Goal: Transaction & Acquisition: Book appointment/travel/reservation

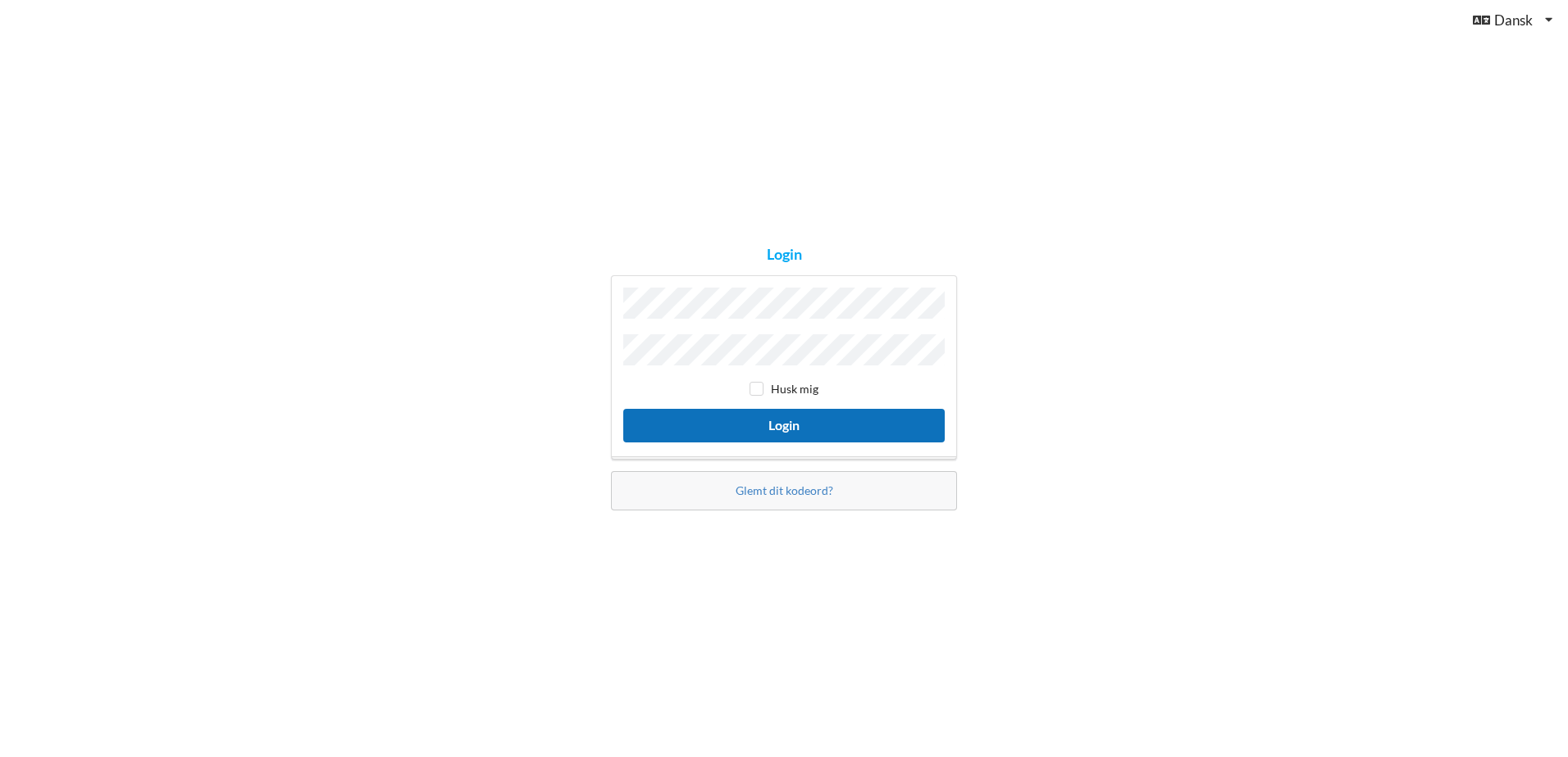
click at [777, 417] on button "Login" at bounding box center [784, 425] width 321 height 34
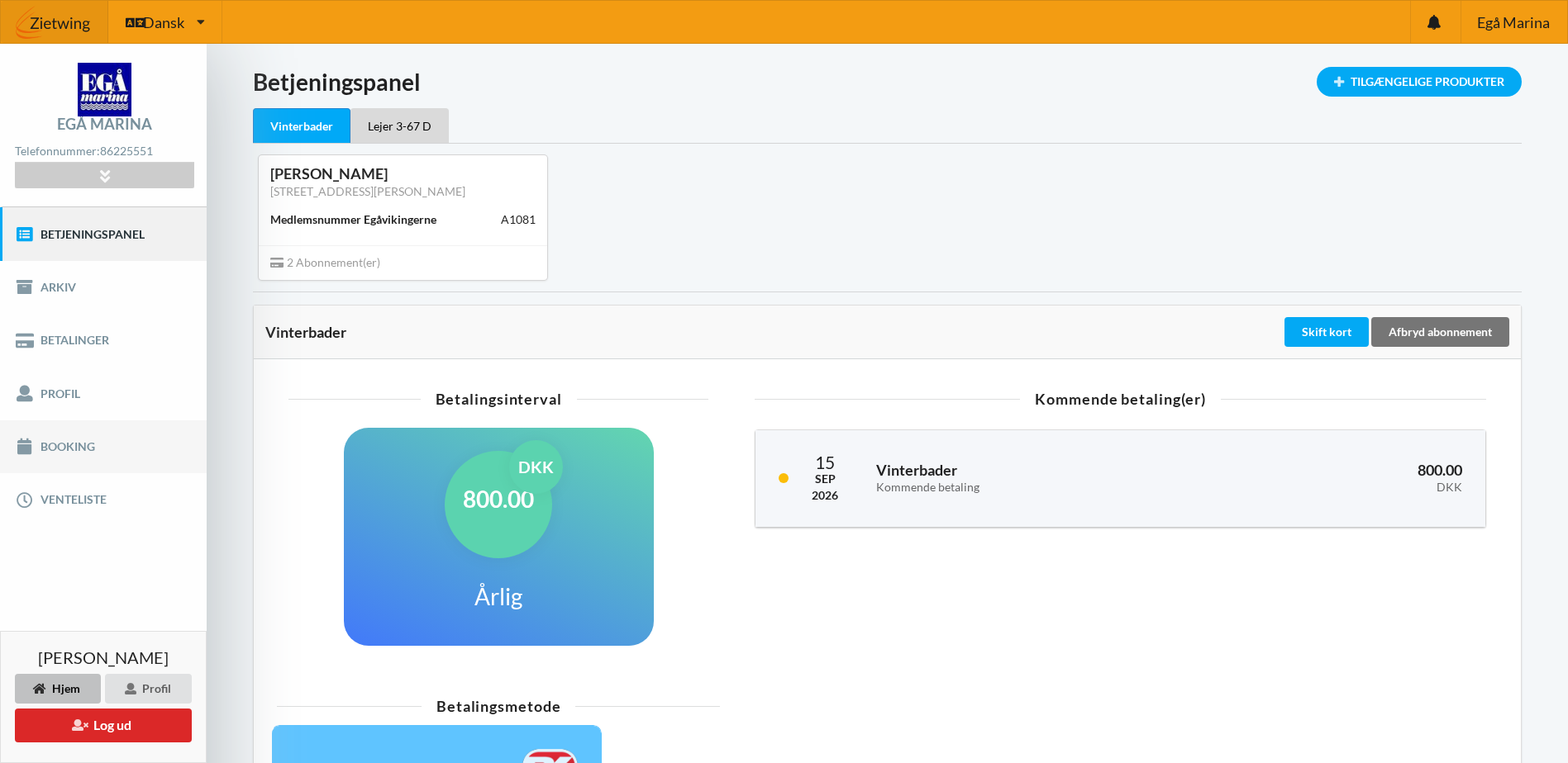
click at [96, 450] on link "Booking" at bounding box center [103, 447] width 207 height 53
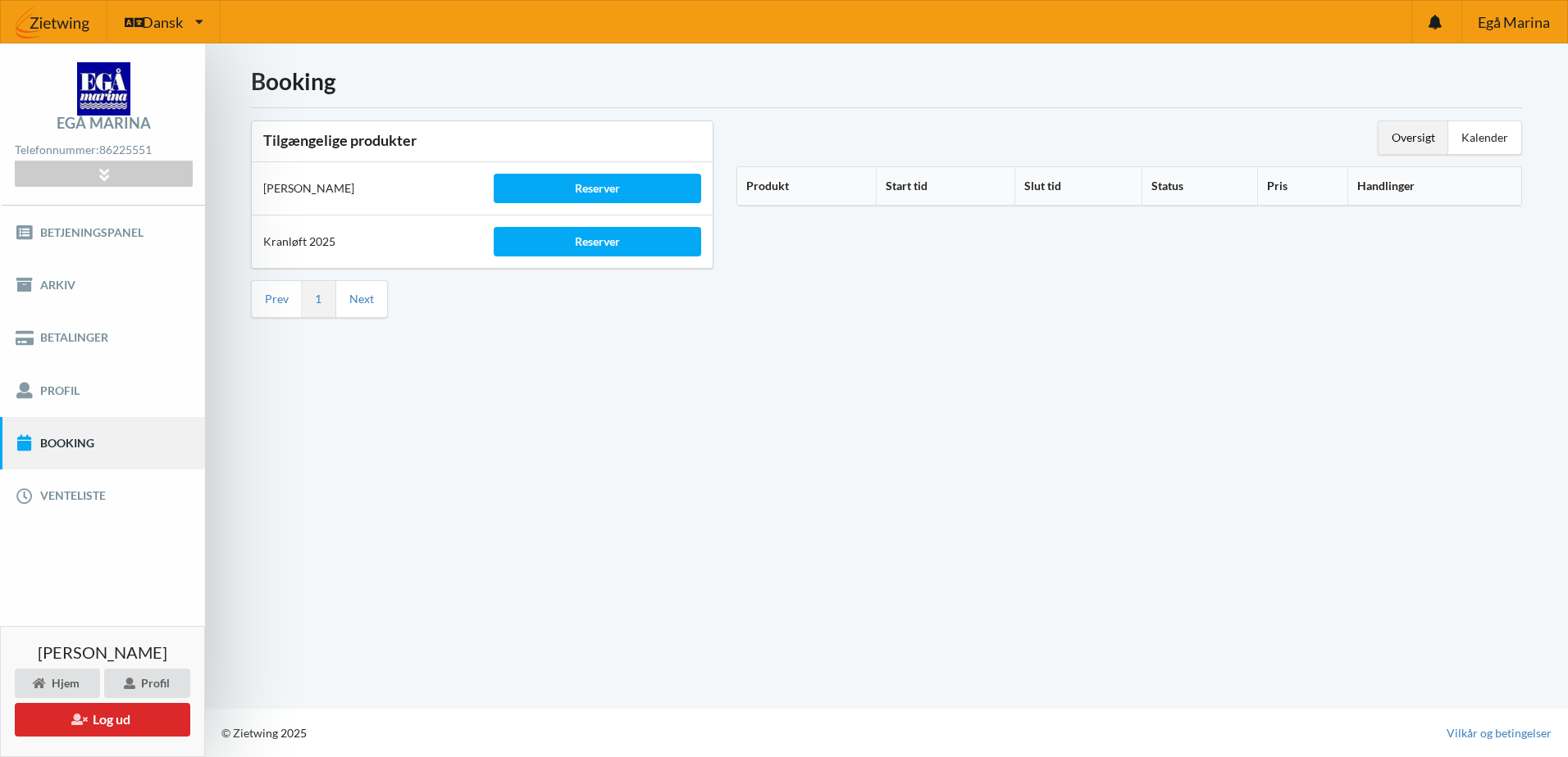
click at [445, 237] on div "Kranløft 2025" at bounding box center [367, 242] width 231 height 39
click at [560, 242] on div "Reserver" at bounding box center [598, 241] width 208 height 29
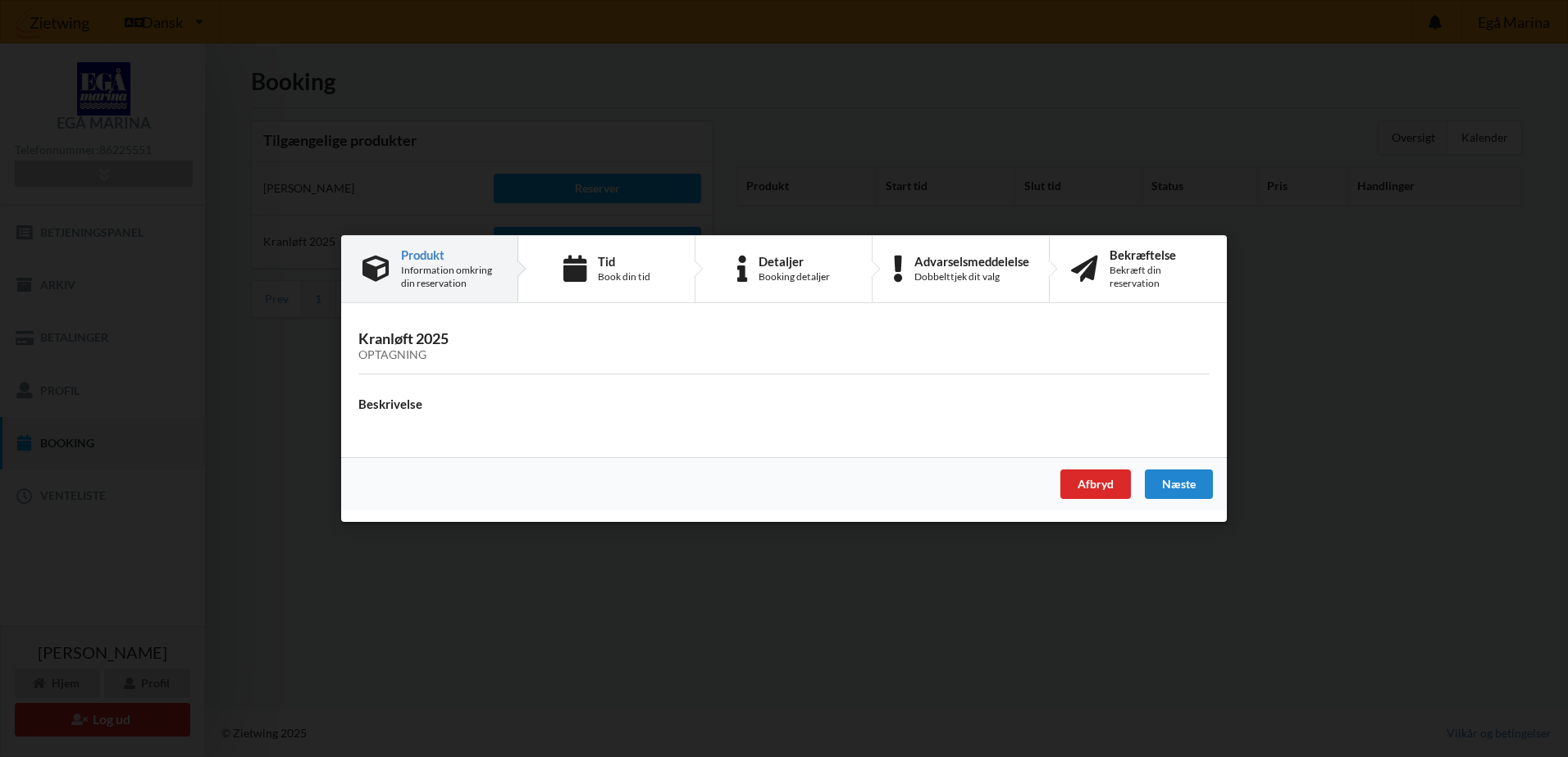
click at [380, 342] on h3 "Kranløft 2025 Optagning" at bounding box center [784, 346] width 851 height 33
click at [1174, 480] on div "Næste" at bounding box center [1179, 484] width 68 height 29
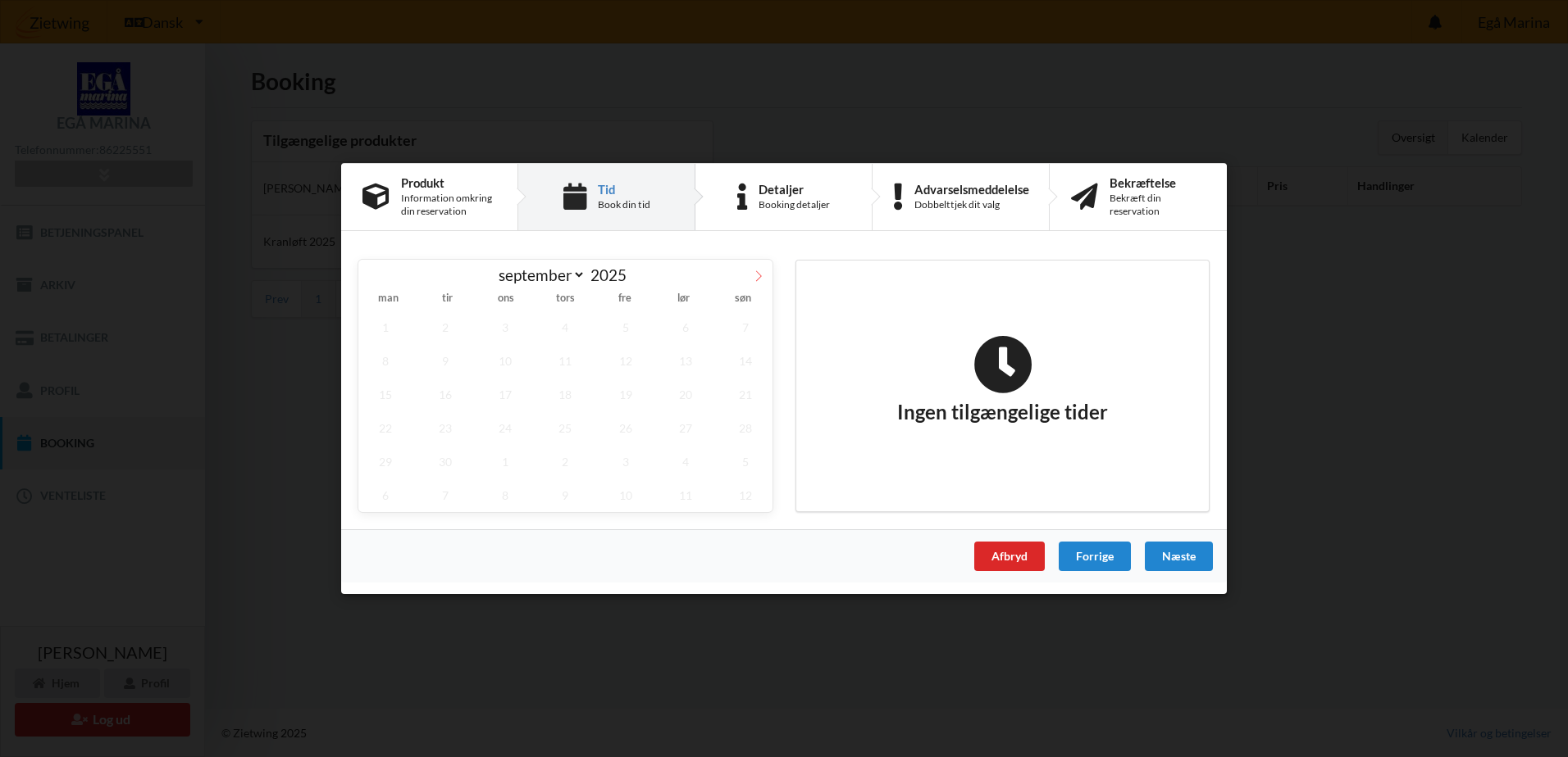
click at [756, 277] on icon at bounding box center [758, 276] width 12 height 12
select select "9"
click at [619, 429] on span "24" at bounding box center [625, 428] width 54 height 34
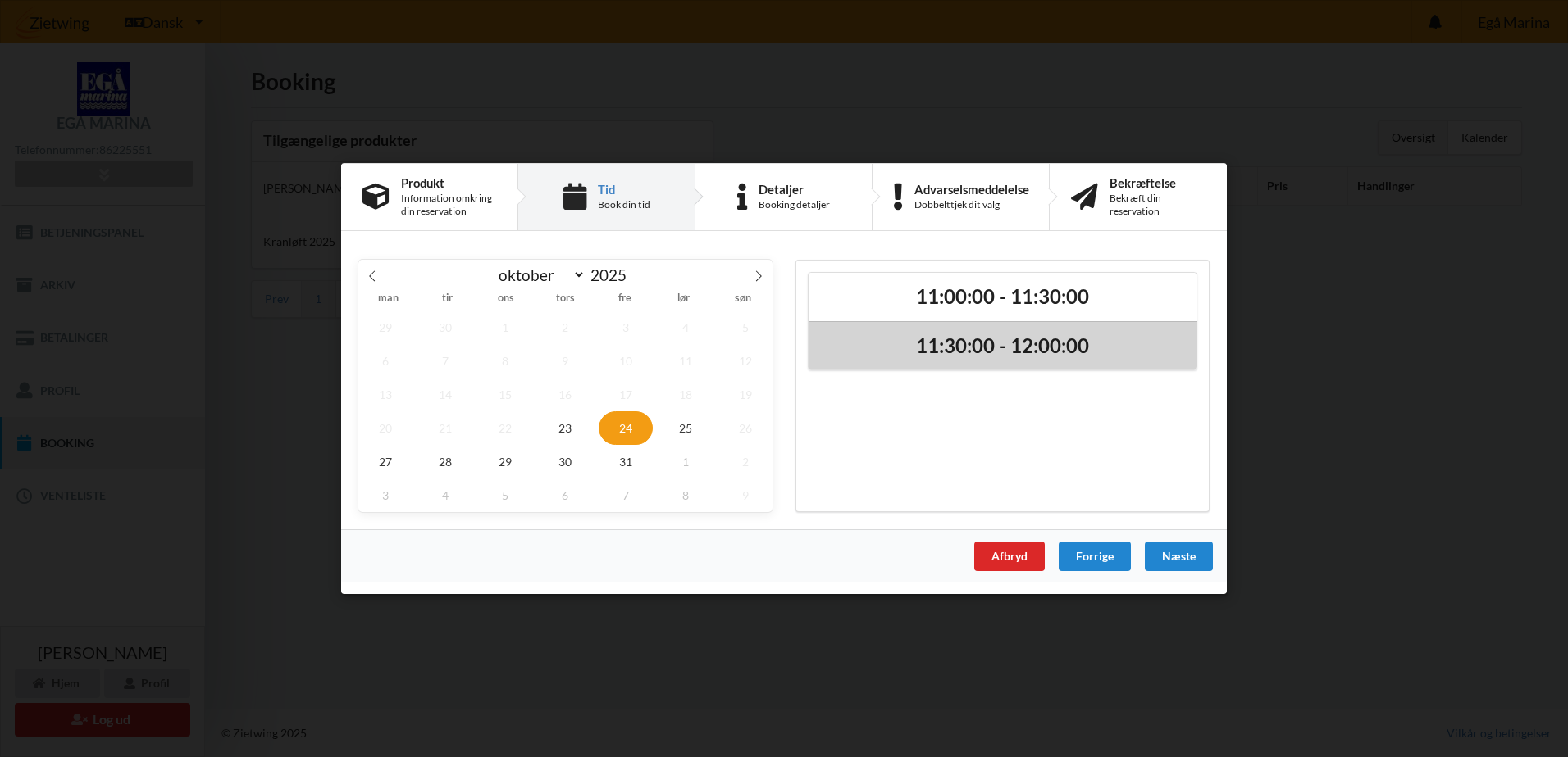
click at [946, 340] on h2 "11:30:00 - 12:00:00" at bounding box center [1002, 346] width 365 height 26
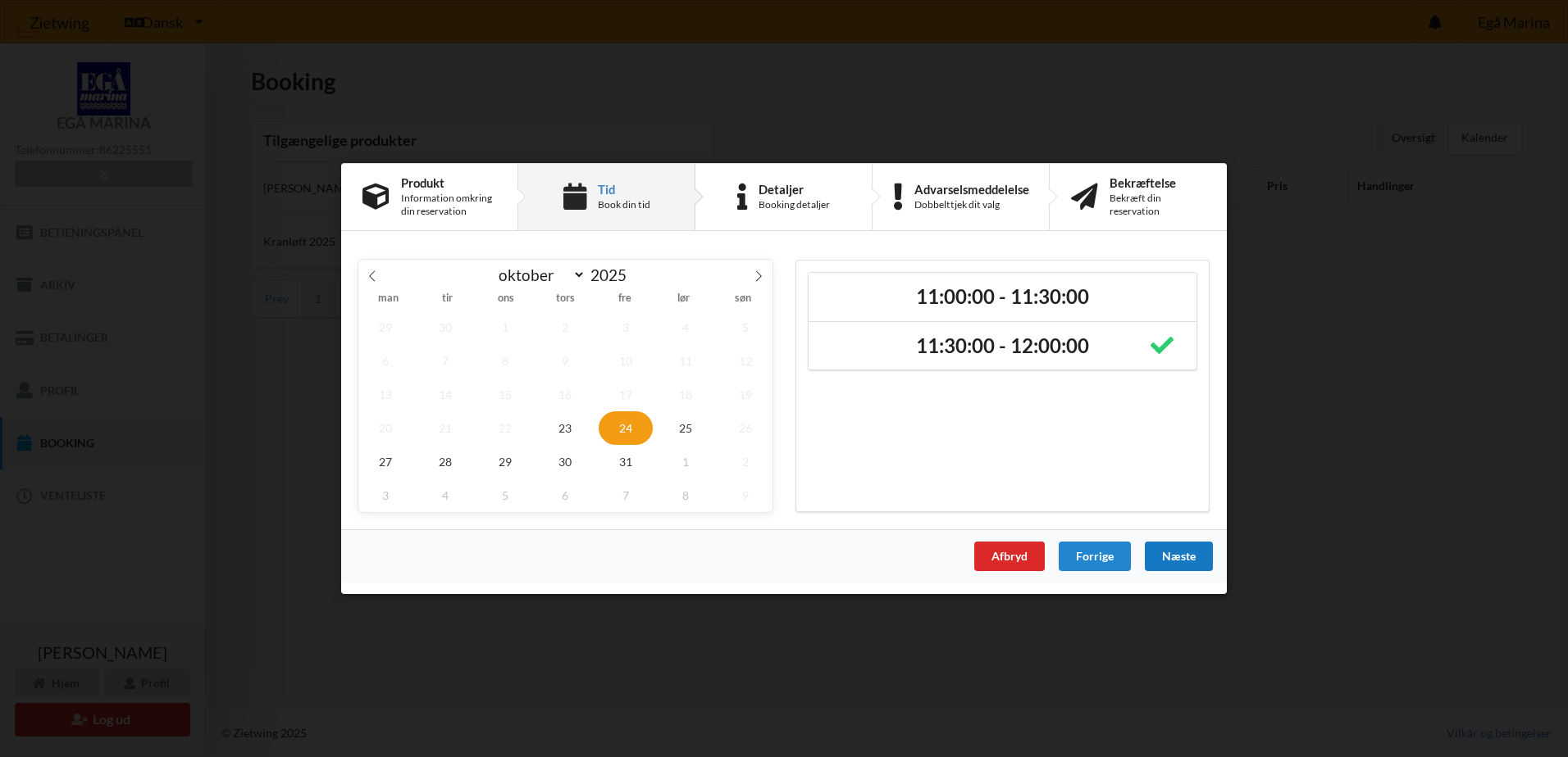
click at [1177, 551] on div "Næste" at bounding box center [1179, 556] width 68 height 29
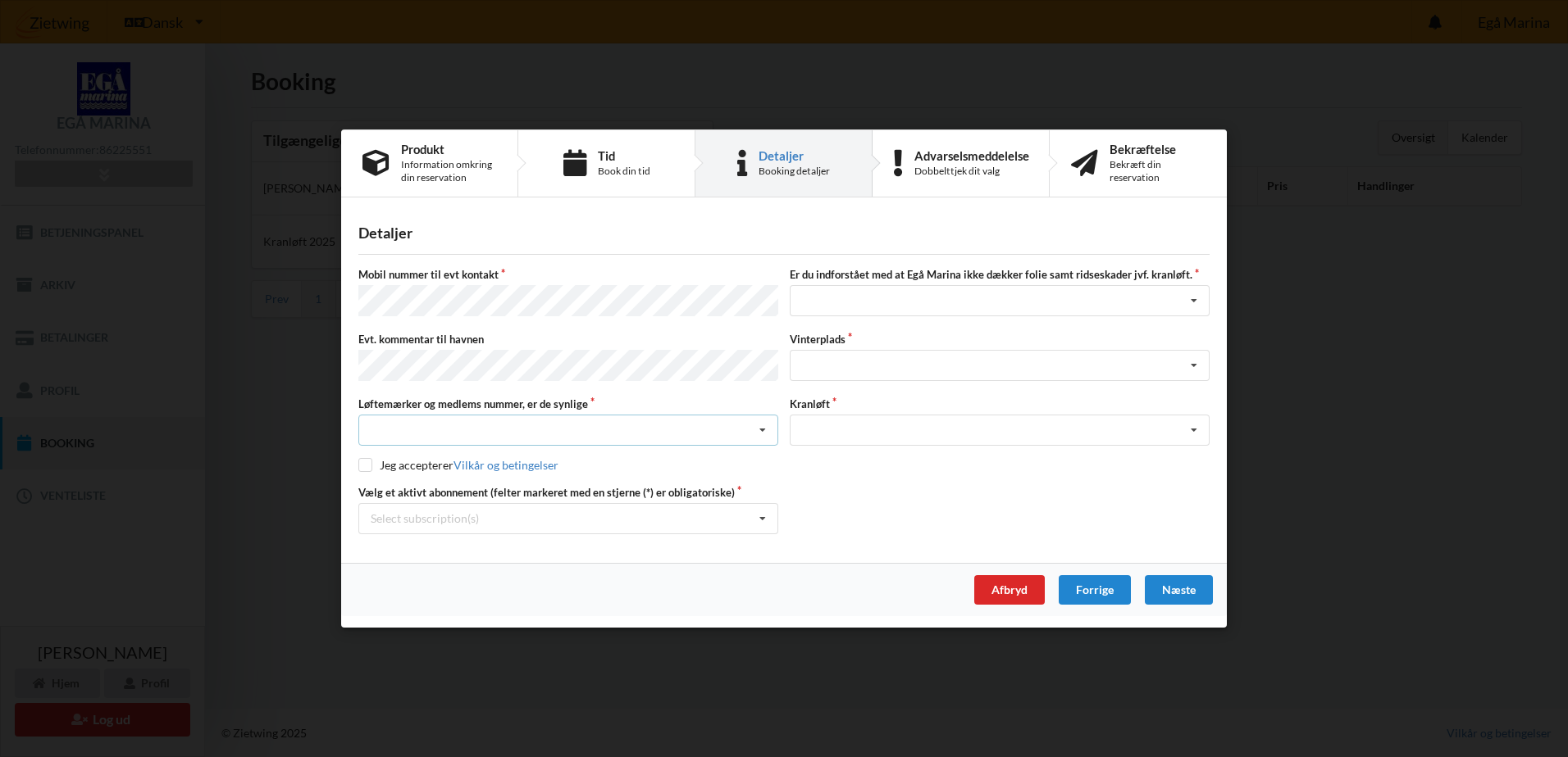
click at [767, 429] on icon at bounding box center [763, 431] width 25 height 30
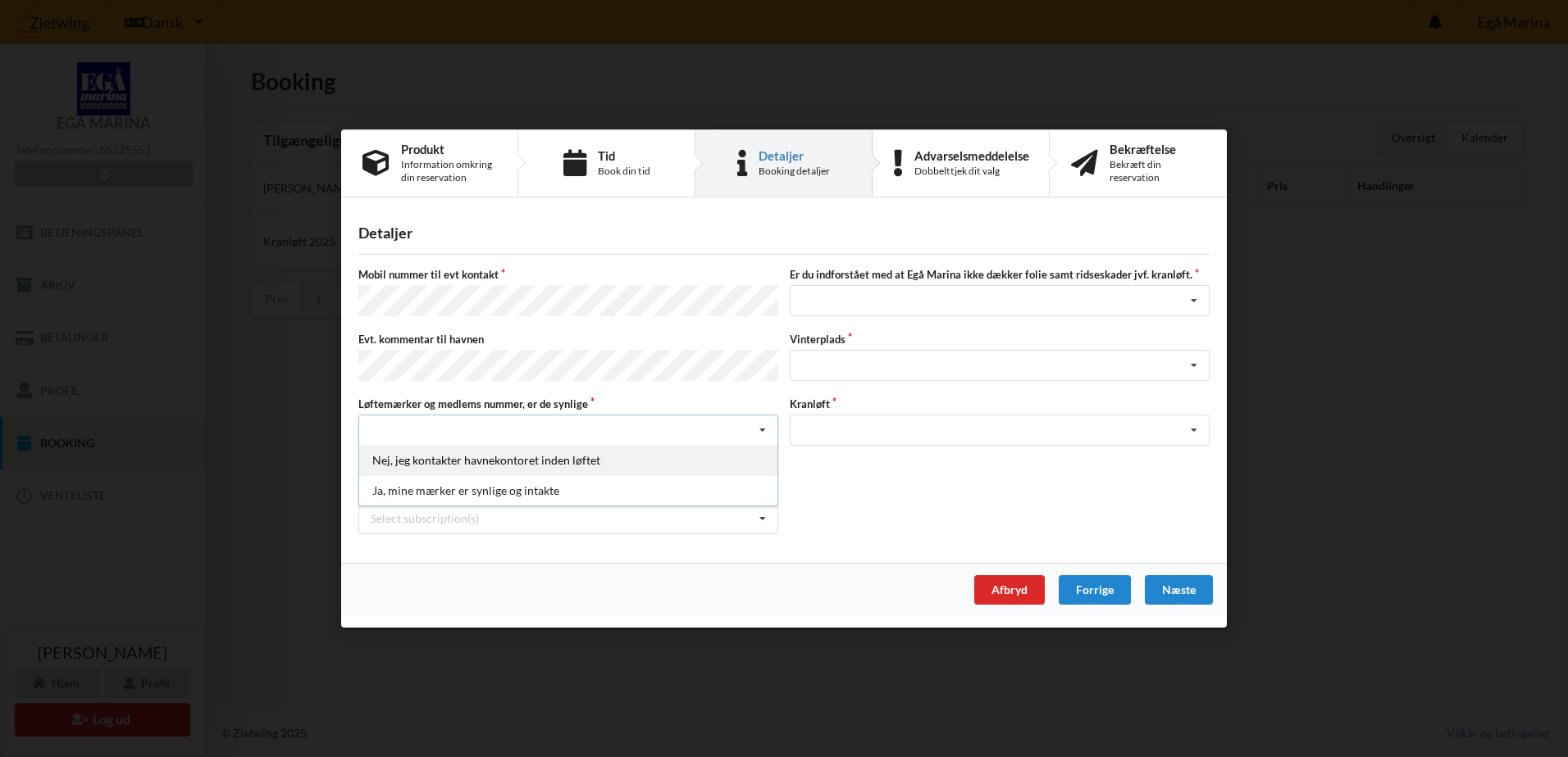
click at [670, 454] on div "Nej, jeg kontakter havnekontoret inden løftet" at bounding box center [568, 460] width 419 height 30
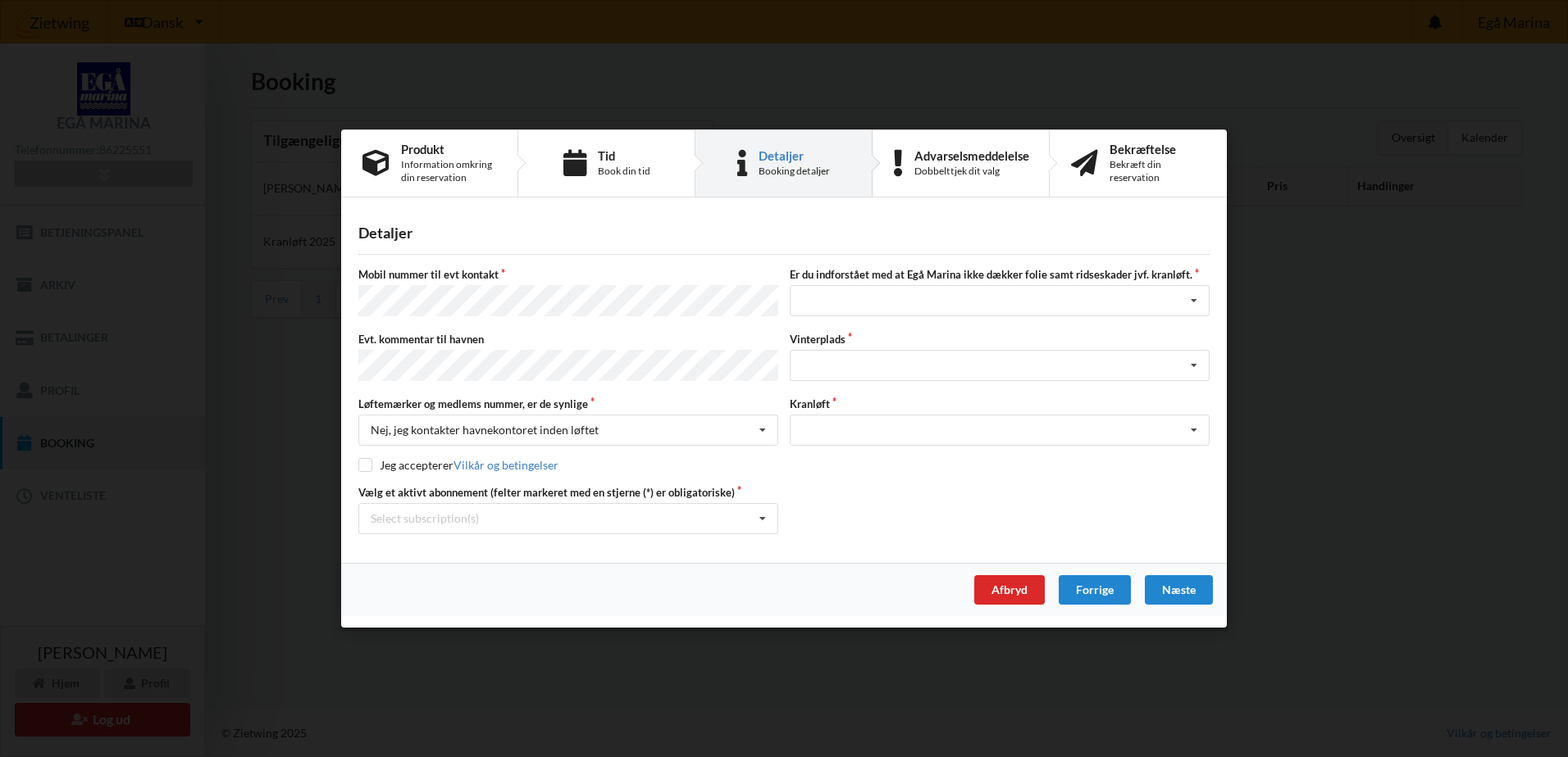
click at [357, 464] on div "Detaljer Mobil nummer til evt kontakt Er du indforstået med at Egå Marina ikke …" at bounding box center [784, 386] width 885 height 354
click at [372, 468] on input "checkbox" at bounding box center [365, 465] width 14 height 14
checkbox input "true"
click at [577, 523] on div "Select subscription(s) * Vinterbader * Lejer 3-67 D" at bounding box center [568, 519] width 419 height 31
click at [576, 571] on div "* Lejer 3-67 D" at bounding box center [568, 579] width 419 height 30
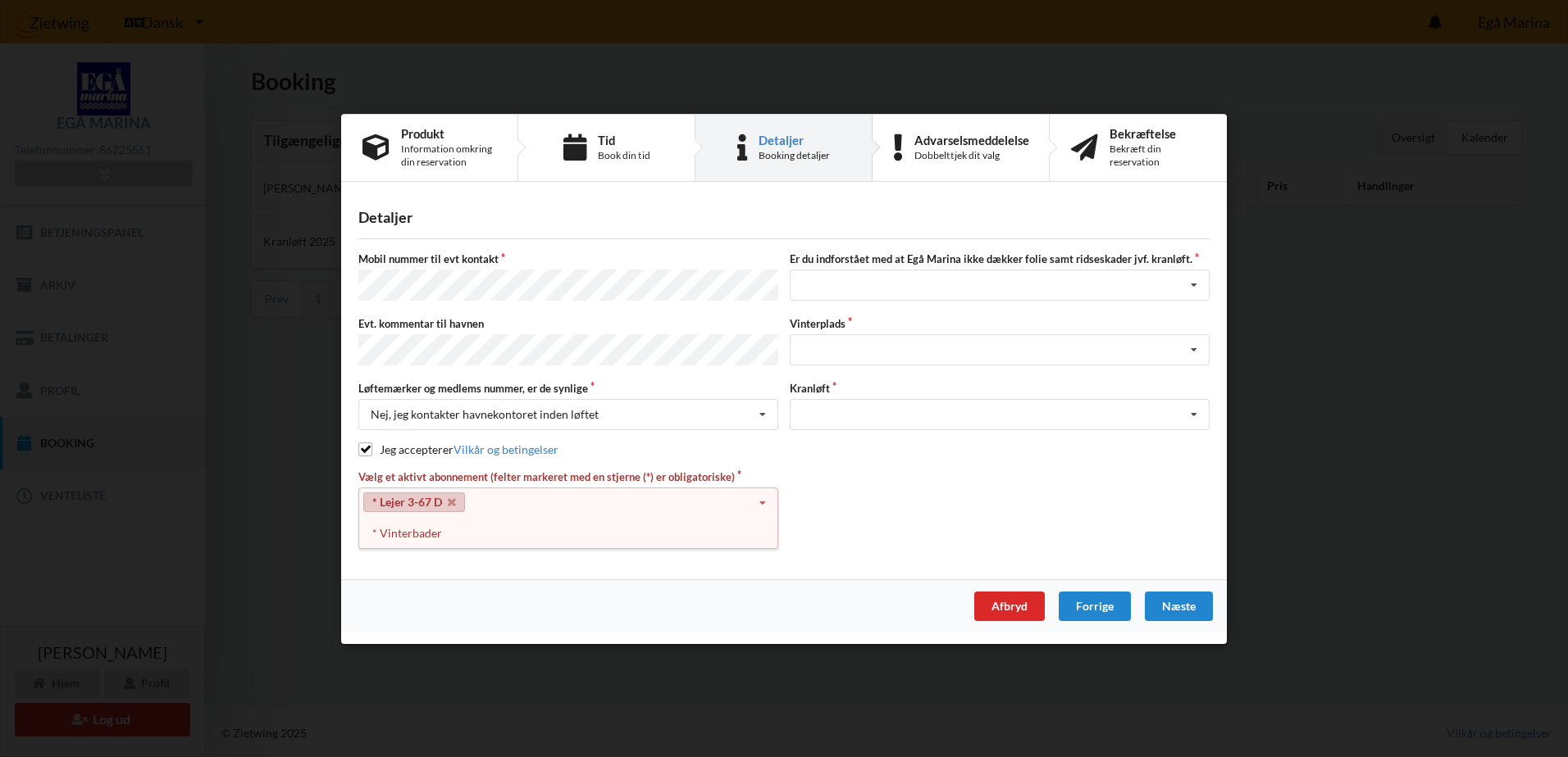
click at [622, 501] on div "* Lejer 3-67 D Select subscription(s) * Vinterbader * Lejer 3-67 D" at bounding box center [568, 502] width 419 height 31
click at [599, 507] on div "* Lejer 3-67 D Select subscription(s) * Vinterbader * Lejer 3-67 D" at bounding box center [568, 502] width 419 height 31
click at [882, 289] on div "Jeg har tæpper med og tager selv ansvaret for eventuelle folie samt ridseskader…" at bounding box center [999, 285] width 419 height 31
click at [586, 496] on div "* Lejer 3-67 D Select subscription(s) * Vinterbader * Lejer 3-67 D" at bounding box center [568, 502] width 419 height 31
click at [409, 496] on link "* Lejer 3-67 D" at bounding box center [414, 502] width 102 height 20
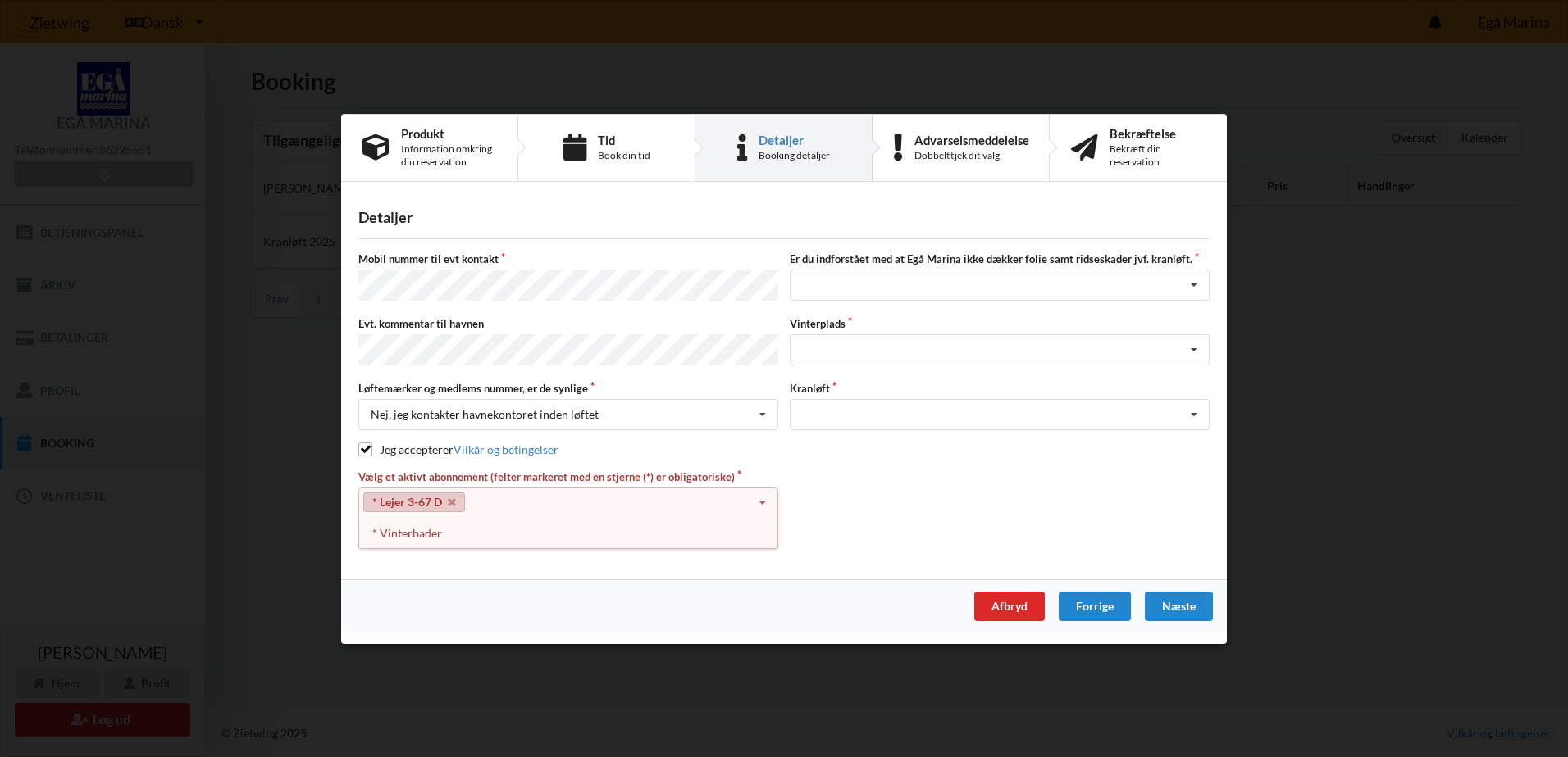
click at [408, 496] on link "* Lejer 3-67 D" at bounding box center [414, 502] width 102 height 20
click at [408, 497] on link "* Lejer 3-67 D" at bounding box center [414, 502] width 102 height 20
click at [860, 516] on div "Vælg et aktivt abonnement (felter markeret med en stjerne (*) er obligatoriske)…" at bounding box center [784, 510] width 863 height 82
click at [869, 285] on div "Jeg har tæpper med og tager selv ansvaret for eventuelle folie samt ridseskader…" at bounding box center [999, 285] width 419 height 31
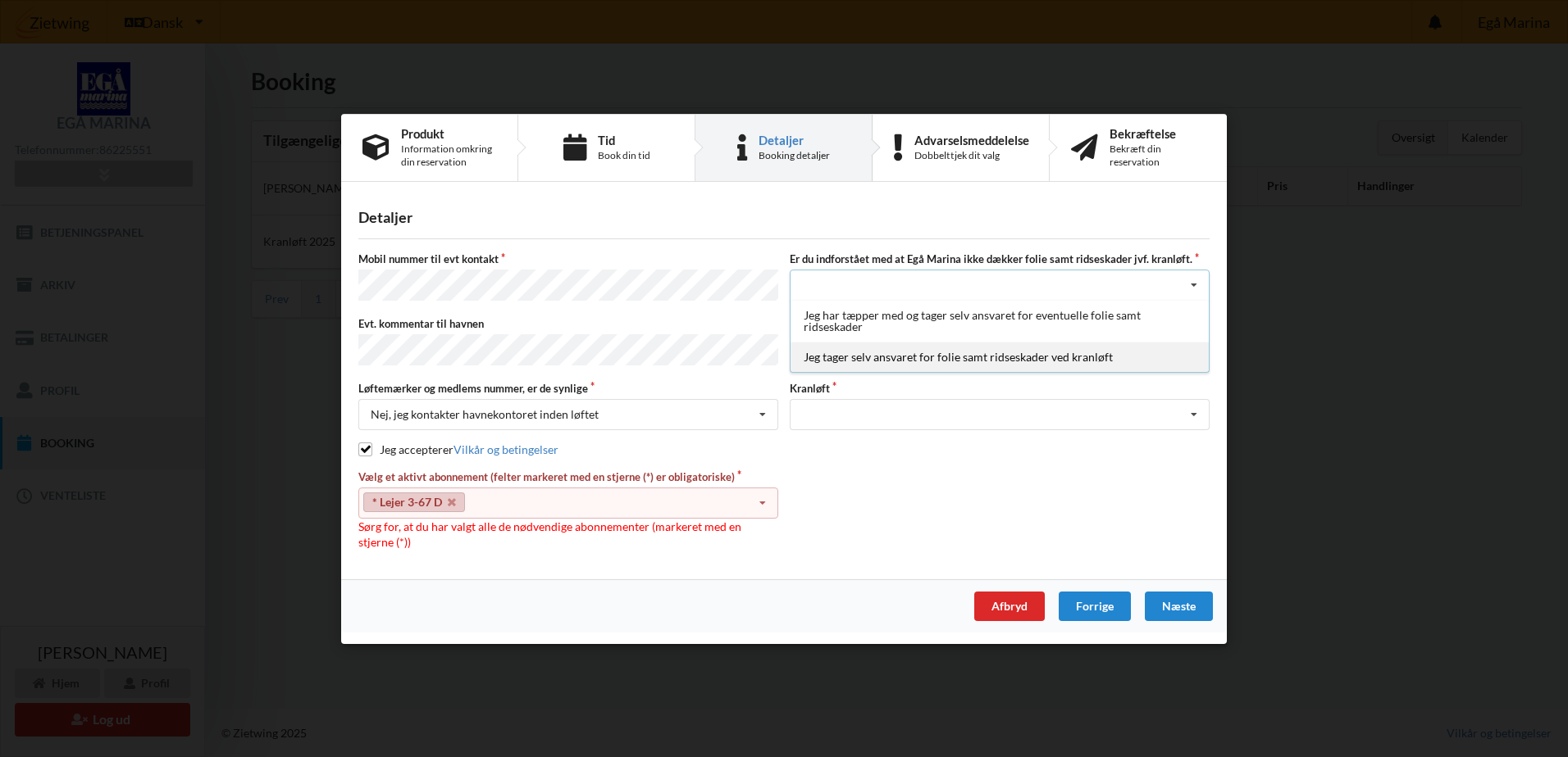
click at [883, 355] on div "Jeg tager selv ansvaret for folie samt ridseskader ved kranløft" at bounding box center [1000, 357] width 419 height 30
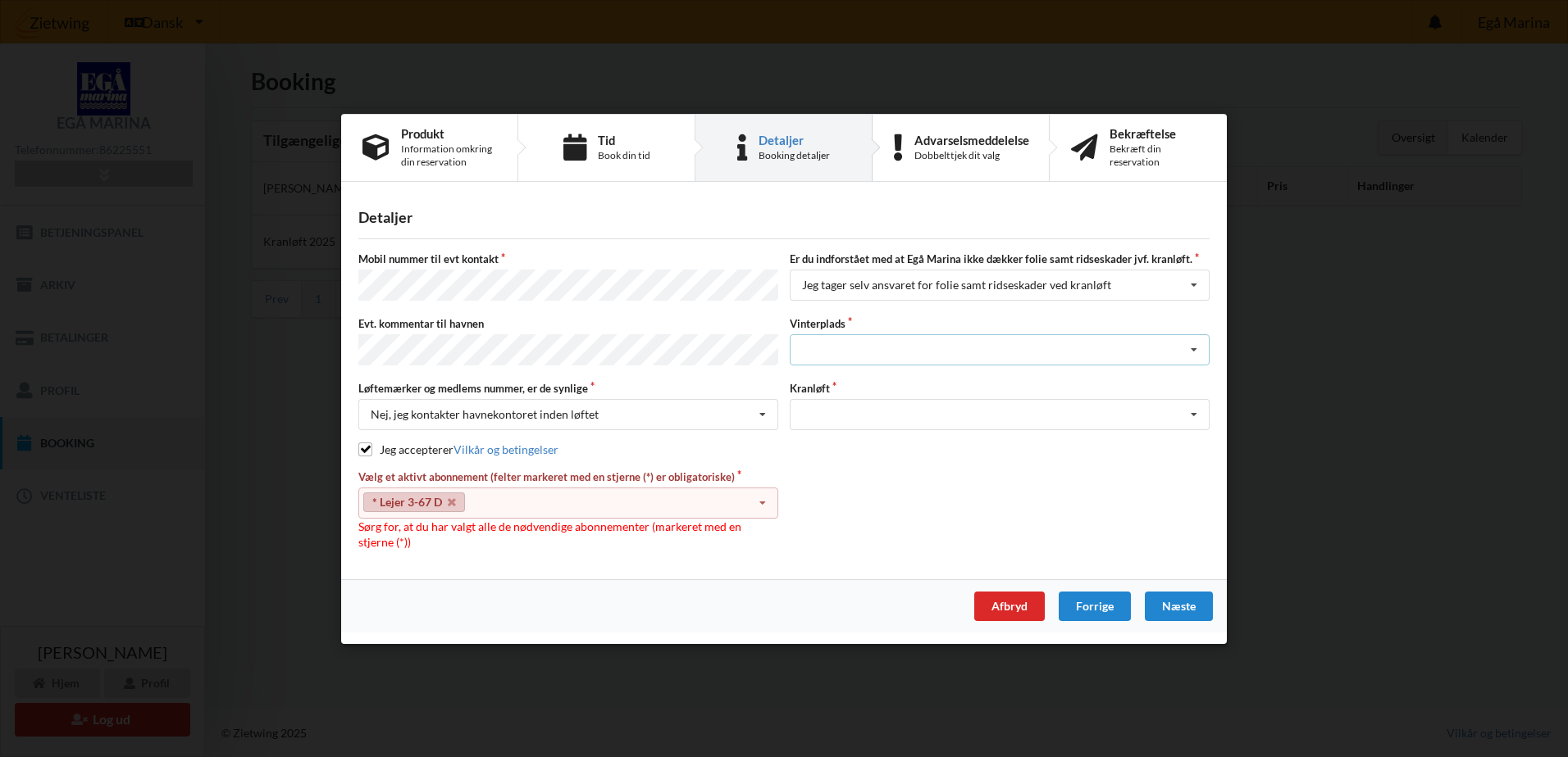
click at [890, 344] on div "Landplads nr. 1 Landplads nr. 2 Landplads nr.3 Landplads nr. 4 Landplads nr. 5 …" at bounding box center [999, 349] width 419 height 31
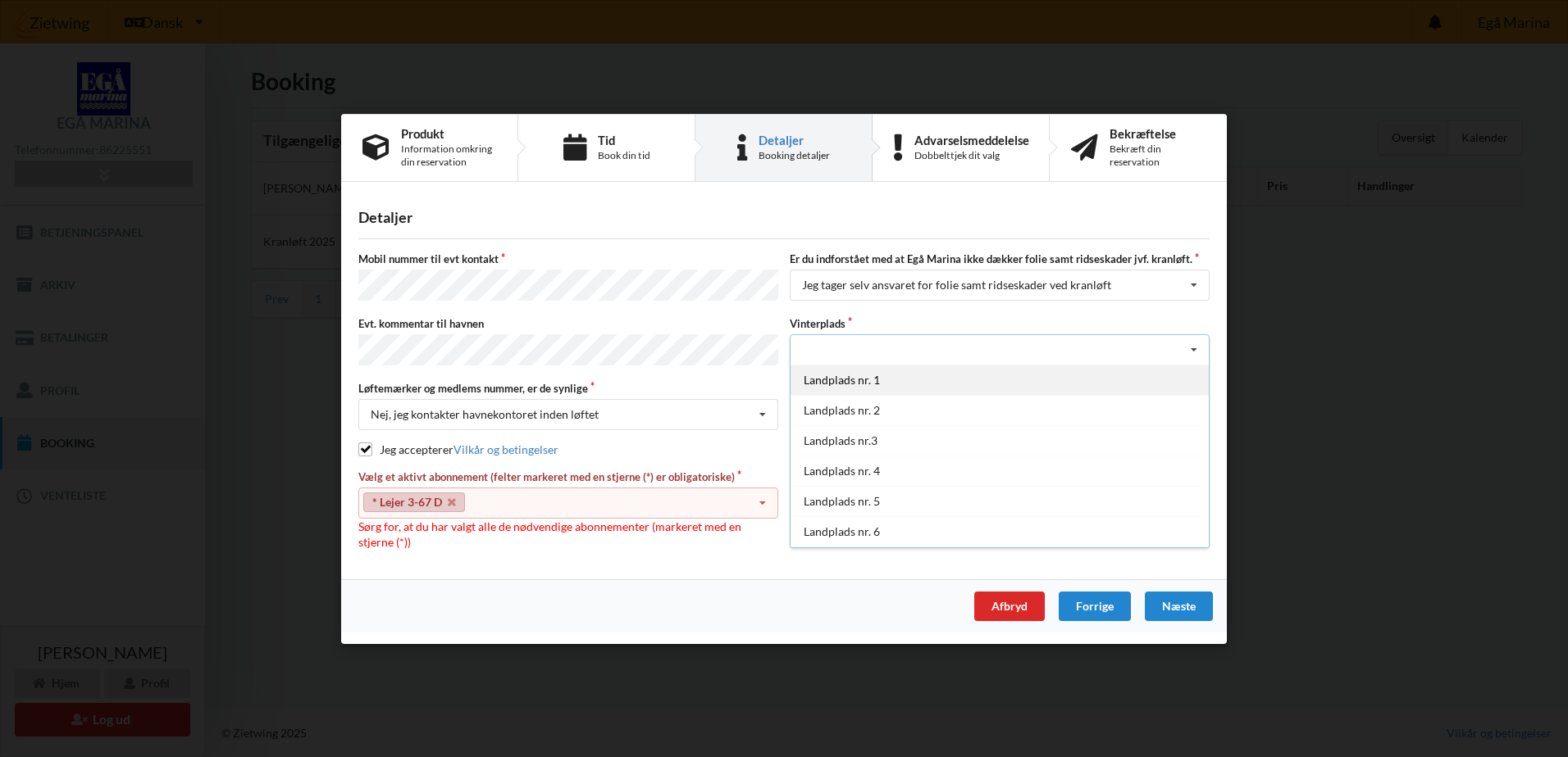
click at [885, 374] on div "Landplads nr. 1" at bounding box center [1000, 379] width 419 height 30
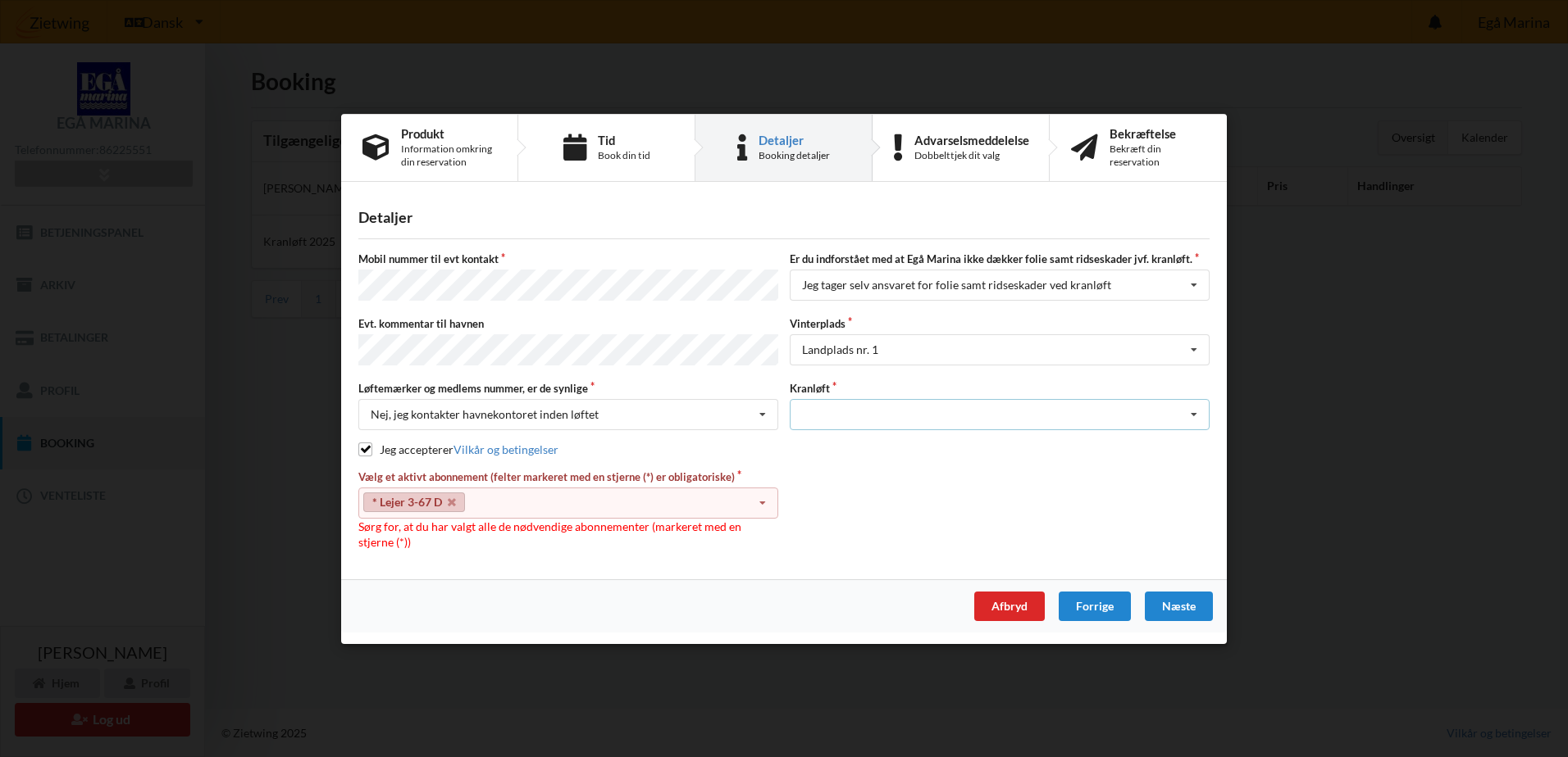
click at [1066, 423] on div "Optagning" at bounding box center [999, 414] width 419 height 31
click at [989, 442] on div "Optagning" at bounding box center [1000, 444] width 419 height 30
click at [551, 493] on div "* Lejer 3-67 D Select subscription(s) * Vinterbader * Lejer 3-67 D" at bounding box center [568, 502] width 419 height 31
click at [763, 500] on icon at bounding box center [763, 503] width 25 height 30
click at [448, 499] on icon at bounding box center [451, 502] width 8 height 11
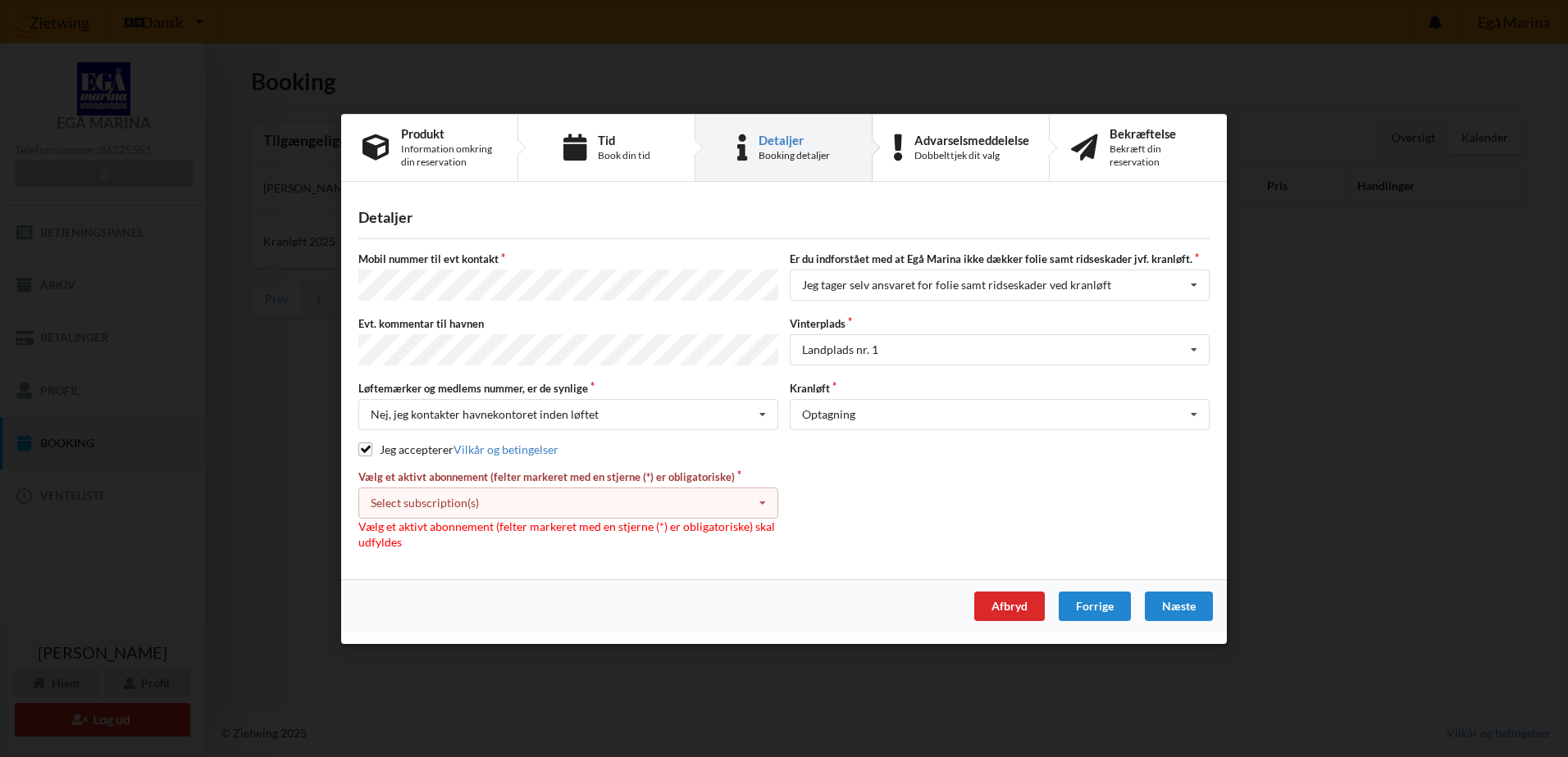
click at [505, 504] on div "Select subscription(s) * Vinterbader * Lejer 3-67 D" at bounding box center [568, 502] width 419 height 31
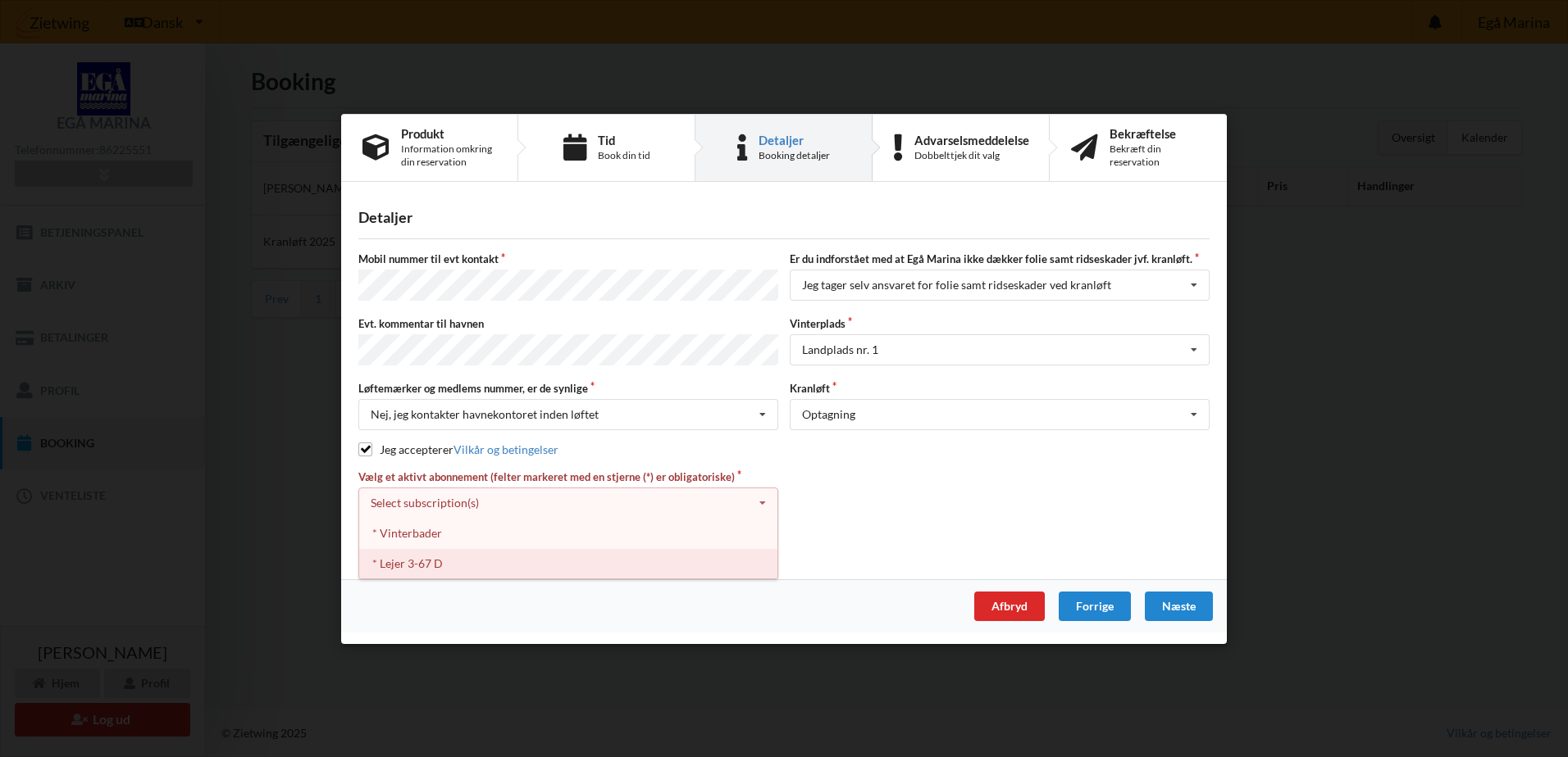
click at [479, 565] on div "* Lejer 3-67 D" at bounding box center [568, 563] width 419 height 30
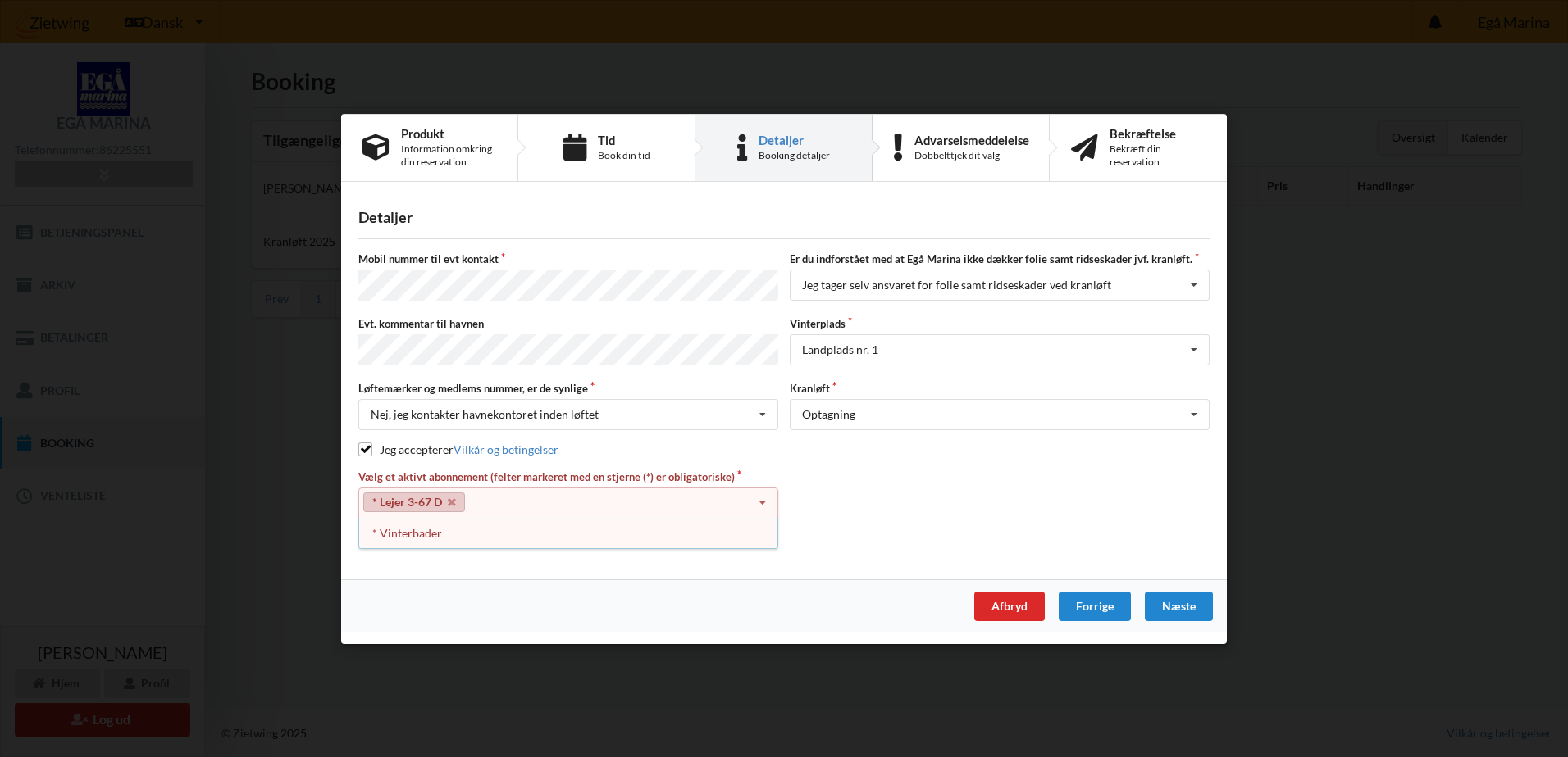
click at [684, 469] on label "Vælg et aktivt abonnement (felter markeret med en stjerne (*) er obligatoriske)" at bounding box center [568, 476] width 419 height 15
click at [761, 497] on icon at bounding box center [763, 503] width 25 height 30
click at [520, 449] on link "Vilkår og betingelser" at bounding box center [506, 449] width 105 height 14
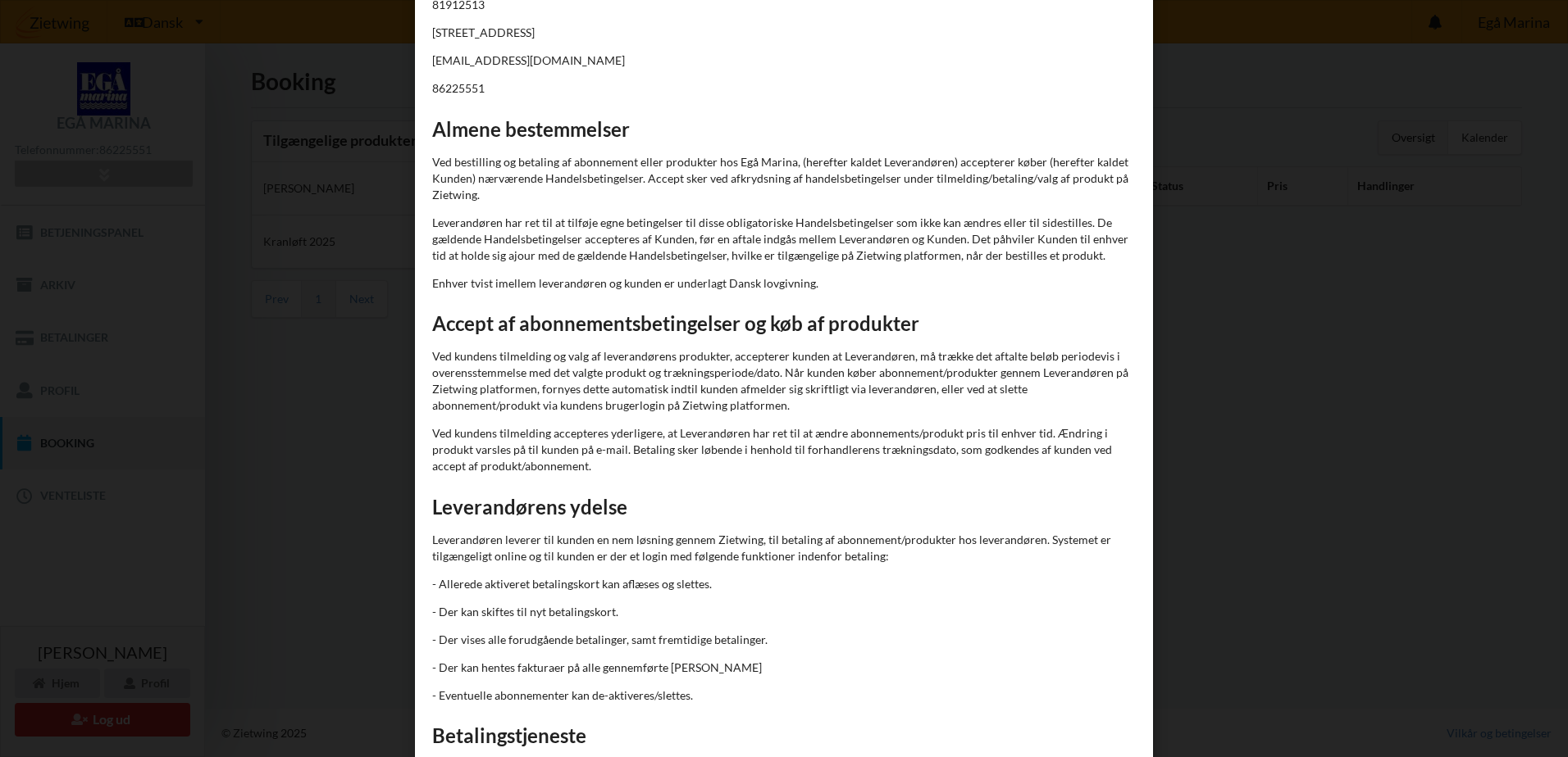
scroll to position [574, 0]
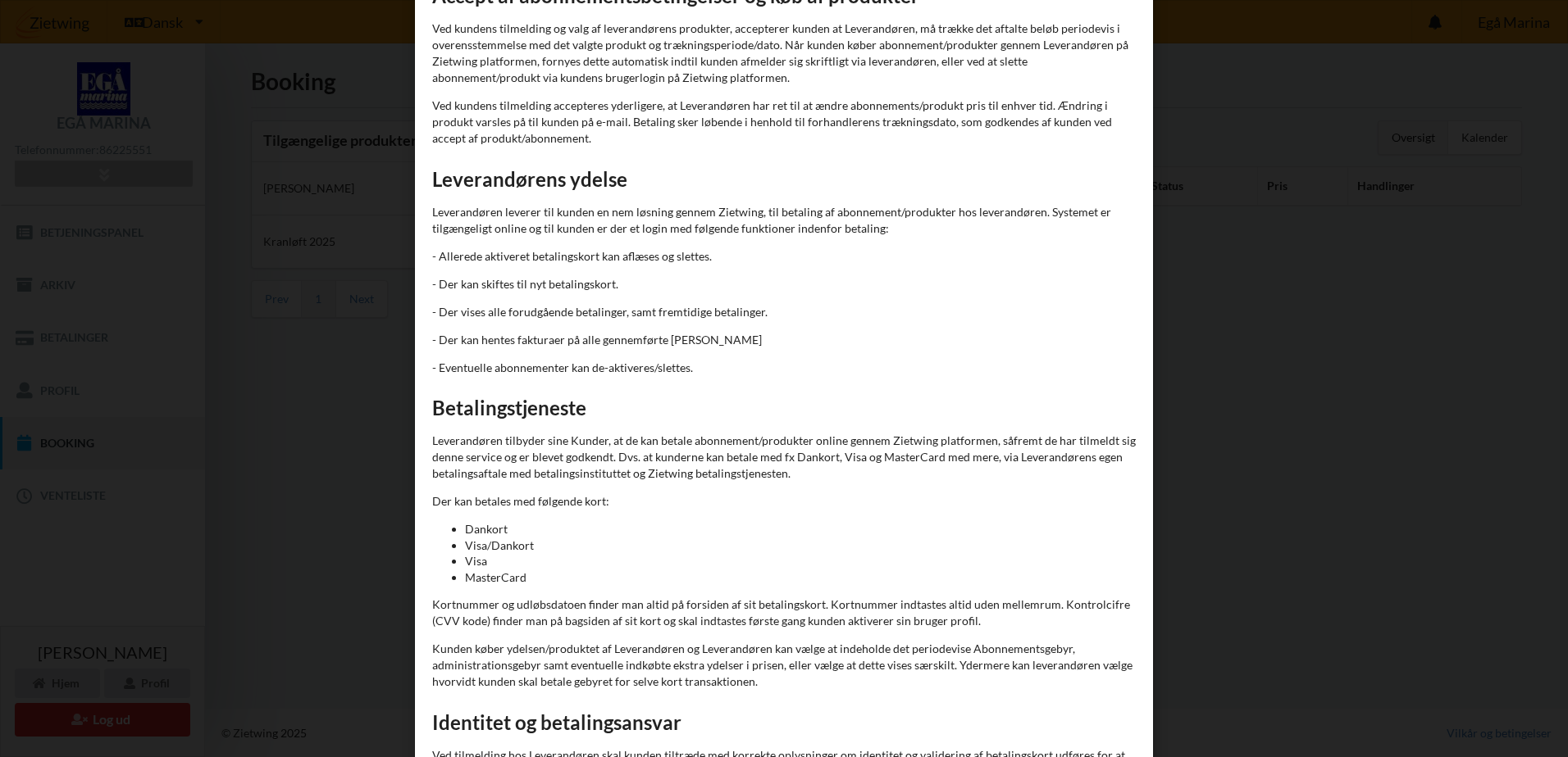
click at [270, 57] on div "Handelsbetingelser Ved at benytte dig af Virksomhedens juridiske navn services …" at bounding box center [784, 378] width 1568 height 757
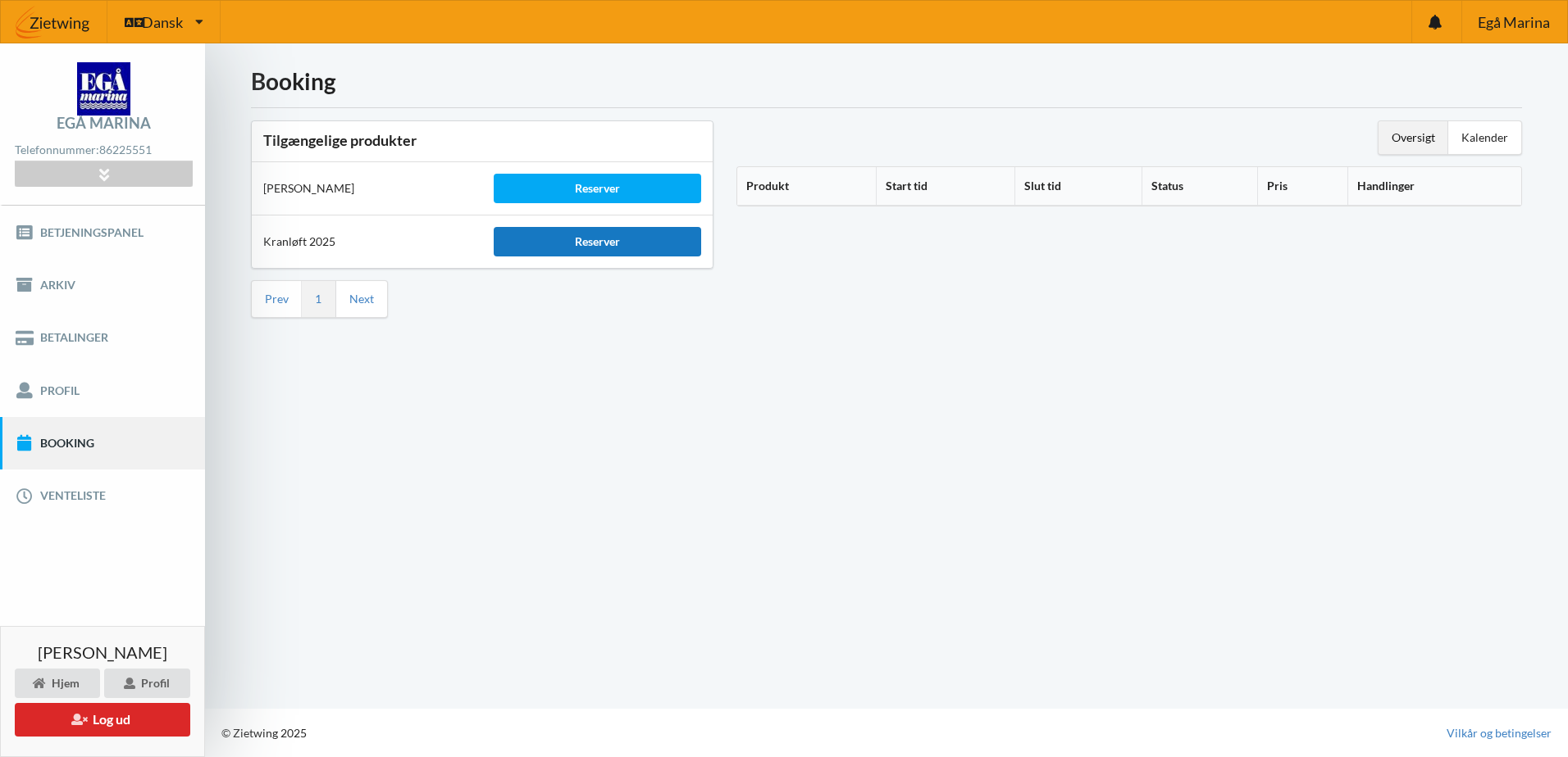
click at [576, 245] on div "Reserver" at bounding box center [598, 241] width 208 height 29
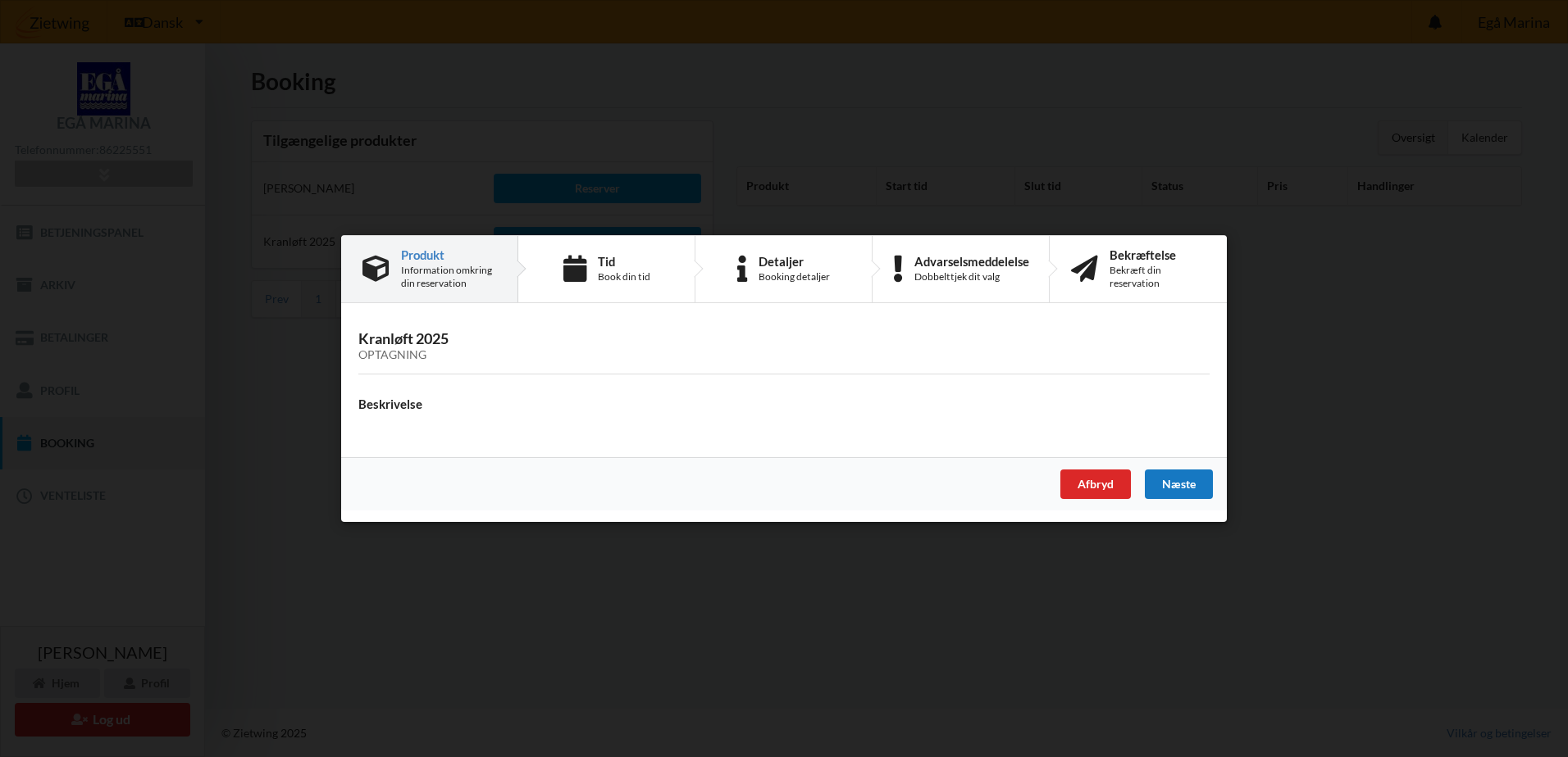
click at [1197, 488] on div "Næste" at bounding box center [1179, 484] width 68 height 29
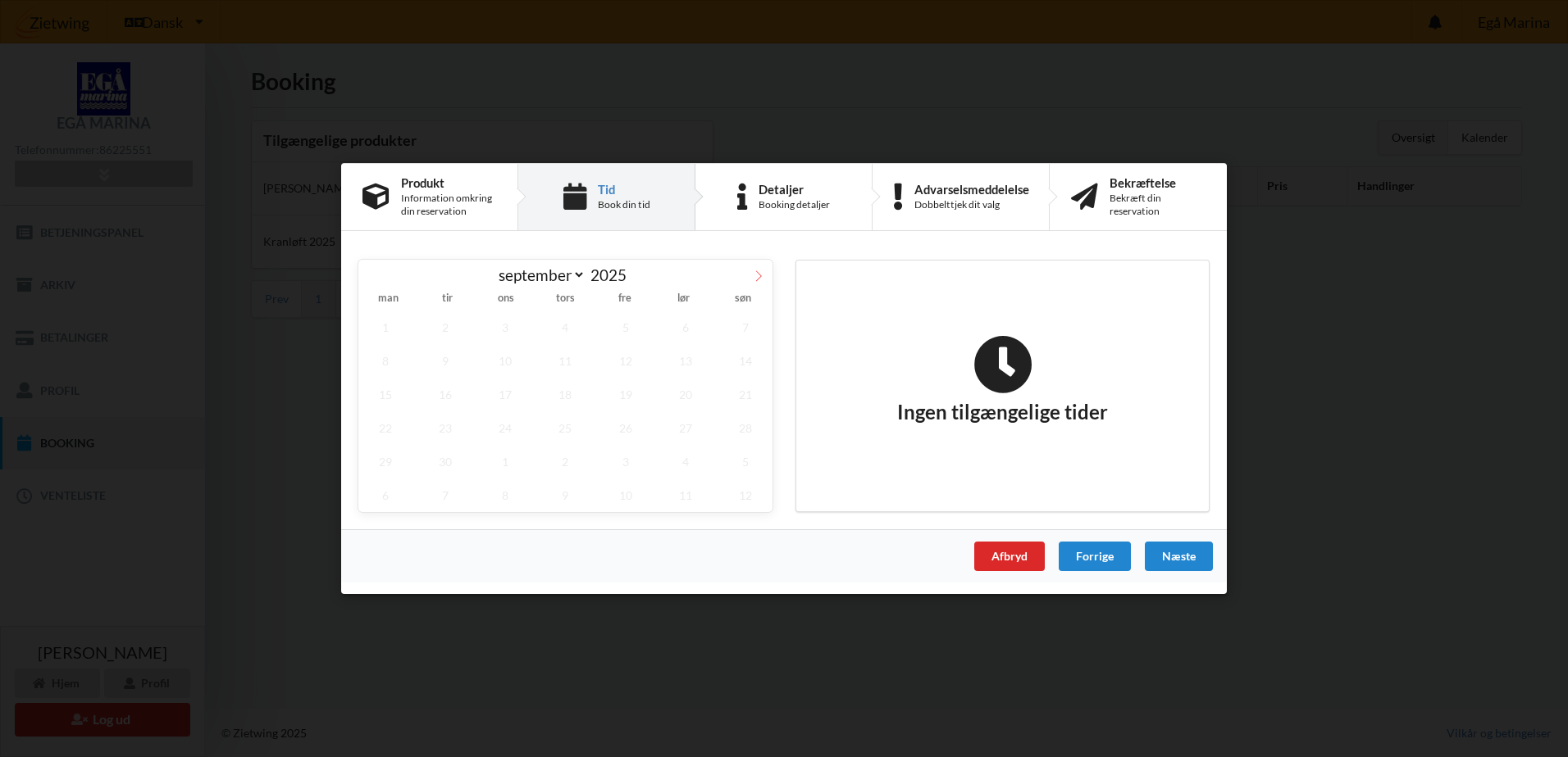
click at [756, 272] on icon at bounding box center [758, 276] width 12 height 12
select select "9"
click at [631, 429] on span "24" at bounding box center [625, 428] width 54 height 34
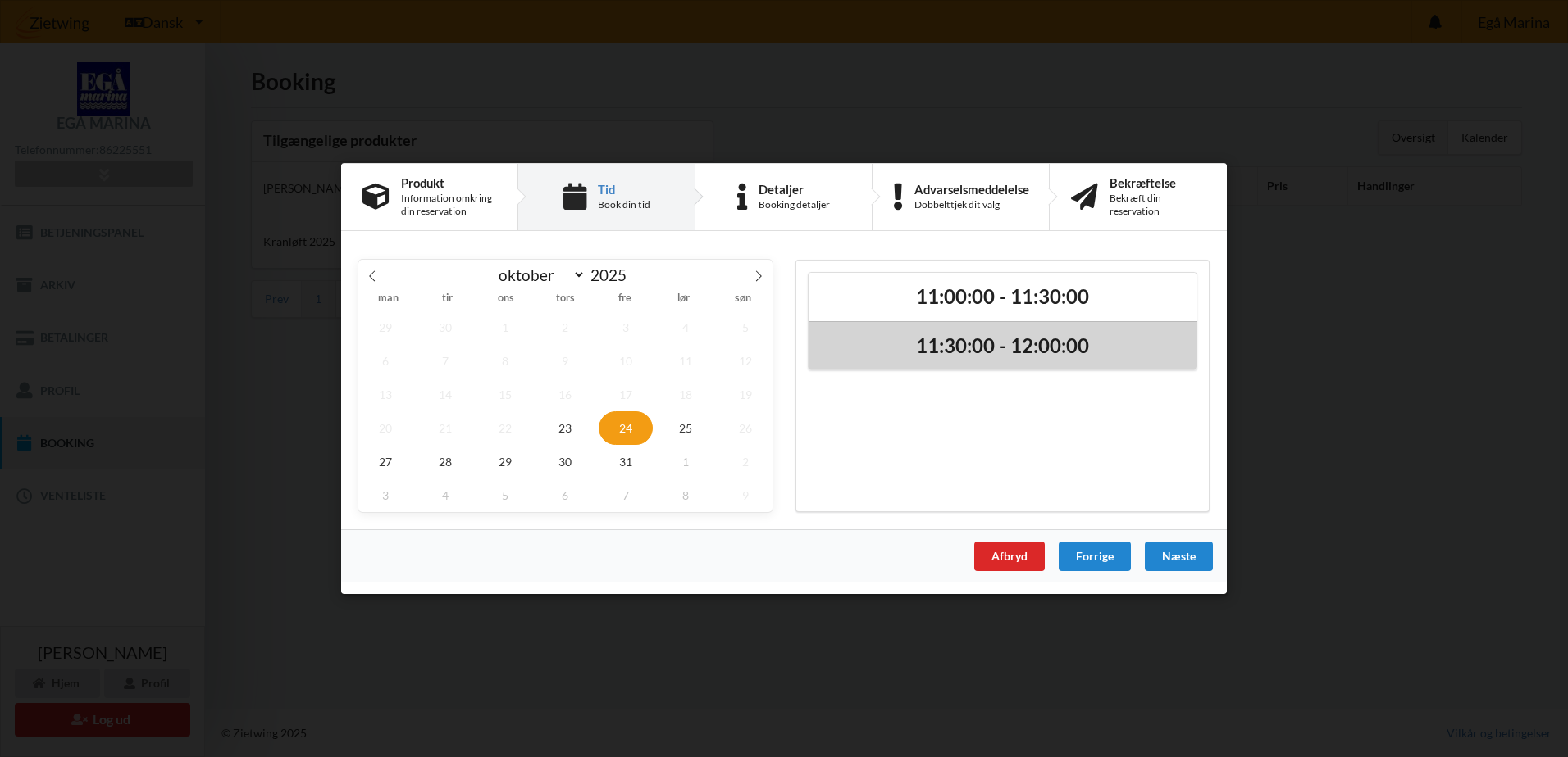
click at [999, 342] on h2 "11:30:00 - 12:00:00" at bounding box center [1002, 346] width 365 height 26
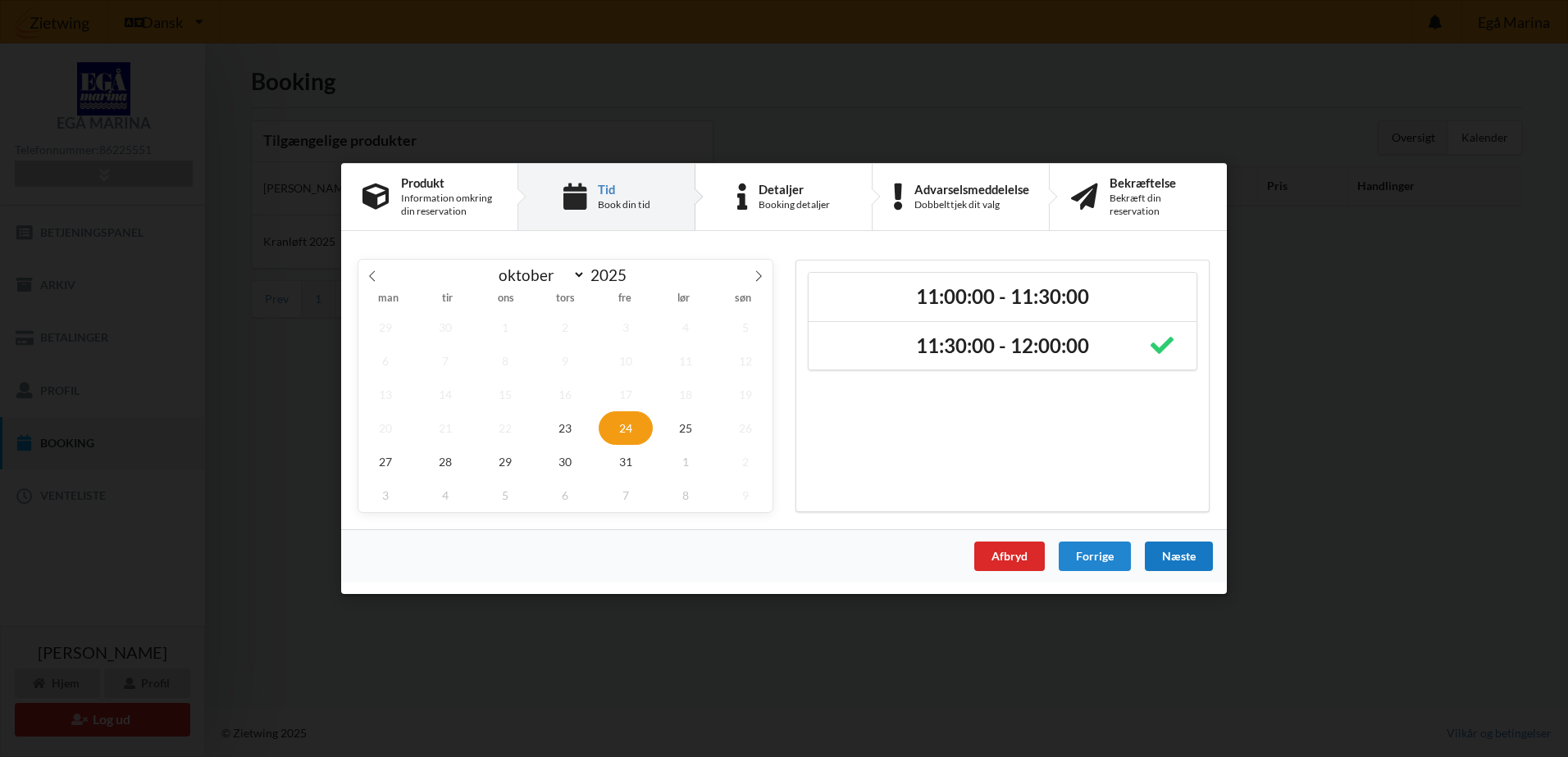
click at [1187, 557] on div "Næste" at bounding box center [1179, 556] width 68 height 29
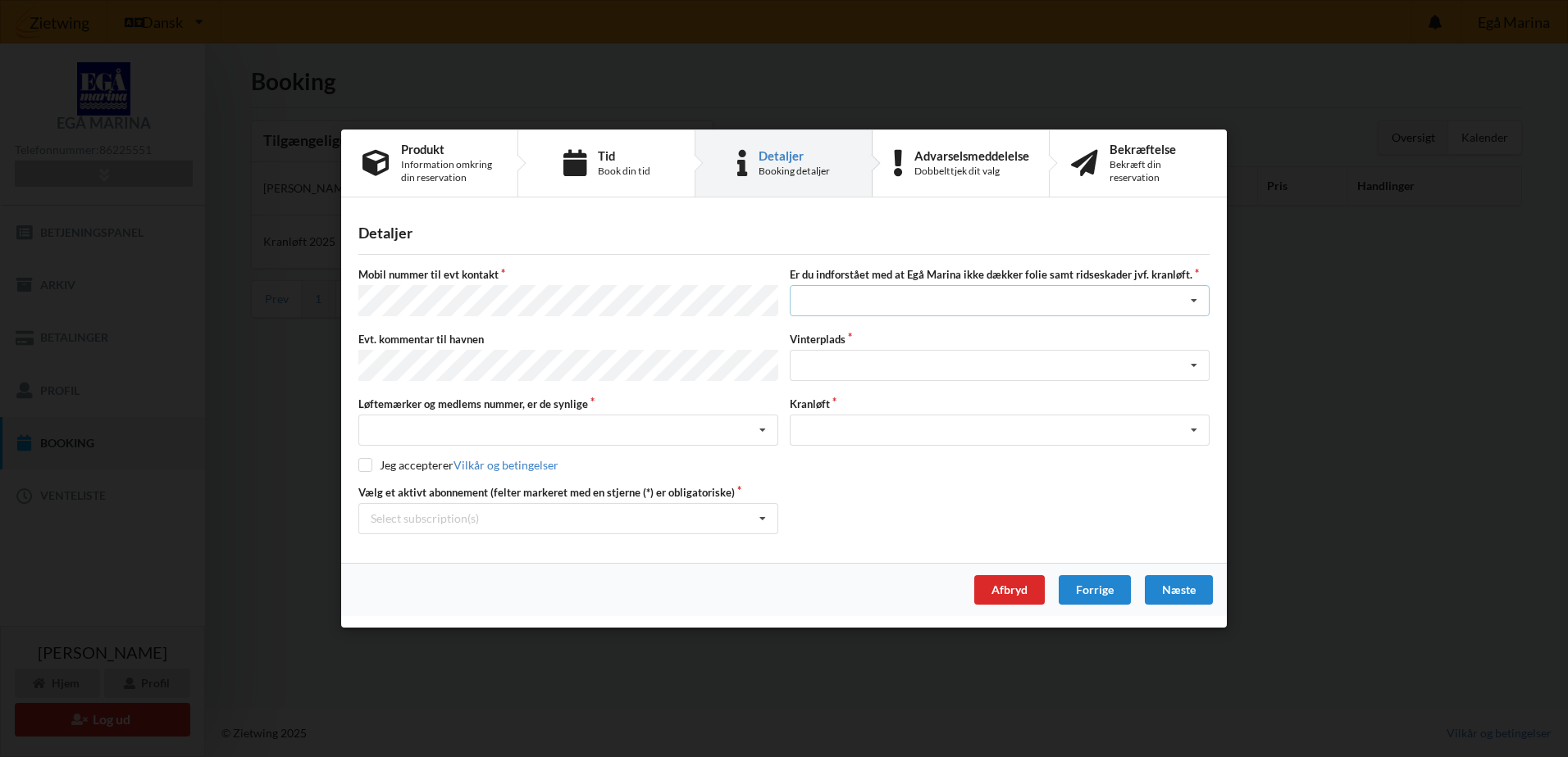
click at [1183, 299] on icon at bounding box center [1194, 302] width 25 height 30
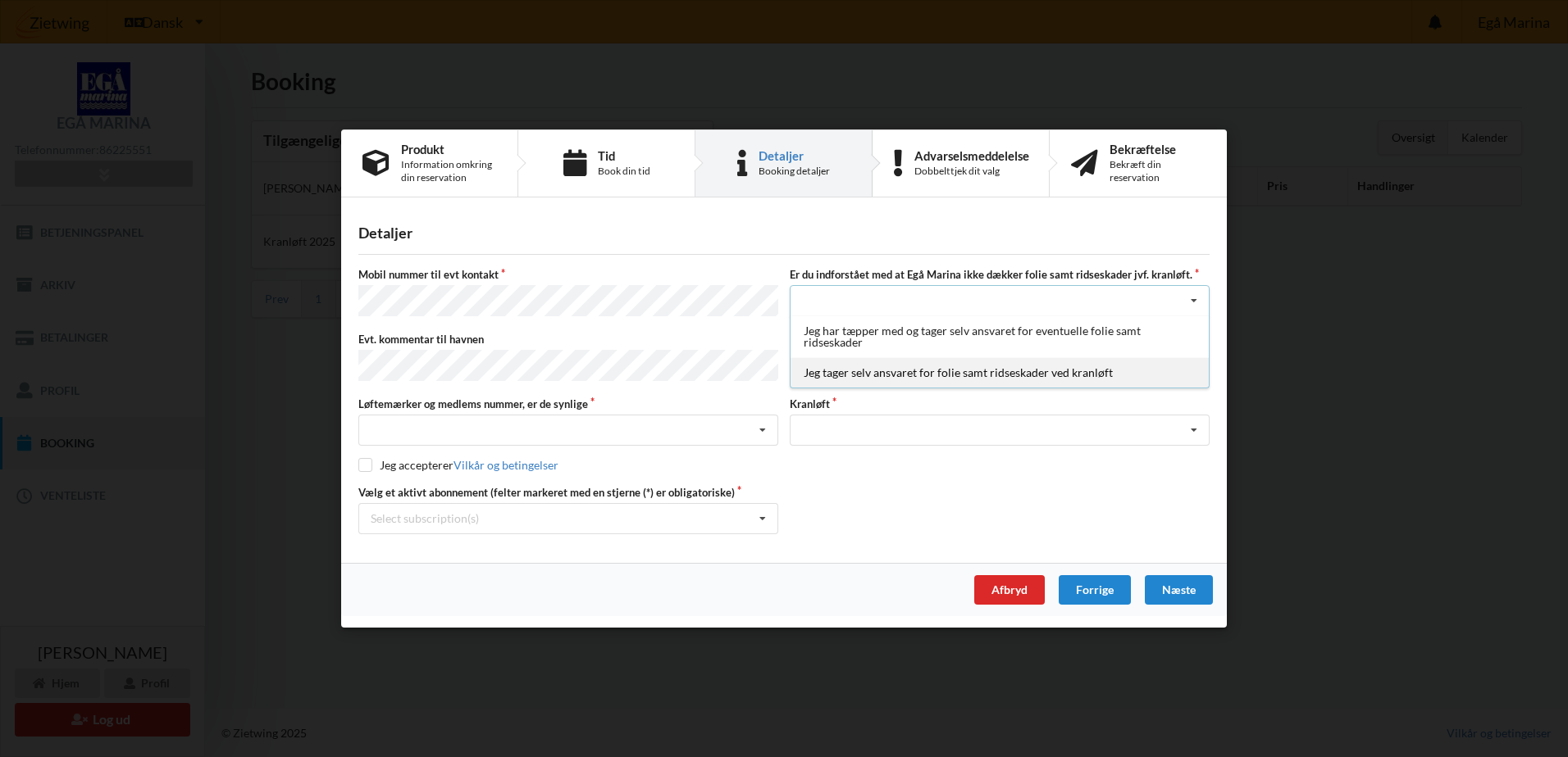
click at [1077, 376] on div "Jeg tager selv ansvaret for folie samt ridseskader ved kranløft" at bounding box center [1000, 373] width 419 height 30
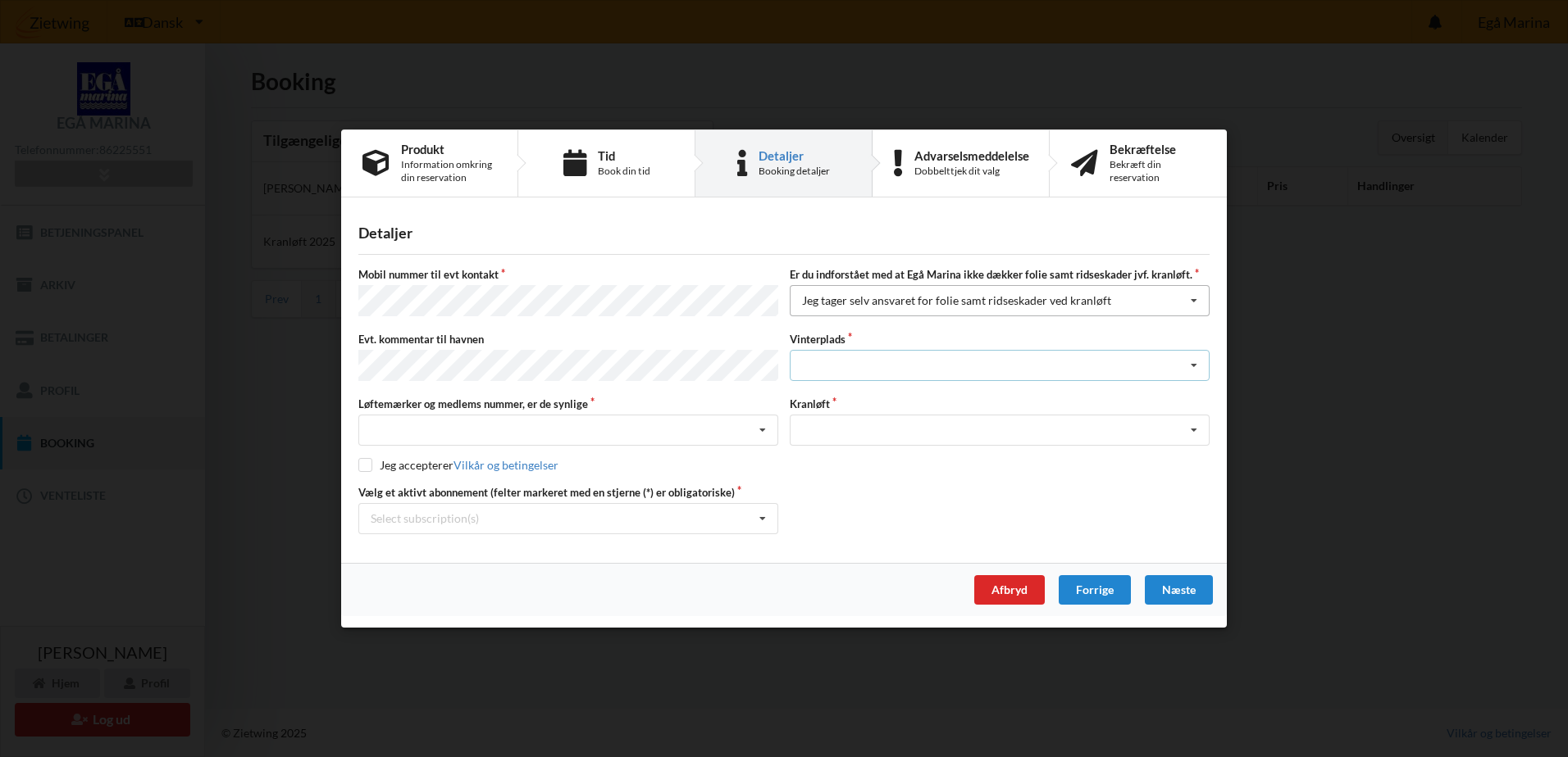
click at [1077, 376] on div "Landplads nr. 1 Landplads nr. 2 Landplads nr.3 Landplads nr. 4 Landplads nr. 5 …" at bounding box center [999, 365] width 419 height 31
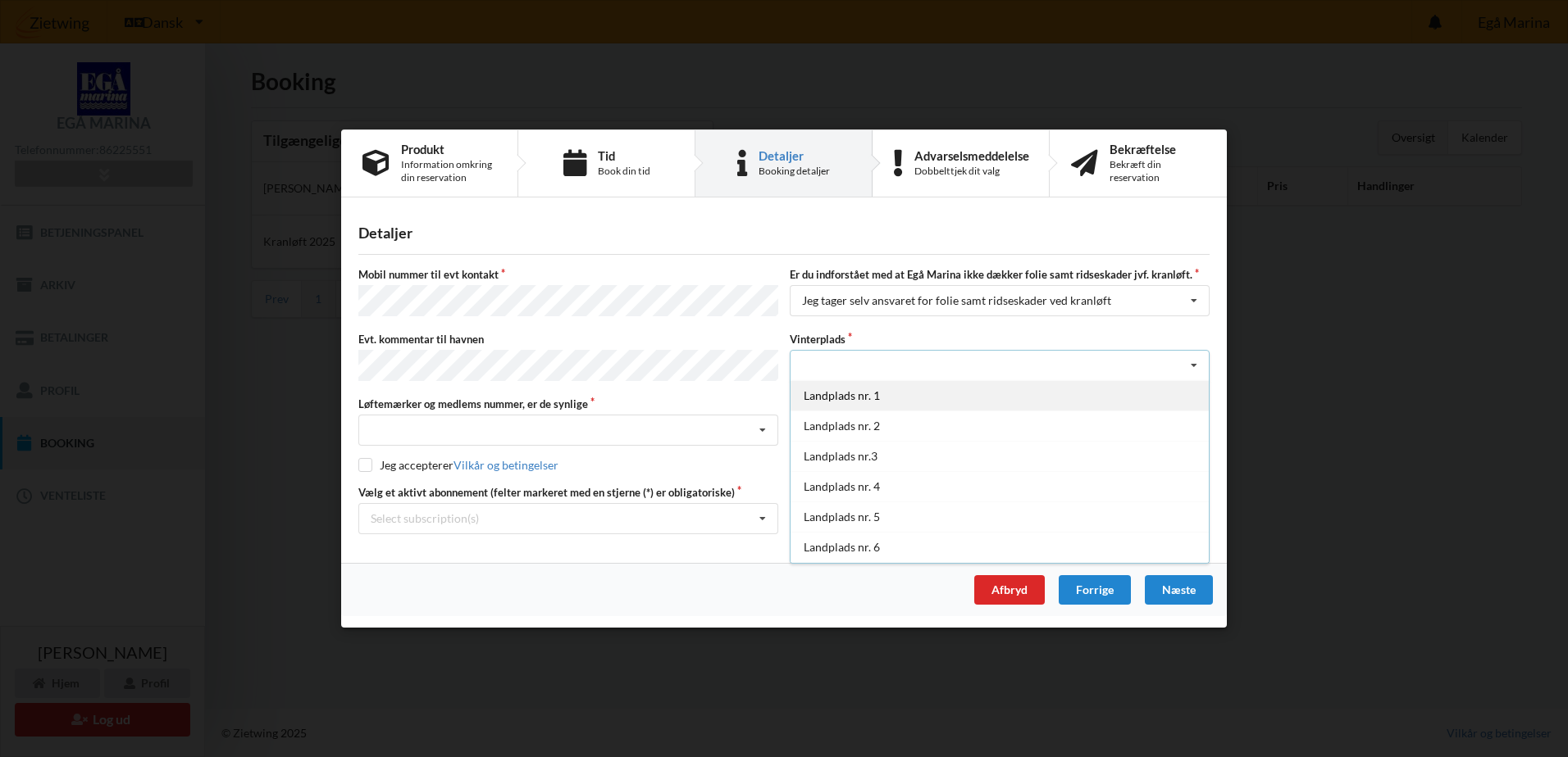
click at [1054, 395] on div "Landplads nr. 1" at bounding box center [1000, 395] width 419 height 30
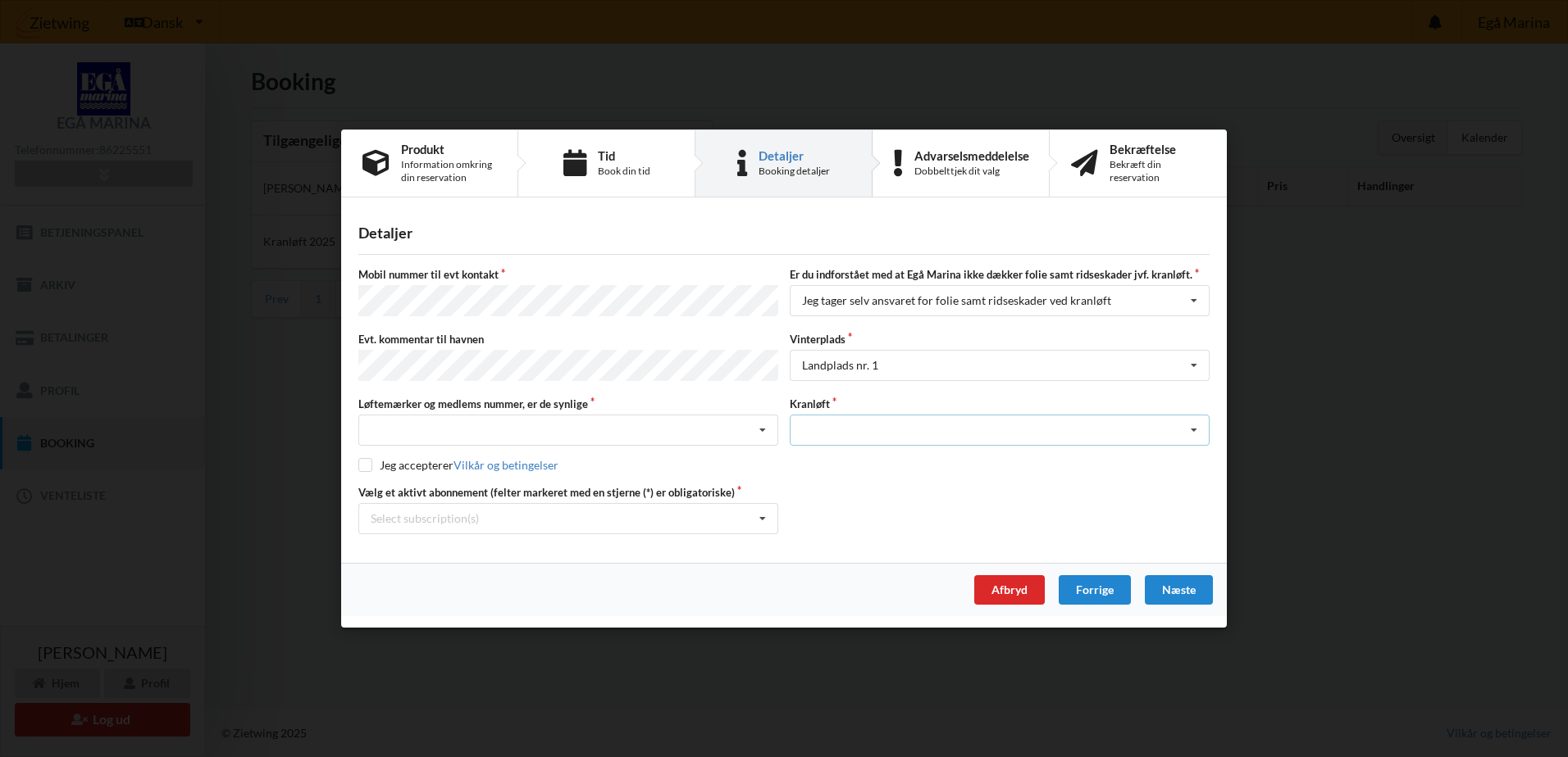
click at [1077, 422] on div "Optagning" at bounding box center [999, 430] width 419 height 31
click at [1033, 453] on div "Optagning" at bounding box center [1000, 460] width 419 height 30
click at [725, 427] on div "Nej, jeg kontakter havnekontoret inden løftet Ja, mine mærker er synlige og int…" at bounding box center [568, 430] width 419 height 31
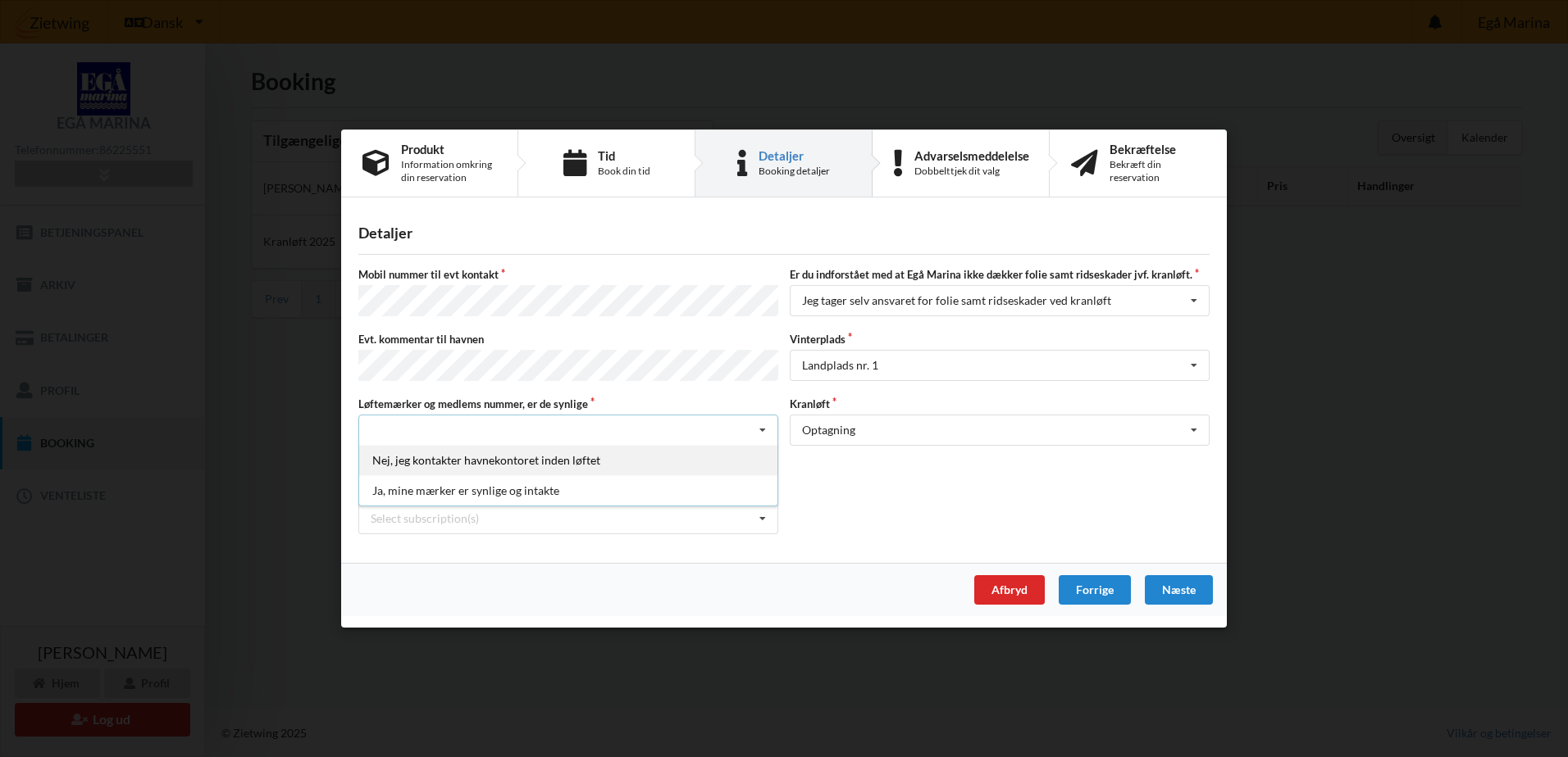
click at [574, 462] on div "Nej, jeg kontakter havnekontoret inden løftet" at bounding box center [568, 460] width 419 height 30
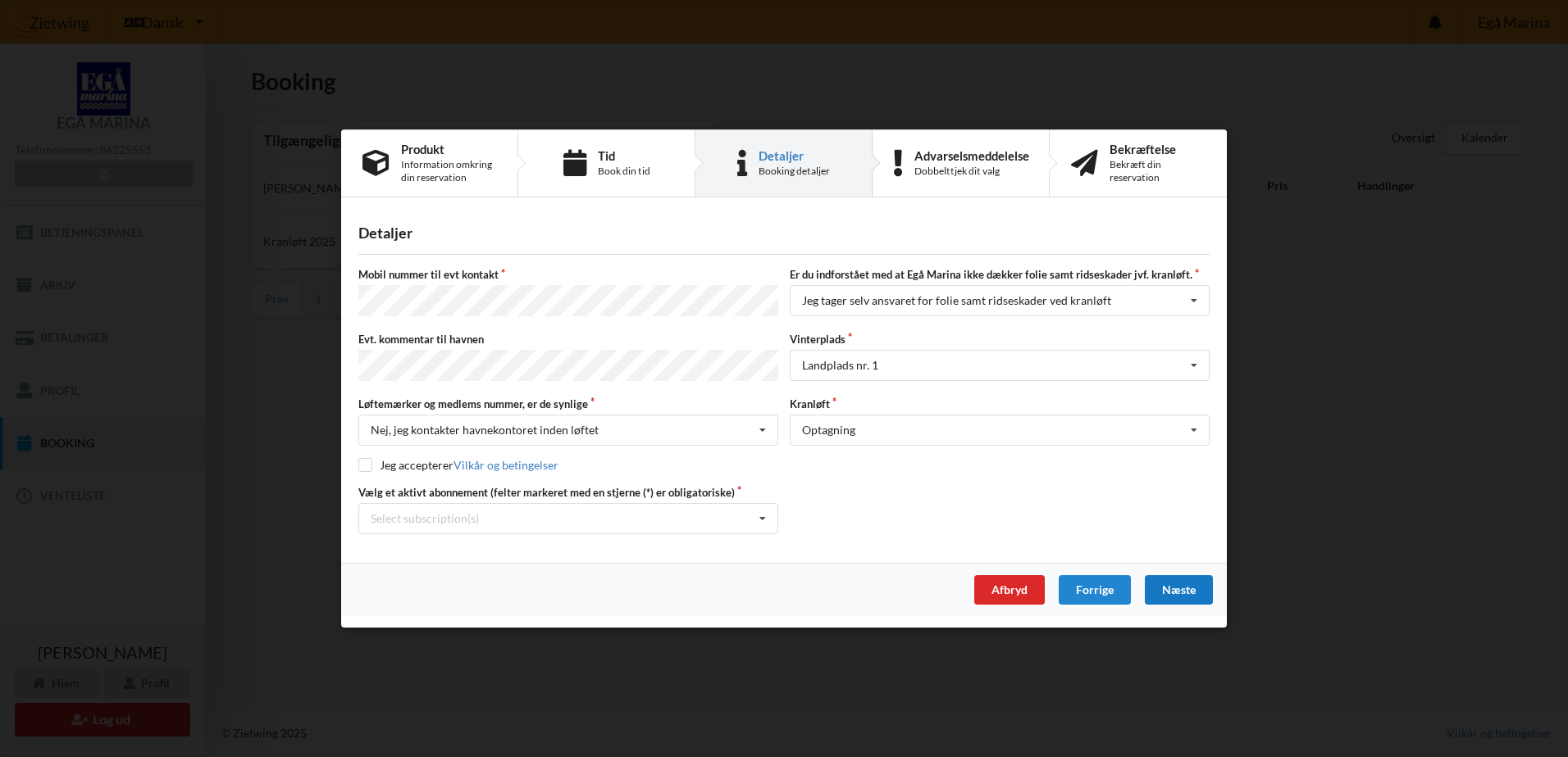
click at [1189, 589] on div "Næste" at bounding box center [1179, 589] width 68 height 29
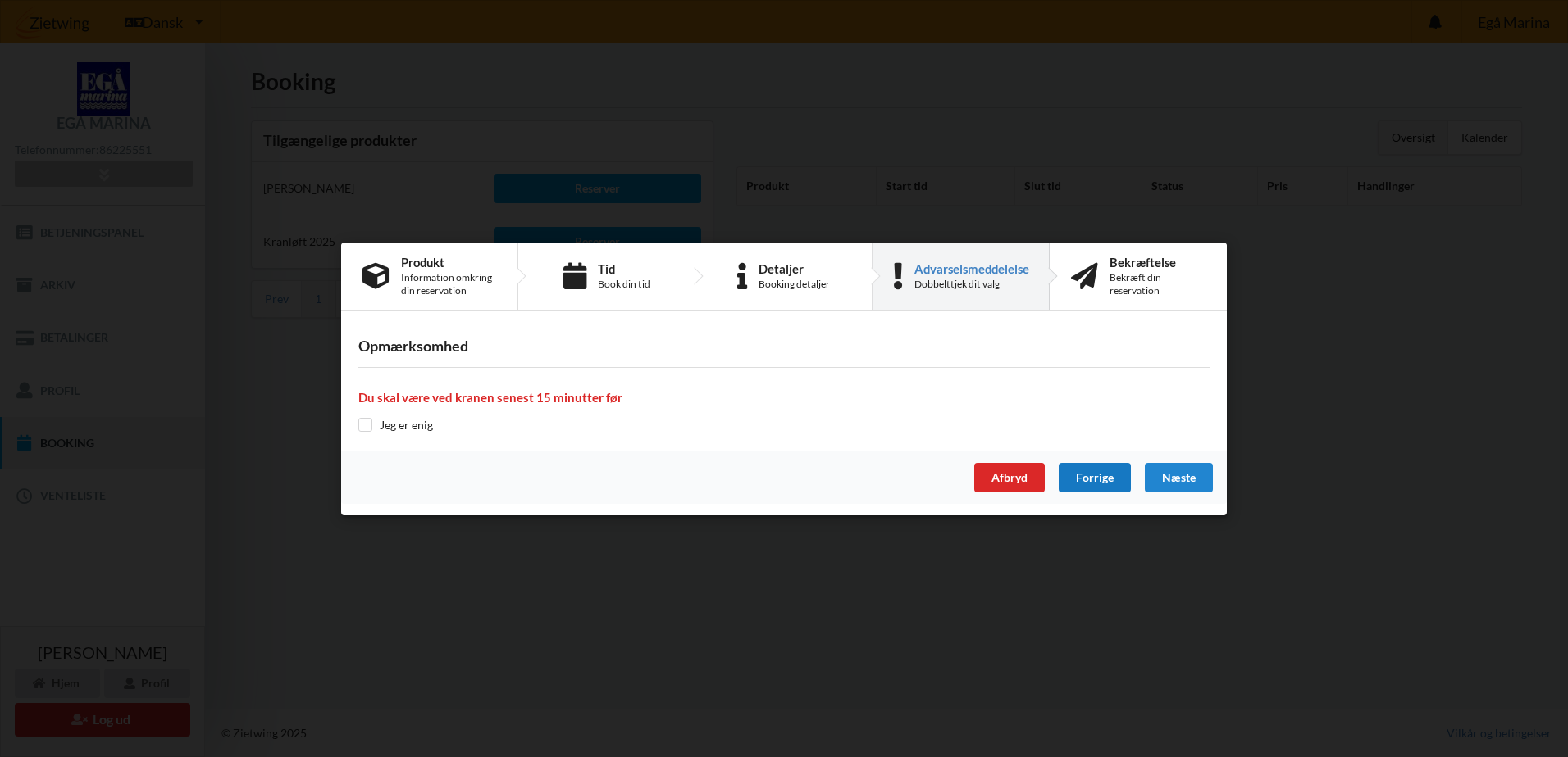
click at [1101, 479] on div "Forrige" at bounding box center [1094, 477] width 72 height 29
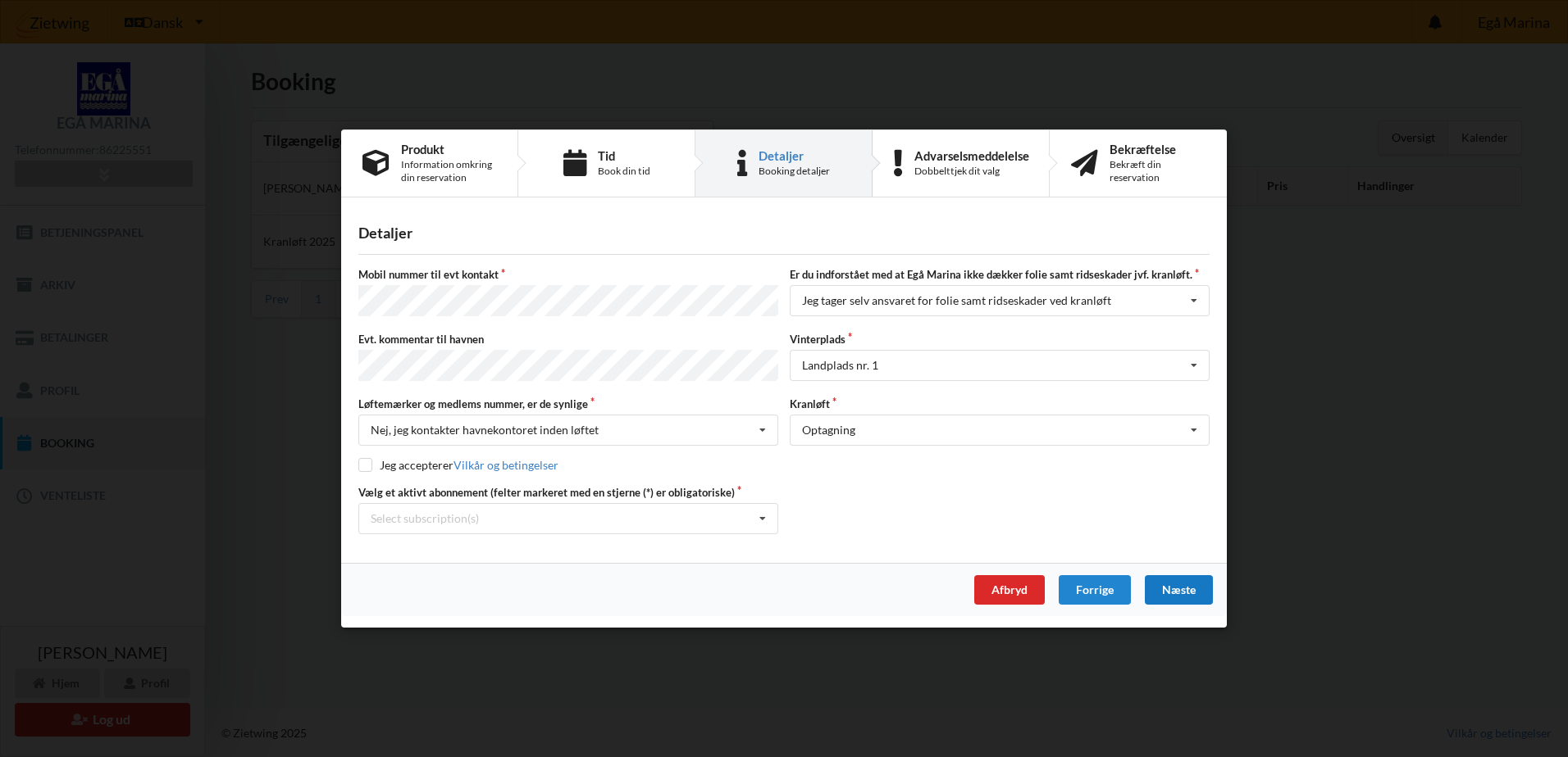
click at [1184, 588] on div "Næste" at bounding box center [1179, 589] width 68 height 29
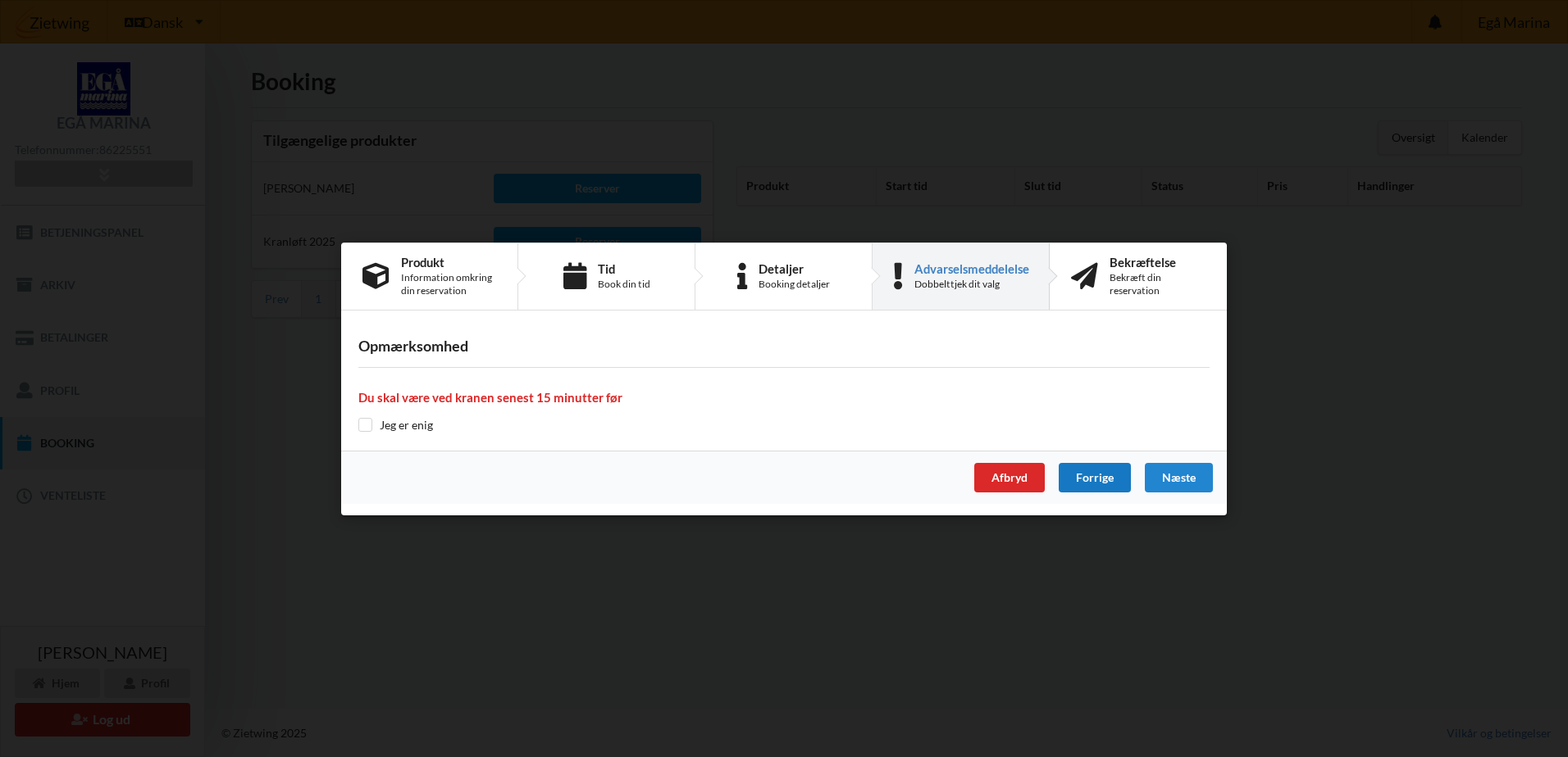
click at [1095, 472] on div "Forrige" at bounding box center [1094, 477] width 72 height 29
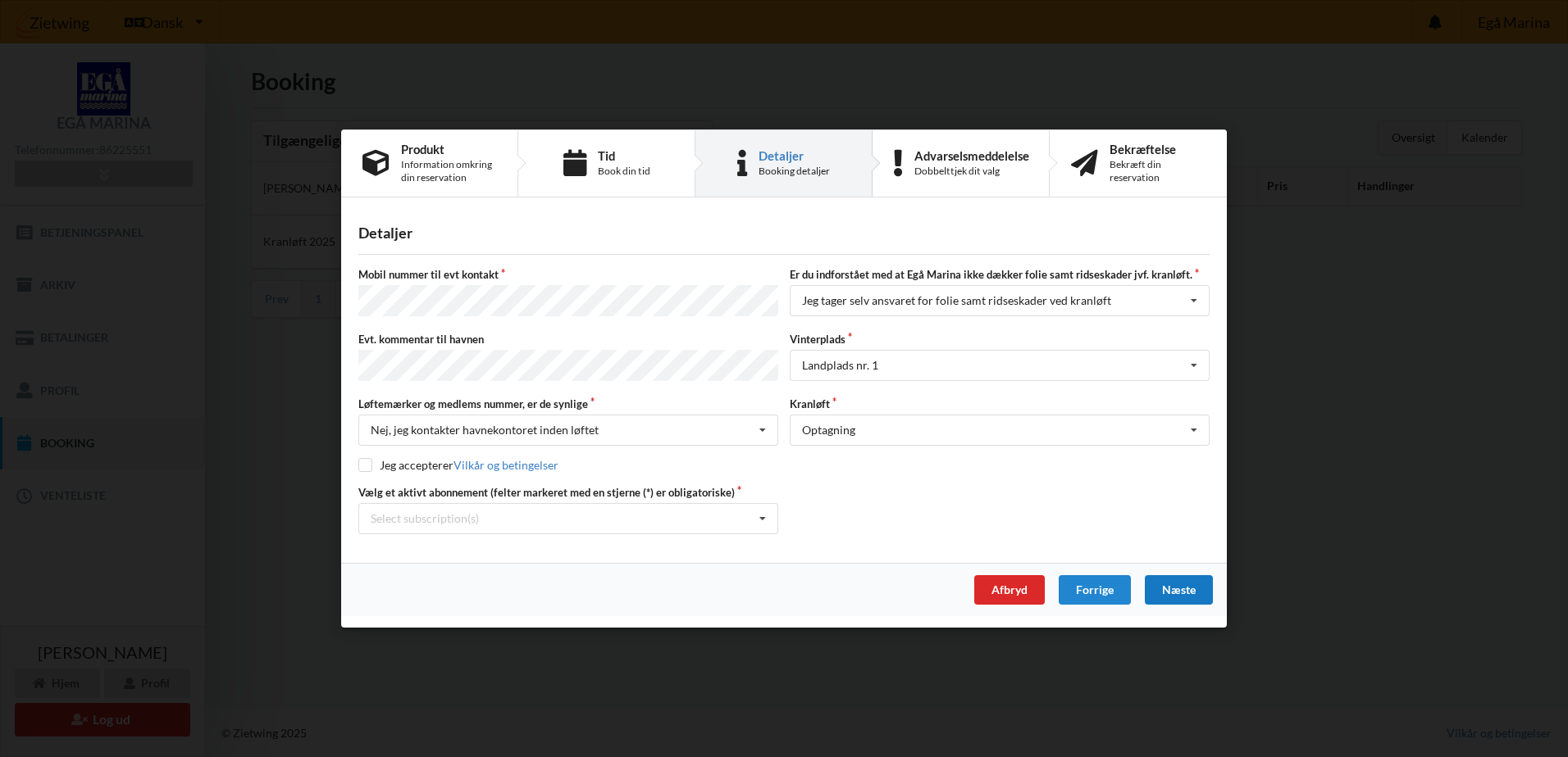
click at [1188, 580] on div "Næste" at bounding box center [1179, 589] width 68 height 29
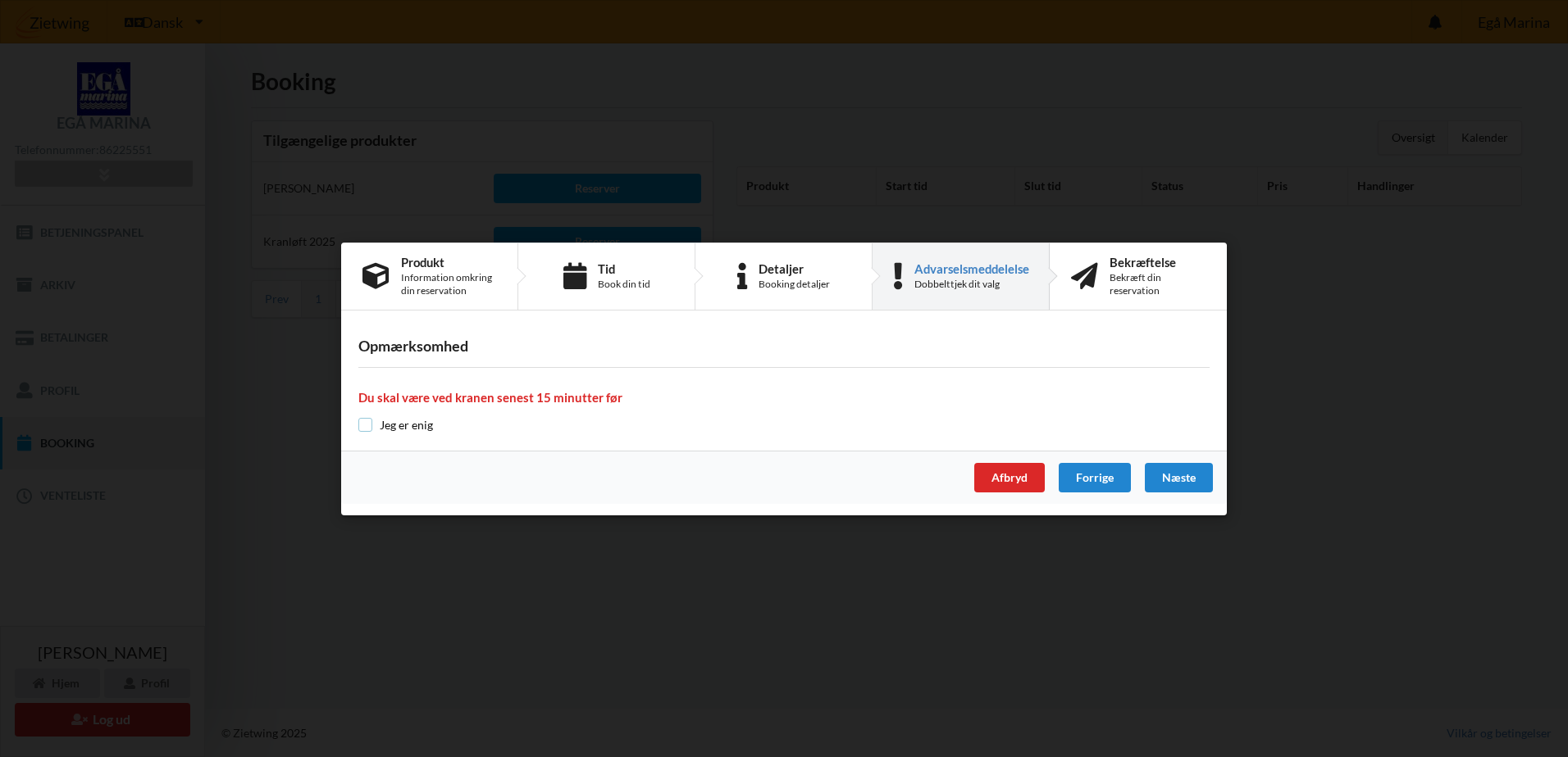
click at [369, 418] on input "checkbox" at bounding box center [365, 425] width 14 height 14
checkbox input "true"
click at [1164, 472] on div "Næste" at bounding box center [1179, 477] width 68 height 29
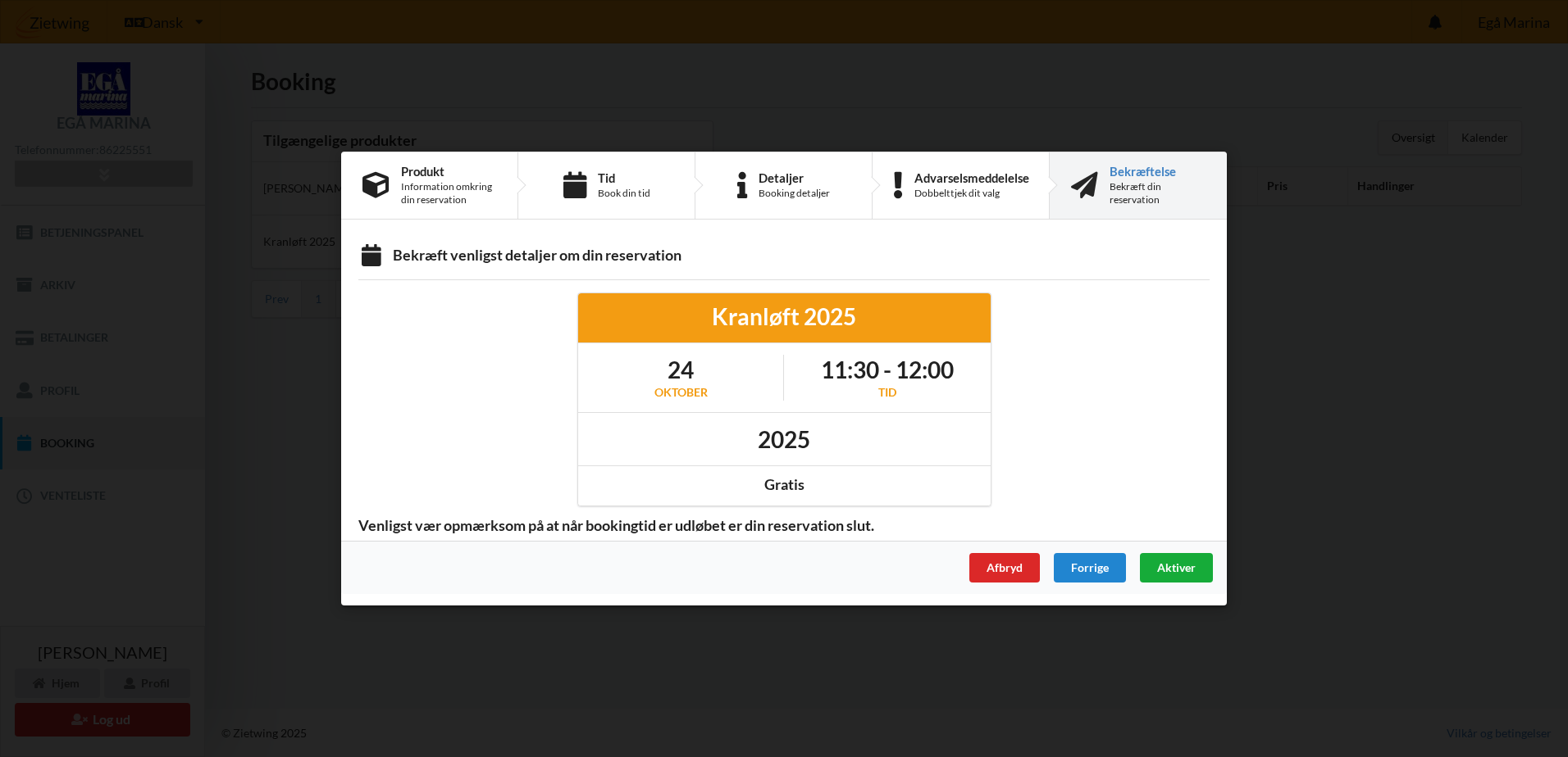
click at [1179, 569] on span "Aktiver" at bounding box center [1175, 567] width 38 height 14
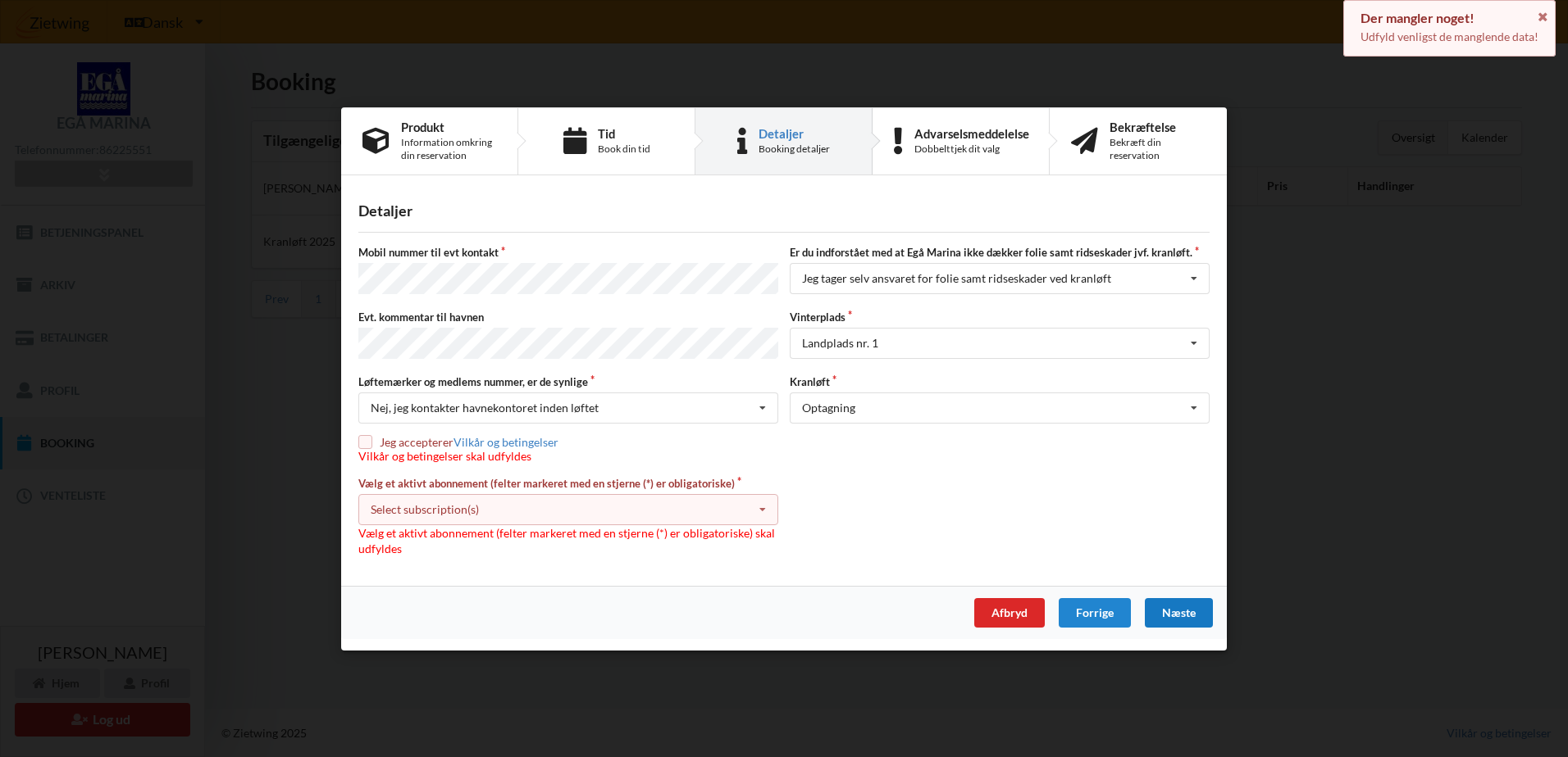
click at [757, 508] on icon at bounding box center [763, 509] width 25 height 30
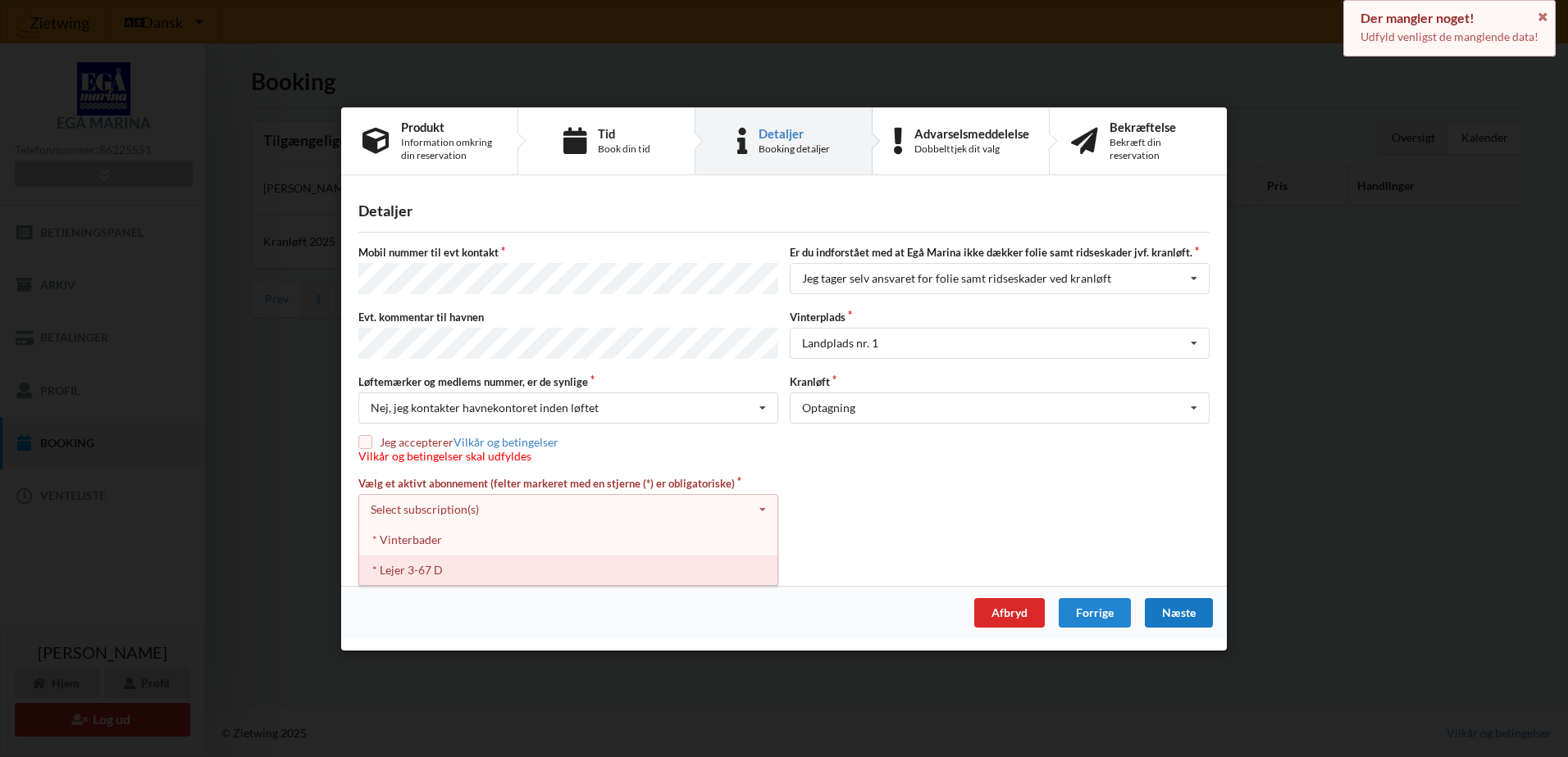
click at [630, 558] on div "* Lejer 3-67 D" at bounding box center [568, 569] width 419 height 30
click at [1170, 611] on div "Næste" at bounding box center [1179, 613] width 68 height 29
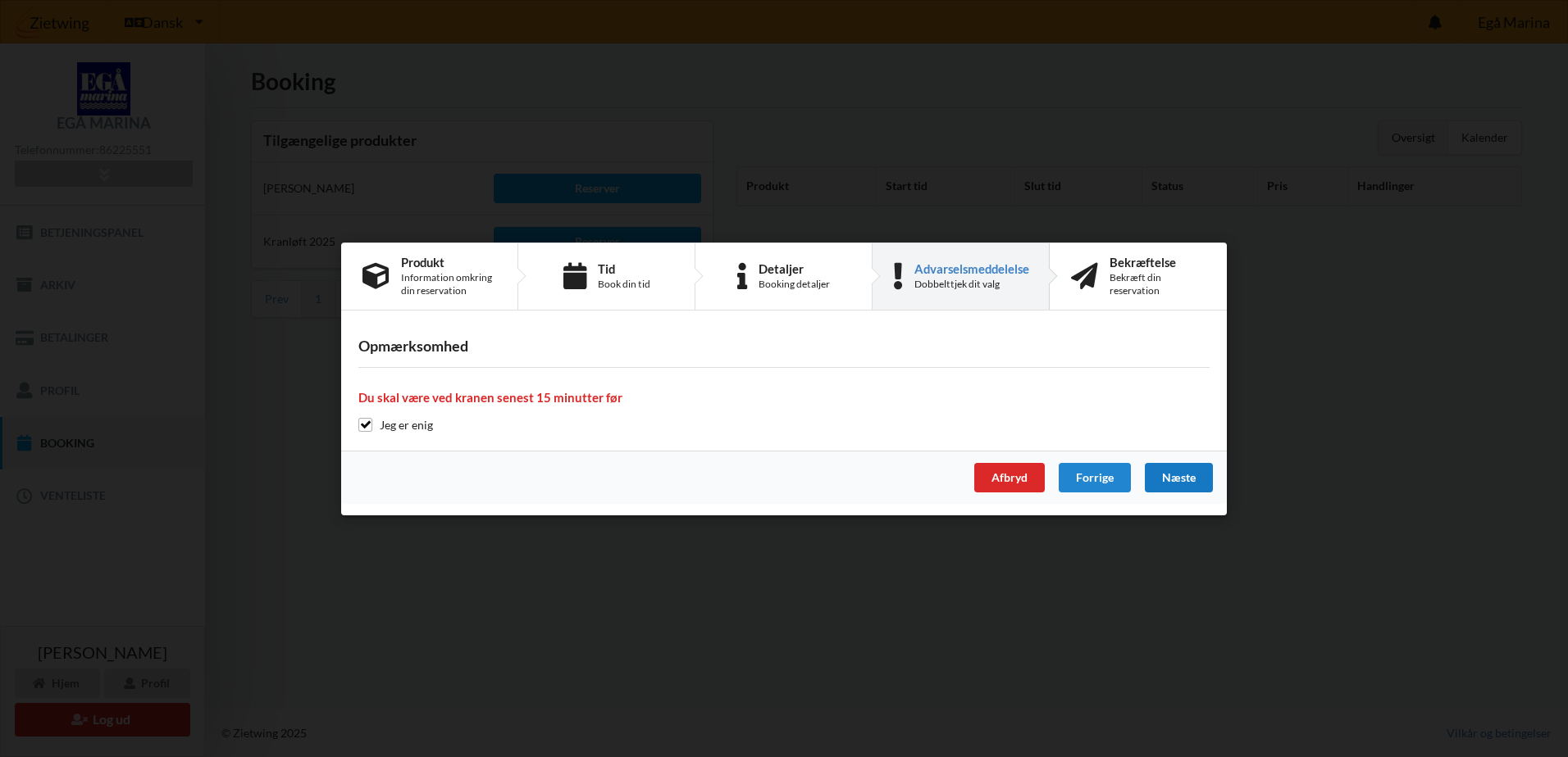
click at [1177, 479] on div "Næste" at bounding box center [1179, 477] width 68 height 29
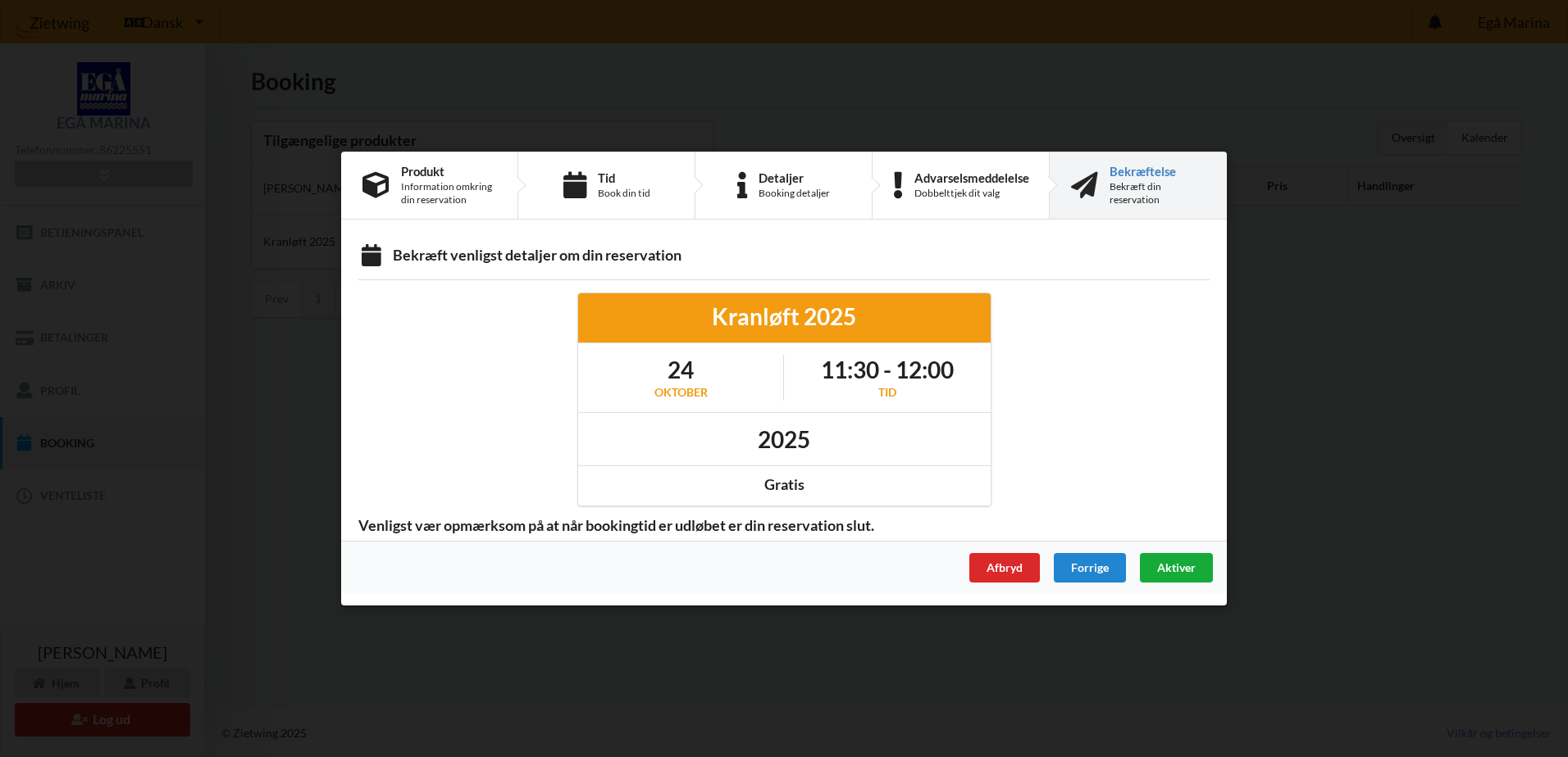
click at [1194, 569] on span "Aktiver" at bounding box center [1175, 567] width 38 height 14
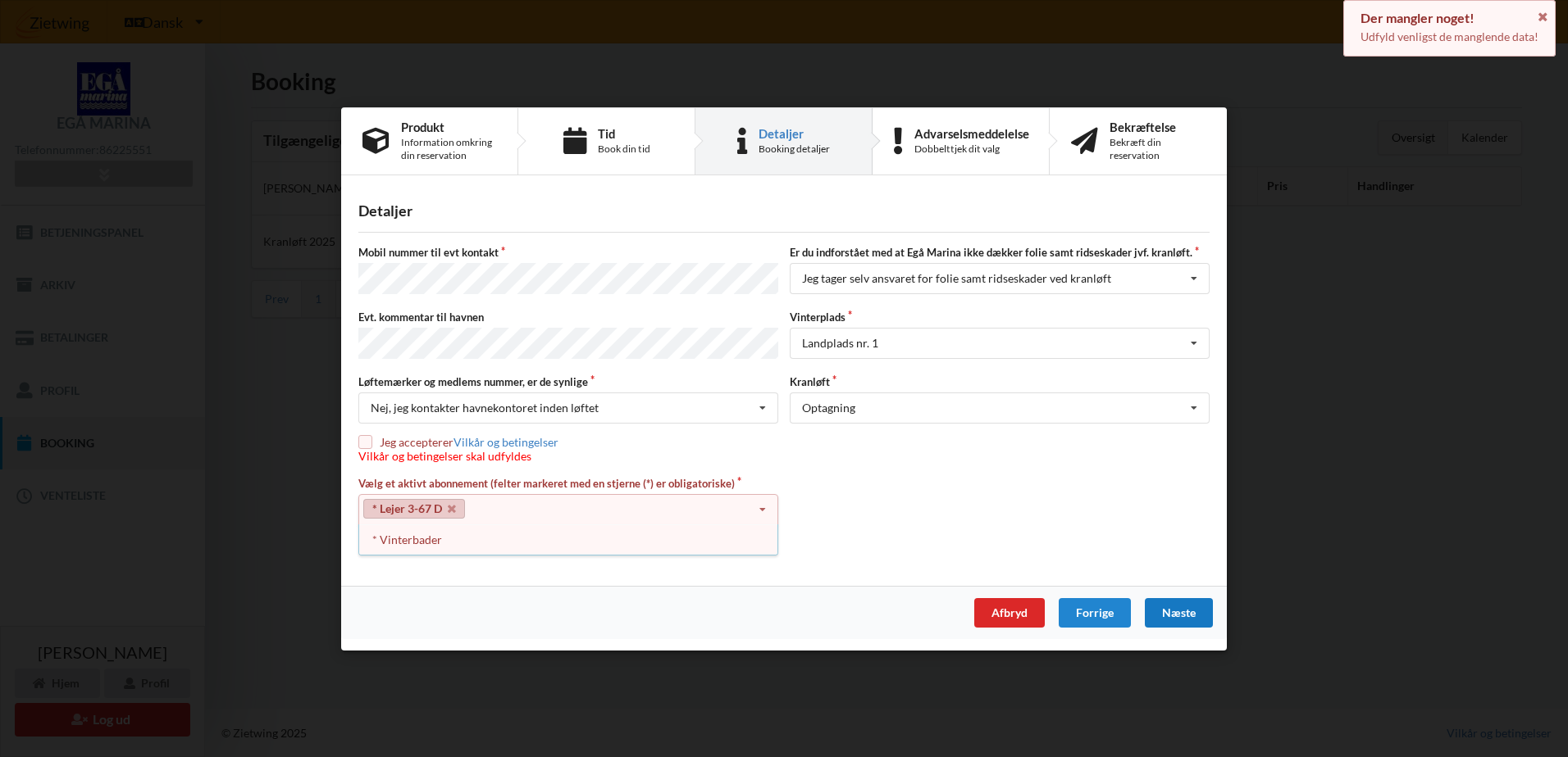
click at [375, 441] on label "Jeg accepterer Vilkår og betingelser" at bounding box center [459, 442] width 200 height 14
click at [365, 440] on input "checkbox" at bounding box center [365, 442] width 14 height 14
checkbox input "true"
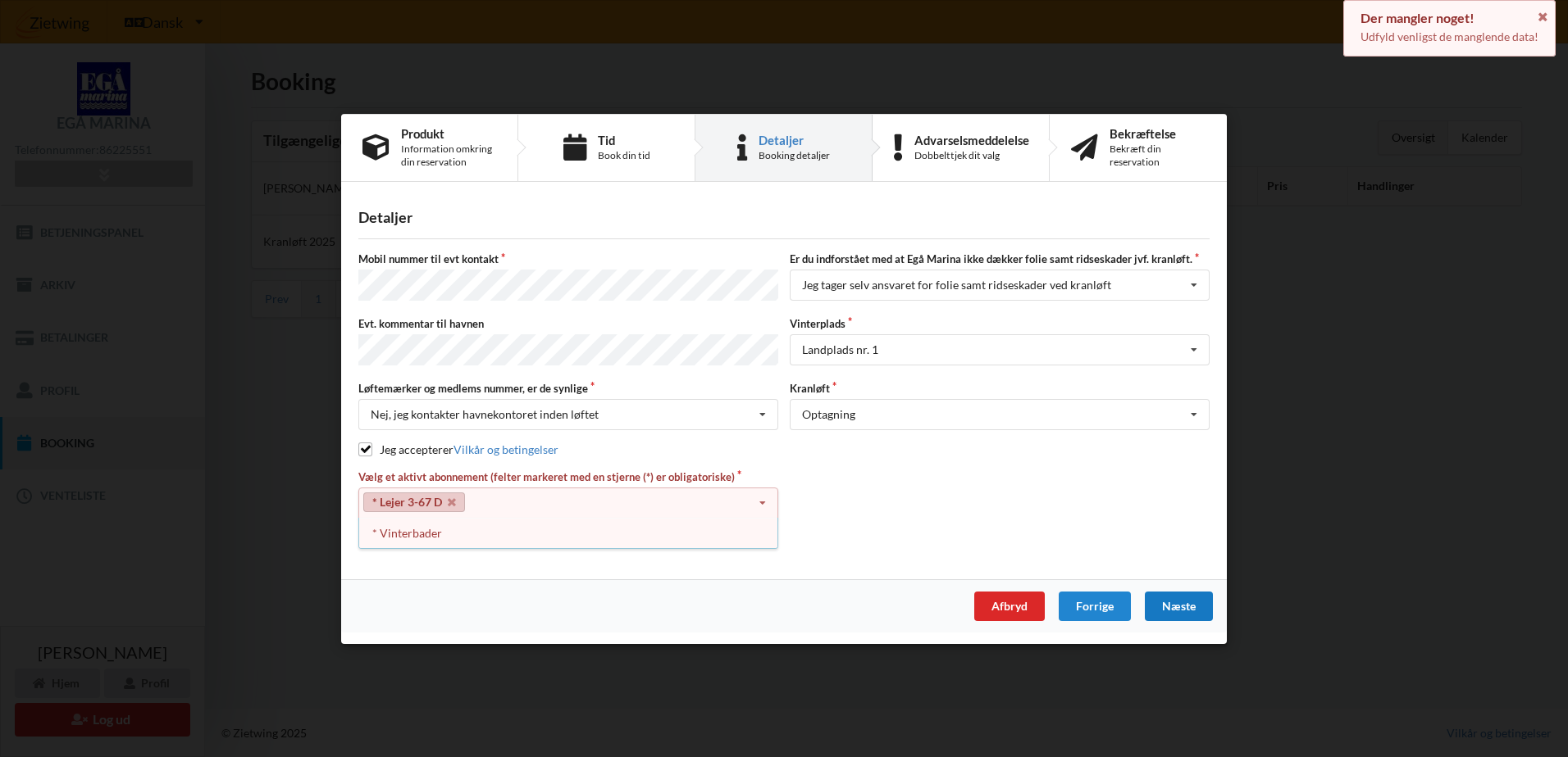
click at [1171, 597] on div "Næste" at bounding box center [1179, 605] width 68 height 29
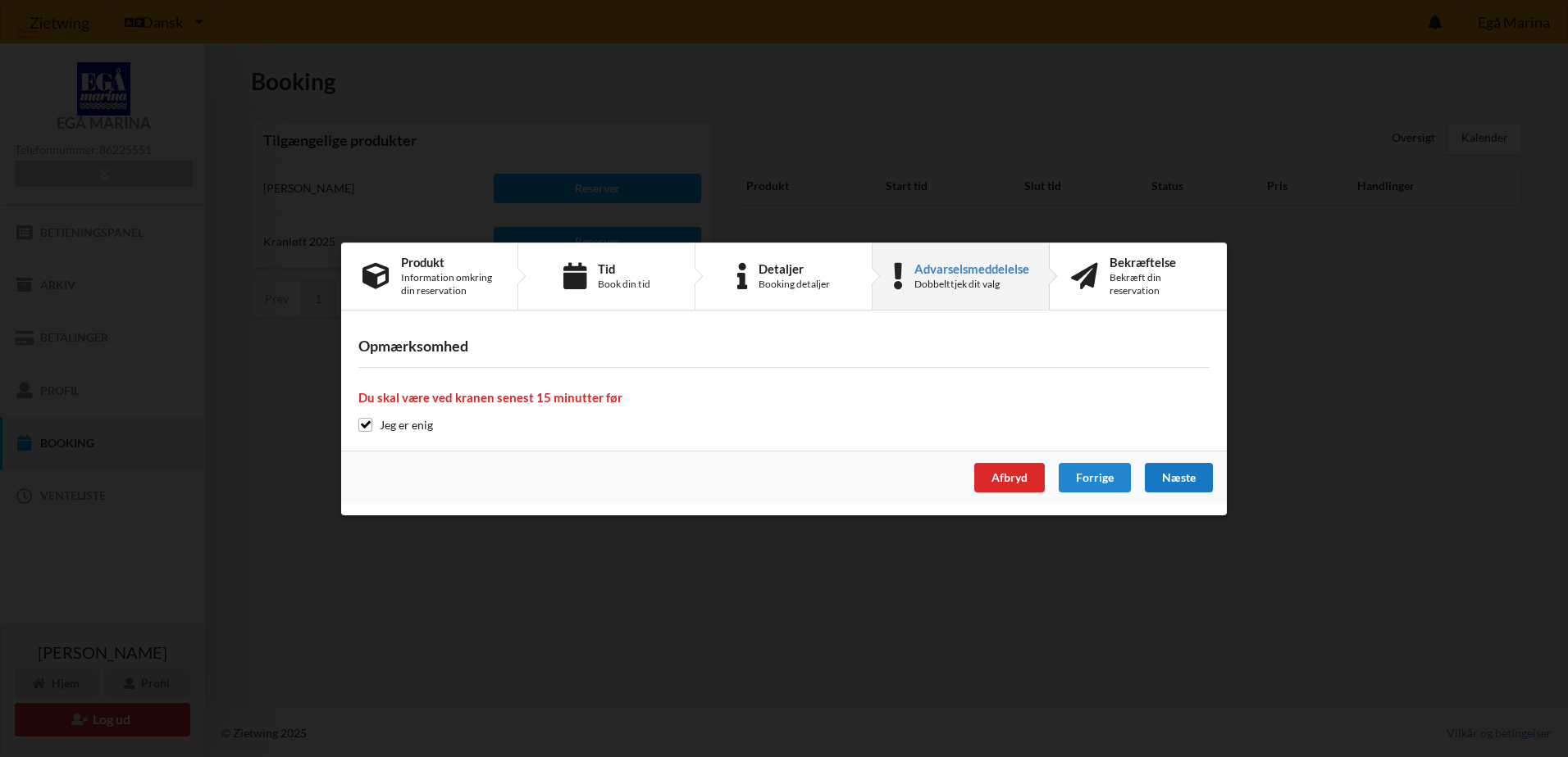
click at [1183, 477] on div "Næste" at bounding box center [1179, 477] width 68 height 29
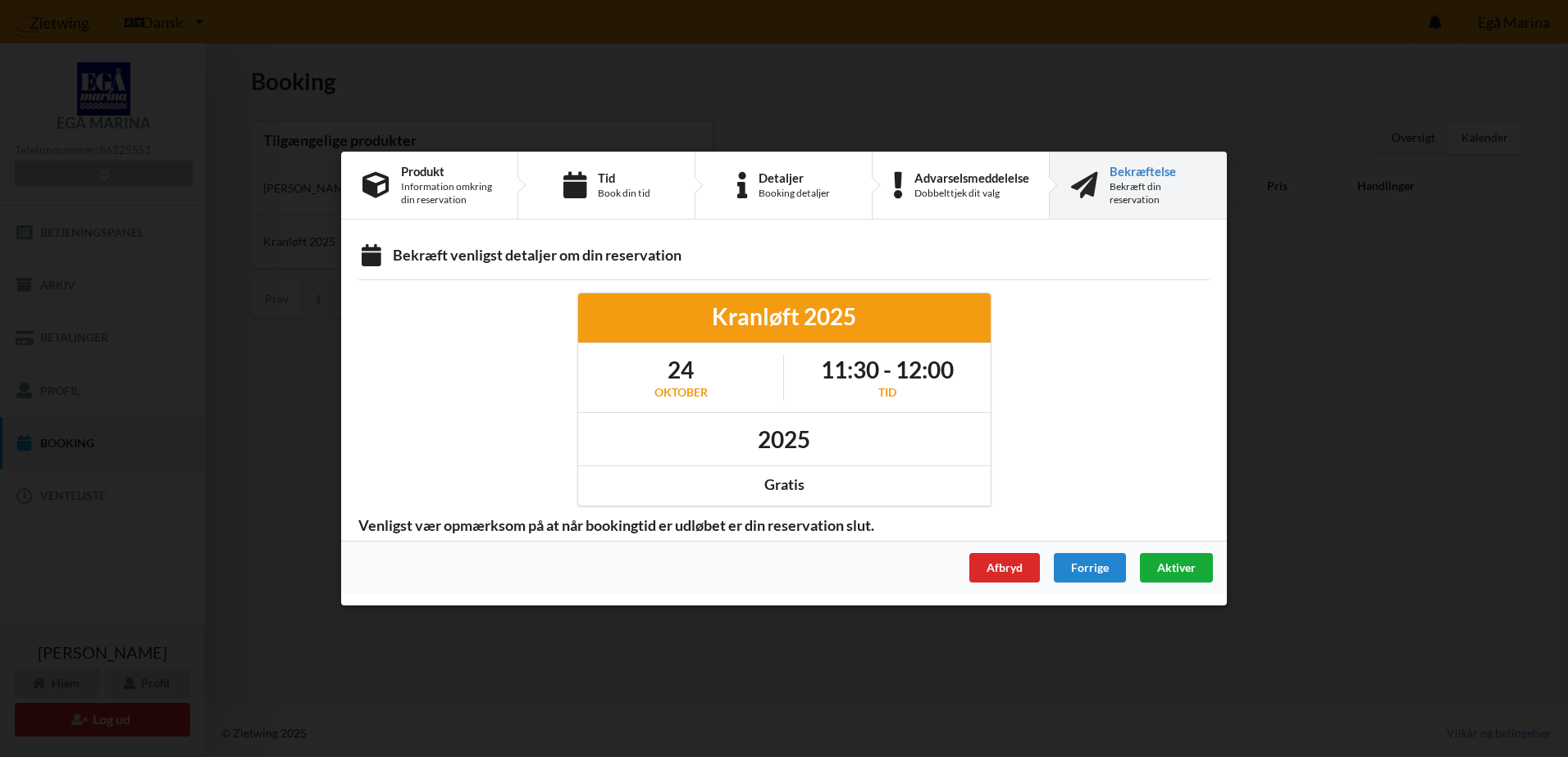
click at [1195, 566] on span "Aktiver" at bounding box center [1175, 567] width 38 height 14
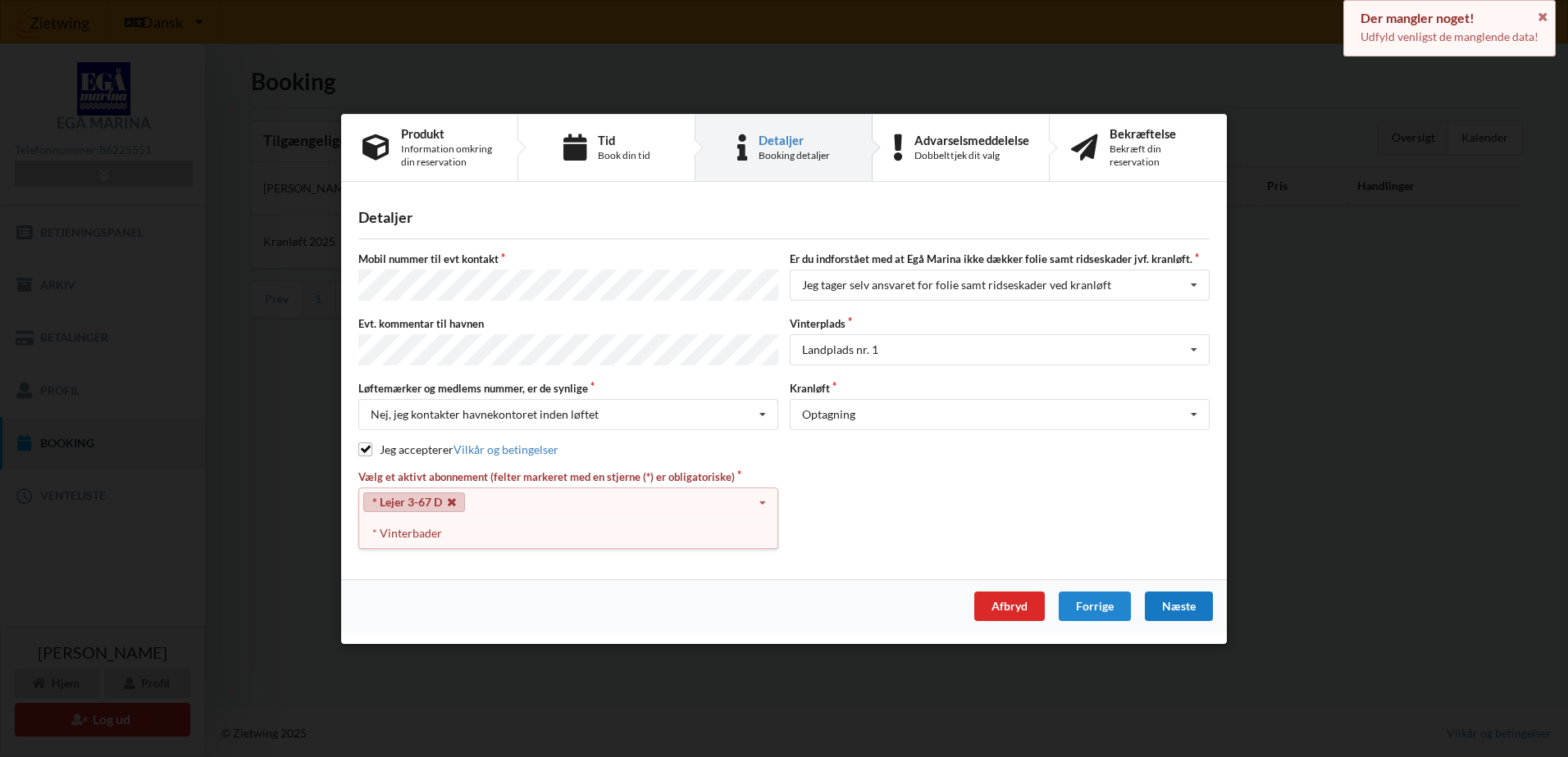
click at [448, 497] on icon at bounding box center [451, 502] width 8 height 11
click at [1200, 599] on div "Næste" at bounding box center [1179, 605] width 68 height 29
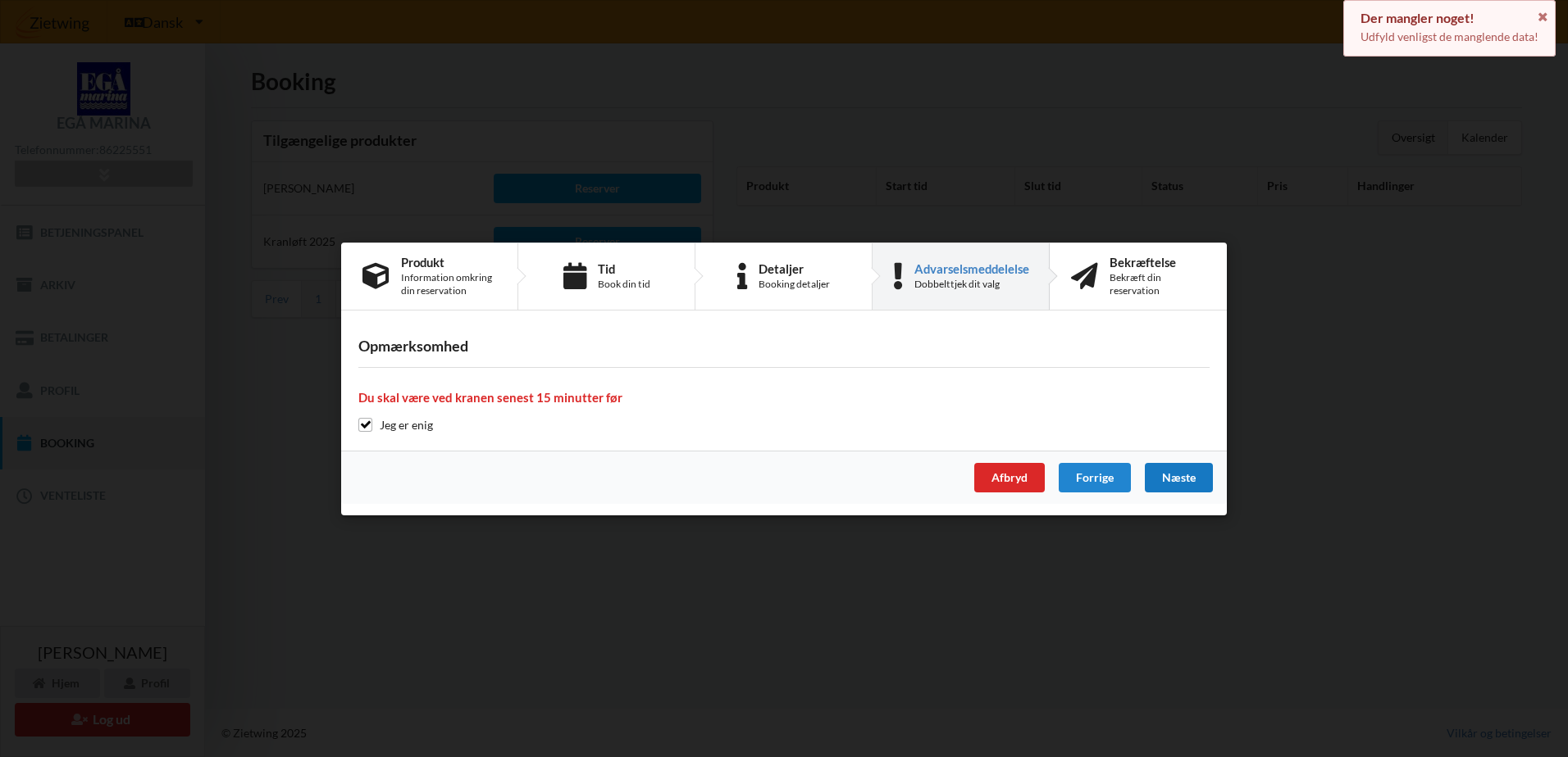
click at [1178, 468] on div "Næste" at bounding box center [1179, 477] width 68 height 29
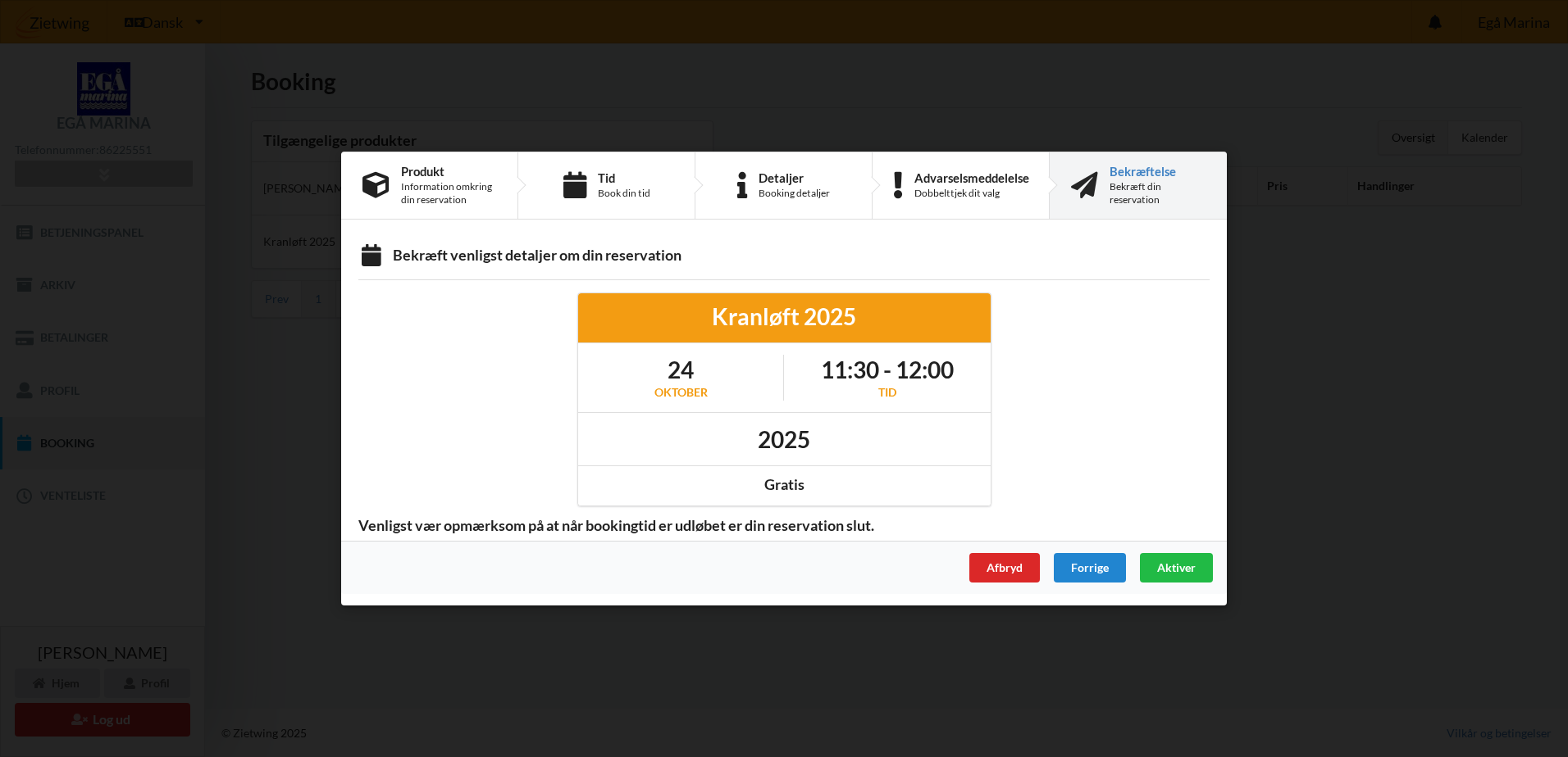
click at [1187, 566] on span "Aktiver" at bounding box center [1175, 567] width 38 height 14
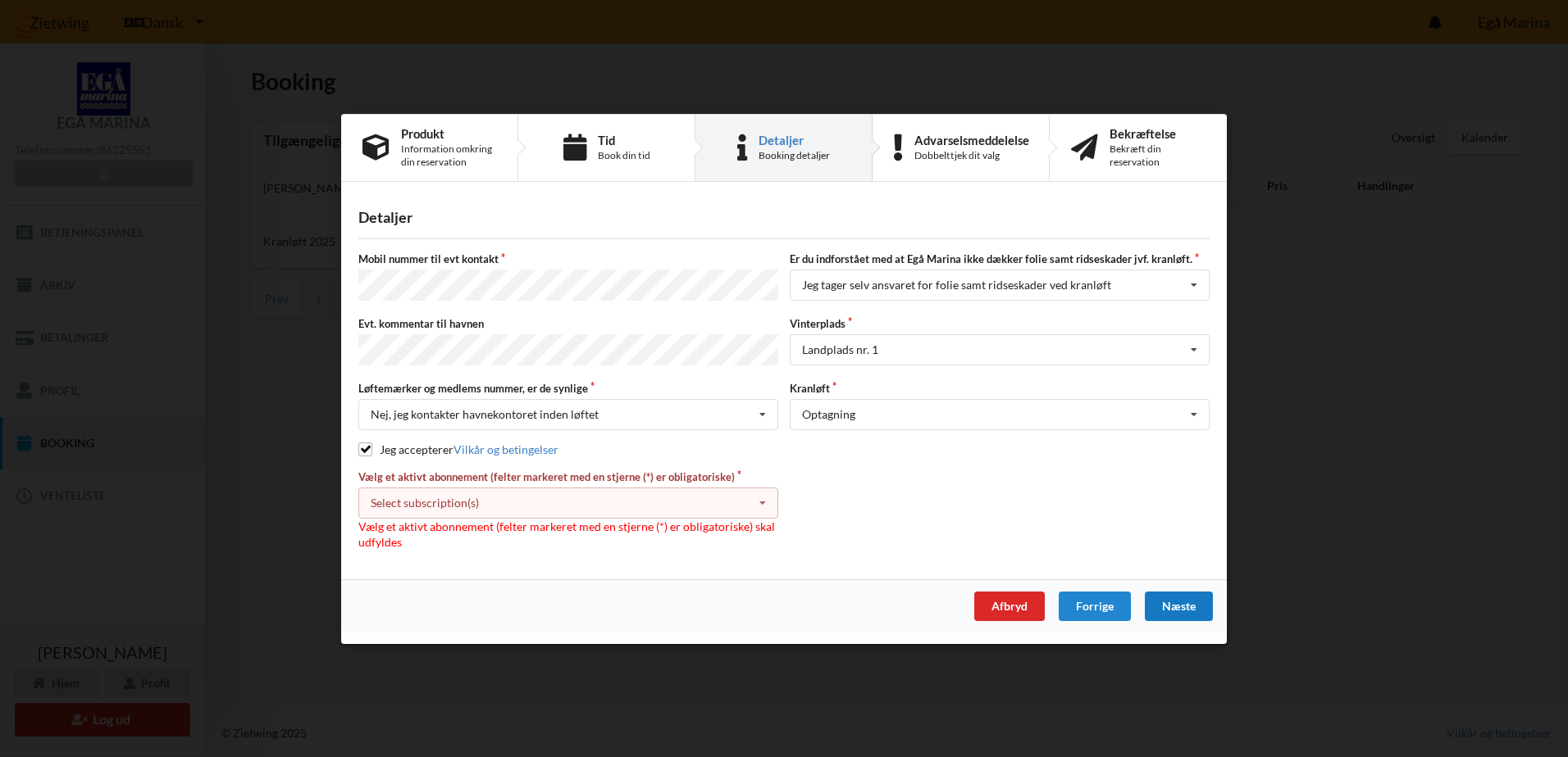
click at [1196, 594] on div "Næste" at bounding box center [1179, 605] width 68 height 29
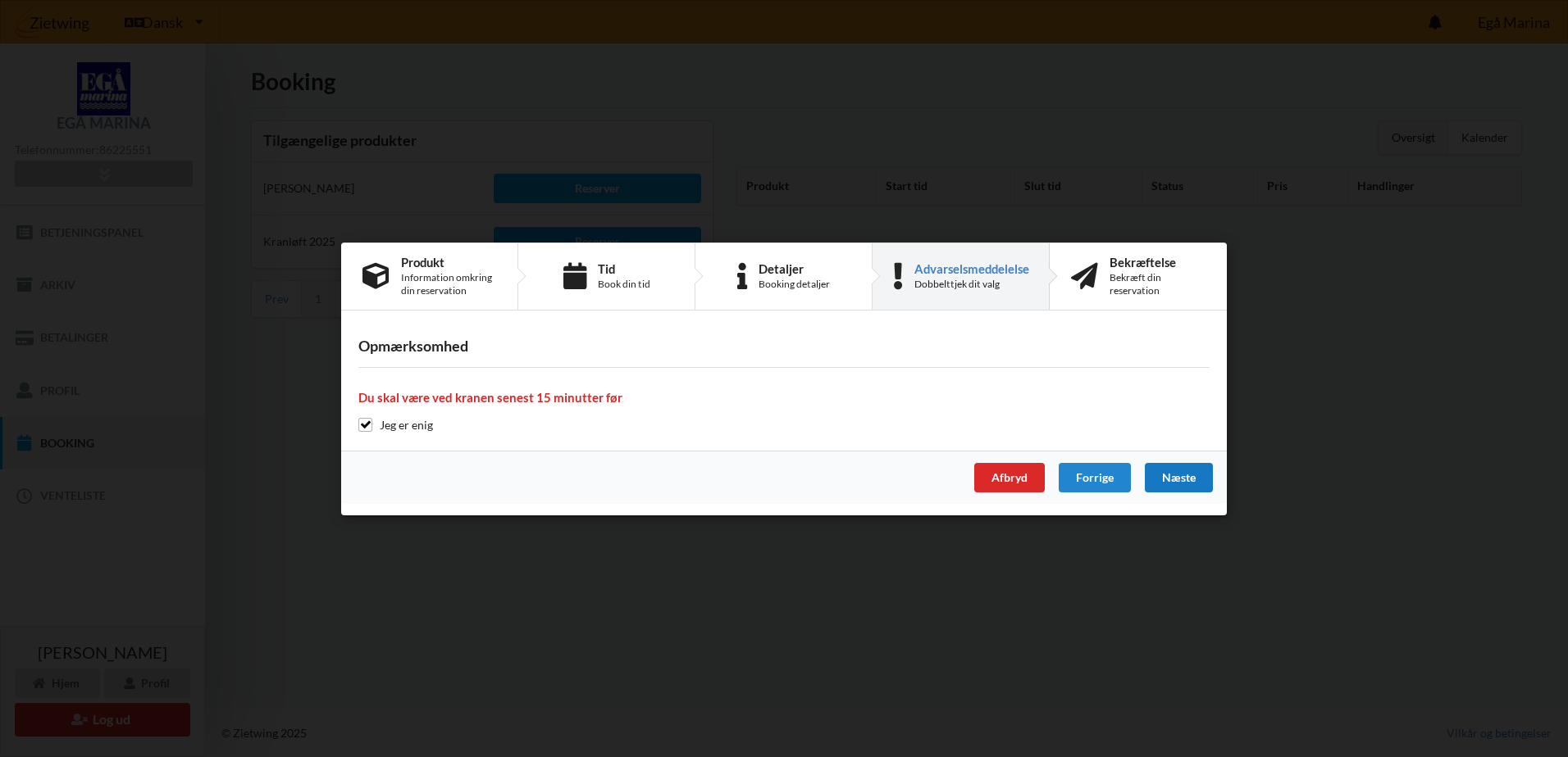
click at [1195, 480] on div "Næste" at bounding box center [1179, 477] width 68 height 29
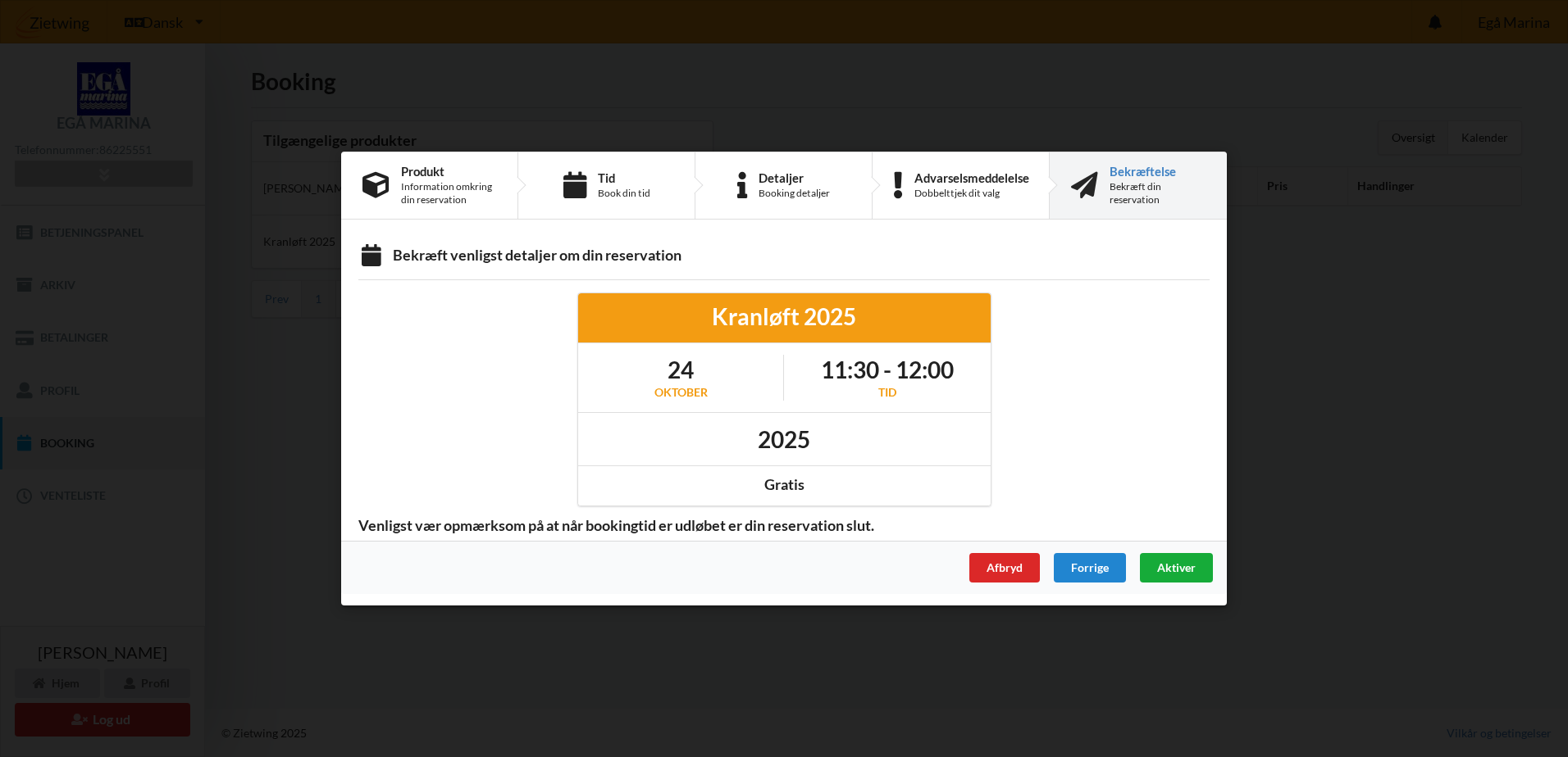
click at [1197, 568] on div "Aktiver" at bounding box center [1176, 567] width 73 height 29
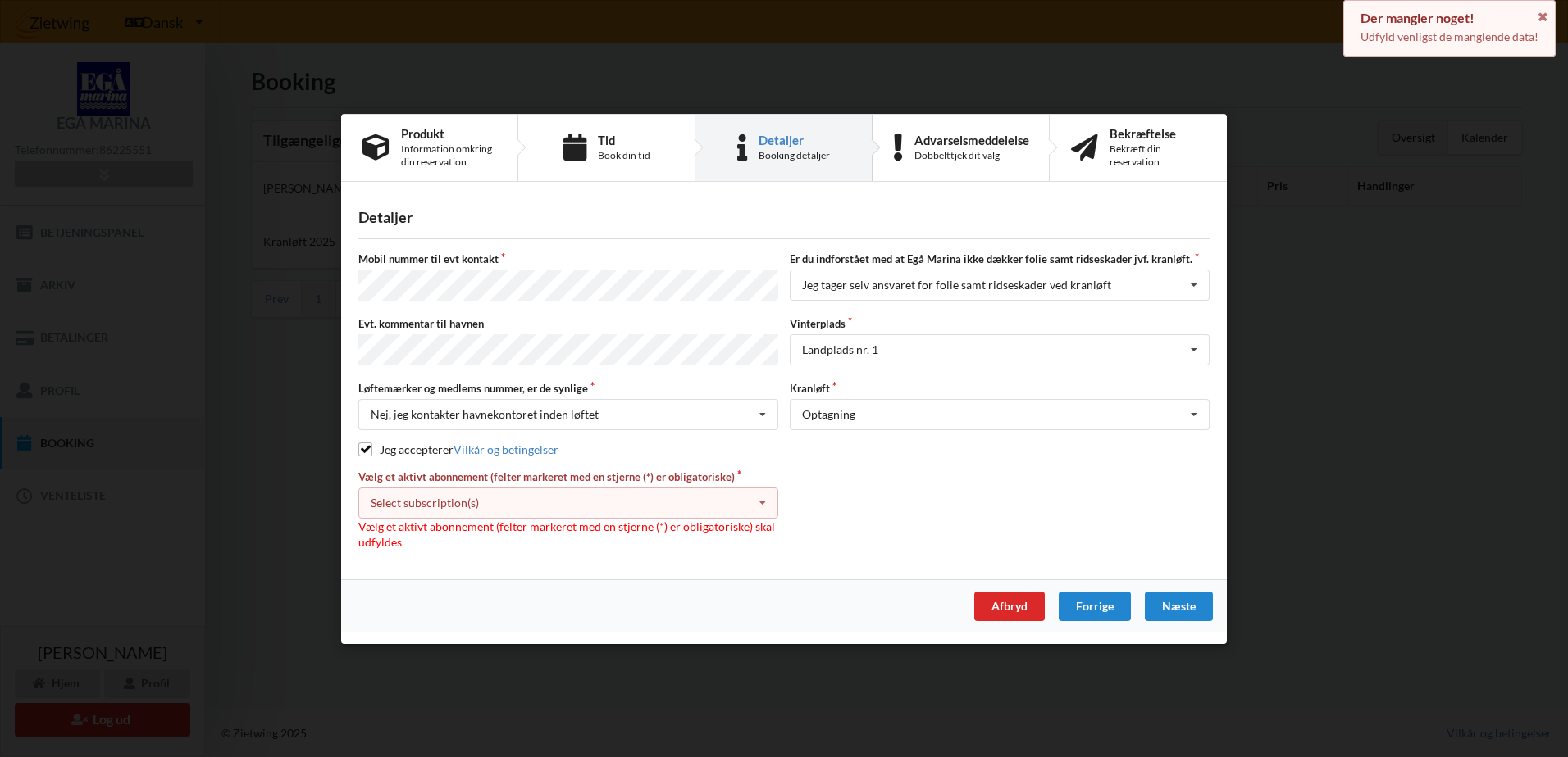
click at [733, 494] on div "Select subscription(s) * Vinterbader * Lejer 3-67 D" at bounding box center [568, 502] width 419 height 31
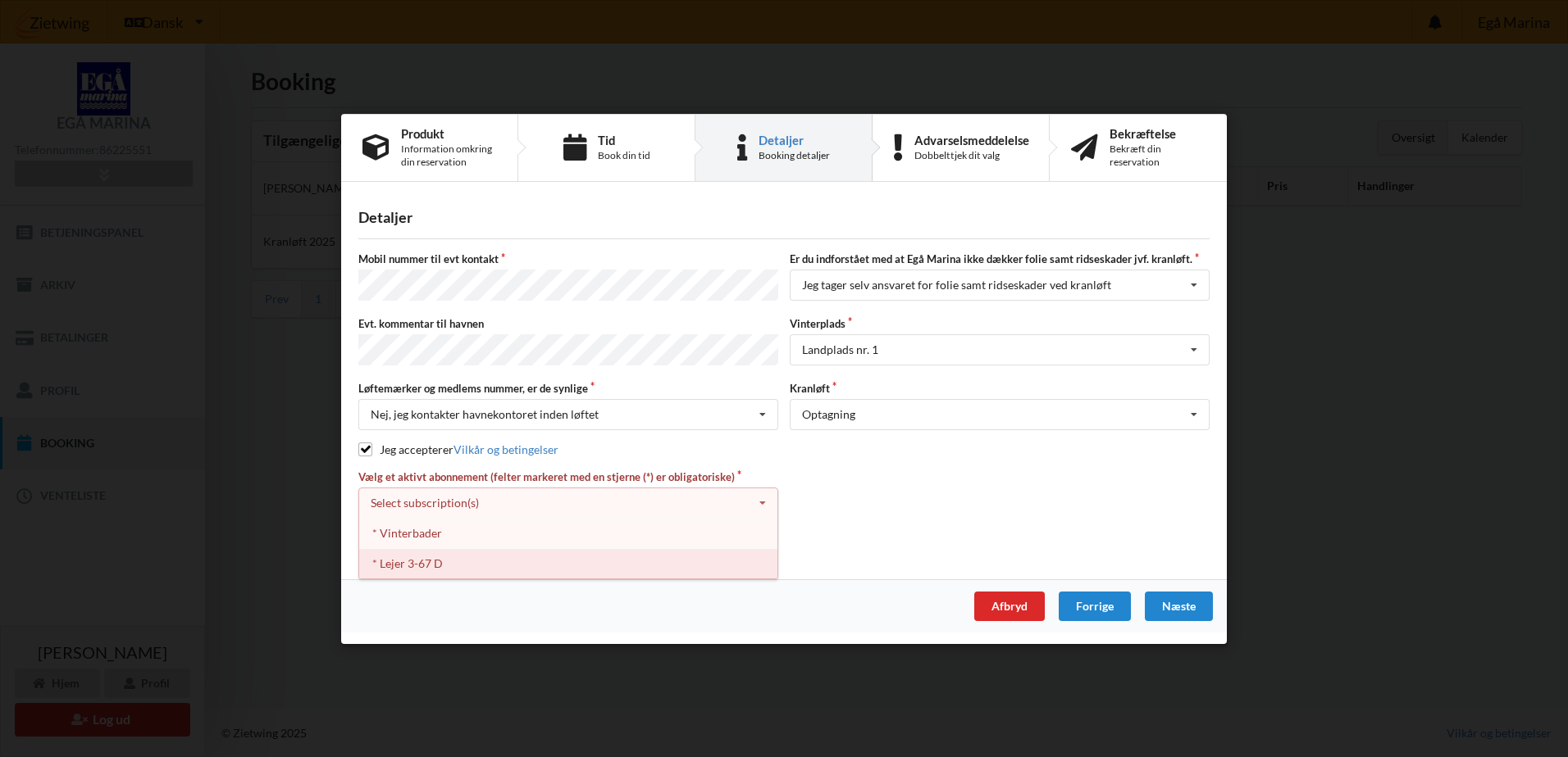
click at [690, 559] on div "* Lejer 3-67 D" at bounding box center [568, 563] width 419 height 30
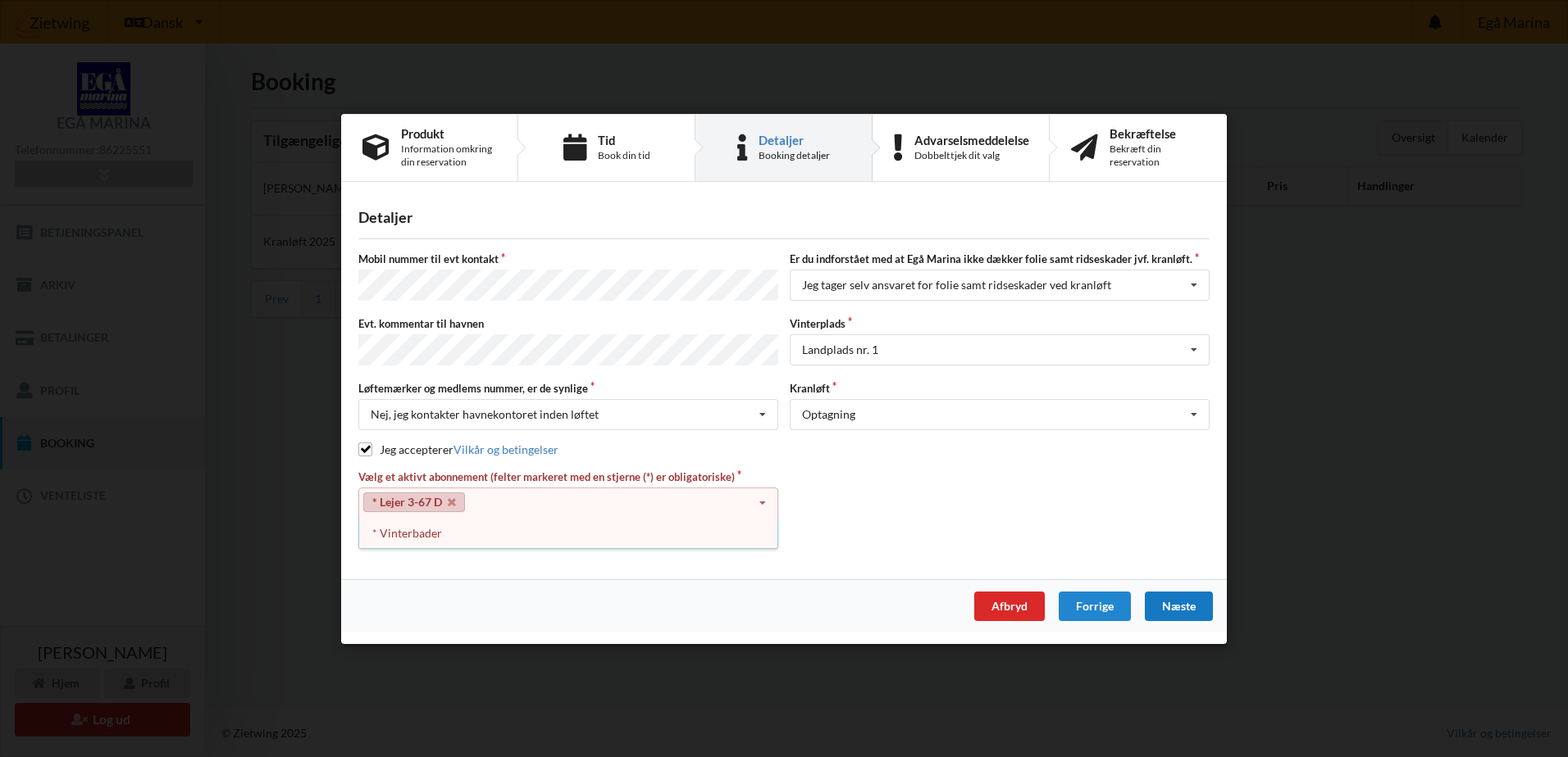
click at [1180, 605] on div "Næste" at bounding box center [1179, 605] width 68 height 29
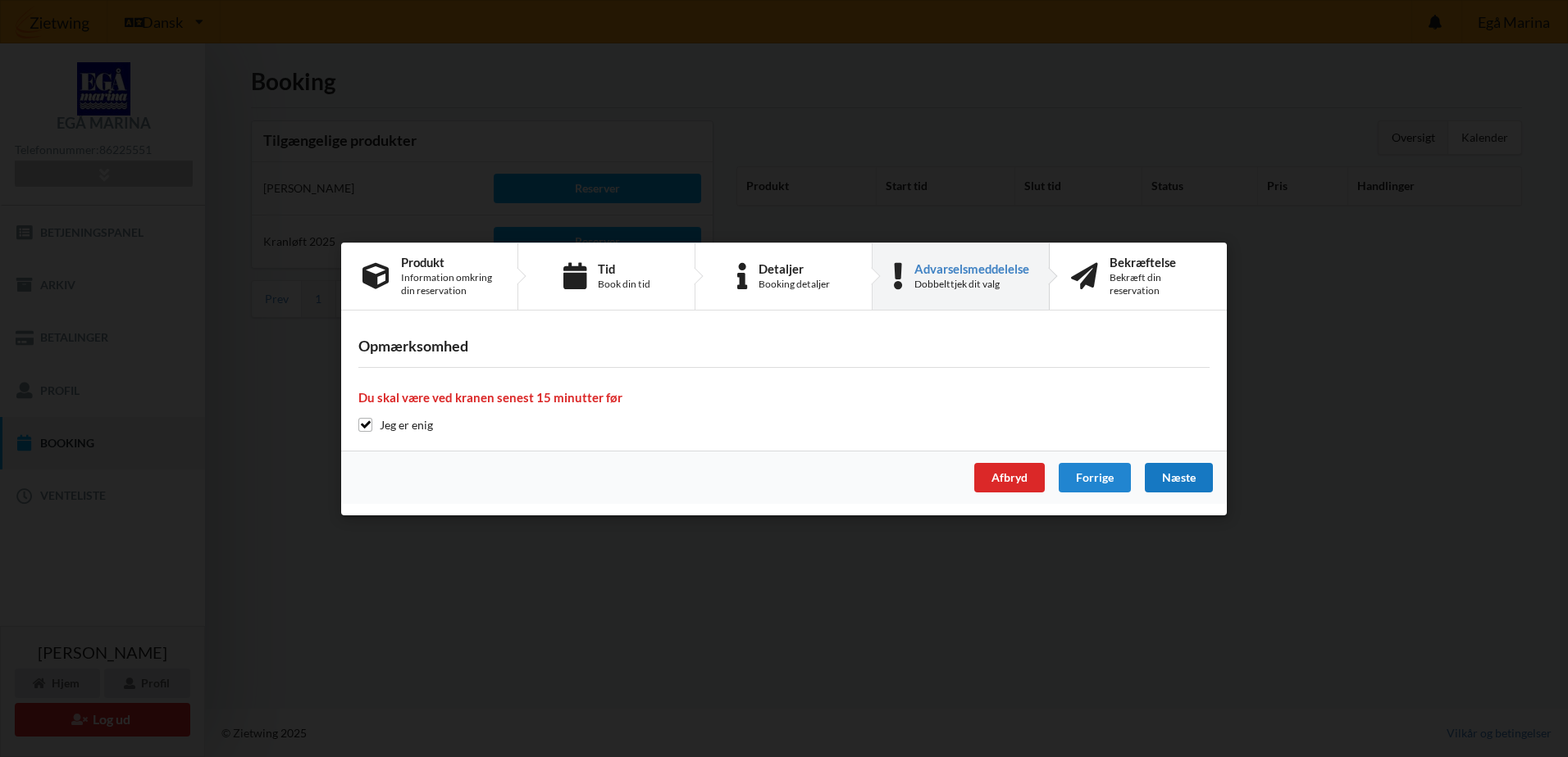
click at [1196, 485] on div "Næste" at bounding box center [1179, 477] width 68 height 29
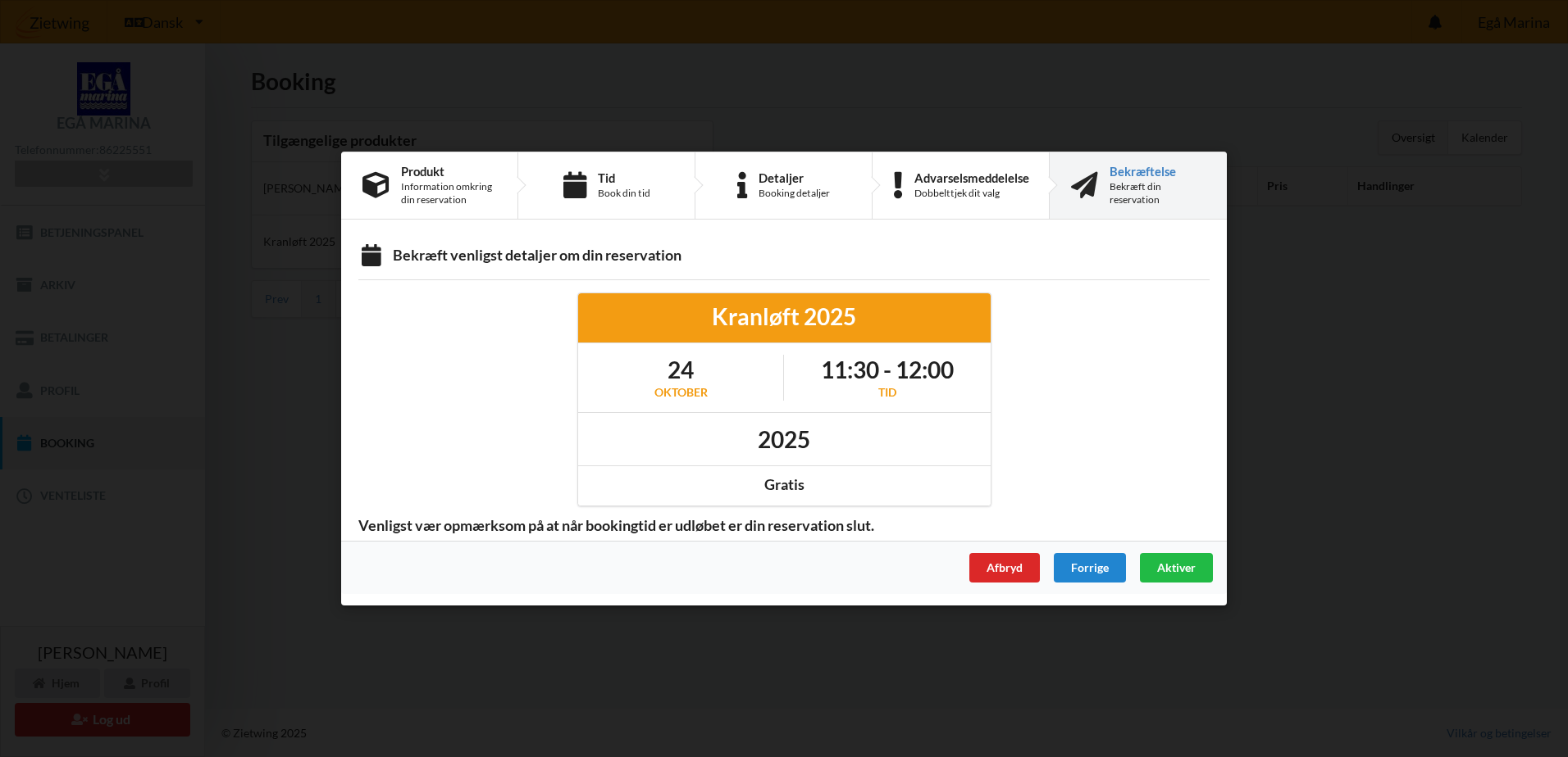
click at [1200, 574] on div "Aktiver" at bounding box center [1176, 567] width 73 height 29
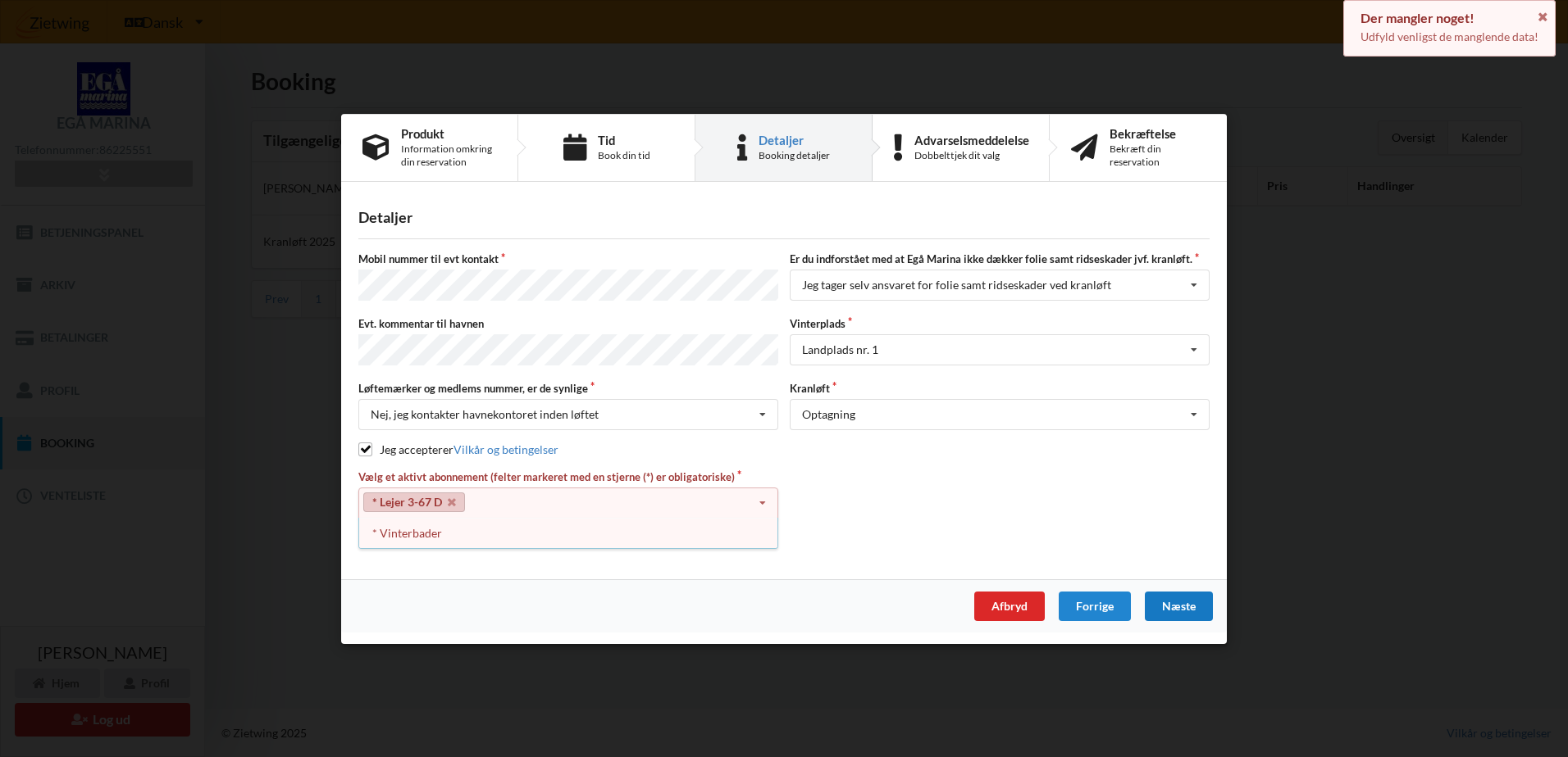
click at [1180, 602] on div "Næste" at bounding box center [1179, 605] width 68 height 29
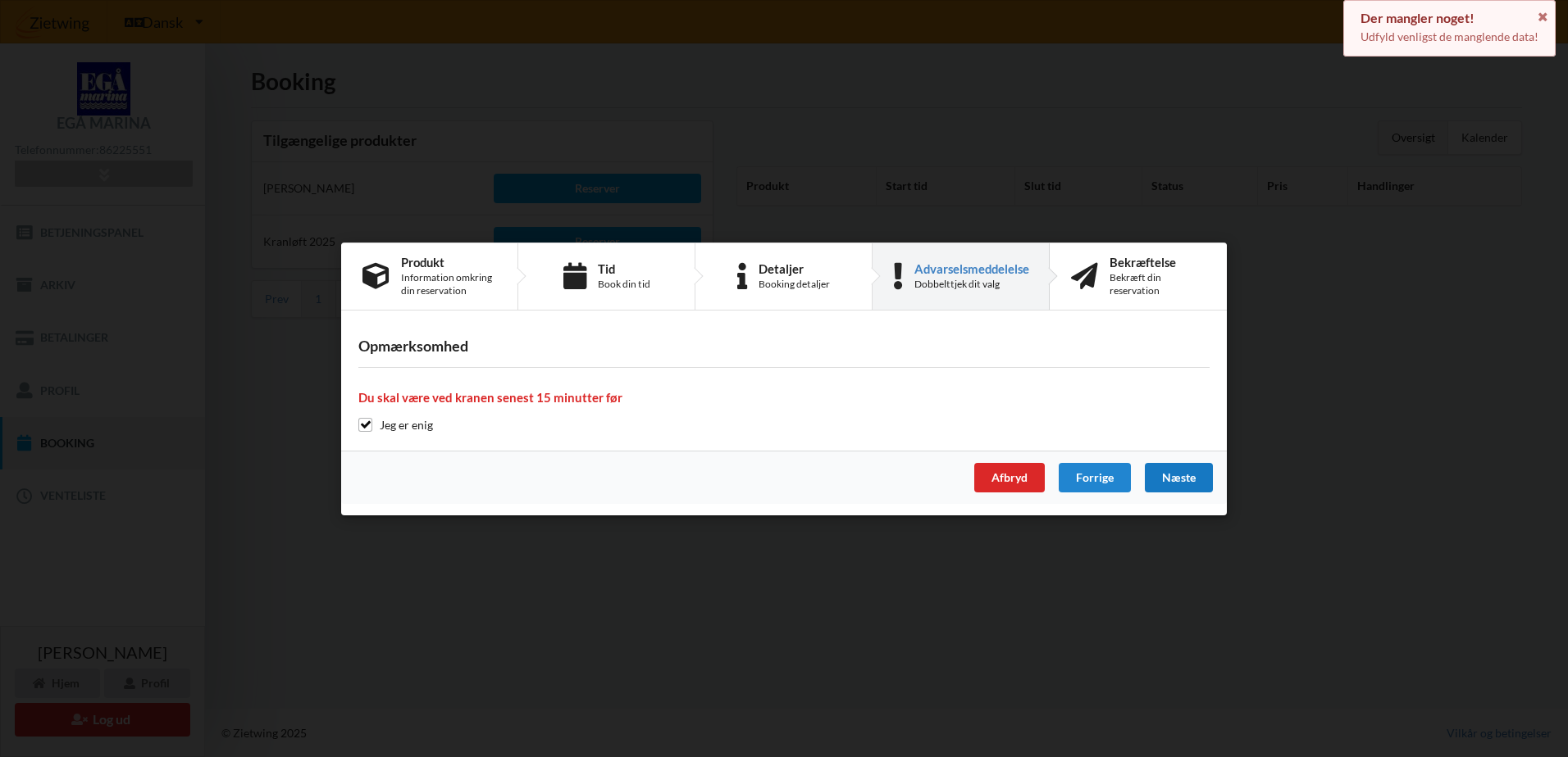
click at [1180, 473] on div "Næste" at bounding box center [1179, 477] width 68 height 29
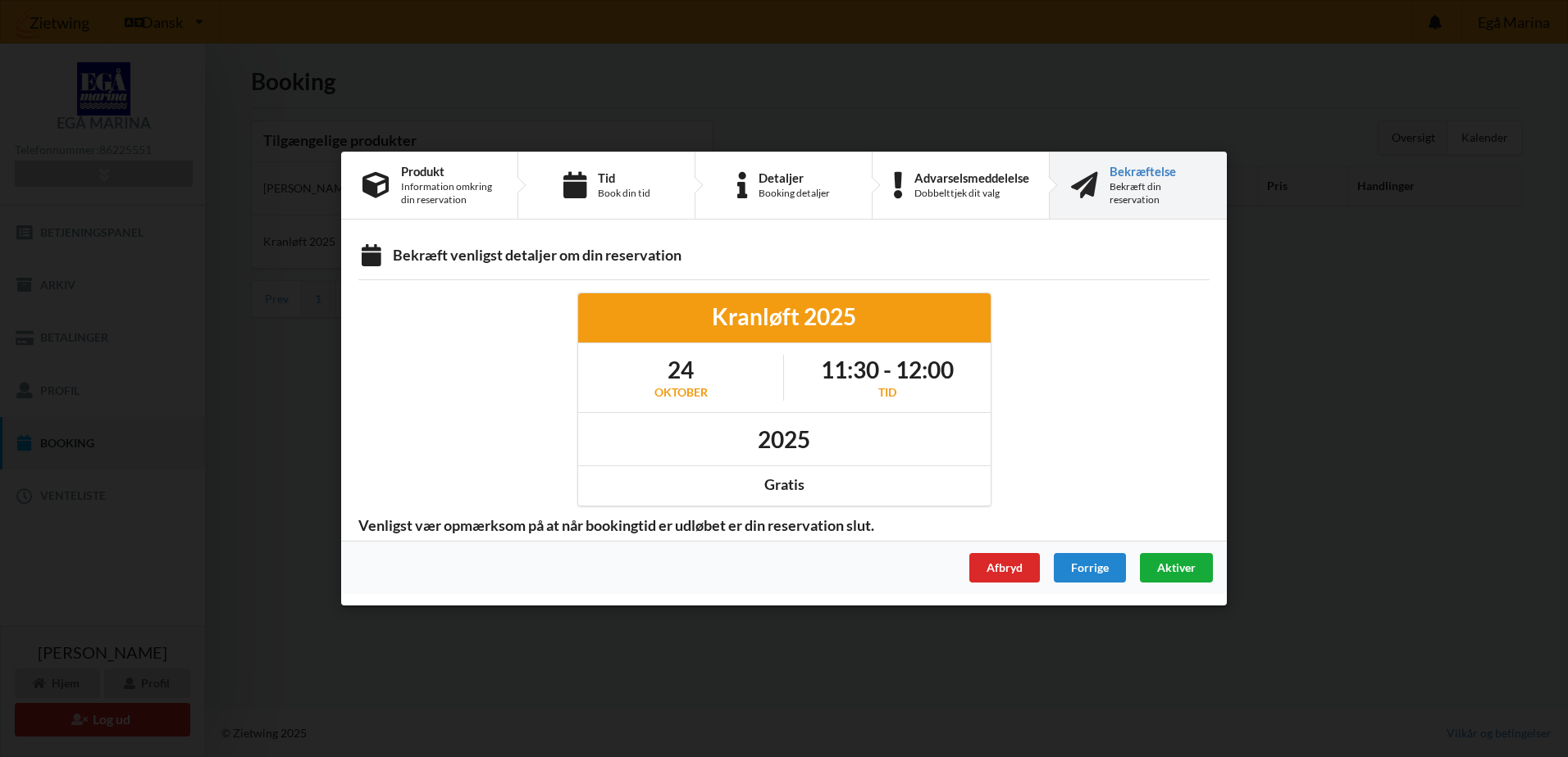
click at [1188, 574] on span "Aktiver" at bounding box center [1175, 567] width 38 height 14
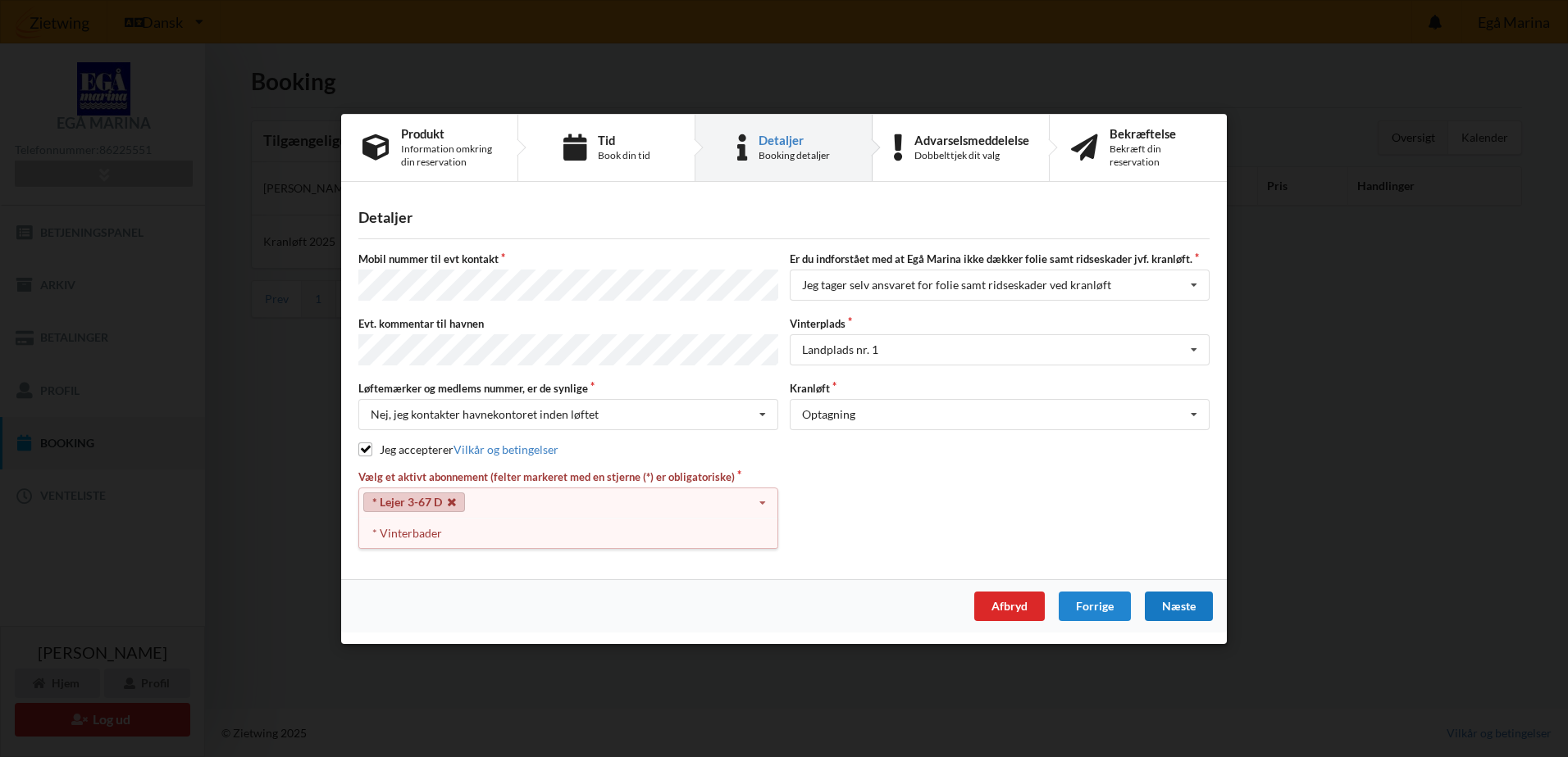
click at [451, 496] on icon at bounding box center [451, 502] width 8 height 11
click at [465, 501] on div "Select subscription(s)" at bounding box center [425, 503] width 108 height 14
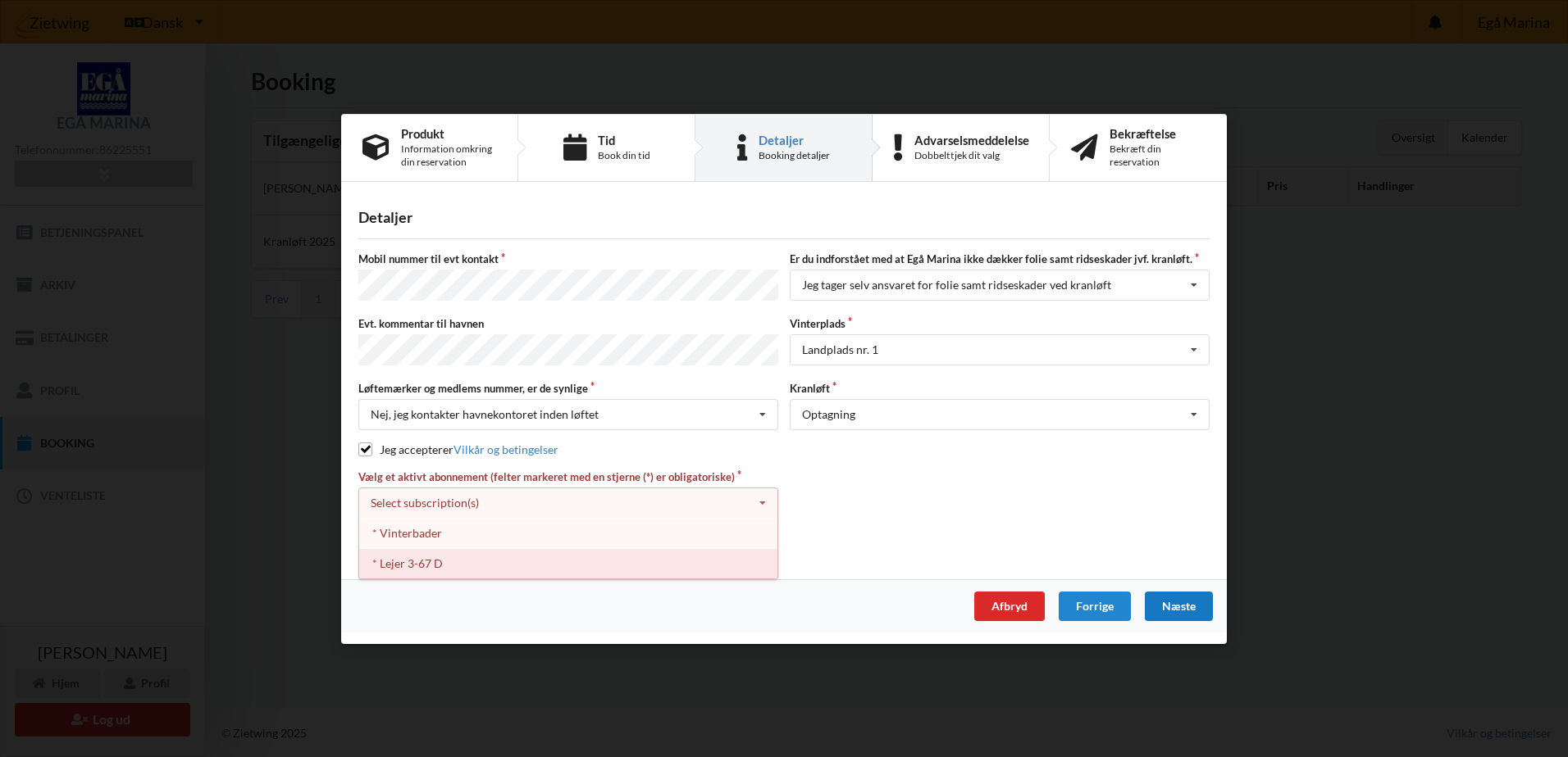
click at [474, 550] on div "* Lejer 3-67 D" at bounding box center [568, 563] width 419 height 30
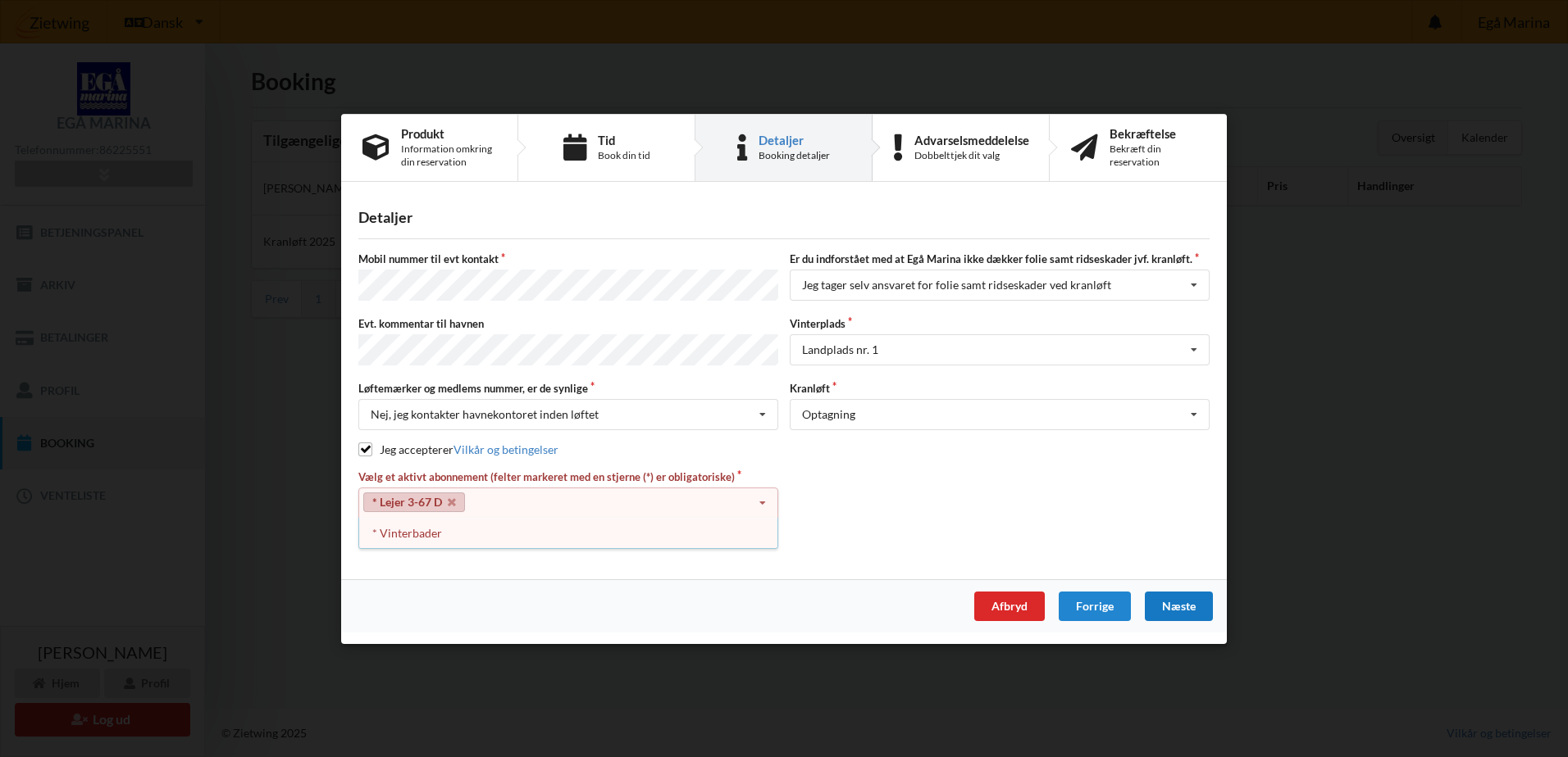
click at [1164, 600] on div "Næste" at bounding box center [1179, 605] width 68 height 29
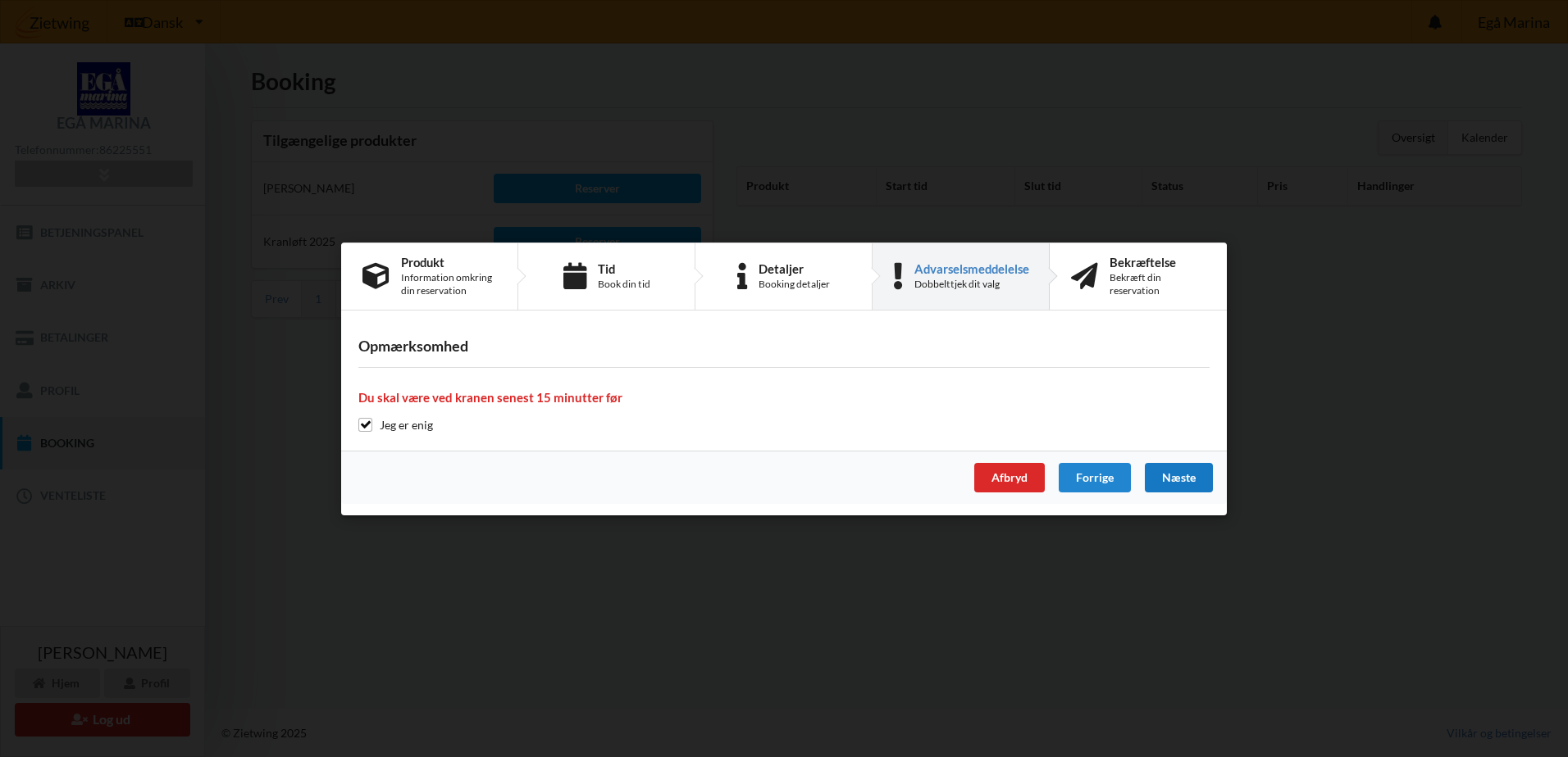
click at [1183, 476] on div "Næste" at bounding box center [1179, 477] width 68 height 29
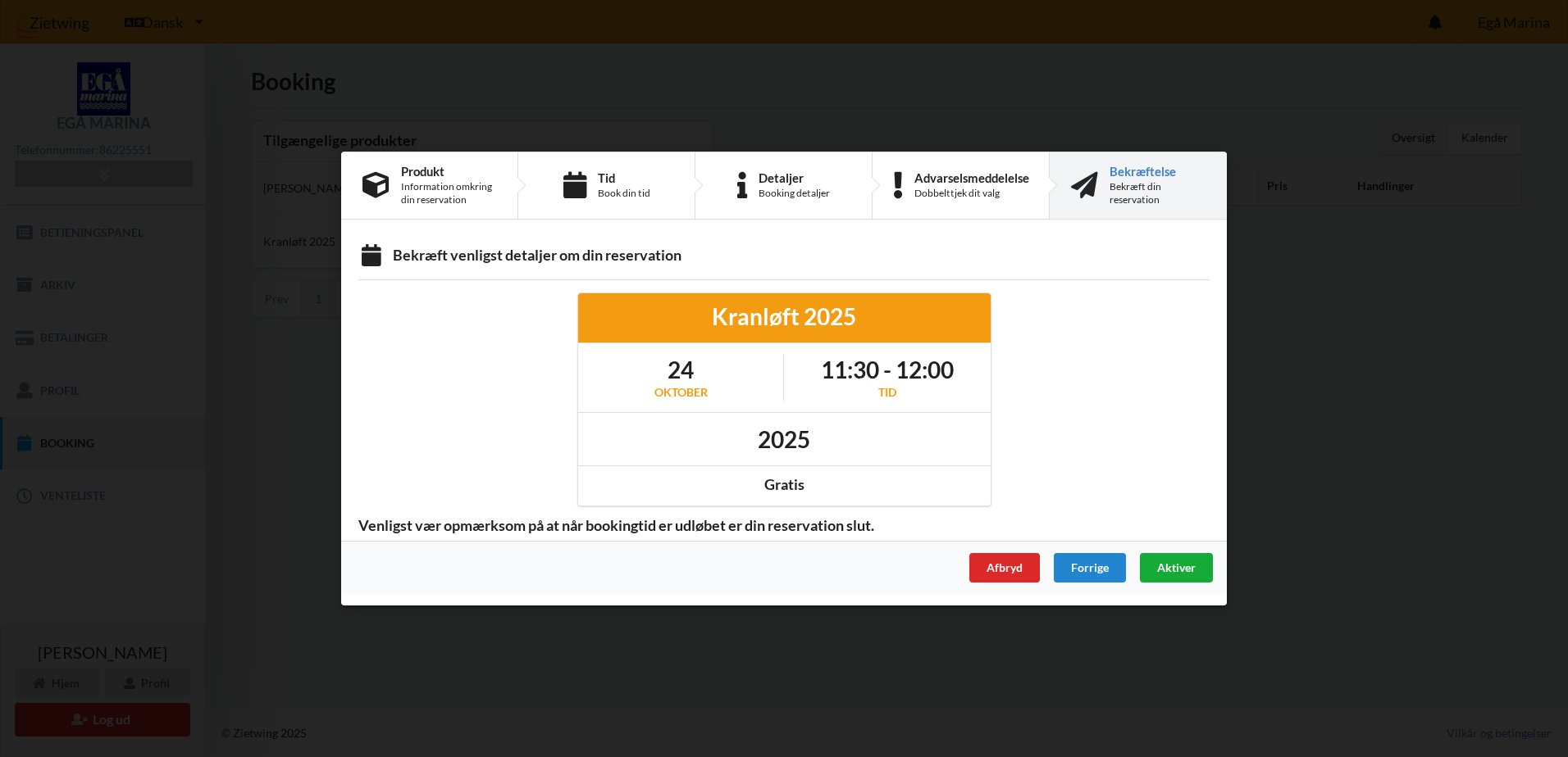
click at [1182, 576] on div "Aktiver" at bounding box center [1176, 567] width 73 height 29
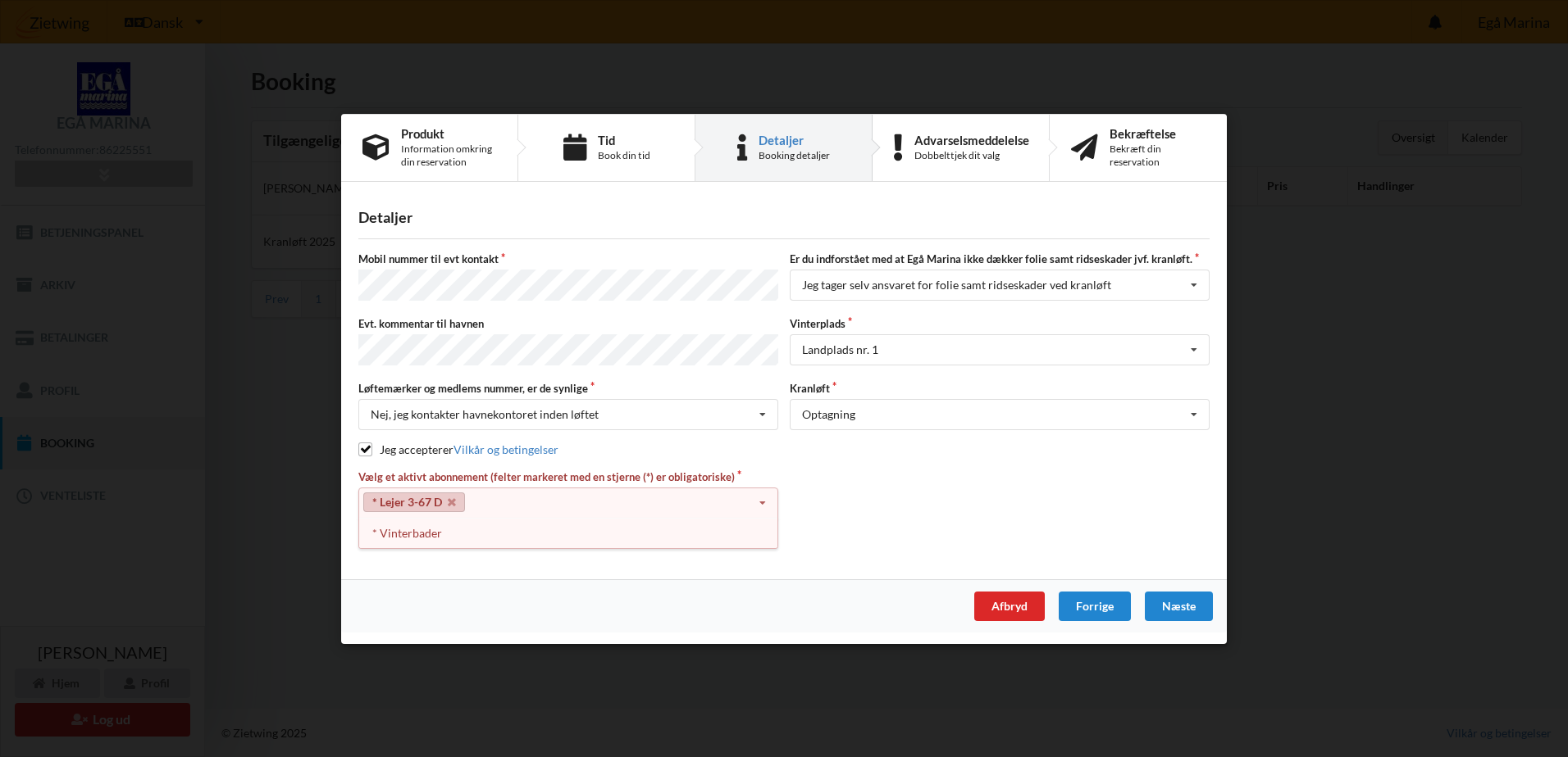
click at [559, 494] on div "* Lejer 3-67 D Select subscription(s) * Vinterbader * Lejer 3-67 D" at bounding box center [568, 502] width 419 height 31
click at [450, 499] on icon at bounding box center [451, 502] width 8 height 11
click at [451, 504] on div "Select subscription(s)" at bounding box center [425, 503] width 108 height 14
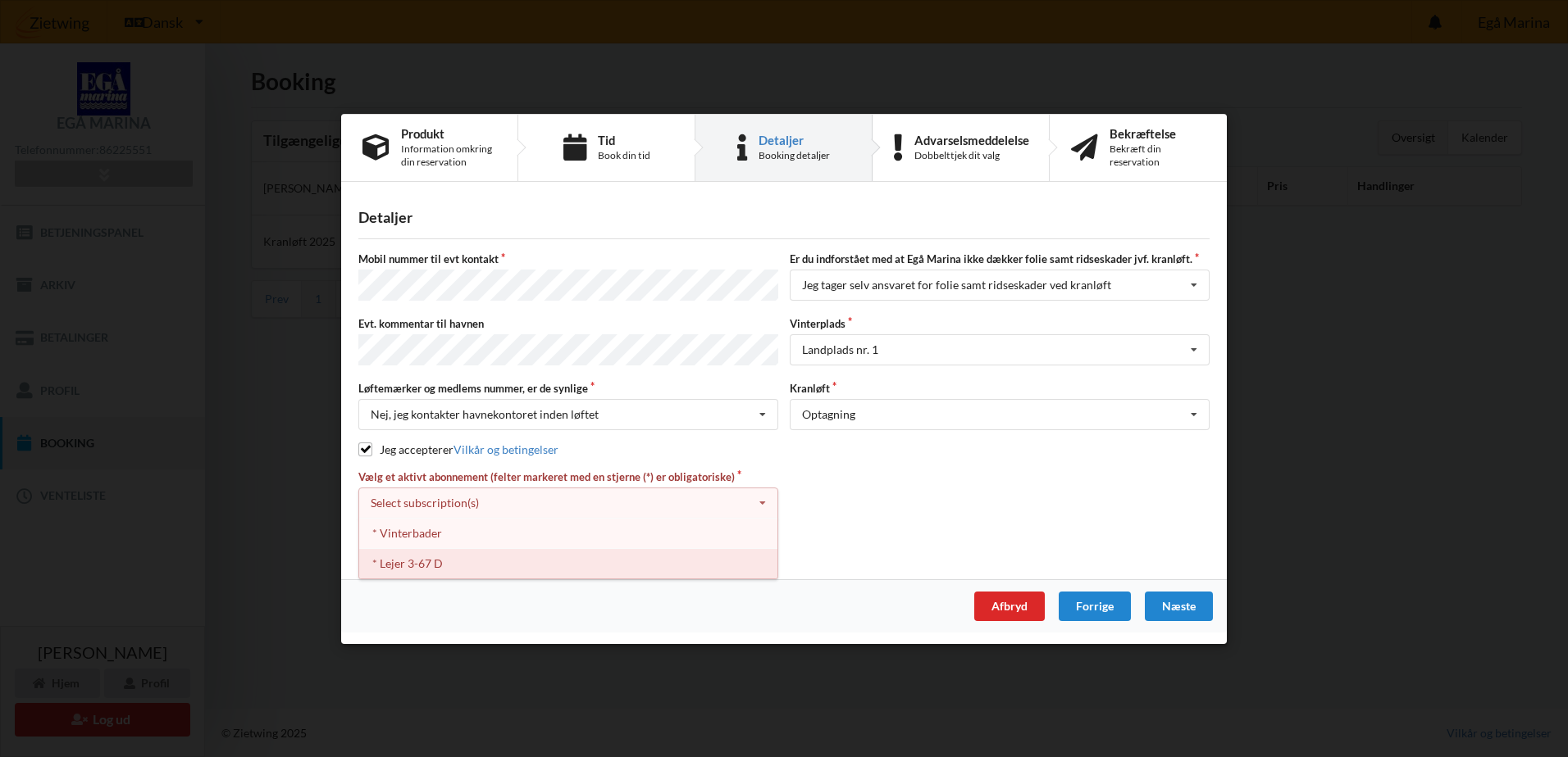
click at [439, 554] on div "* Lejer 3-67 D" at bounding box center [568, 563] width 419 height 30
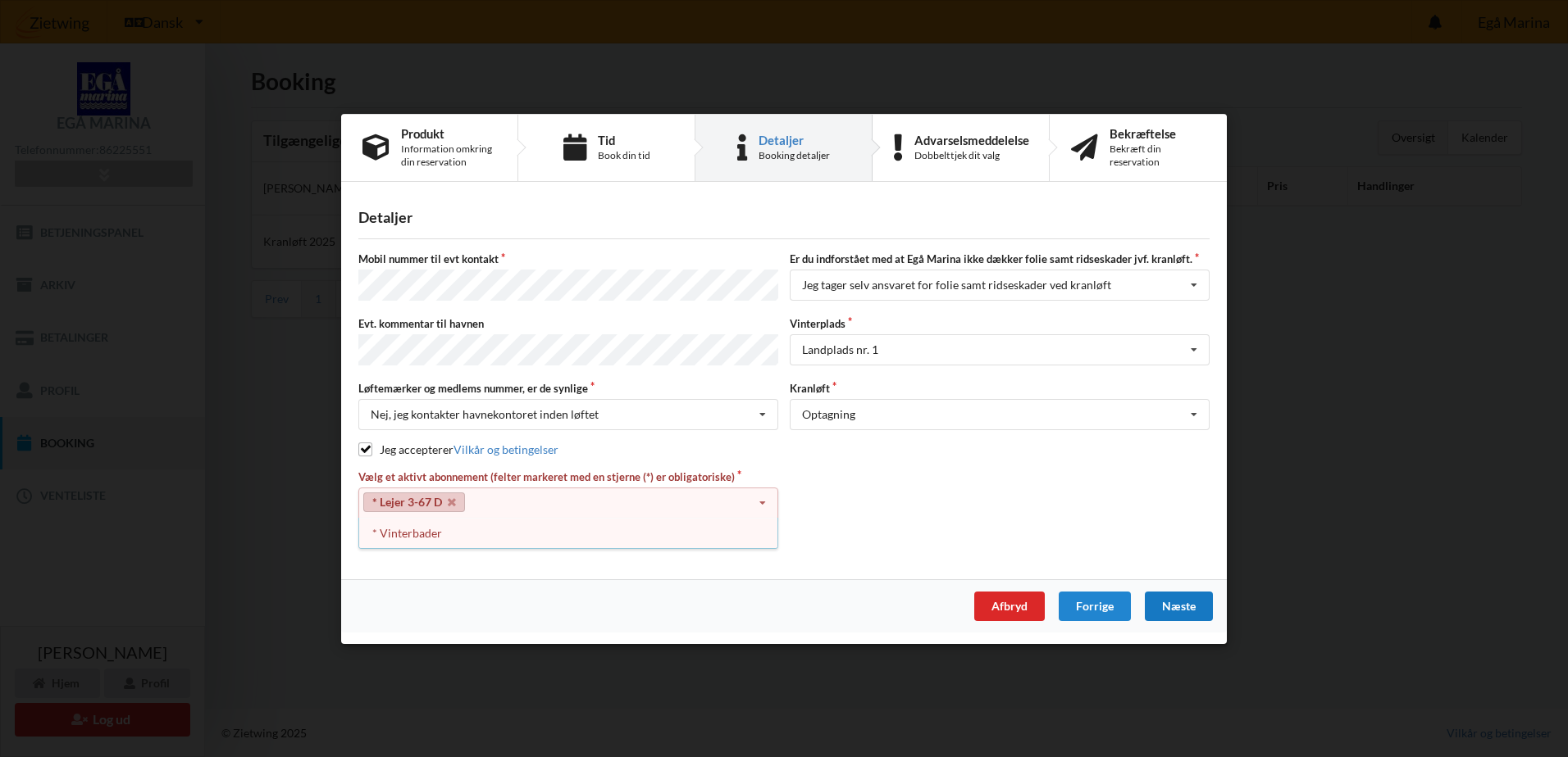
click at [1178, 610] on div "Næste" at bounding box center [1179, 605] width 68 height 29
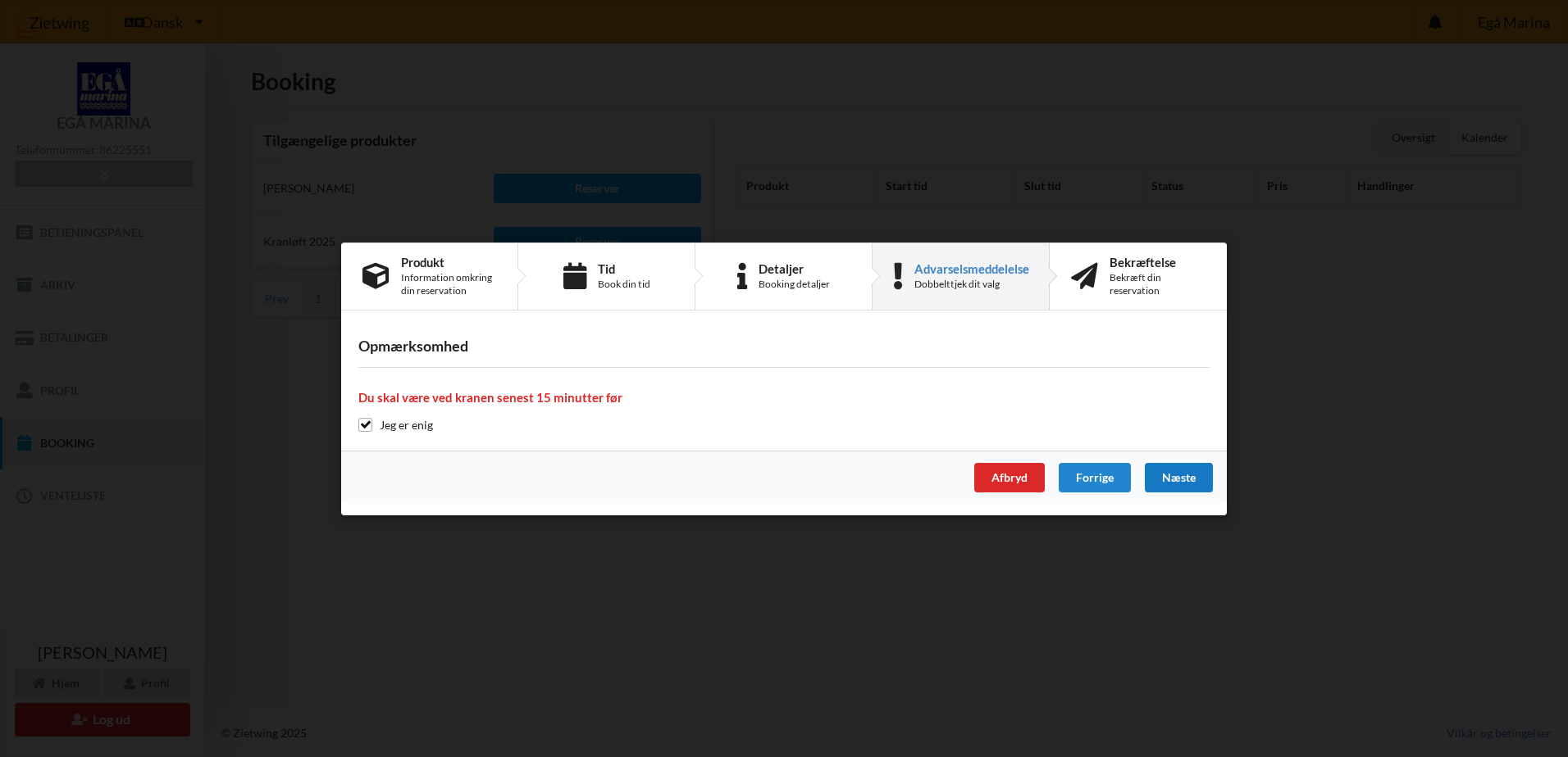
click at [1199, 478] on div "Næste" at bounding box center [1179, 477] width 68 height 29
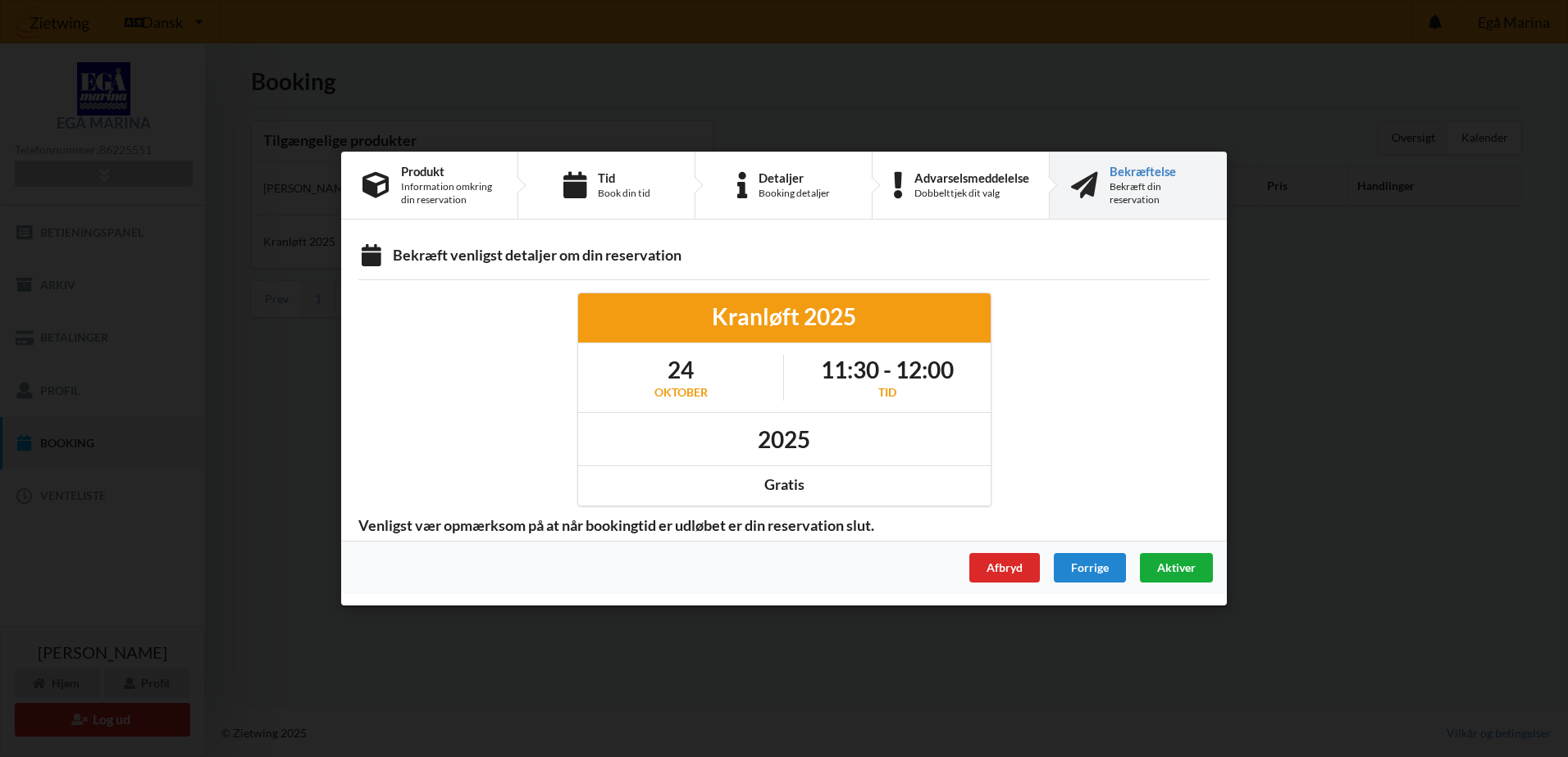
click at [1205, 570] on div "Aktiver" at bounding box center [1176, 567] width 73 height 29
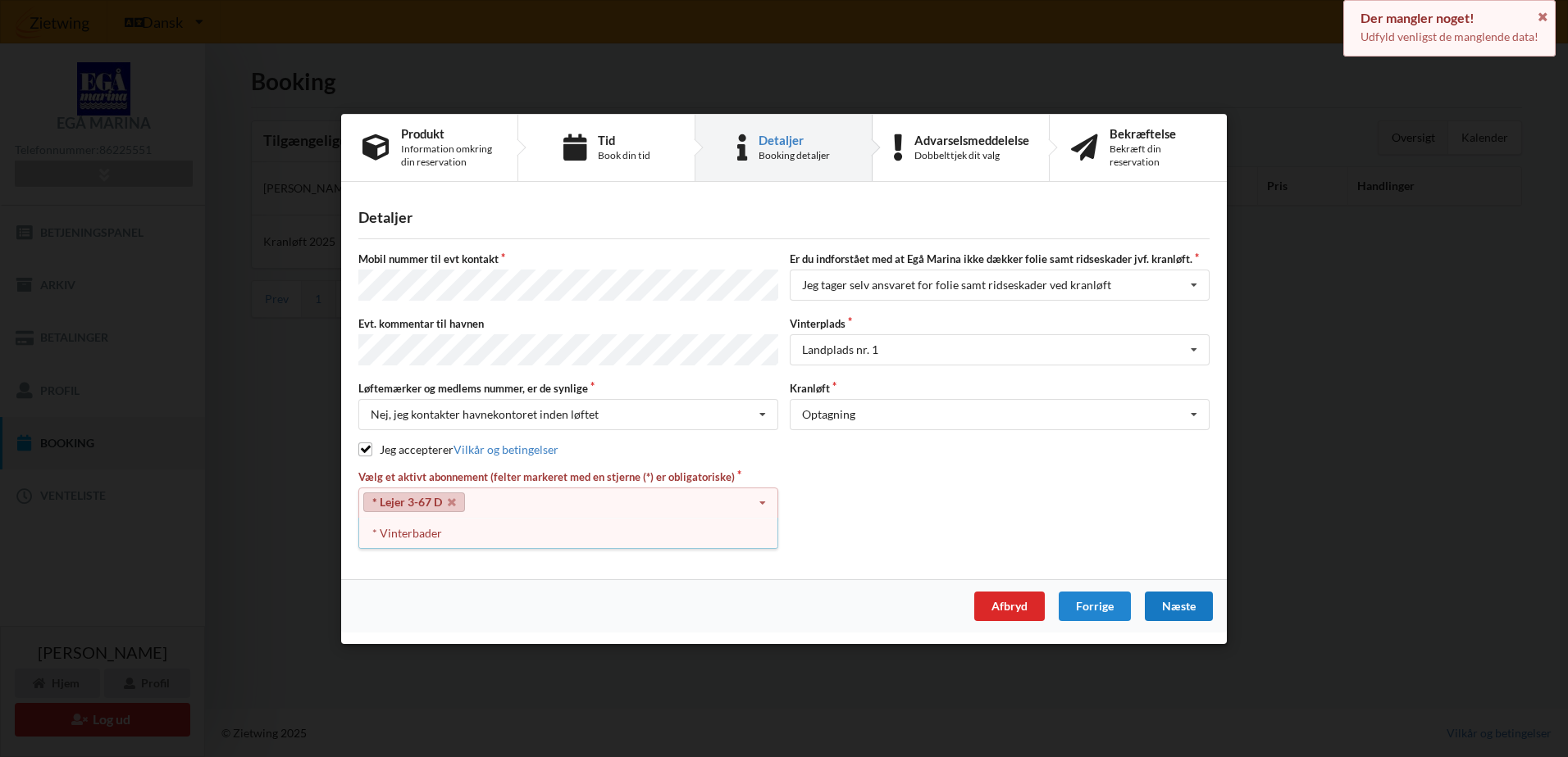
click at [1191, 602] on div "Næste" at bounding box center [1179, 605] width 68 height 29
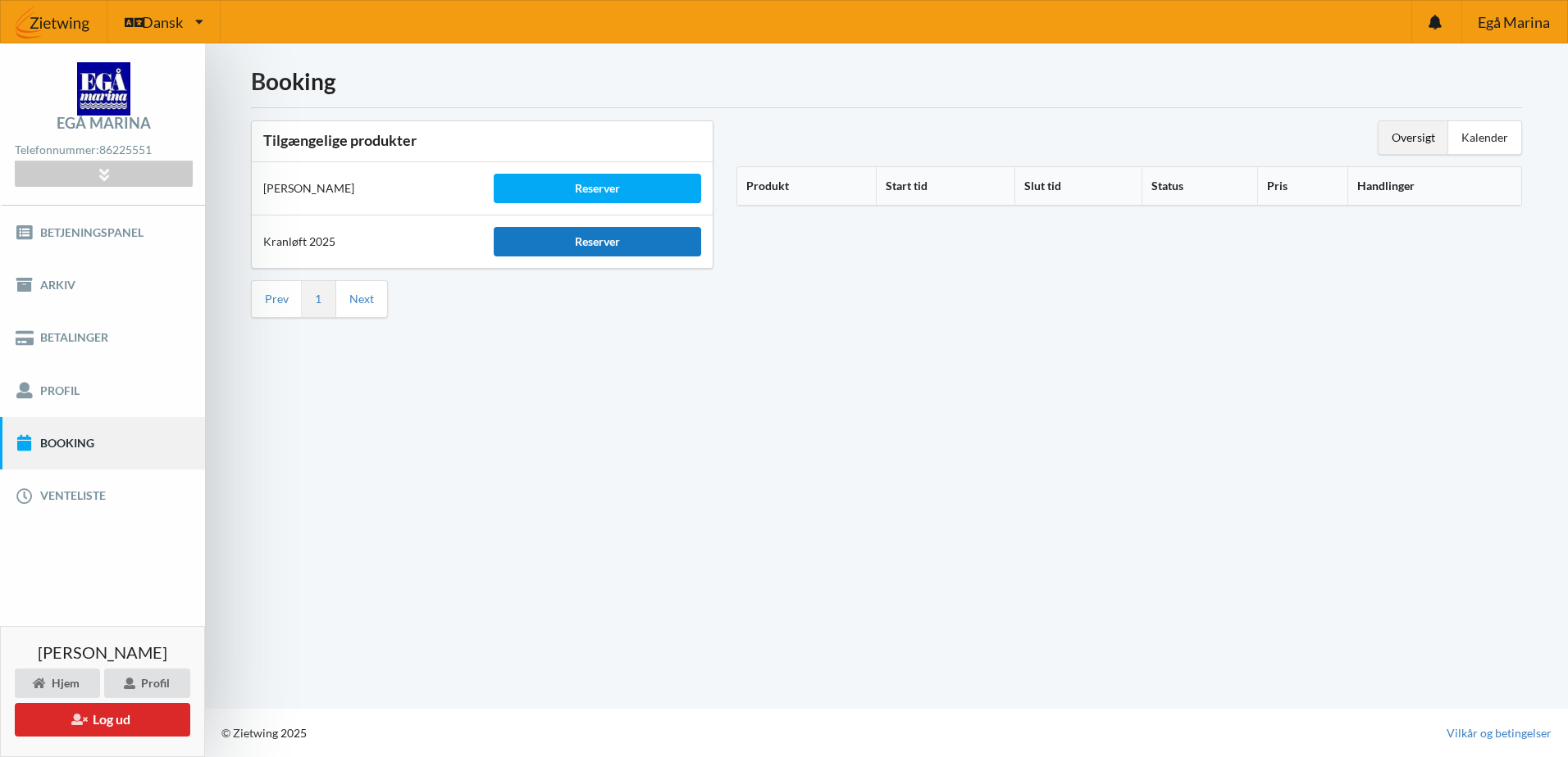
click at [537, 241] on div "Reserver" at bounding box center [598, 241] width 208 height 29
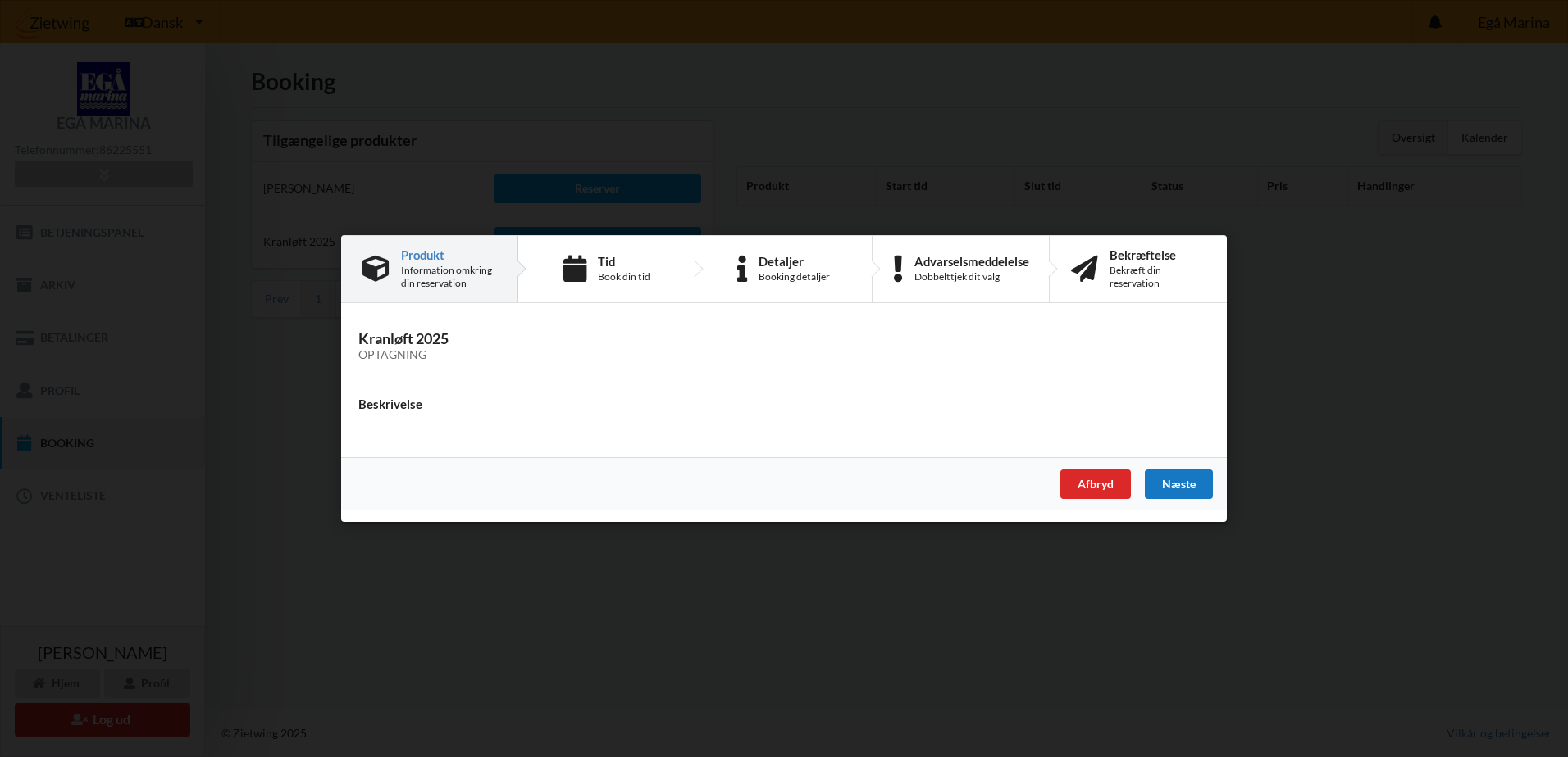
click at [1194, 488] on div "Næste" at bounding box center [1179, 484] width 68 height 29
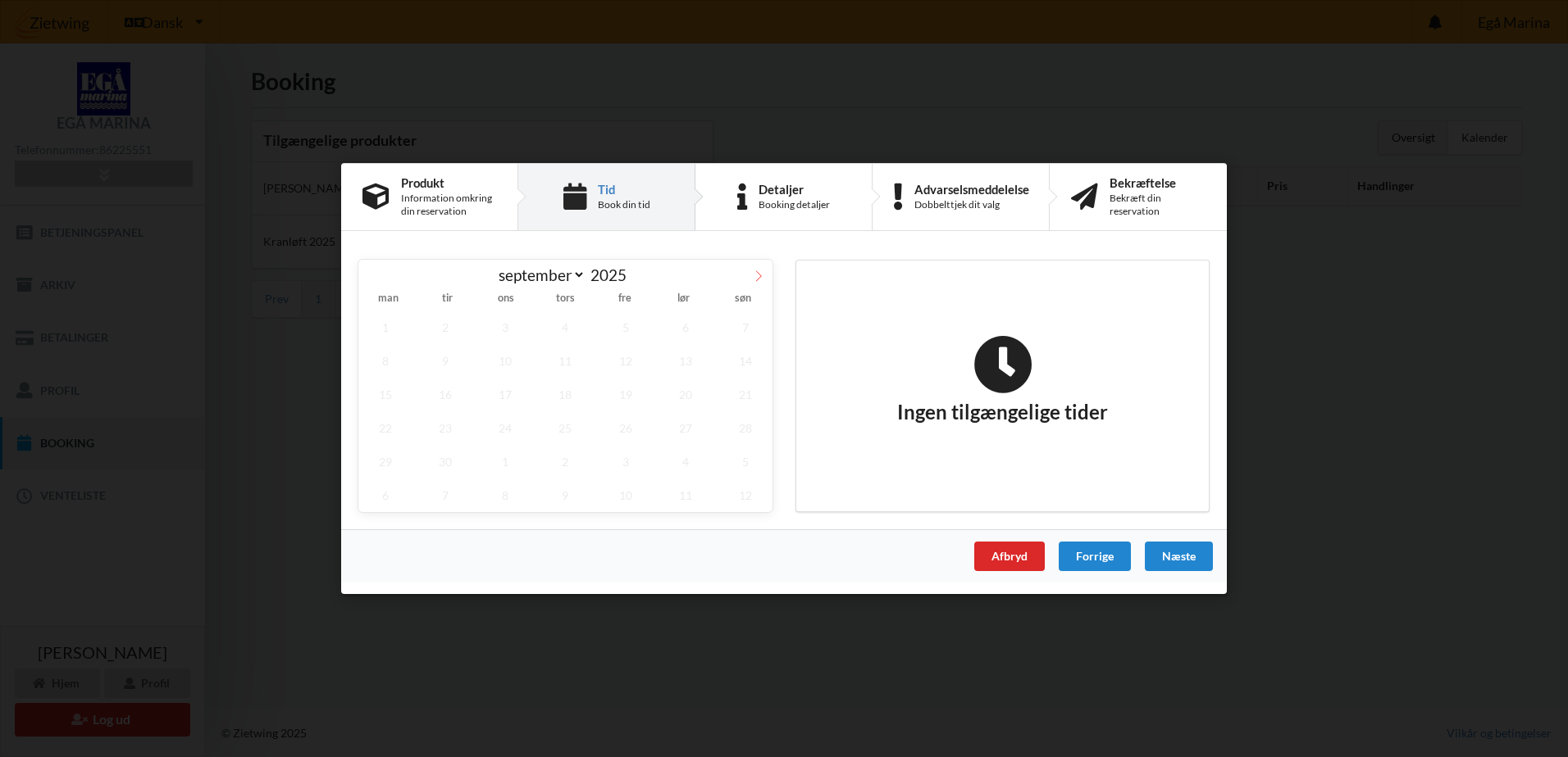
click at [759, 272] on icon at bounding box center [758, 276] width 12 height 12
select select "9"
click at [635, 426] on span "24" at bounding box center [625, 428] width 54 height 34
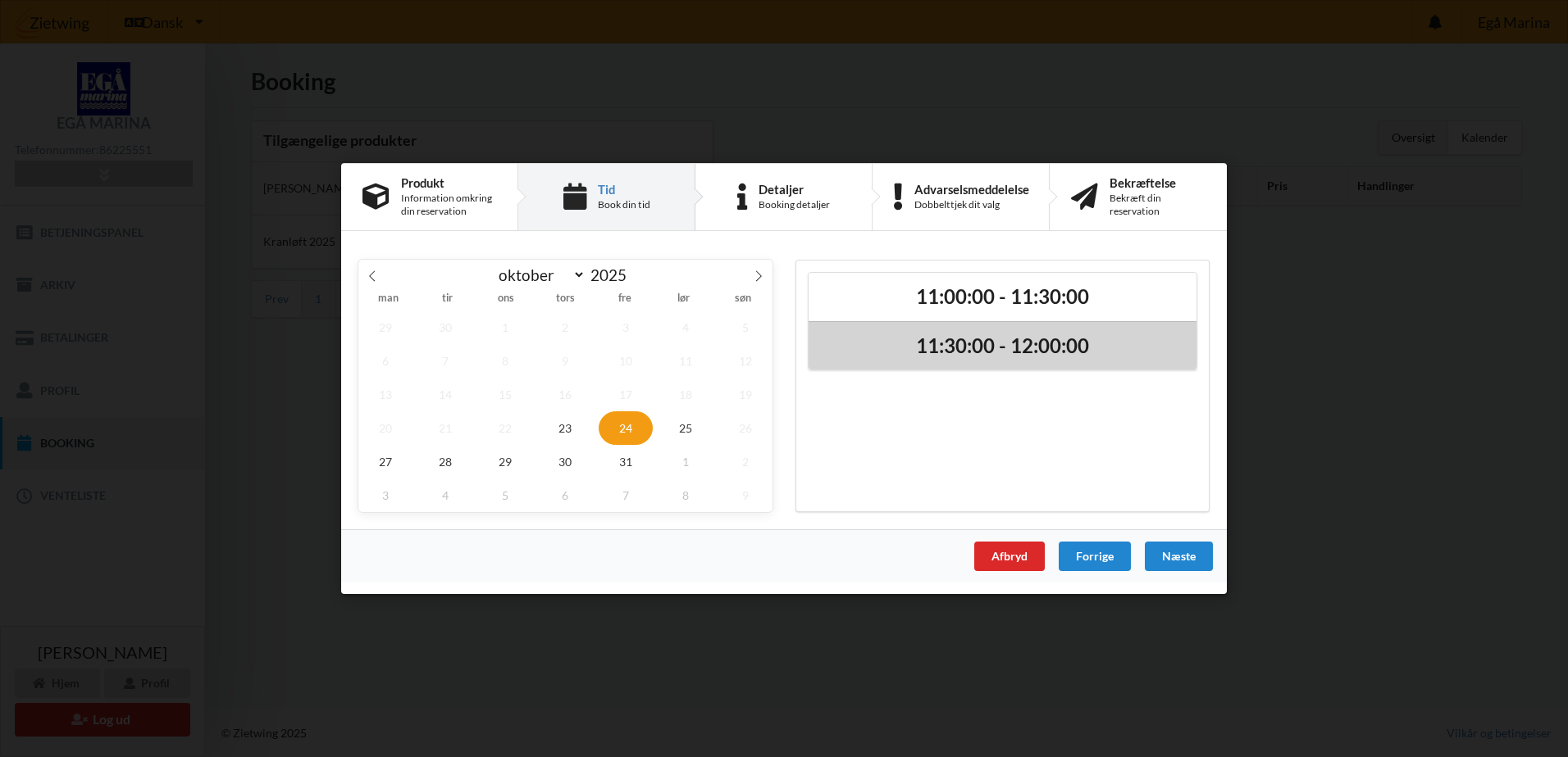
click at [1070, 339] on h2 "11:30:00 - 12:00:00" at bounding box center [1002, 346] width 365 height 26
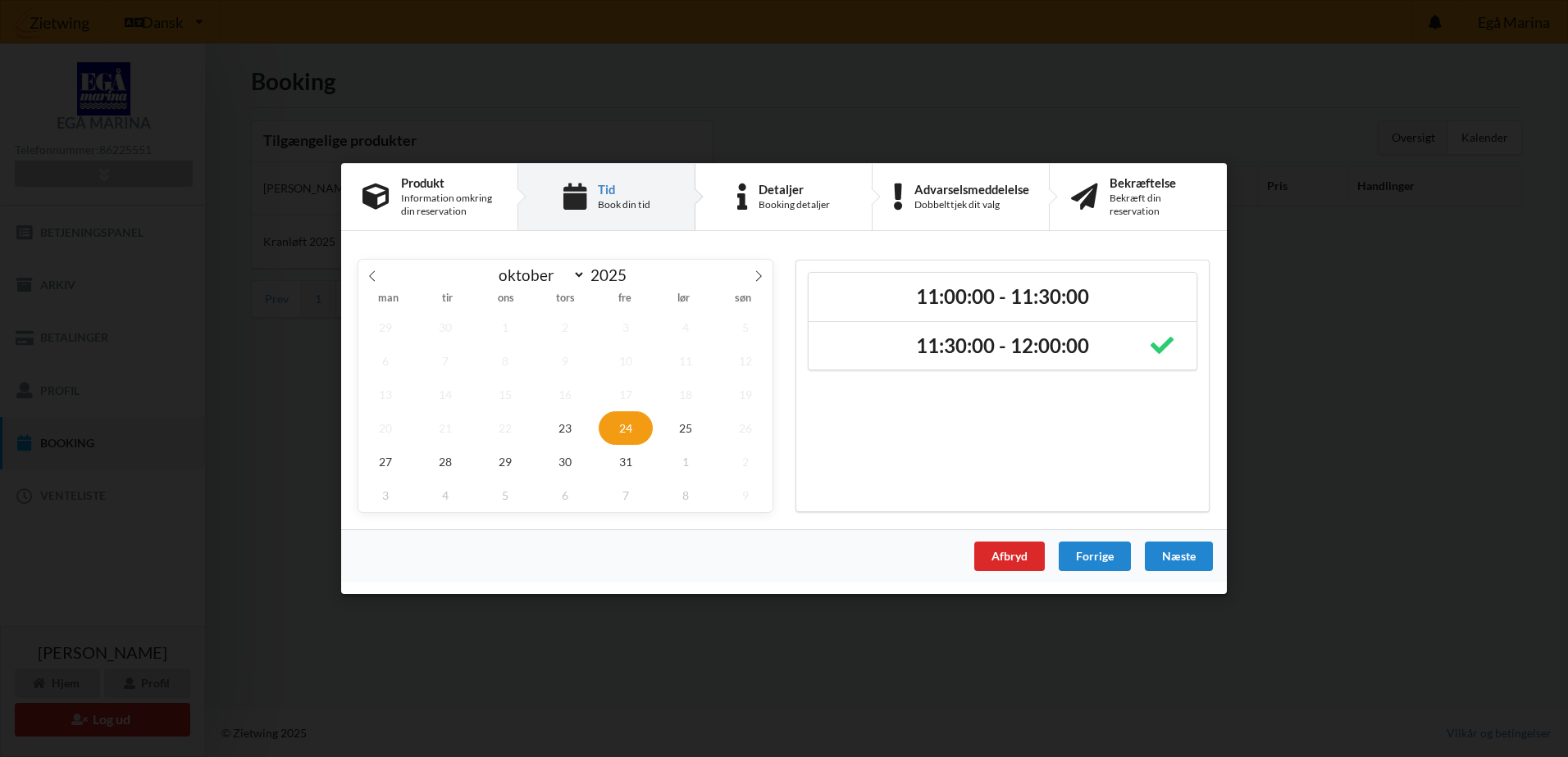
click at [1189, 559] on div "Næste" at bounding box center [1179, 556] width 68 height 29
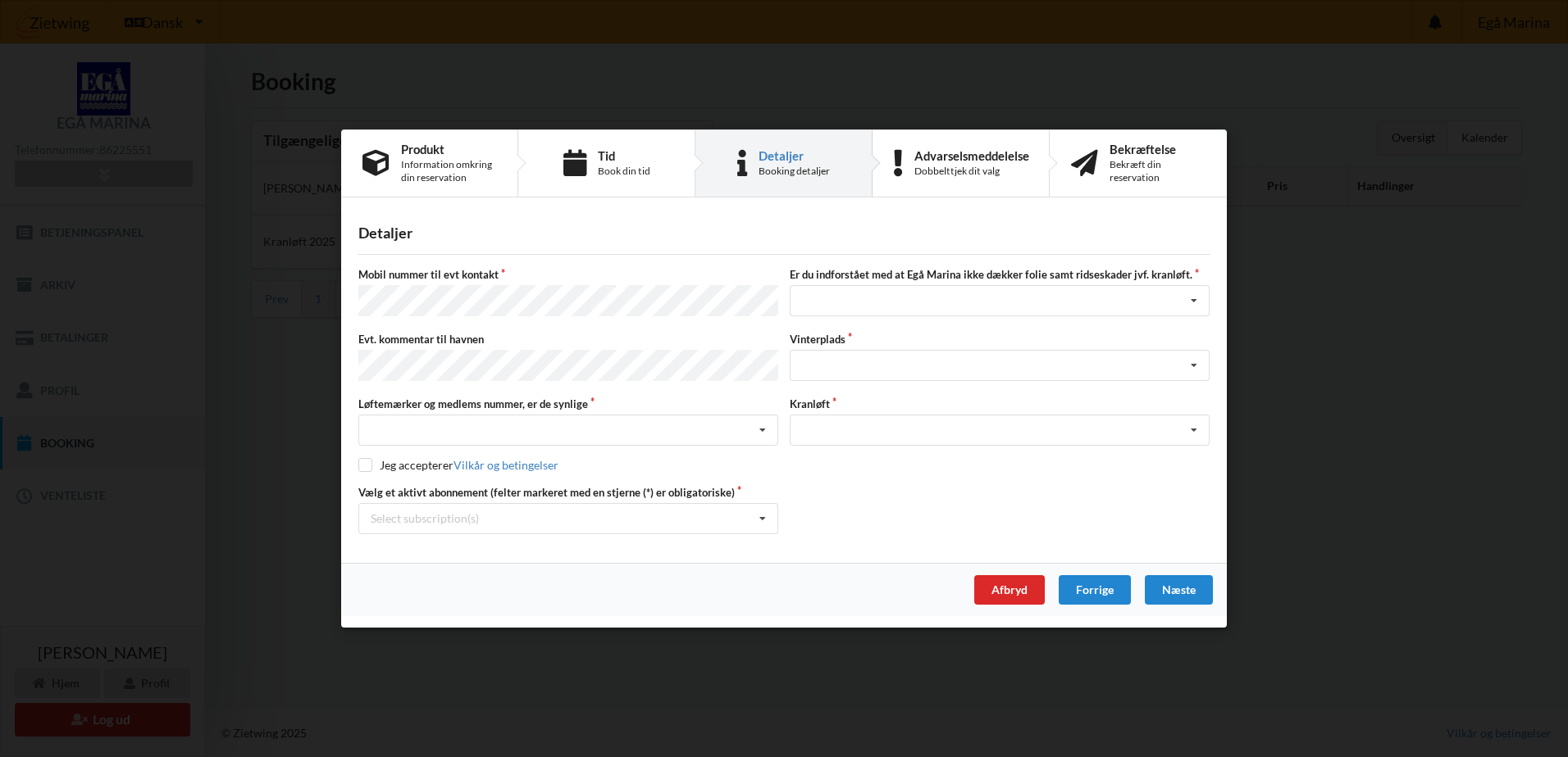
click at [1189, 558] on div "Detaljer [PERSON_NAME] nummer til evt kontakt Er du indforstået med at Egå Mari…" at bounding box center [784, 386] width 885 height 354
click at [1126, 377] on div "Landplads nr. 1 Landplads nr. 2 Landplads nr.3 Landplads nr. 4 Landplads nr. 5 …" at bounding box center [999, 365] width 419 height 31
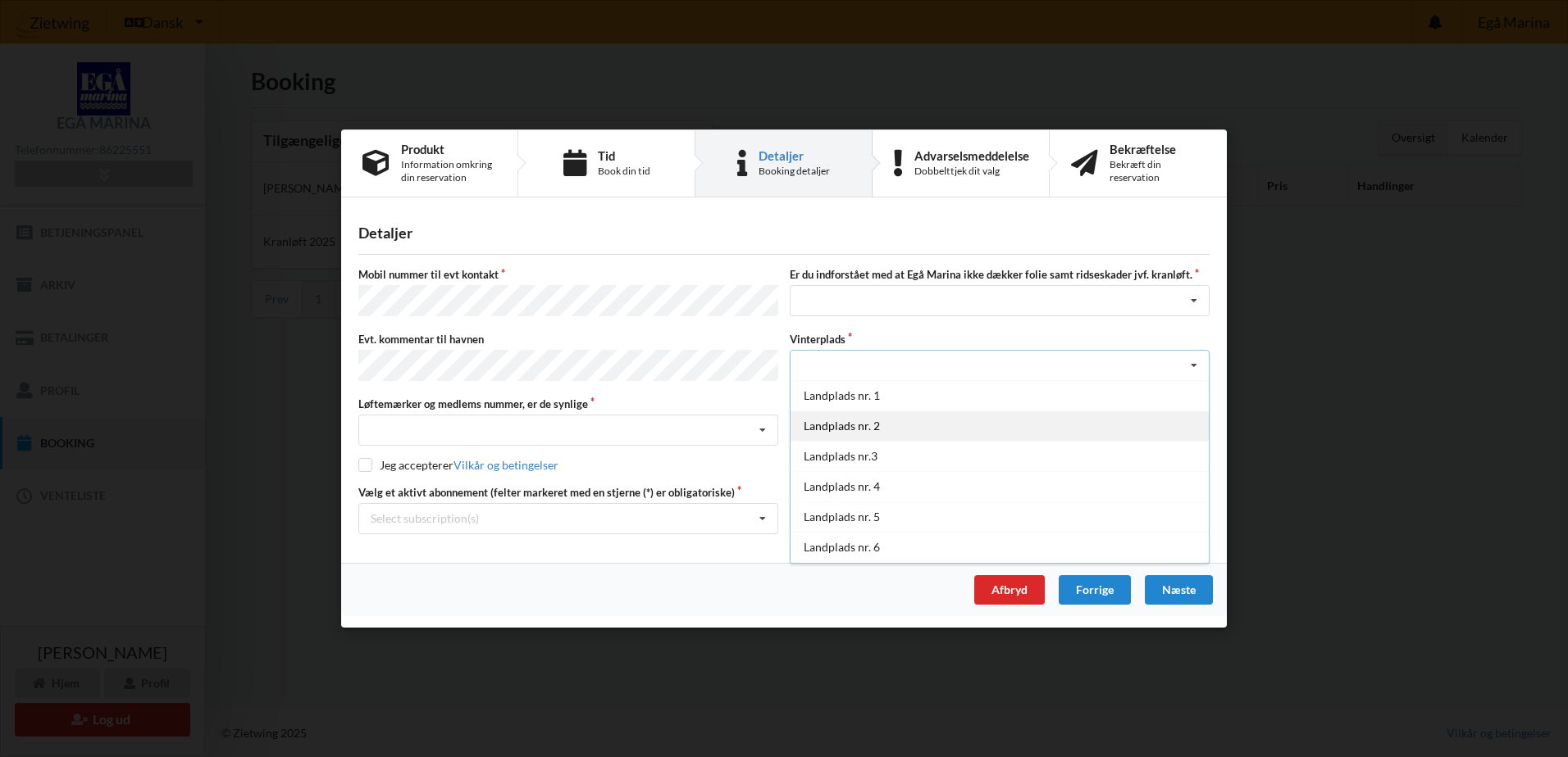
click at [978, 418] on div "Landplads nr. 2" at bounding box center [1000, 425] width 419 height 30
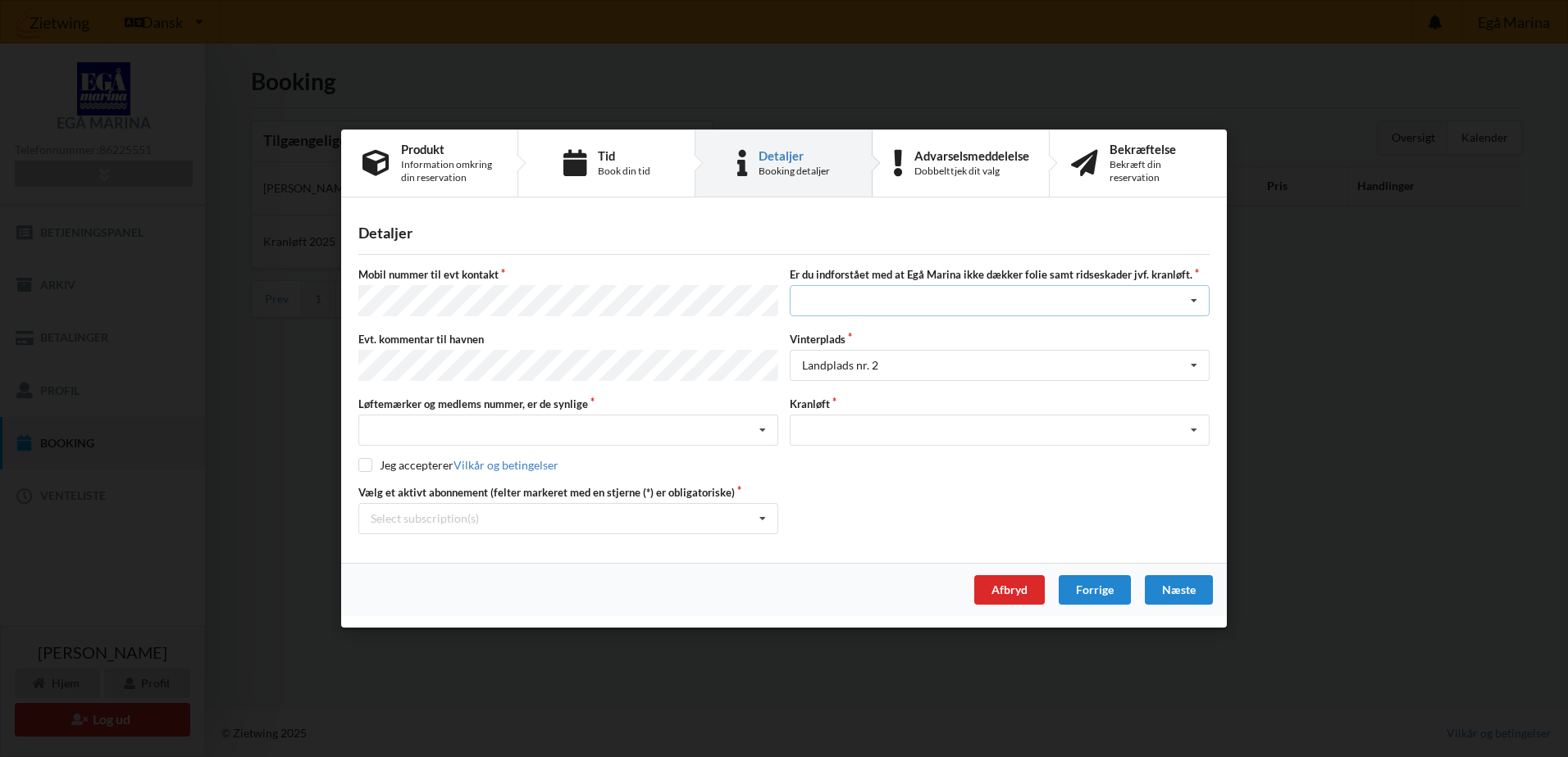
click at [929, 297] on div "Jeg har tæpper med og tager selv ansvaret for eventuelle folie samt ridseskader…" at bounding box center [999, 301] width 419 height 31
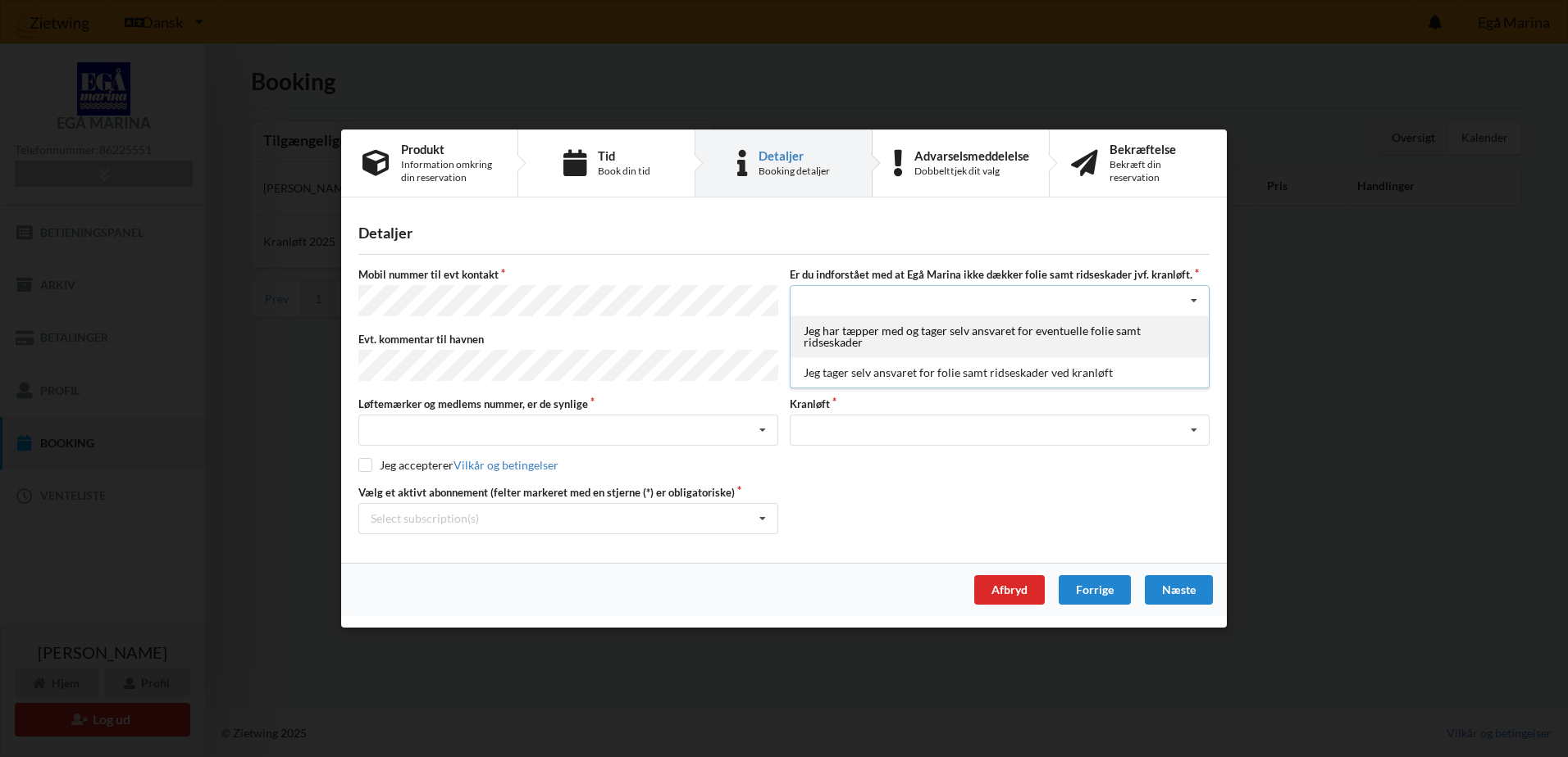
click at [956, 339] on div "Jeg har tæpper med og tager selv ansvaret for eventuelle folie samt ridseskader" at bounding box center [1000, 337] width 419 height 42
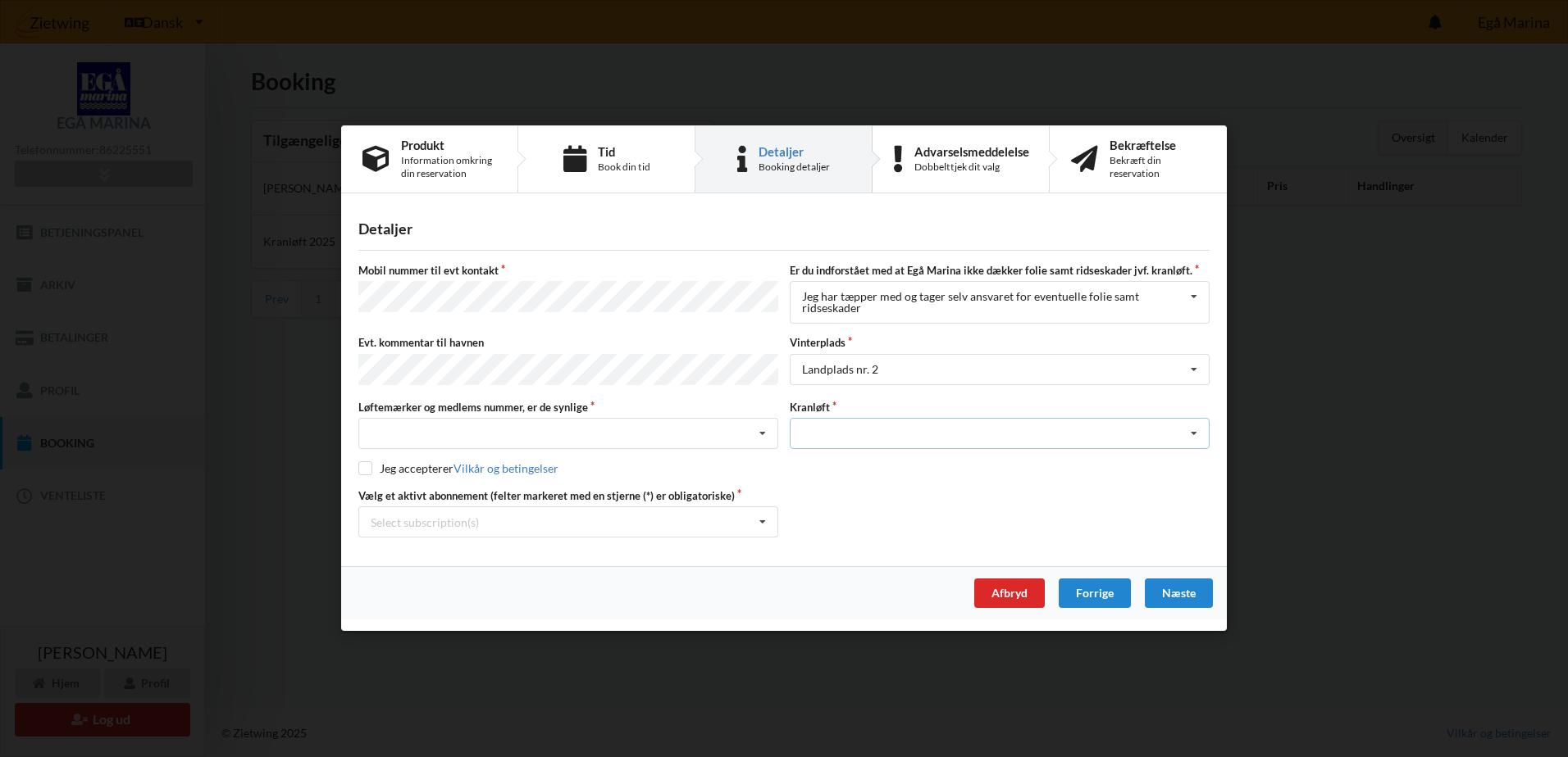
click at [1005, 440] on div "Optagning" at bounding box center [999, 433] width 419 height 31
click at [966, 458] on div "Optagning" at bounding box center [1000, 464] width 419 height 30
click at [1159, 581] on div "Næste" at bounding box center [1179, 594] width 68 height 29
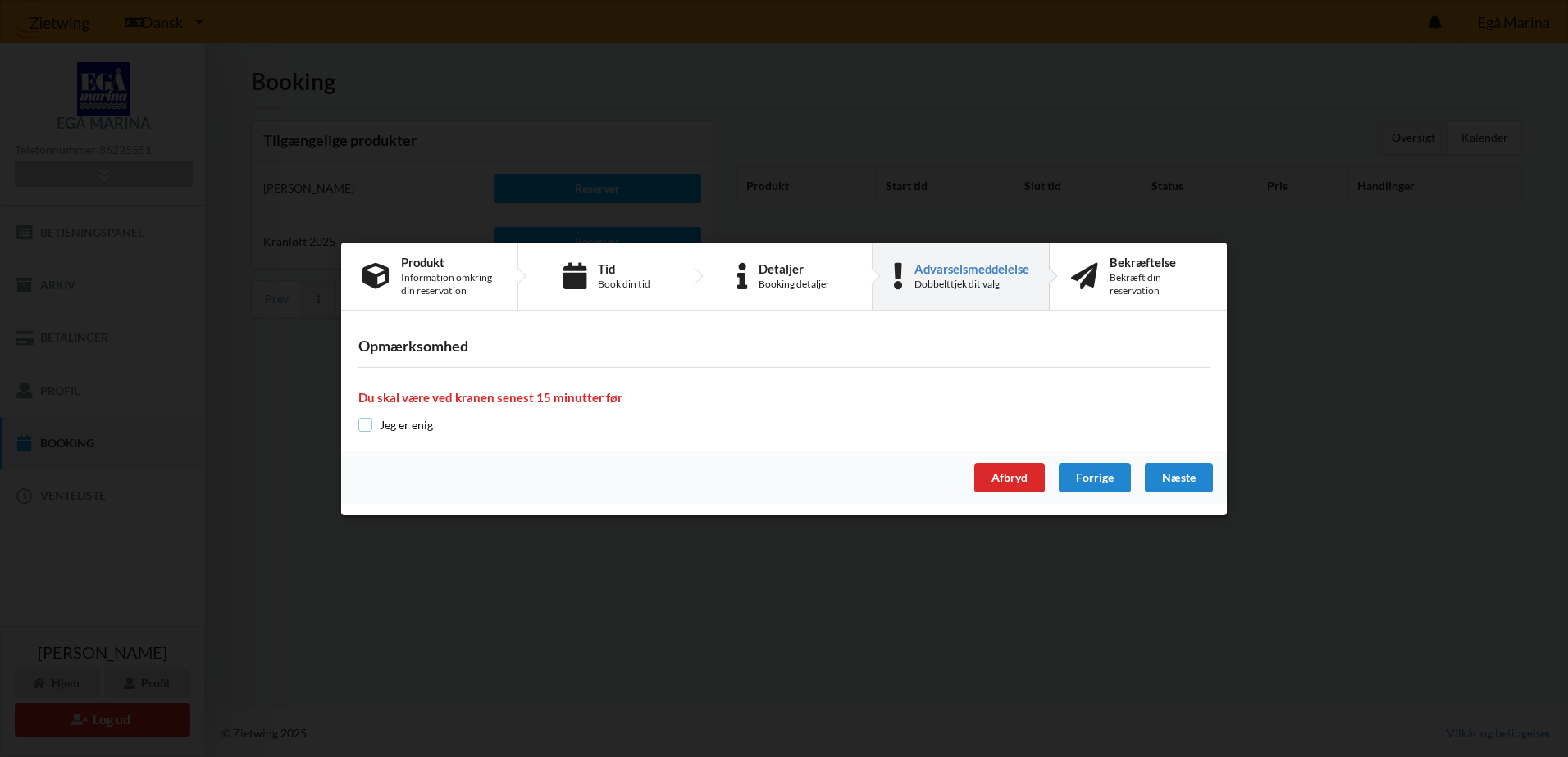
click at [368, 425] on input "checkbox" at bounding box center [365, 425] width 14 height 14
checkbox input "true"
click at [1180, 486] on div "Næste" at bounding box center [1179, 477] width 68 height 29
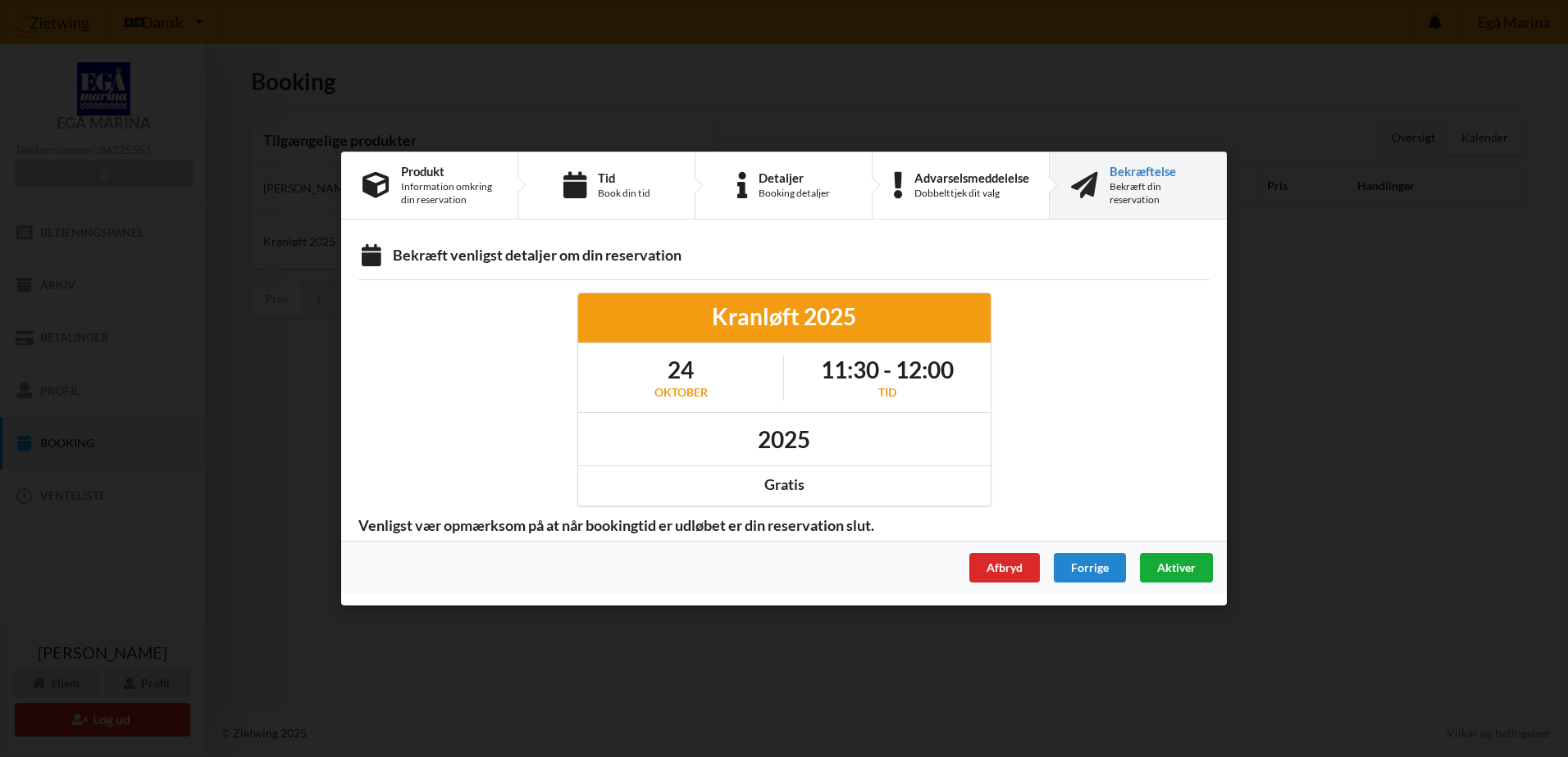
click at [1187, 574] on div "Aktiver" at bounding box center [1176, 567] width 73 height 29
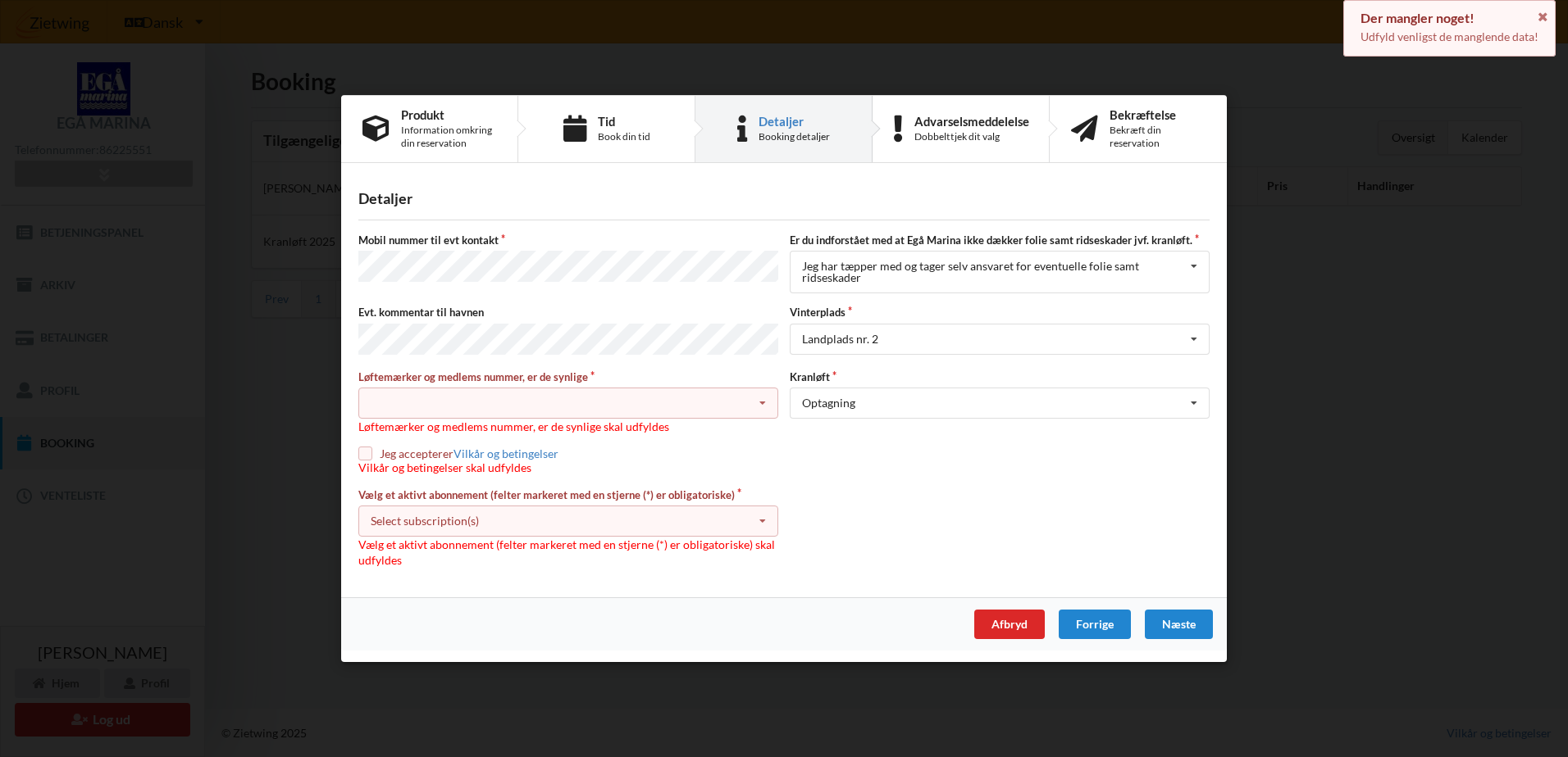
click at [448, 394] on div "Nej, jeg kontakter havnekontoret inden løftet Ja, mine mærker er synlige og int…" at bounding box center [568, 402] width 419 height 31
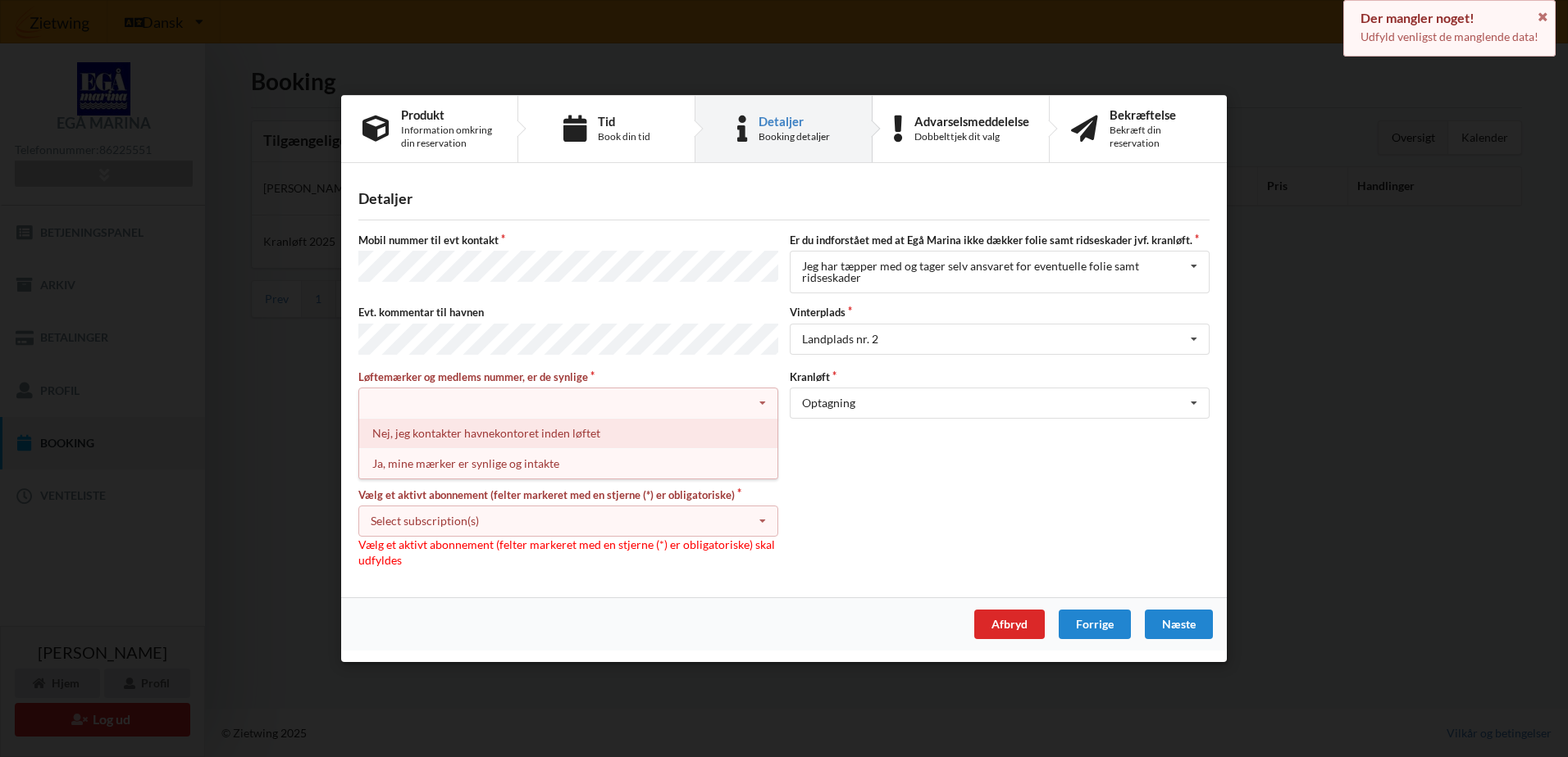
click at [539, 433] on div "Nej, jeg kontakter havnekontoret inden løftet" at bounding box center [568, 433] width 419 height 30
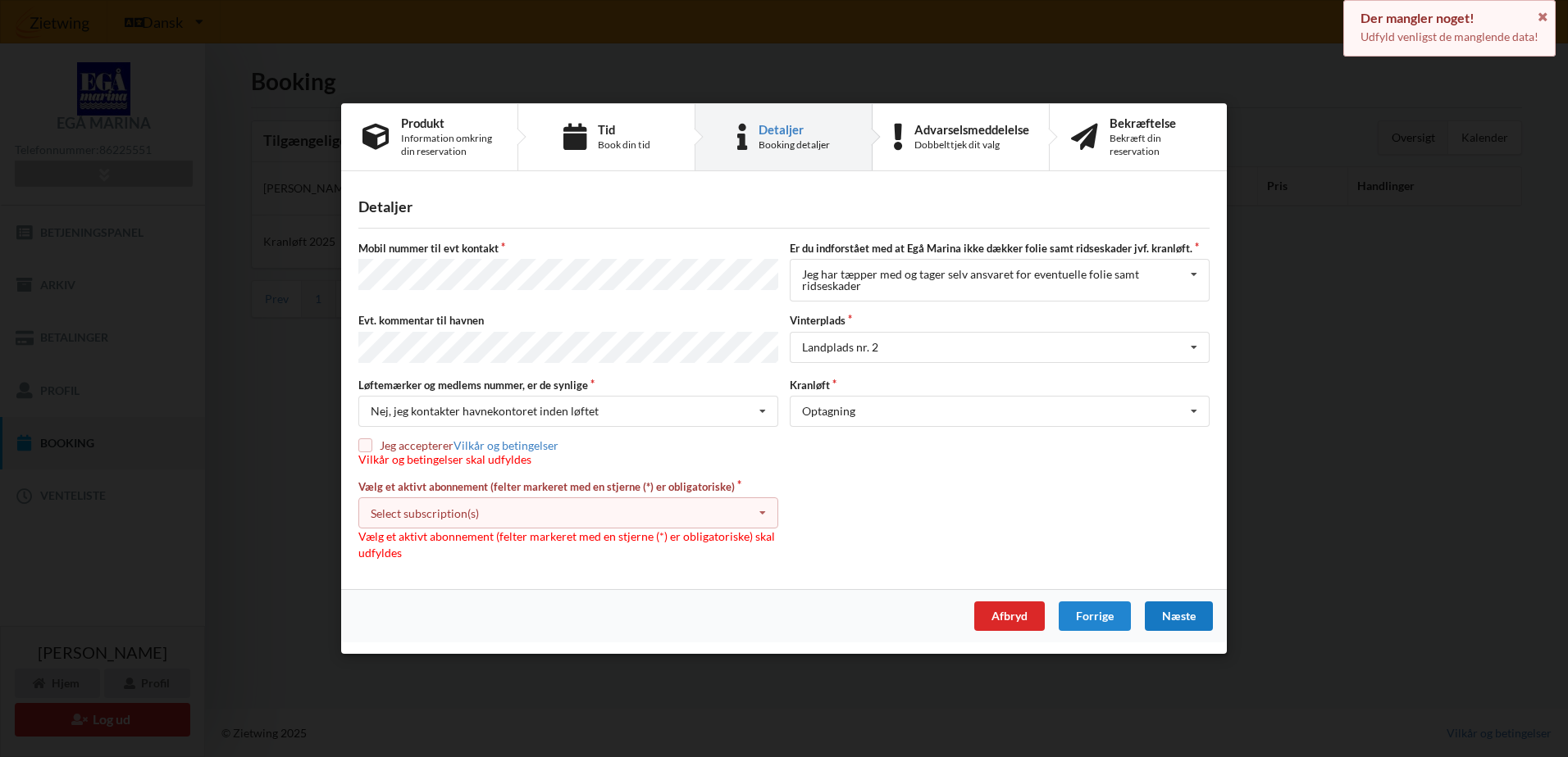
click at [1182, 612] on div "Næste" at bounding box center [1179, 616] width 68 height 29
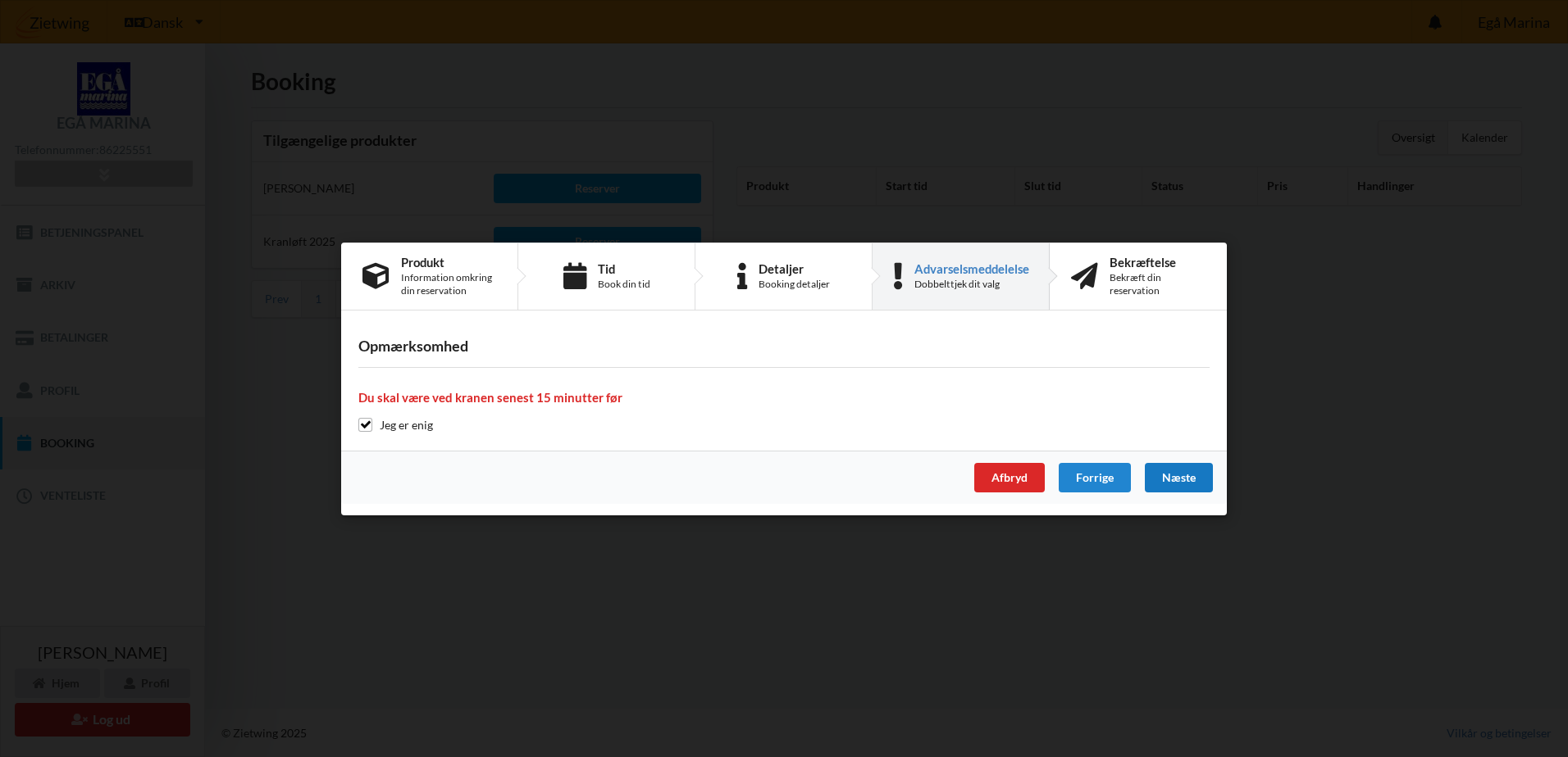
click at [1198, 475] on div "Næste" at bounding box center [1179, 477] width 68 height 29
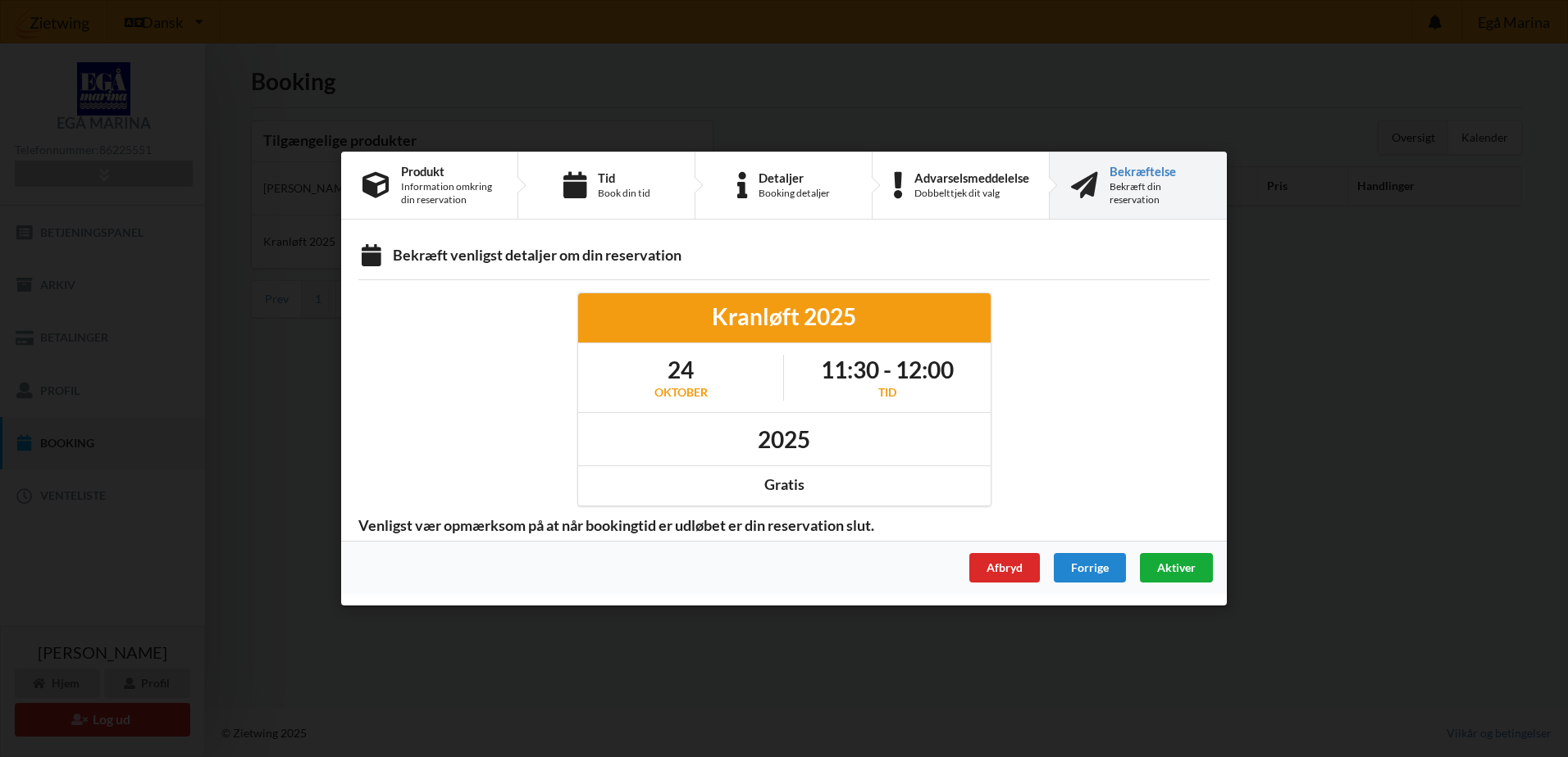
click at [1187, 563] on span "Aktiver" at bounding box center [1175, 567] width 38 height 14
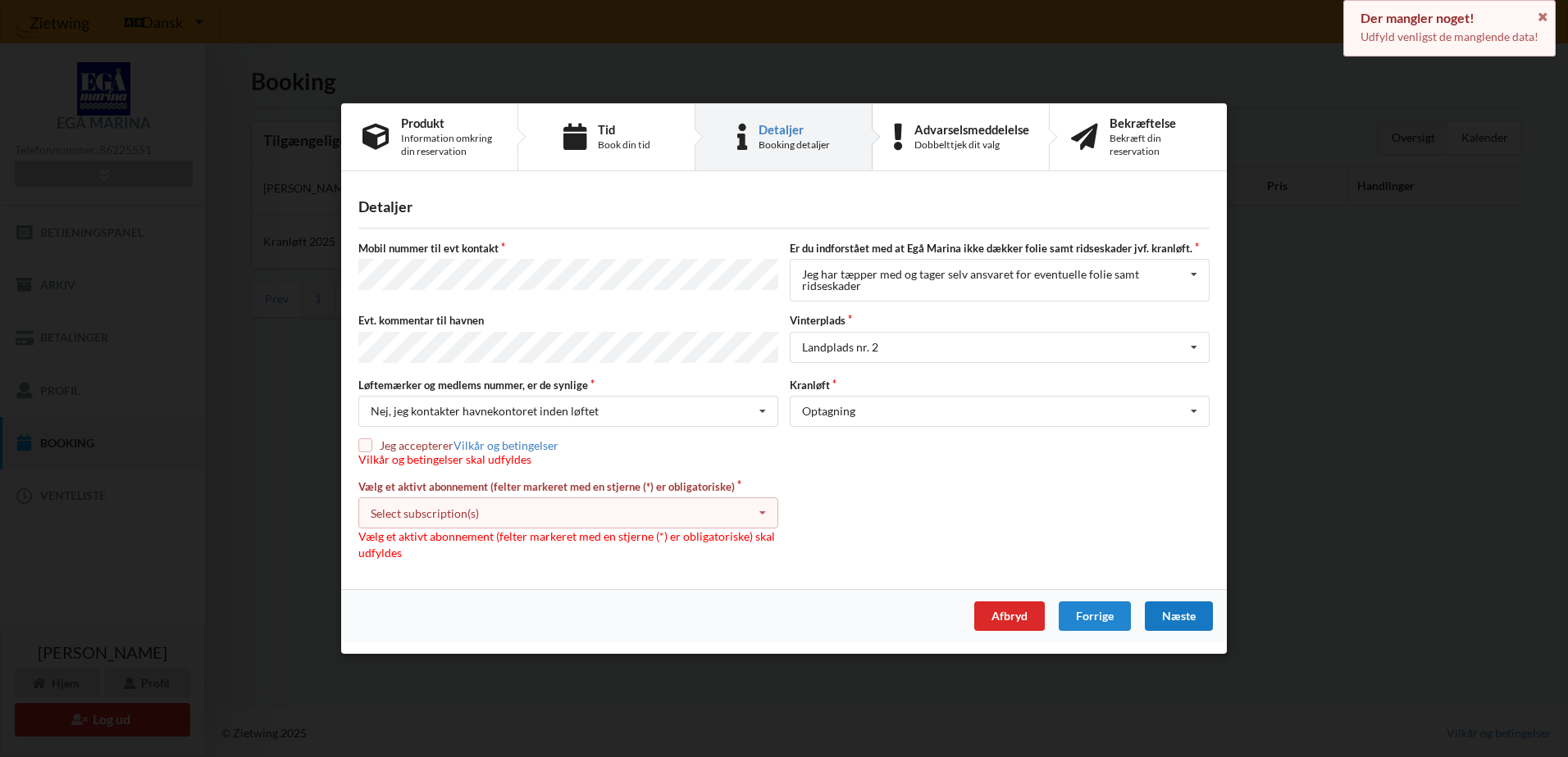
click at [635, 509] on div "Select subscription(s) * Vinterbader * Lejer 3-67 D" at bounding box center [568, 512] width 419 height 31
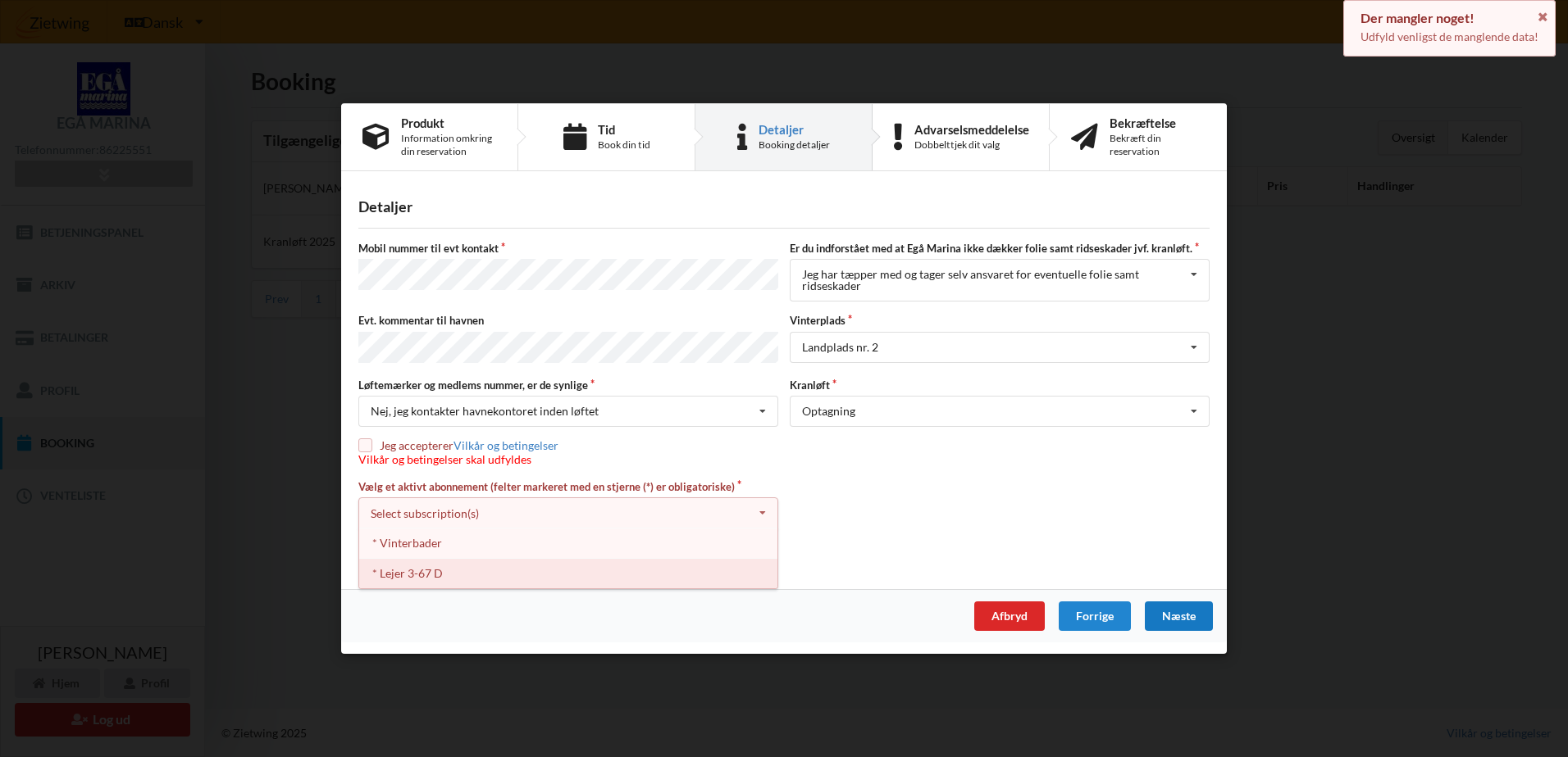
click at [560, 571] on div "* Lejer 3-67 D" at bounding box center [568, 574] width 419 height 30
click at [1156, 616] on div "Næste" at bounding box center [1179, 616] width 68 height 29
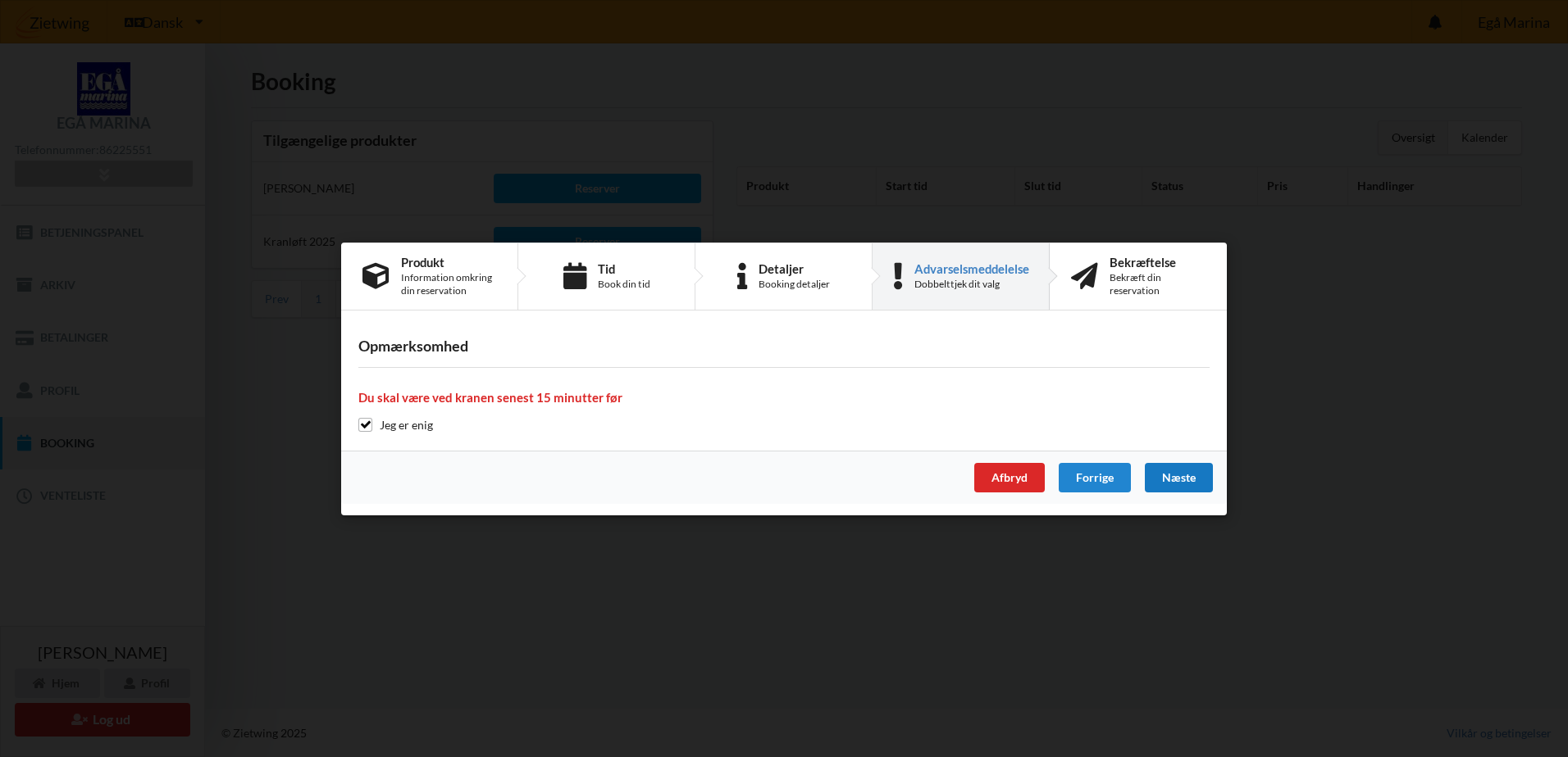
click at [1184, 474] on div "Næste" at bounding box center [1179, 477] width 68 height 29
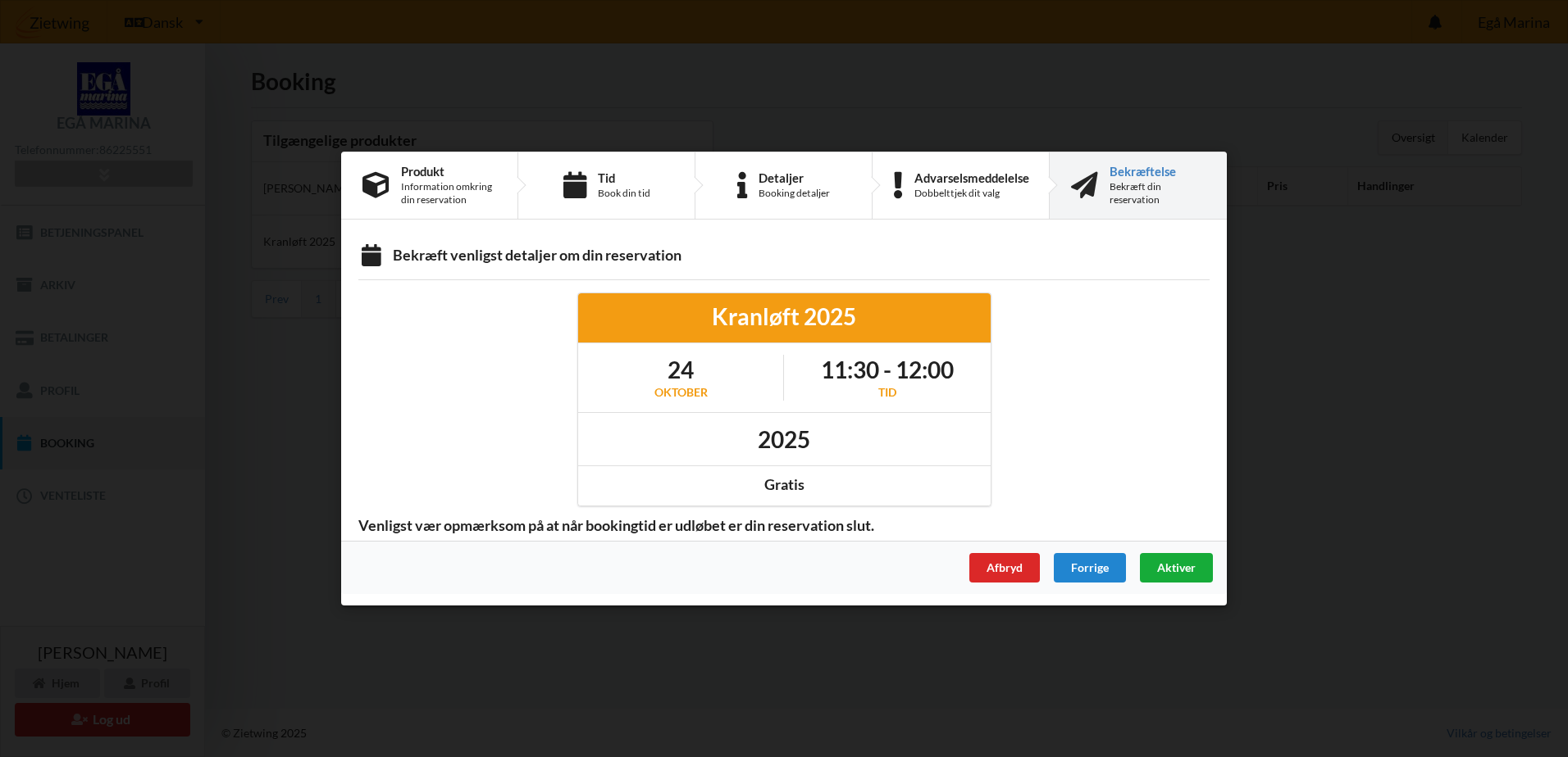
click at [1196, 570] on div "Aktiver" at bounding box center [1176, 567] width 73 height 29
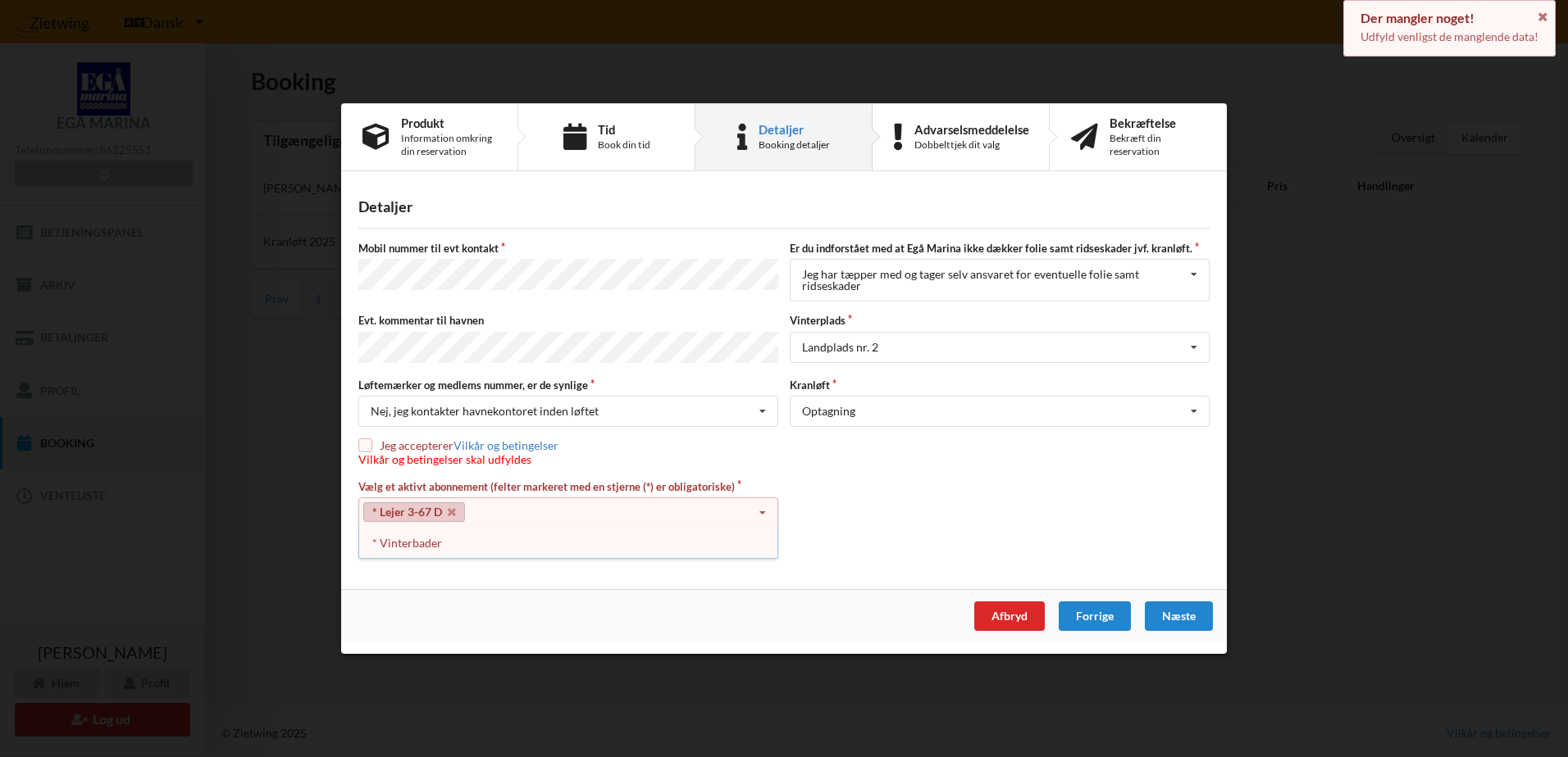
click at [365, 446] on input "checkbox" at bounding box center [365, 446] width 14 height 14
checkbox input "true"
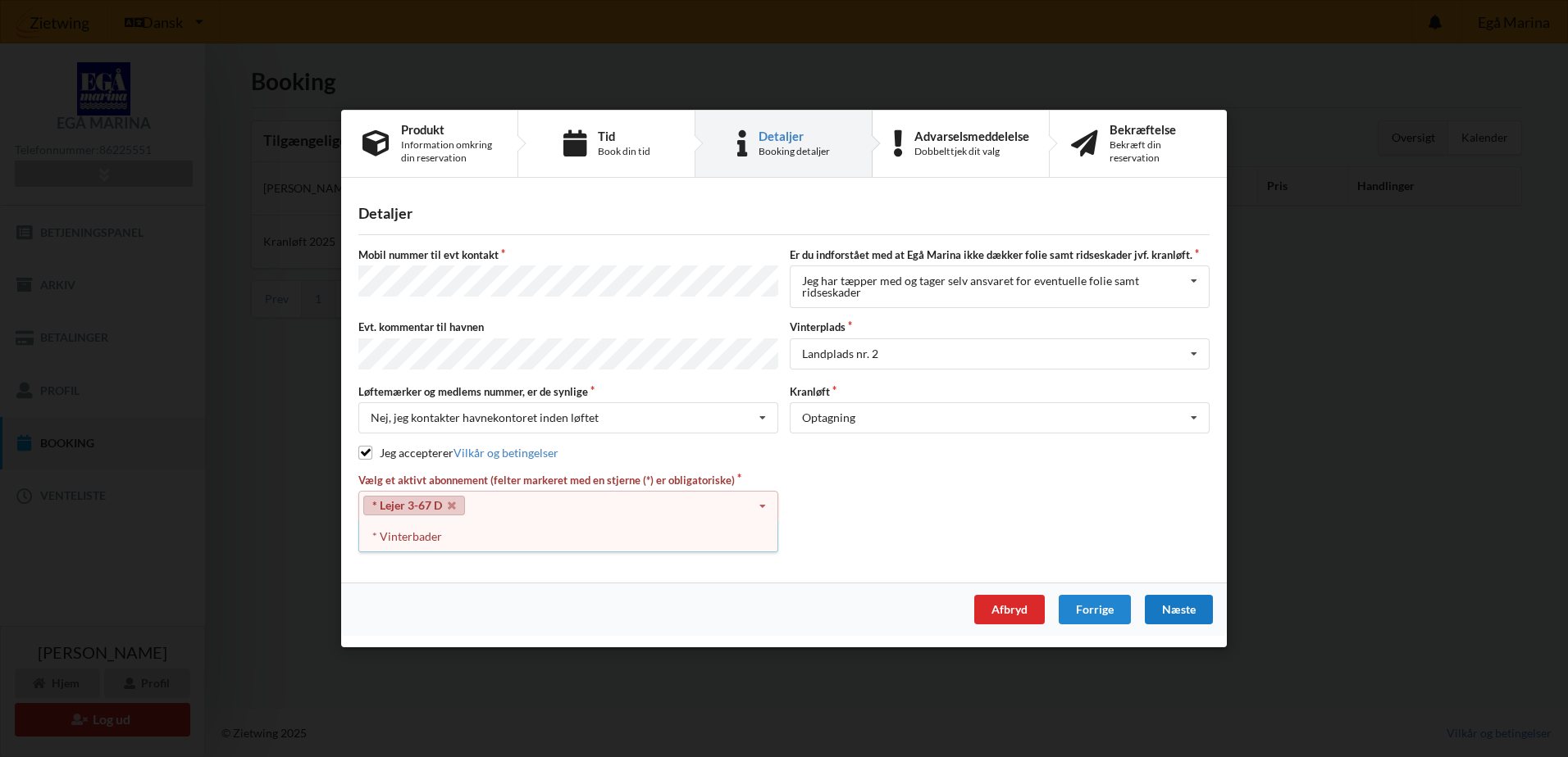
click at [1192, 612] on div "Næste" at bounding box center [1179, 609] width 68 height 29
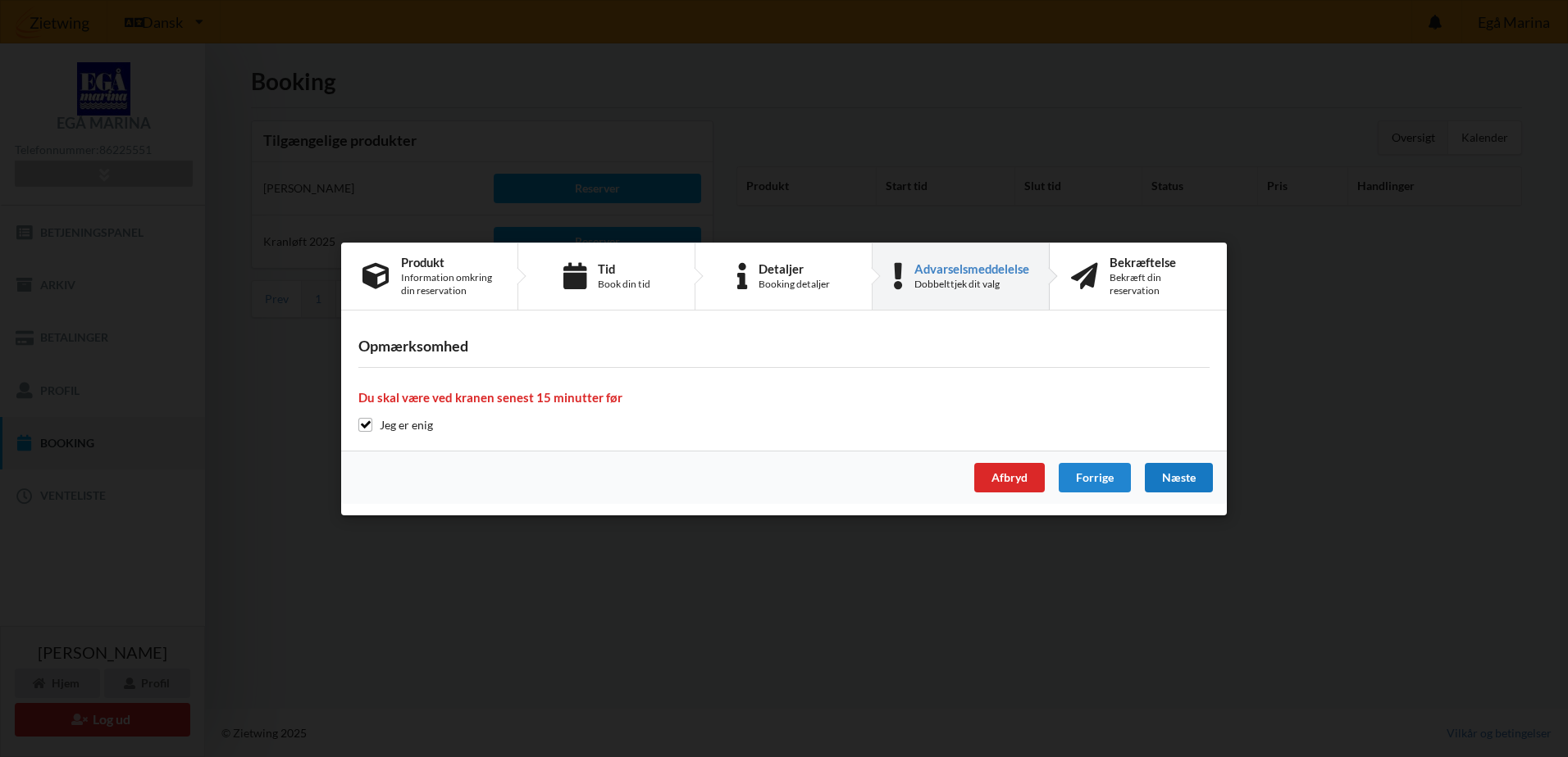
click at [1196, 483] on div "Næste" at bounding box center [1179, 477] width 68 height 29
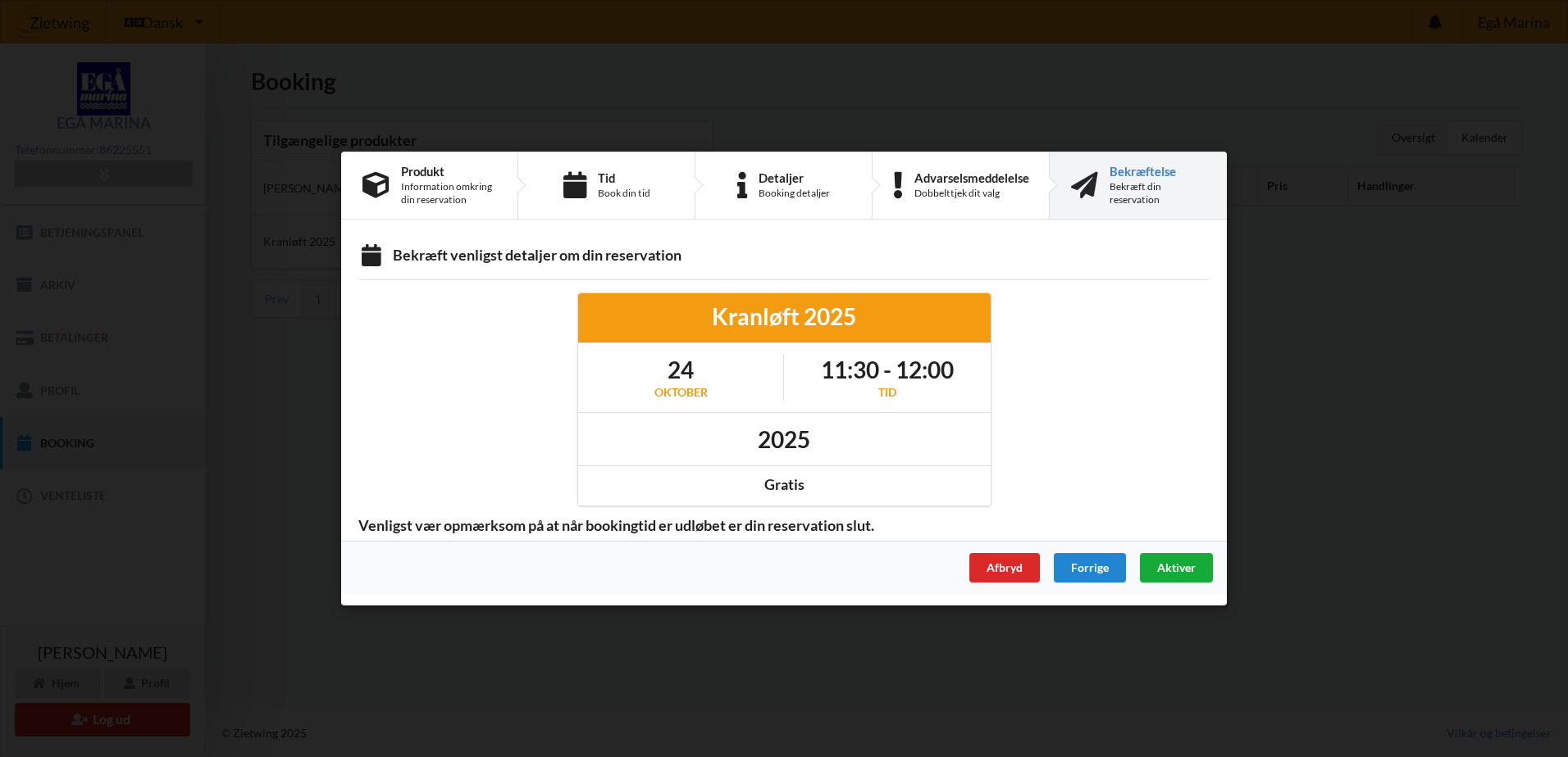
click at [1190, 560] on span "Aktiver" at bounding box center [1175, 567] width 38 height 14
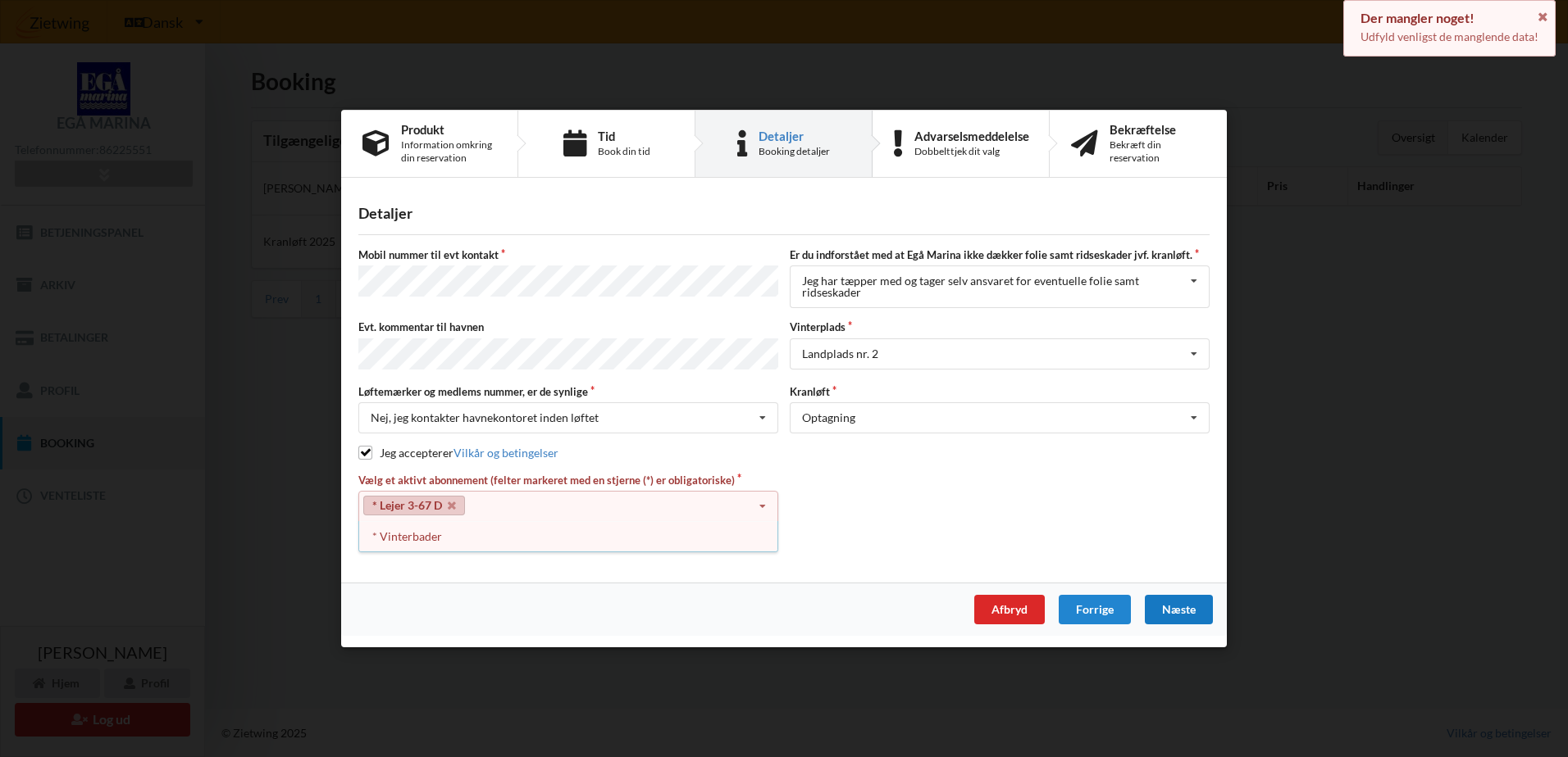
click at [1188, 575] on div "Detaljer [PERSON_NAME] nummer til evt kontakt Er du indforstået med at Egå Mari…" at bounding box center [784, 386] width 885 height 394
click at [1186, 601] on div "Næste" at bounding box center [1179, 609] width 68 height 29
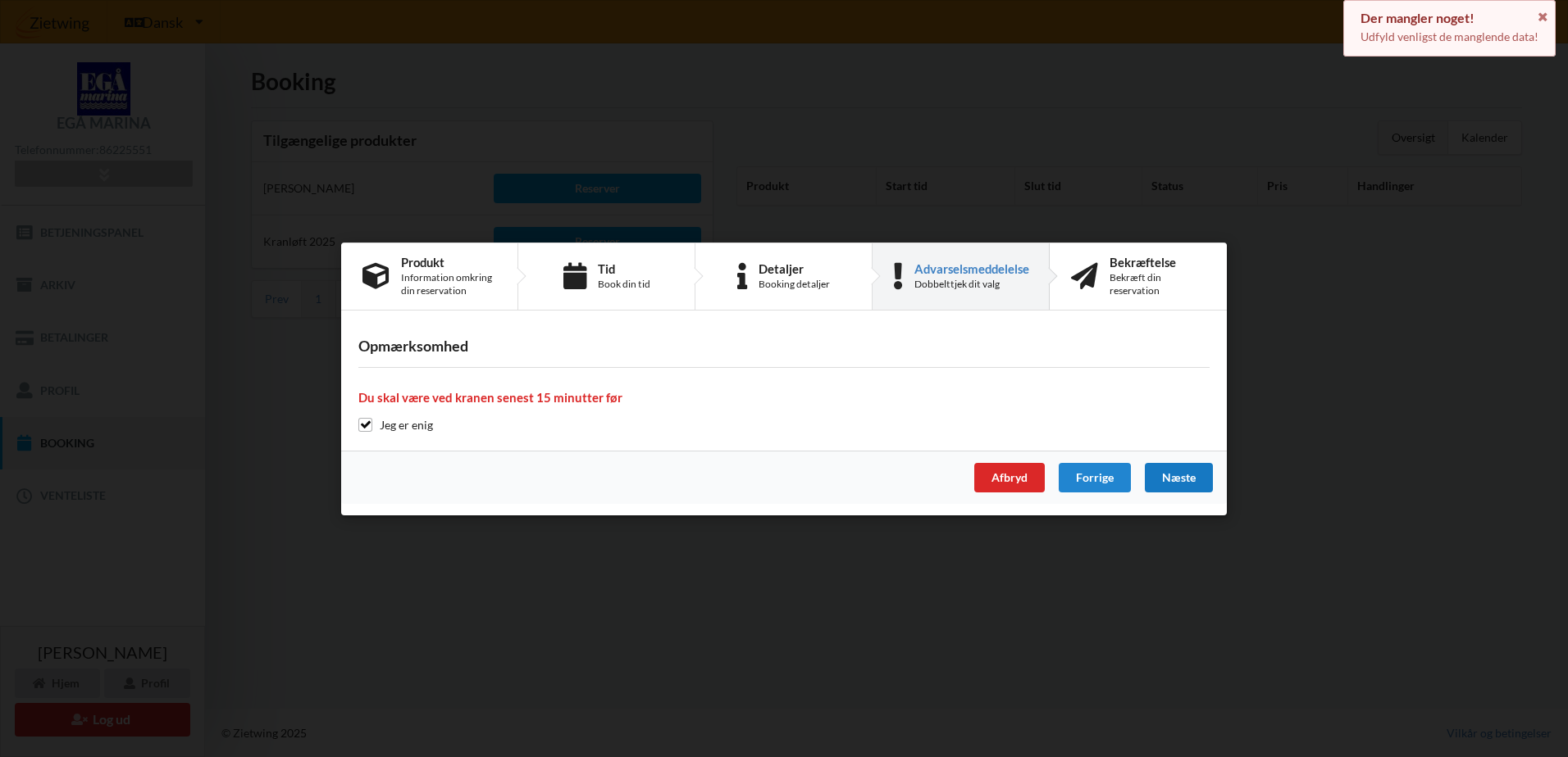
click at [1180, 486] on div "Næste" at bounding box center [1179, 477] width 68 height 29
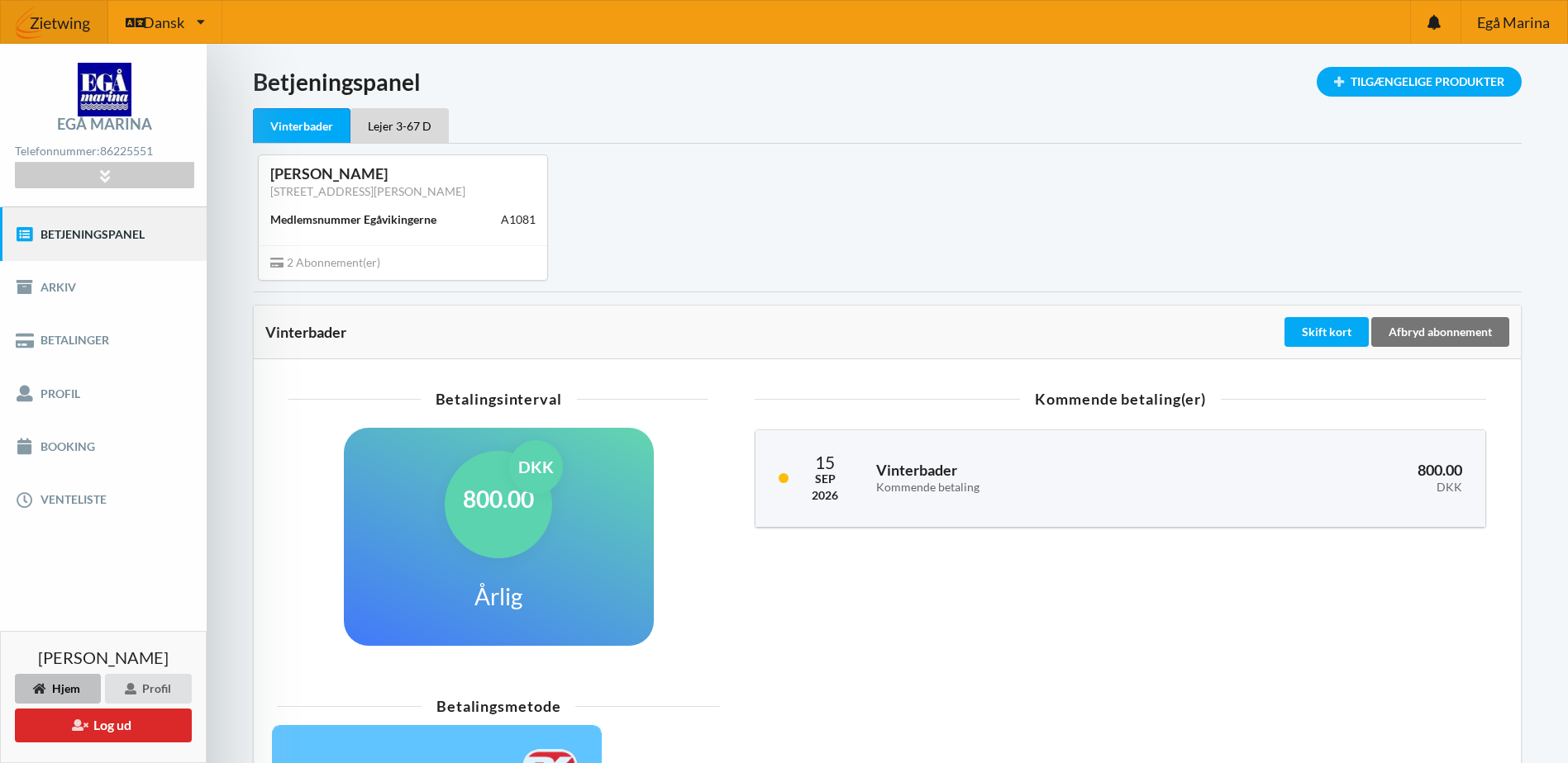
scroll to position [82, 0]
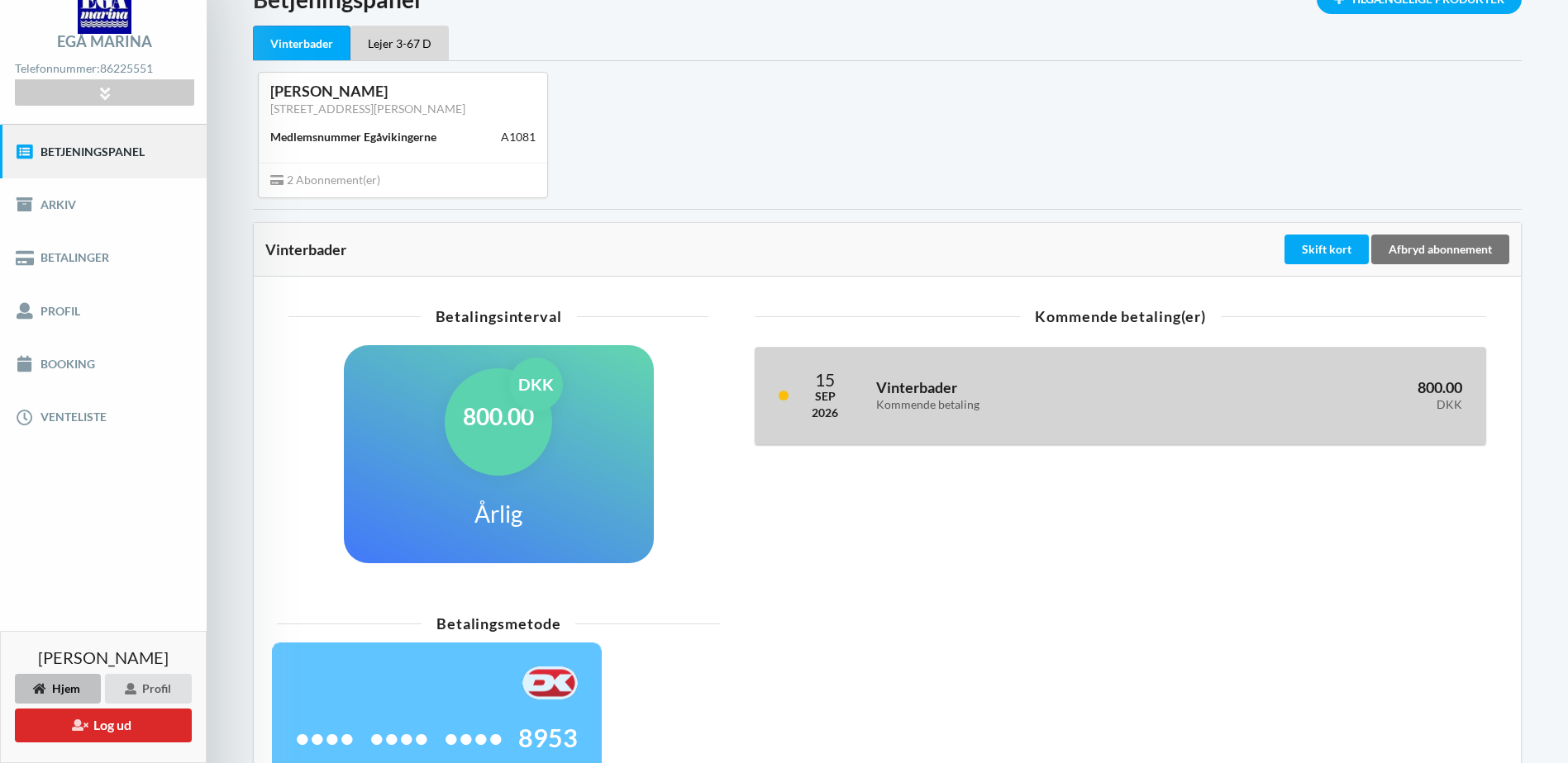
click at [906, 393] on h3 "Vinterbader Kommende betaling" at bounding box center [1032, 394] width 311 height 33
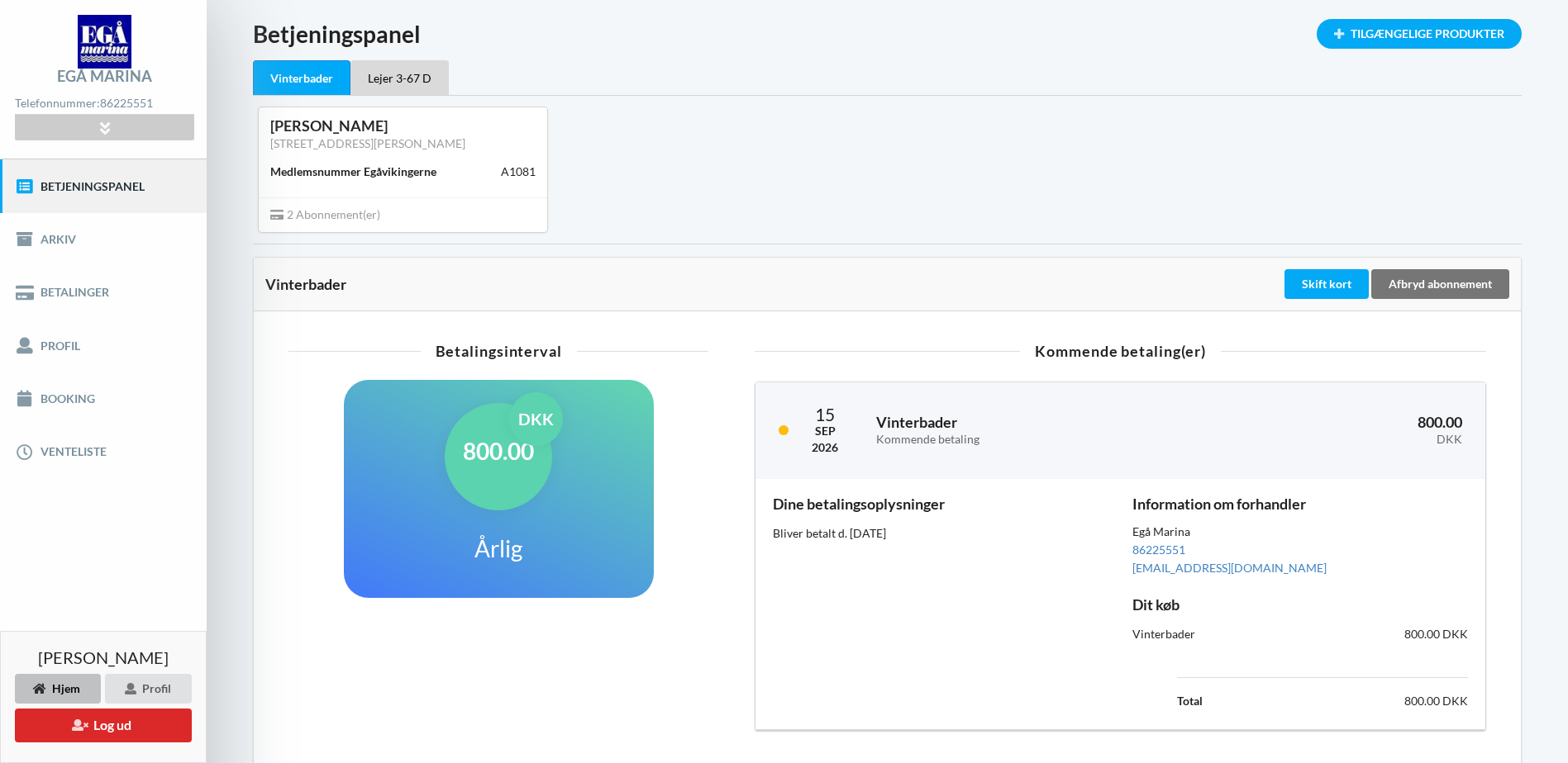
scroll to position [41, 0]
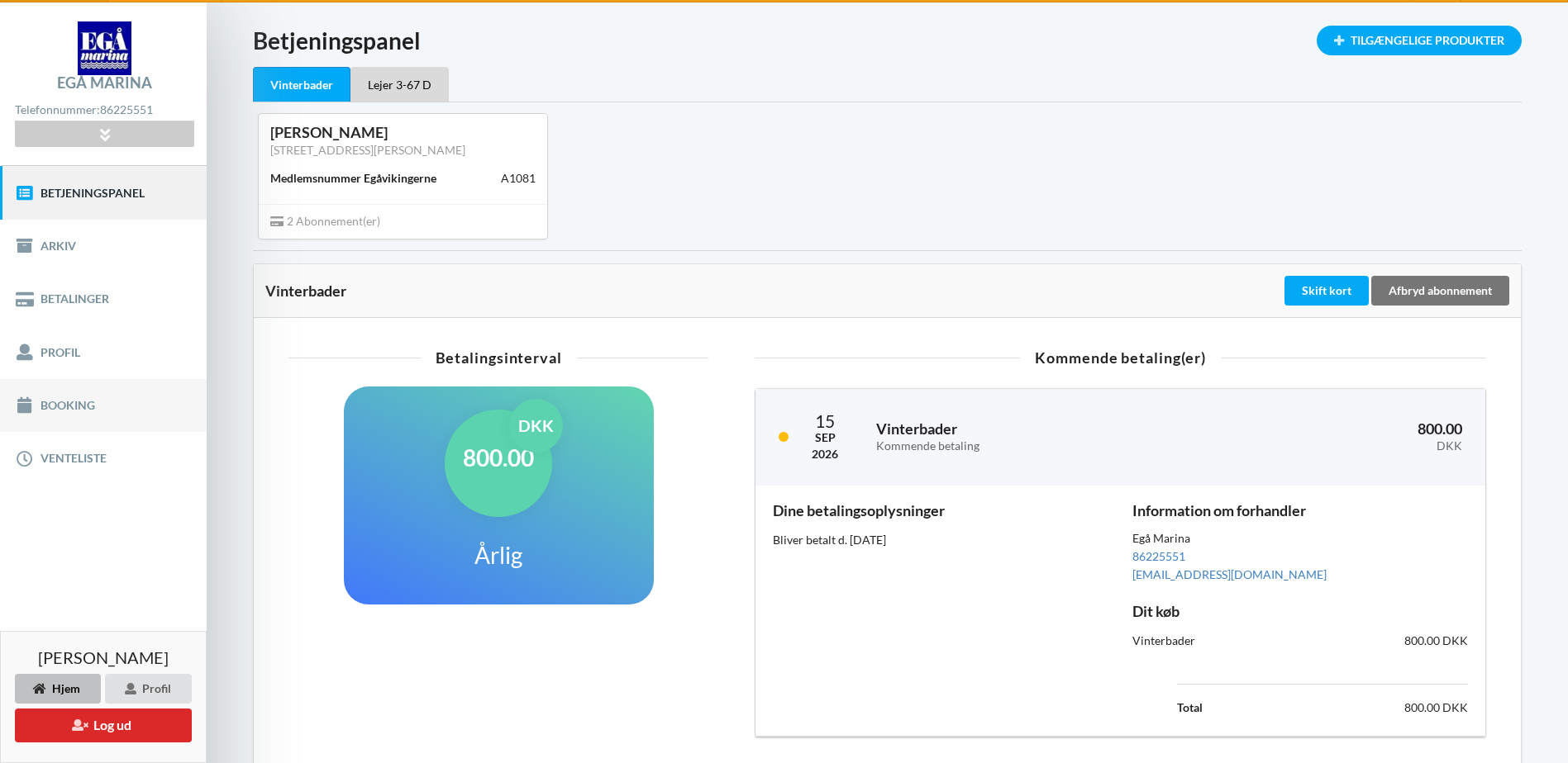
click at [85, 407] on link "Booking" at bounding box center [103, 405] width 207 height 53
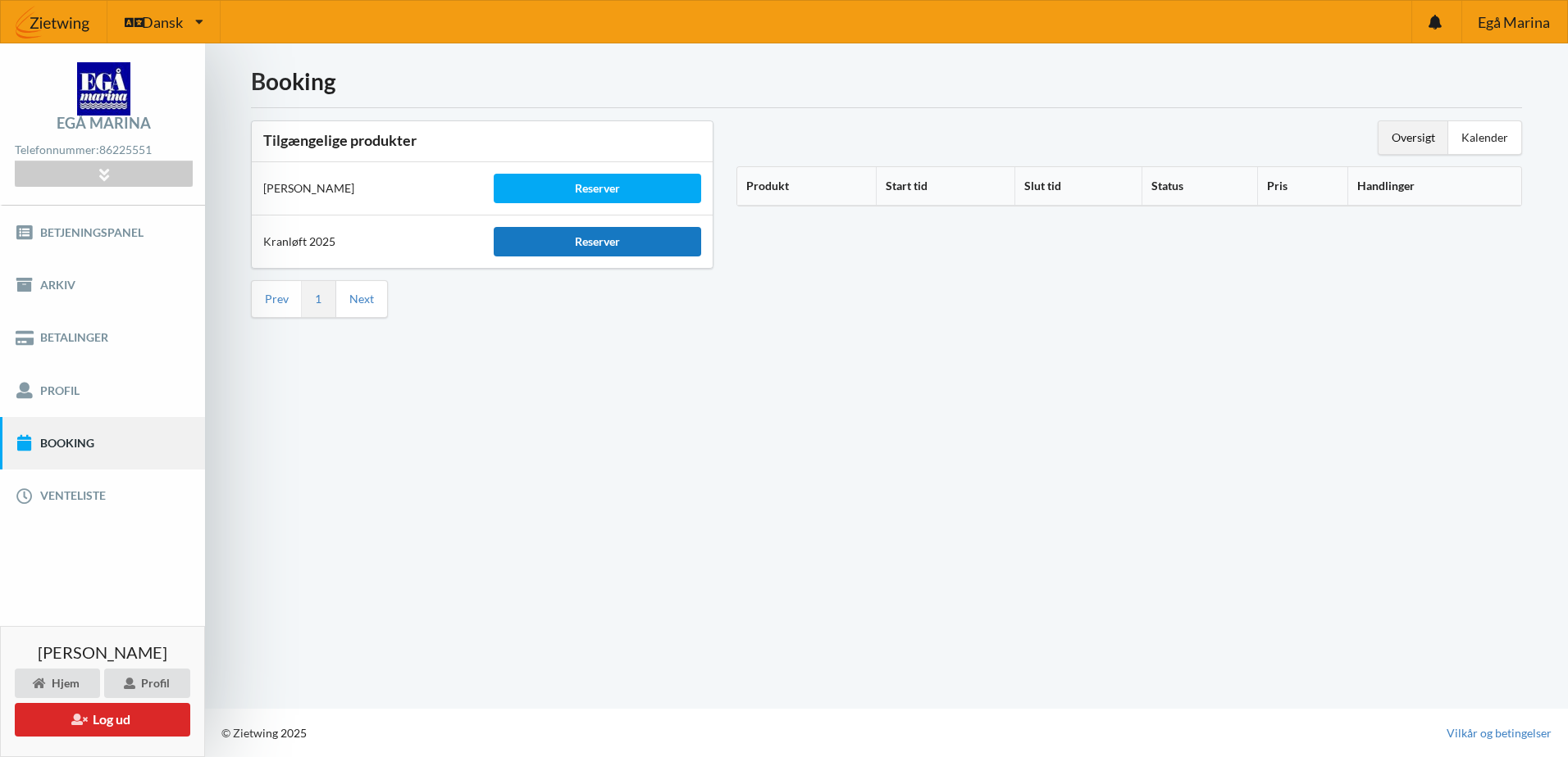
click at [615, 245] on div "Reserver" at bounding box center [598, 241] width 208 height 29
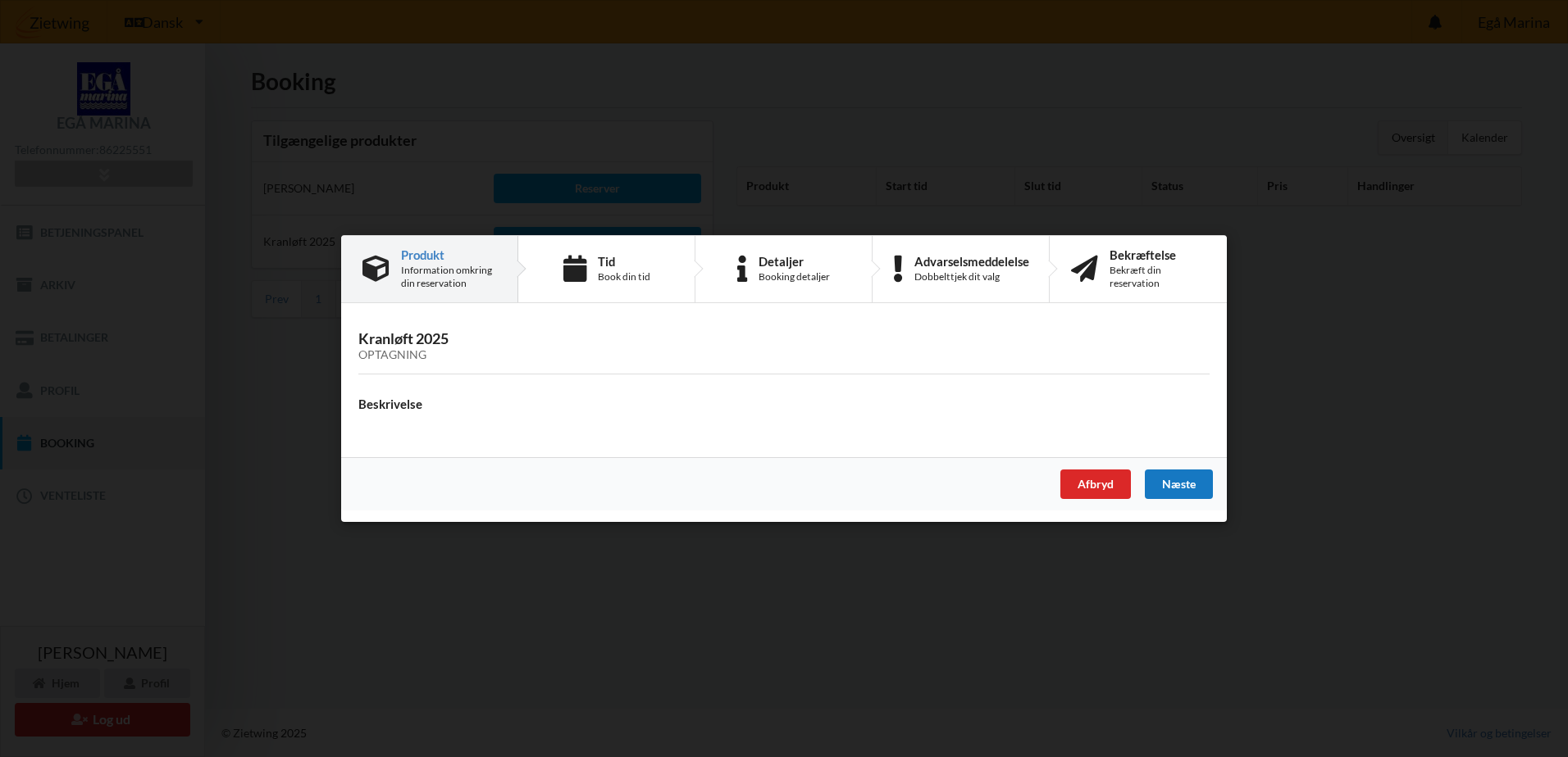
click at [1185, 480] on div "Næste" at bounding box center [1179, 484] width 68 height 29
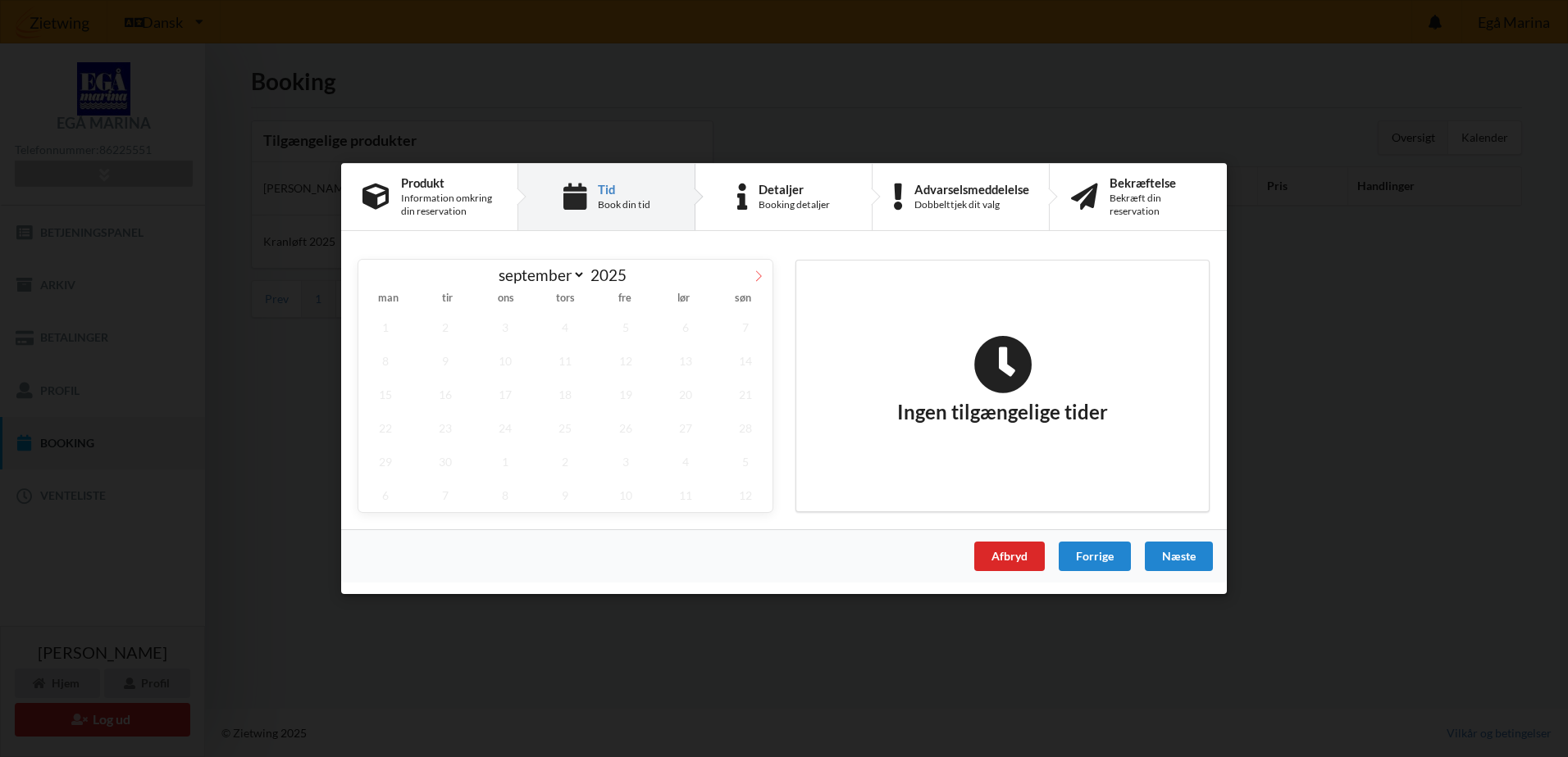
click at [757, 273] on icon at bounding box center [758, 276] width 12 height 12
select select "9"
click at [631, 428] on span "24" at bounding box center [625, 428] width 54 height 34
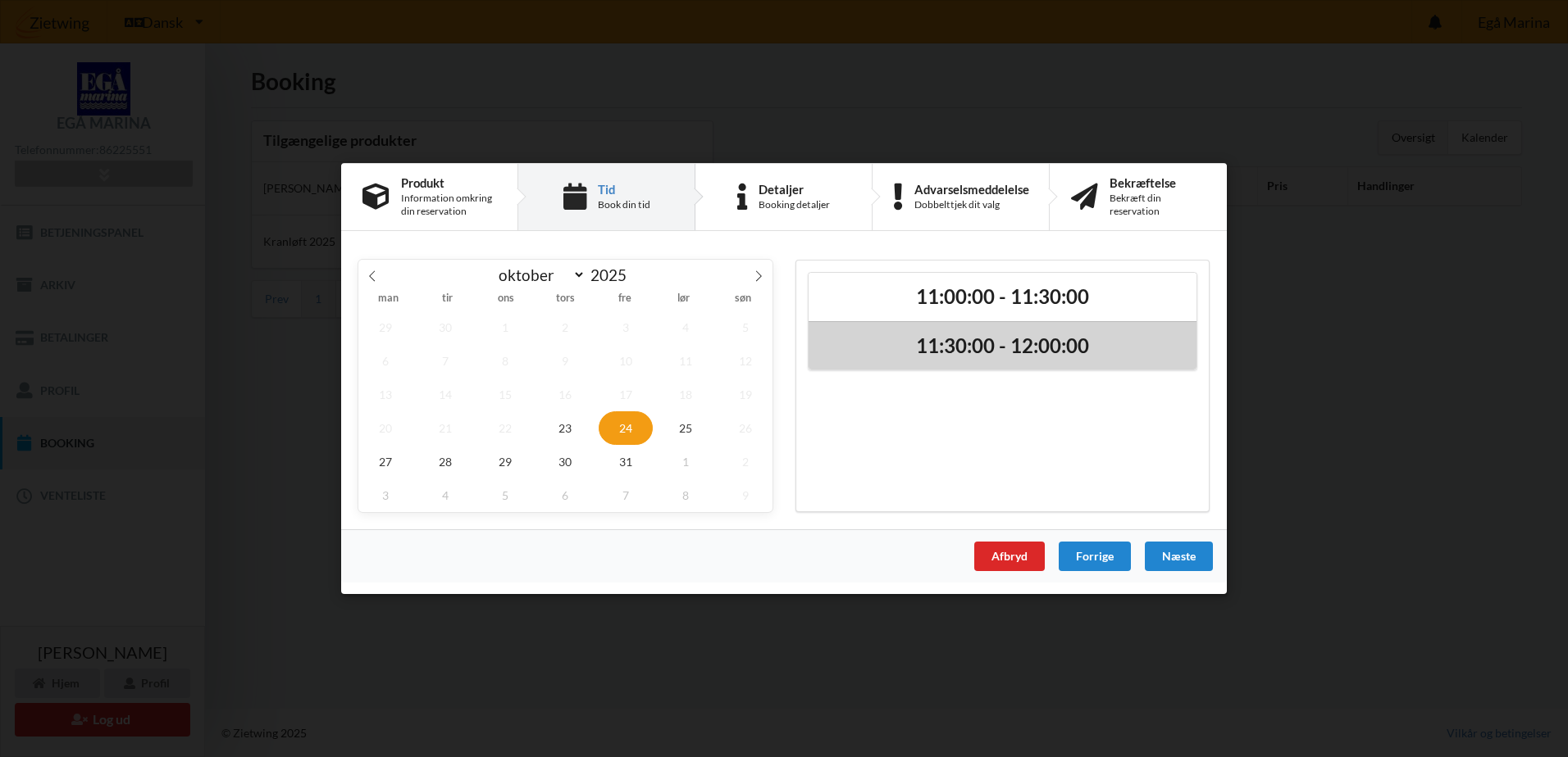
click at [1107, 356] on h2 "11:30:00 - 12:00:00" at bounding box center [1002, 346] width 365 height 26
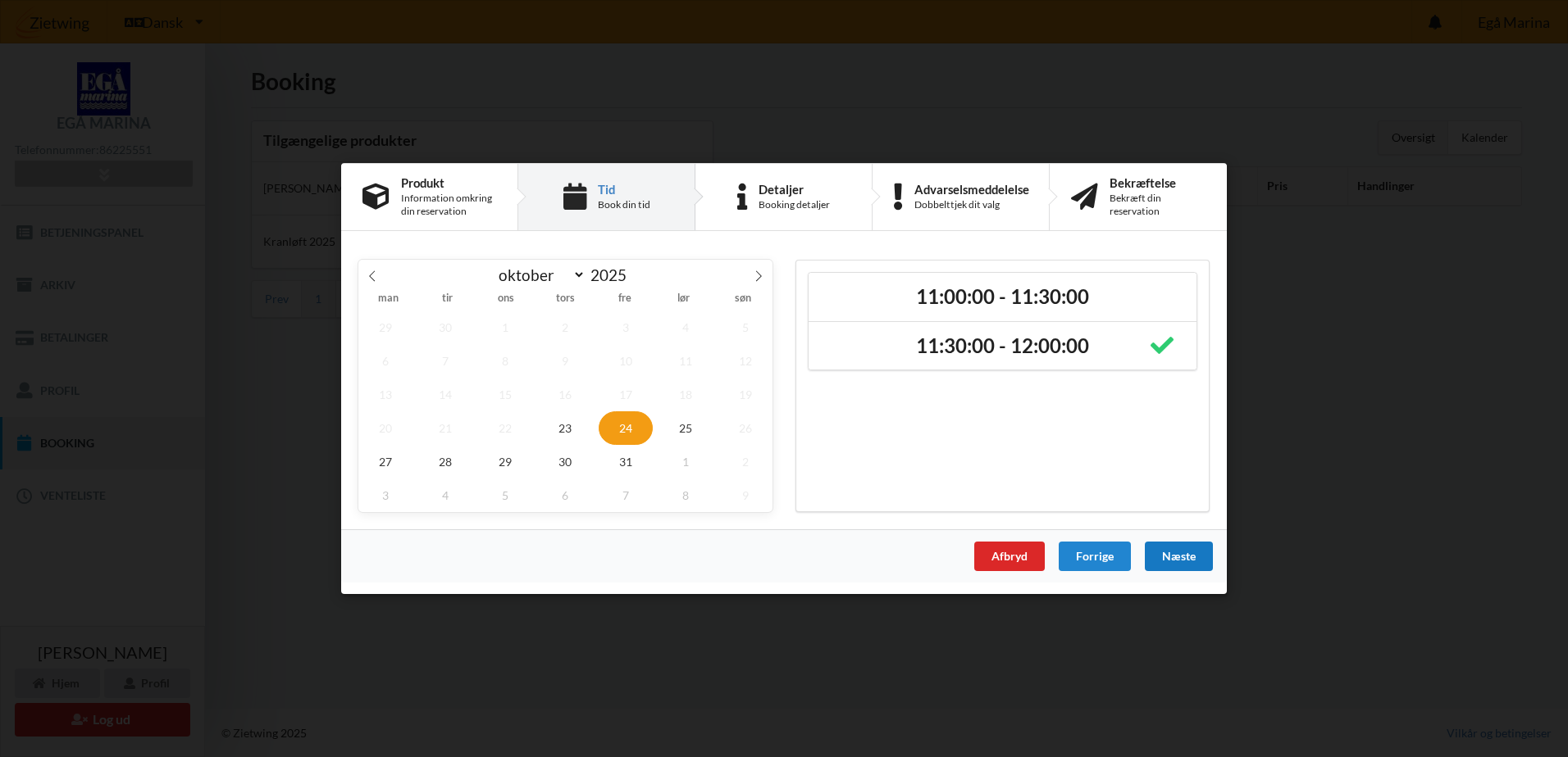
click at [1189, 552] on div "Næste" at bounding box center [1179, 556] width 68 height 29
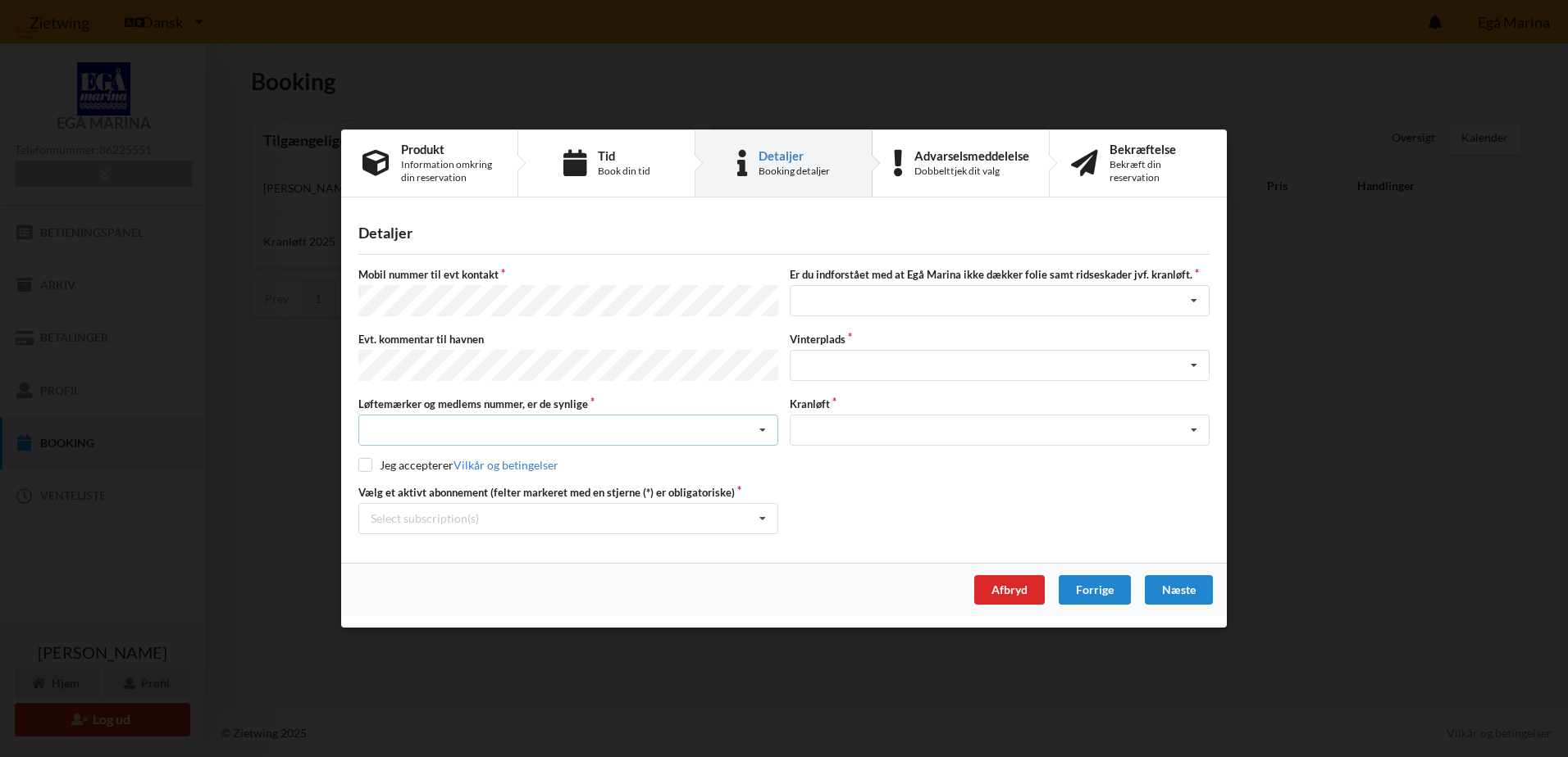
click at [710, 440] on div "Nej, jeg kontakter havnekontoret inden løftet Ja, mine mærker er synlige og int…" at bounding box center [568, 430] width 419 height 31
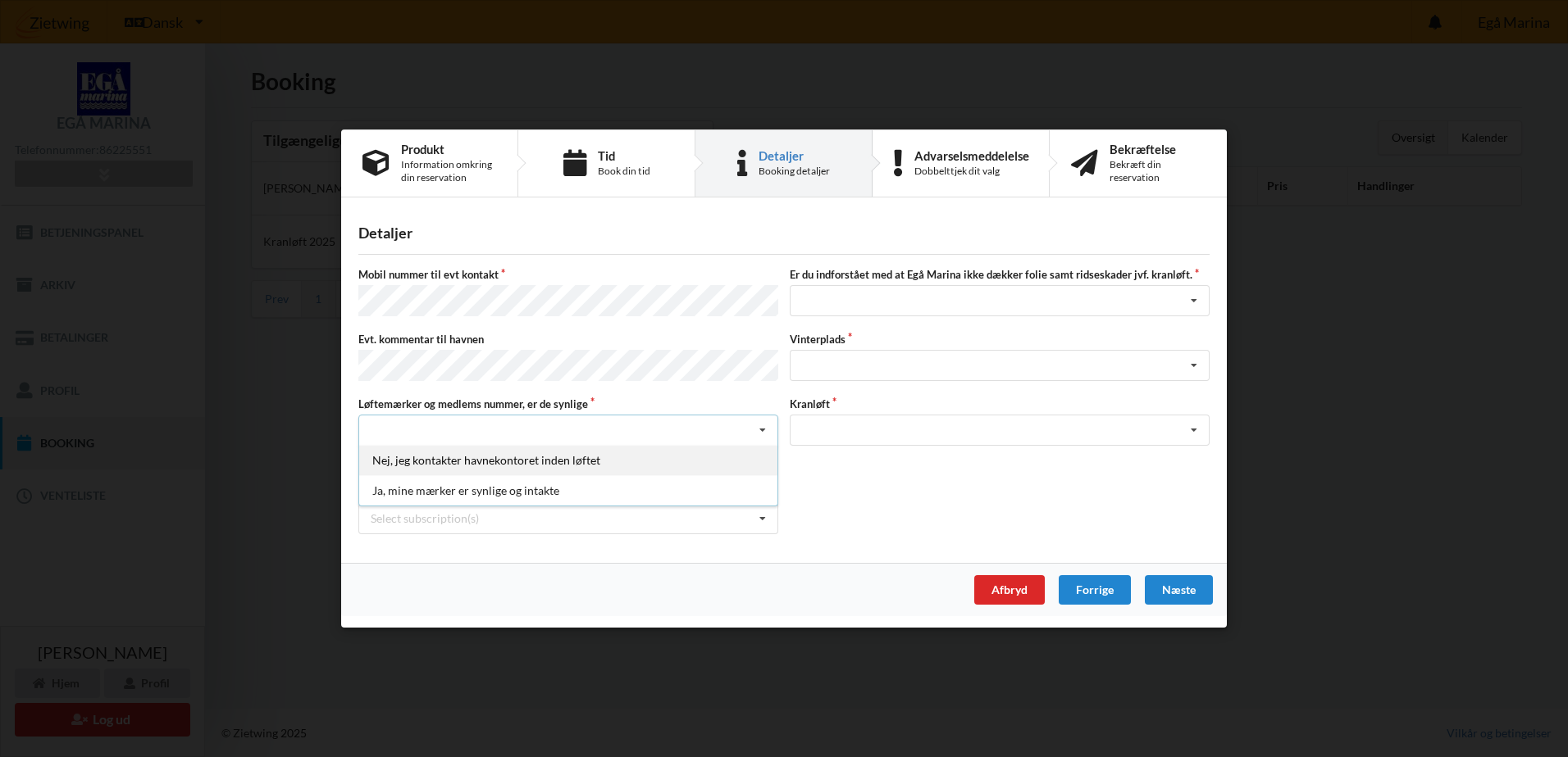
click at [696, 450] on div "Nej, jeg kontakter havnekontoret inden løftet" at bounding box center [568, 460] width 419 height 30
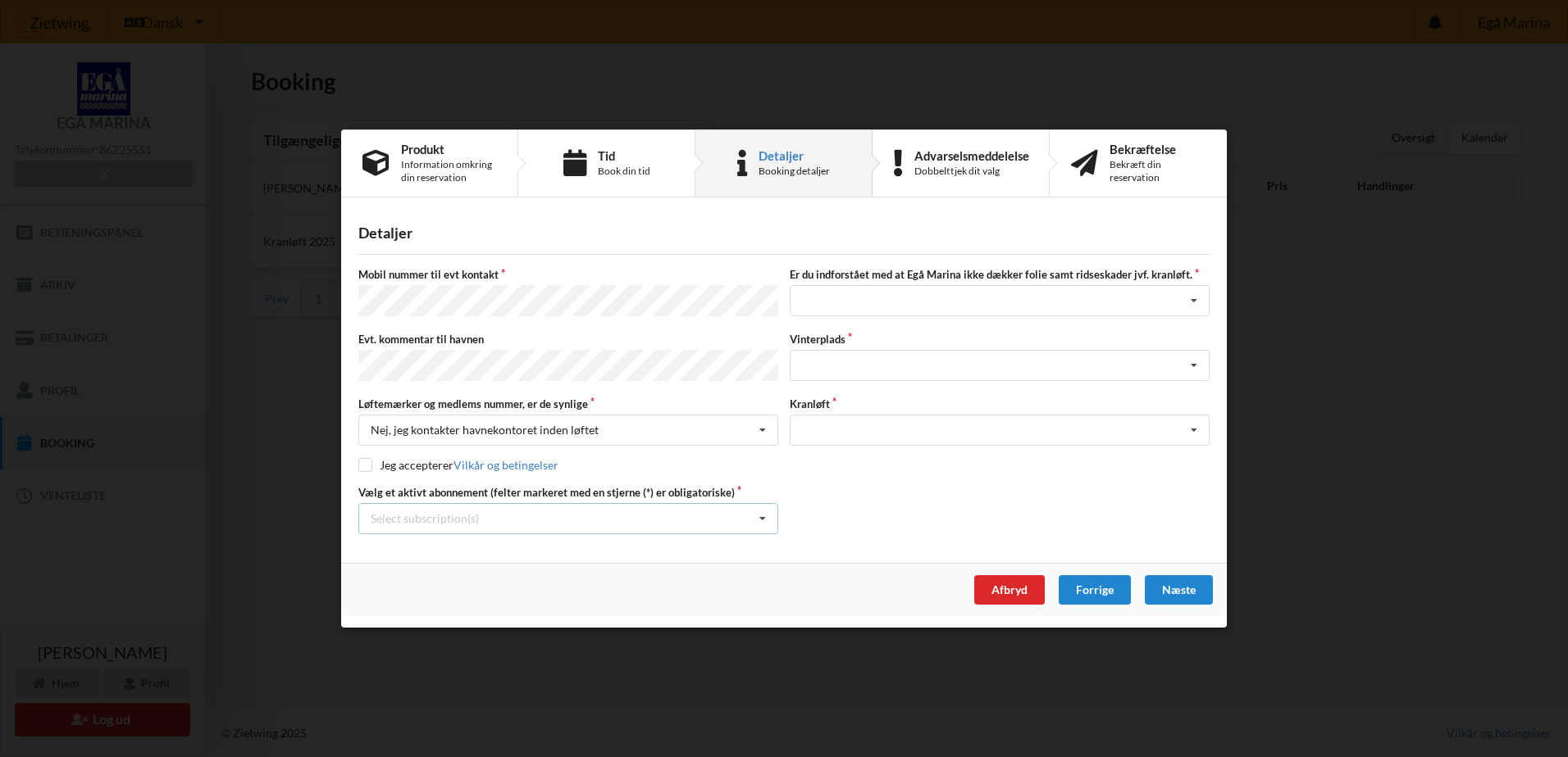
click at [749, 521] on div "Select subscription(s) * Vinterbader * Lejer 3-67 D" at bounding box center [568, 519] width 419 height 31
click at [733, 577] on div "* Lejer 3-67 D" at bounding box center [568, 579] width 419 height 30
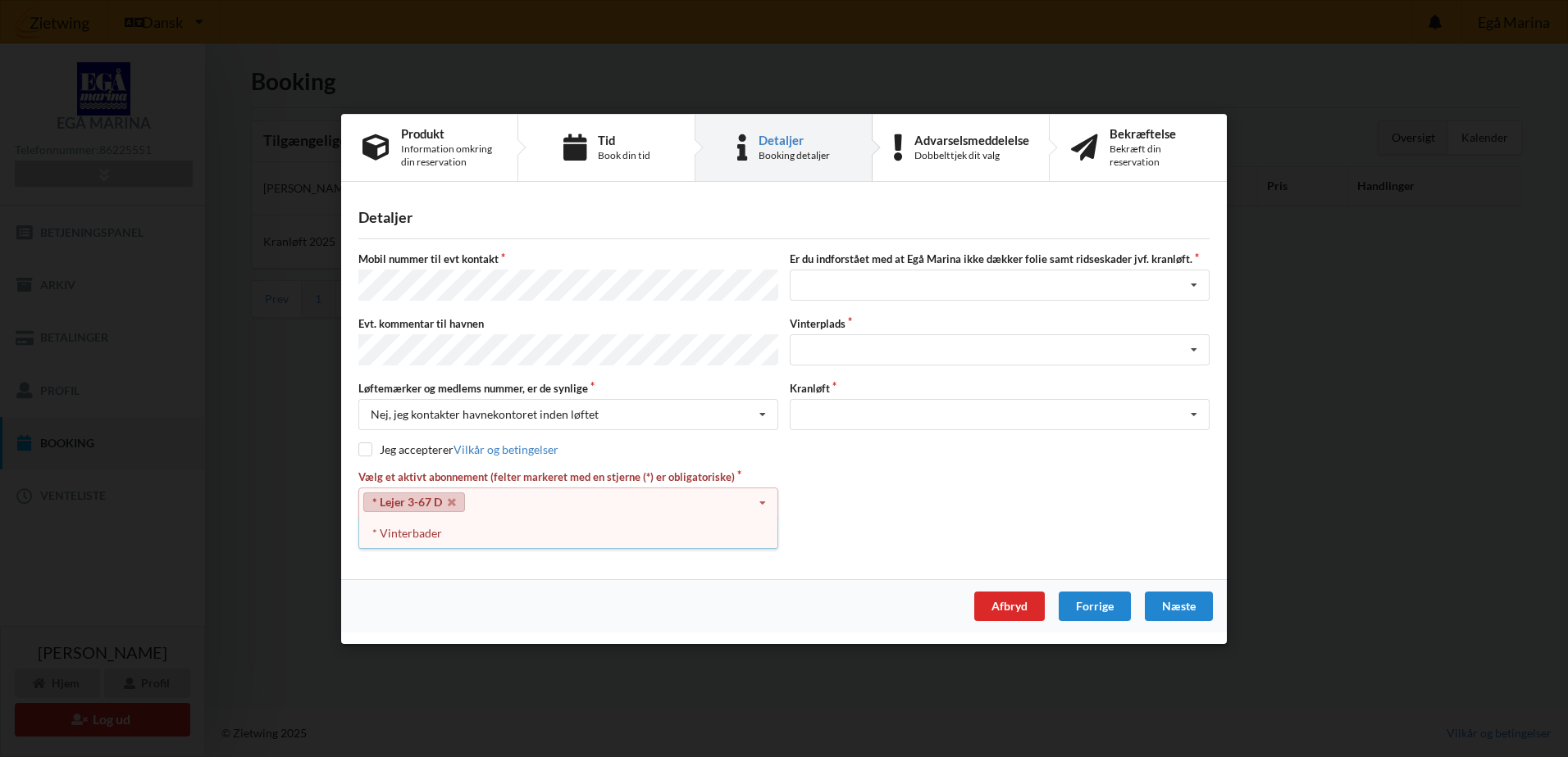
click at [836, 469] on div "Vælg et aktivt abonnement (felter markeret med en stjerne (*) er obligatoriske)…" at bounding box center [784, 510] width 863 height 82
click at [757, 495] on icon at bounding box center [763, 503] width 25 height 30
click at [865, 291] on div "Jeg har tæpper med og tager selv ansvaret for eventuelle folie samt ridseskader…" at bounding box center [999, 285] width 419 height 31
click at [771, 495] on icon at bounding box center [763, 503] width 25 height 30
click at [661, 505] on div "* Lejer 3-67 D Select subscription(s) * Vinterbader * Lejer 3-67 D" at bounding box center [568, 502] width 419 height 31
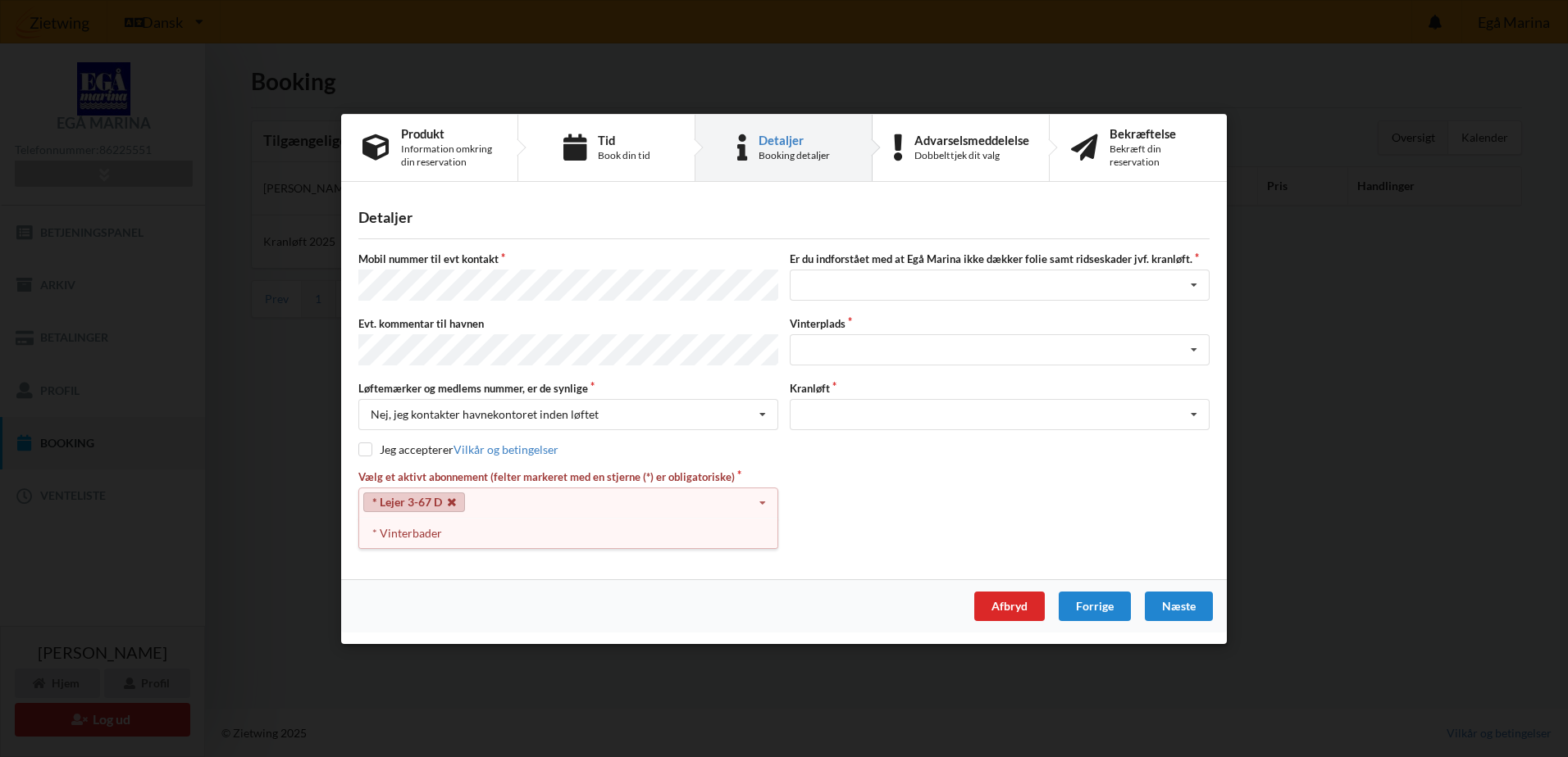
click at [453, 496] on icon at bounding box center [451, 502] width 8 height 11
click at [570, 493] on div "Select subscription(s) * Vinterbader * Lejer 3-67 D" at bounding box center [568, 502] width 419 height 31
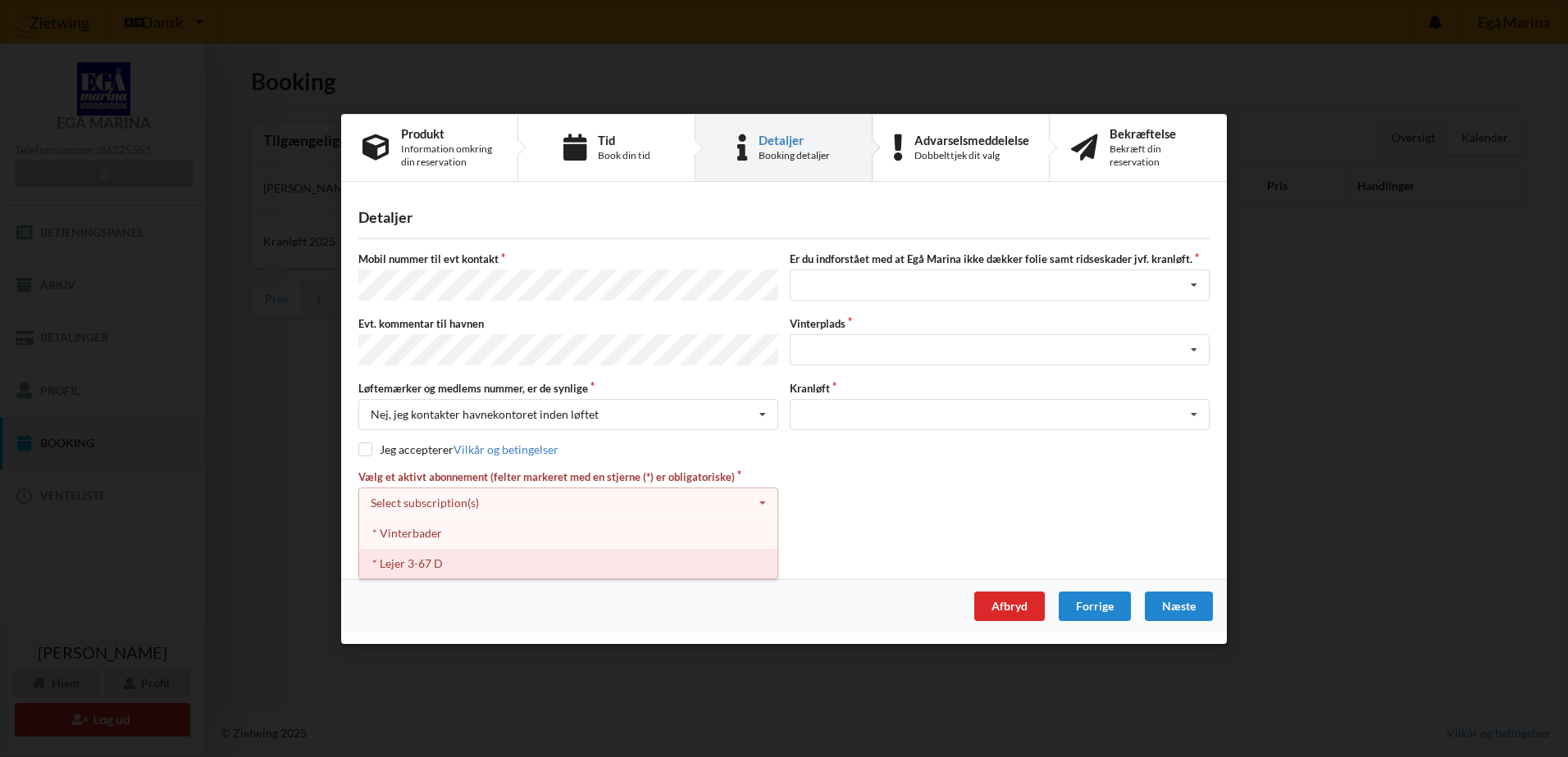
click at [460, 566] on div "* Lejer 3-67 D" at bounding box center [568, 563] width 419 height 30
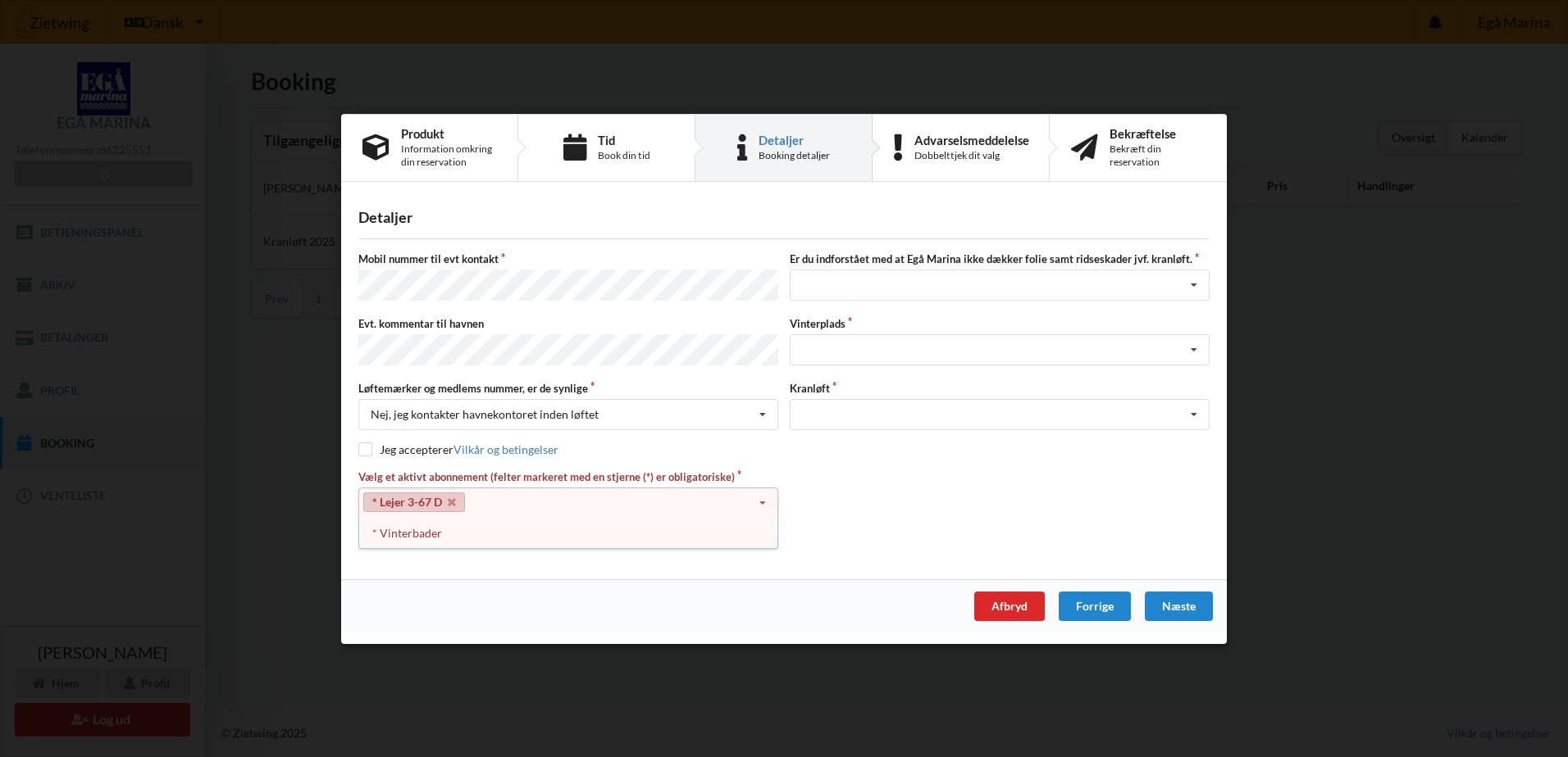
click at [926, 469] on div "Vælg et aktivt abonnement (felter markeret med en stjerne (*) er obligatoriske)…" at bounding box center [784, 510] width 863 height 82
click at [1044, 297] on div "Jeg har tæpper med og tager selv ansvaret for eventuelle folie samt ridseskader…" at bounding box center [999, 285] width 419 height 31
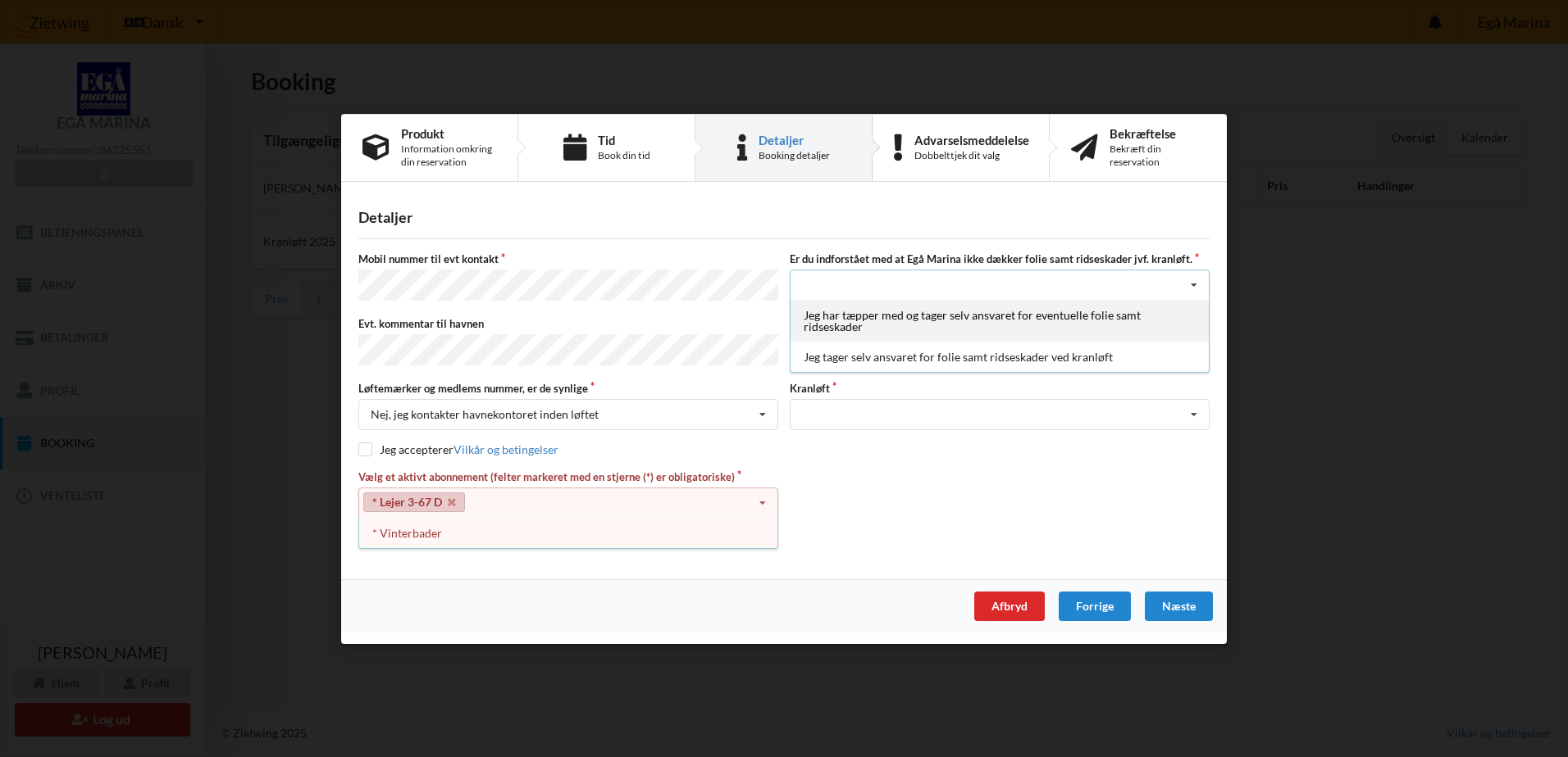
click at [938, 329] on div "Jeg har tæpper med og tager selv ansvaret for eventuelle folie samt ridseskader" at bounding box center [1000, 320] width 419 height 42
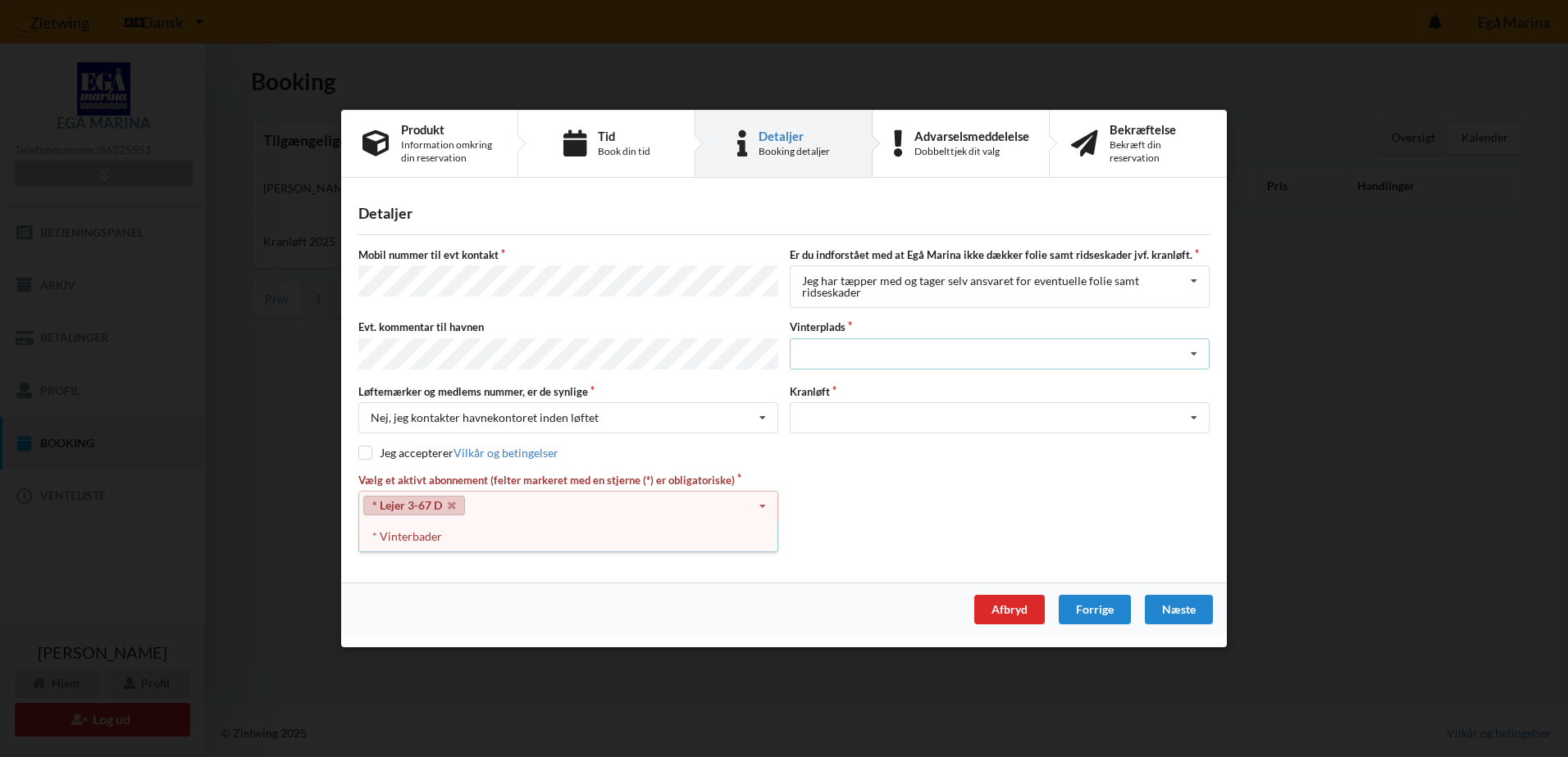
click at [968, 357] on div "Landplads nr. 1 Landplads nr. 2 Landplads nr.3 Landplads nr. 4 Landplads nr. 5 …" at bounding box center [999, 353] width 419 height 31
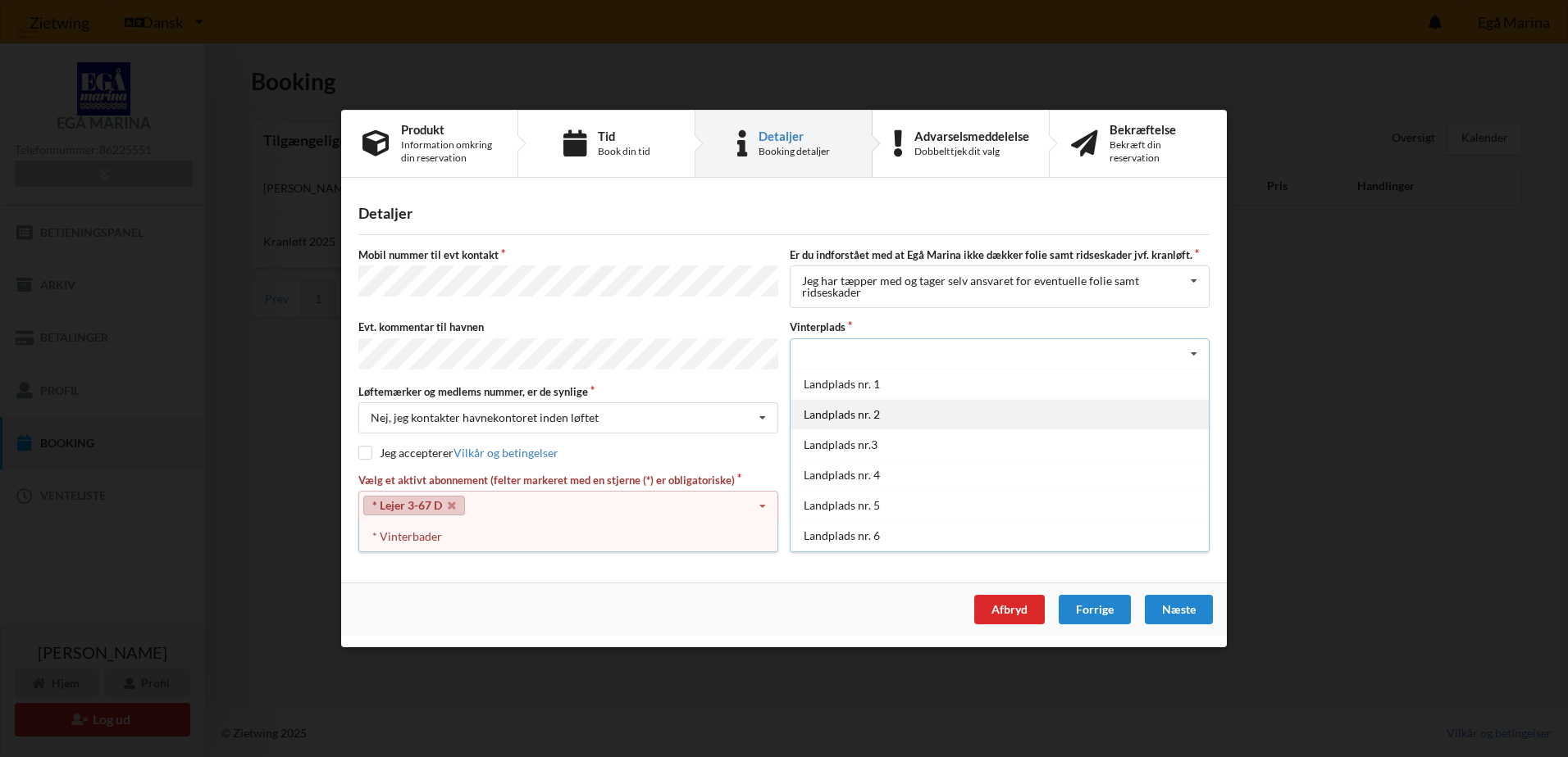
click at [891, 411] on div "Landplads nr. 2" at bounding box center [1000, 413] width 419 height 30
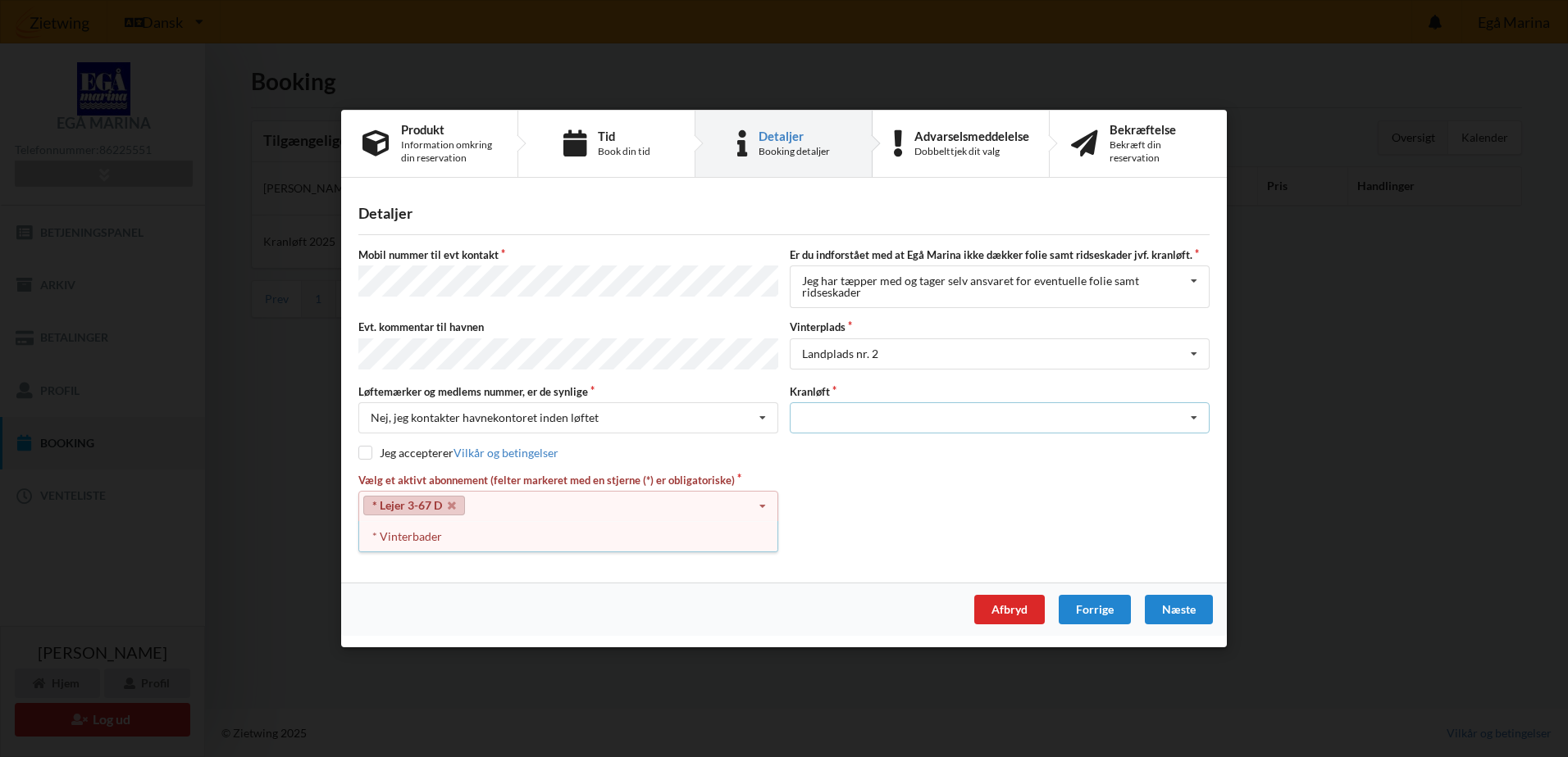
click at [820, 410] on div "Optagning" at bounding box center [999, 418] width 419 height 31
click at [822, 451] on div "Optagning" at bounding box center [1000, 448] width 419 height 30
click at [1184, 610] on div "Næste" at bounding box center [1179, 609] width 68 height 29
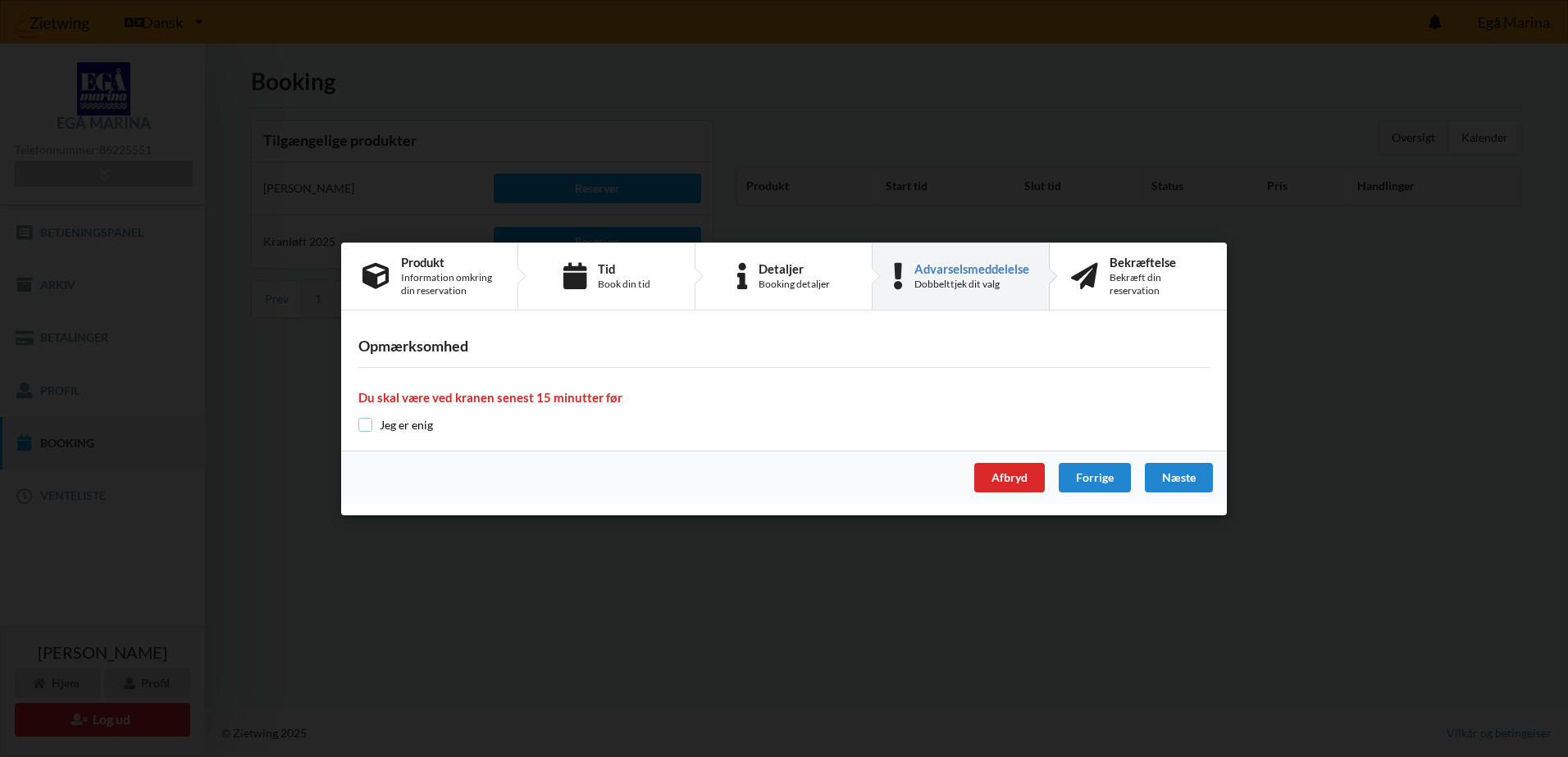
click at [370, 425] on input "checkbox" at bounding box center [365, 425] width 14 height 14
checkbox input "true"
click at [1176, 480] on div "Næste" at bounding box center [1179, 477] width 68 height 29
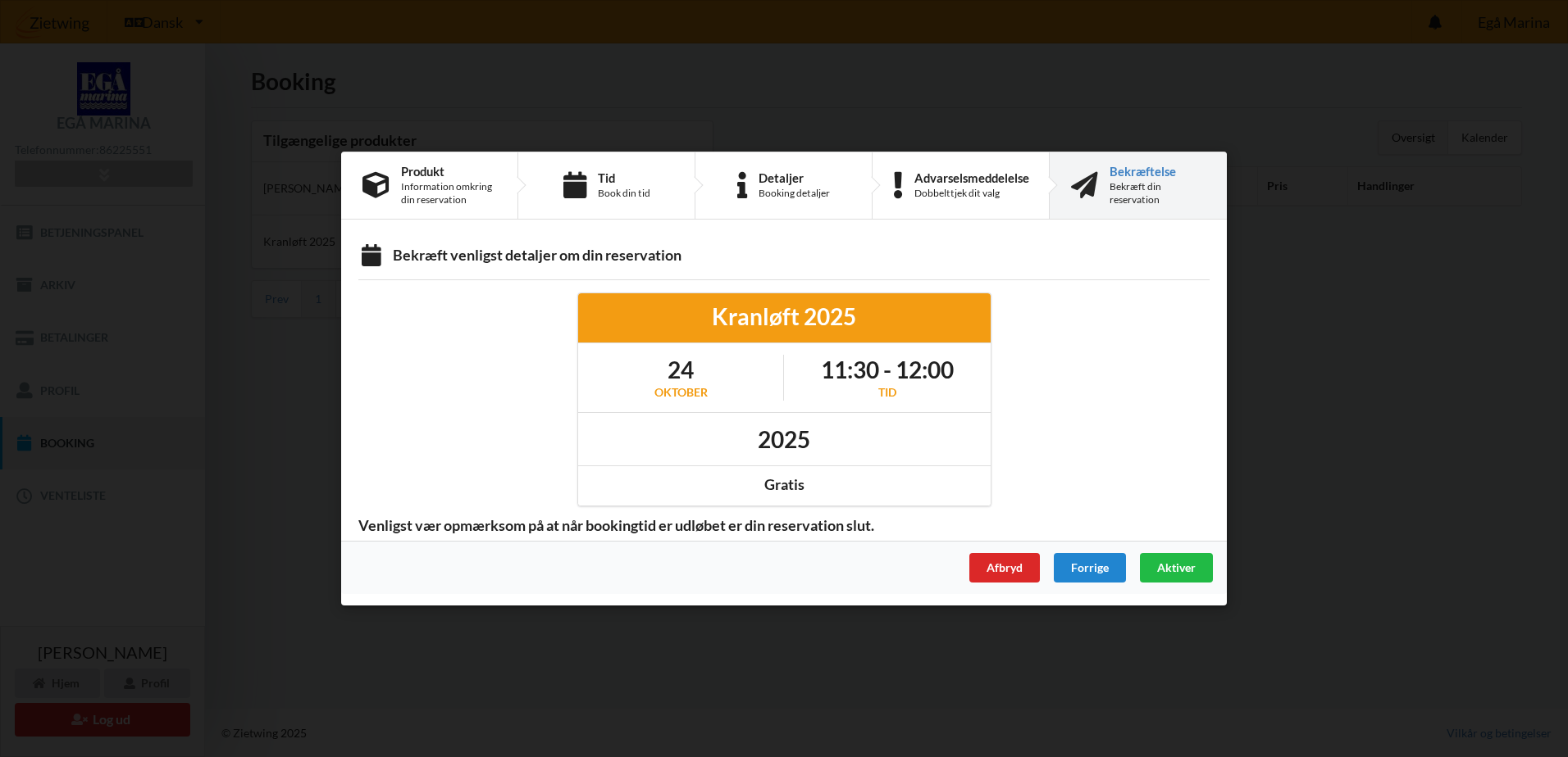
click at [1192, 561] on span "Aktiver" at bounding box center [1175, 567] width 38 height 14
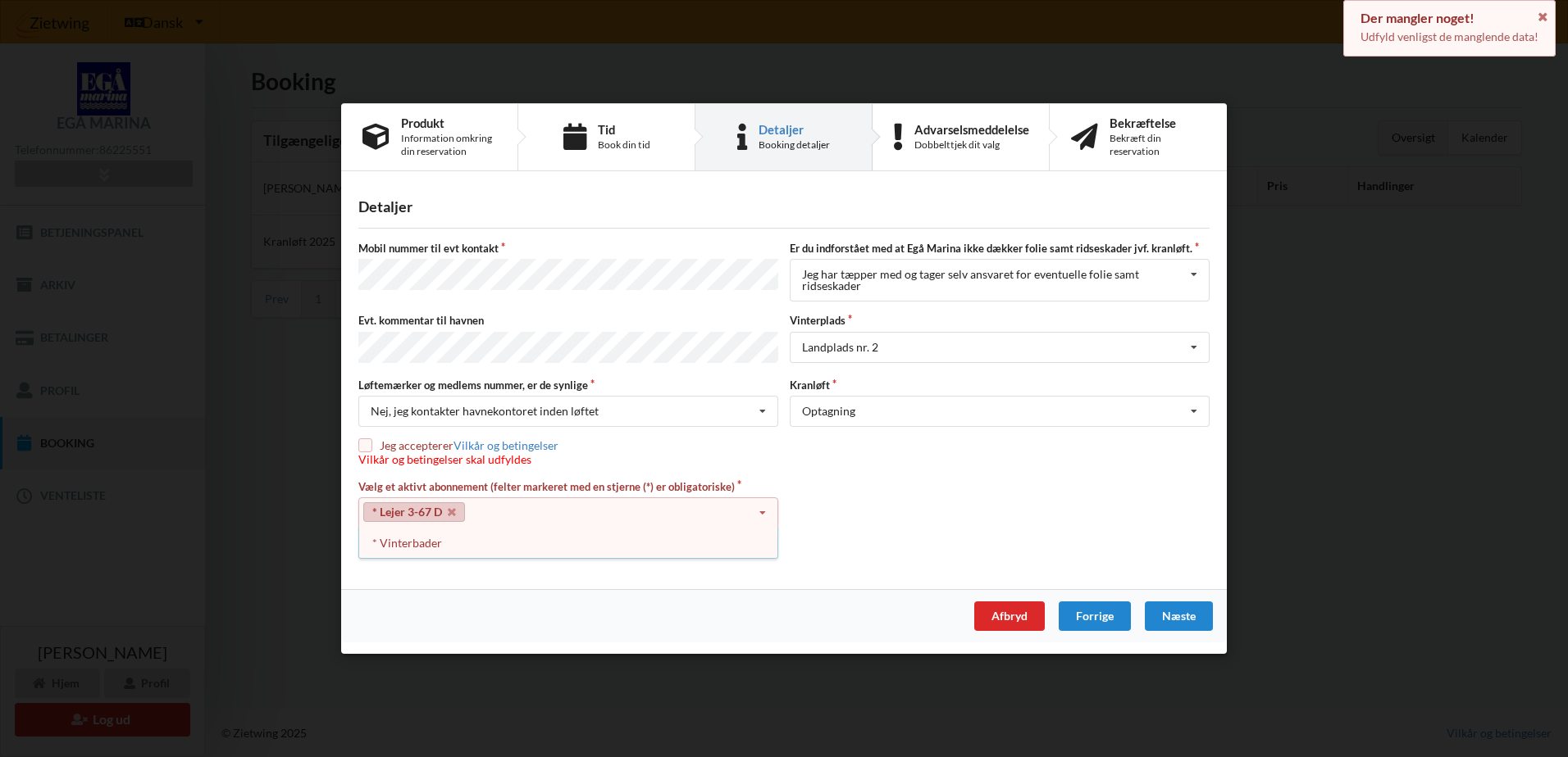
click at [362, 447] on input "checkbox" at bounding box center [365, 446] width 14 height 14
checkbox input "true"
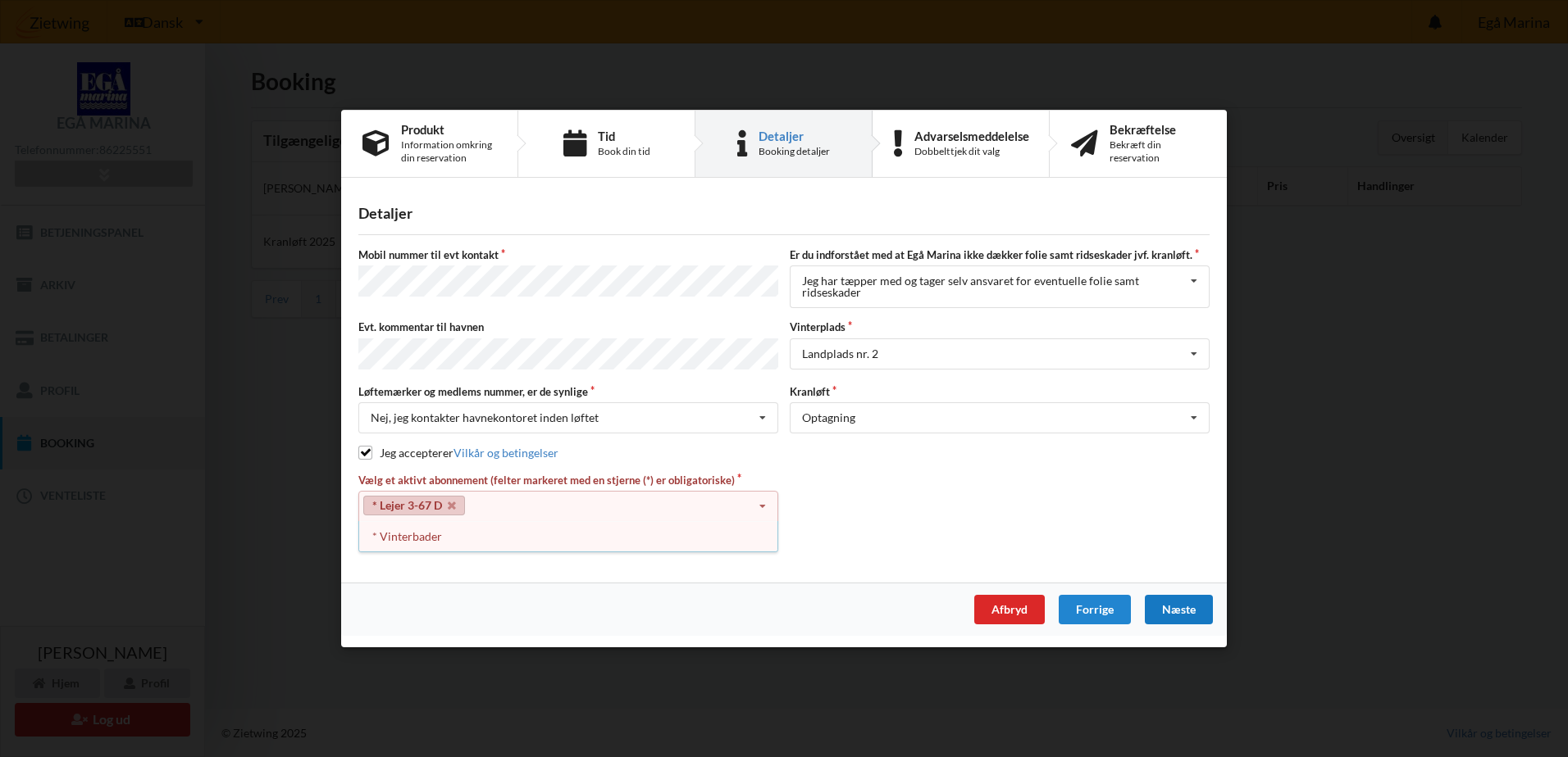
click at [1185, 613] on div "Næste" at bounding box center [1179, 609] width 68 height 29
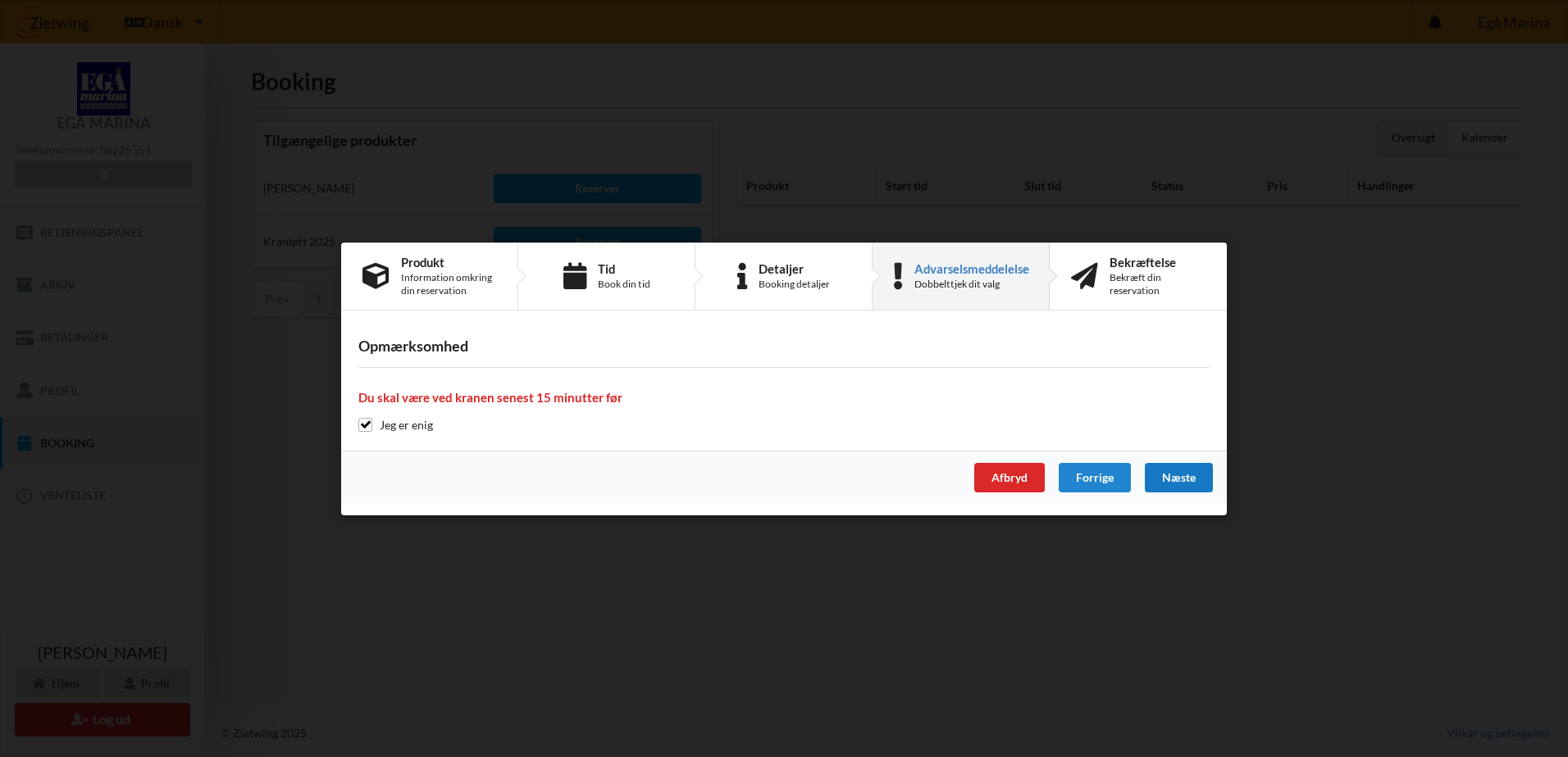
click at [1187, 480] on div "Næste" at bounding box center [1179, 477] width 68 height 29
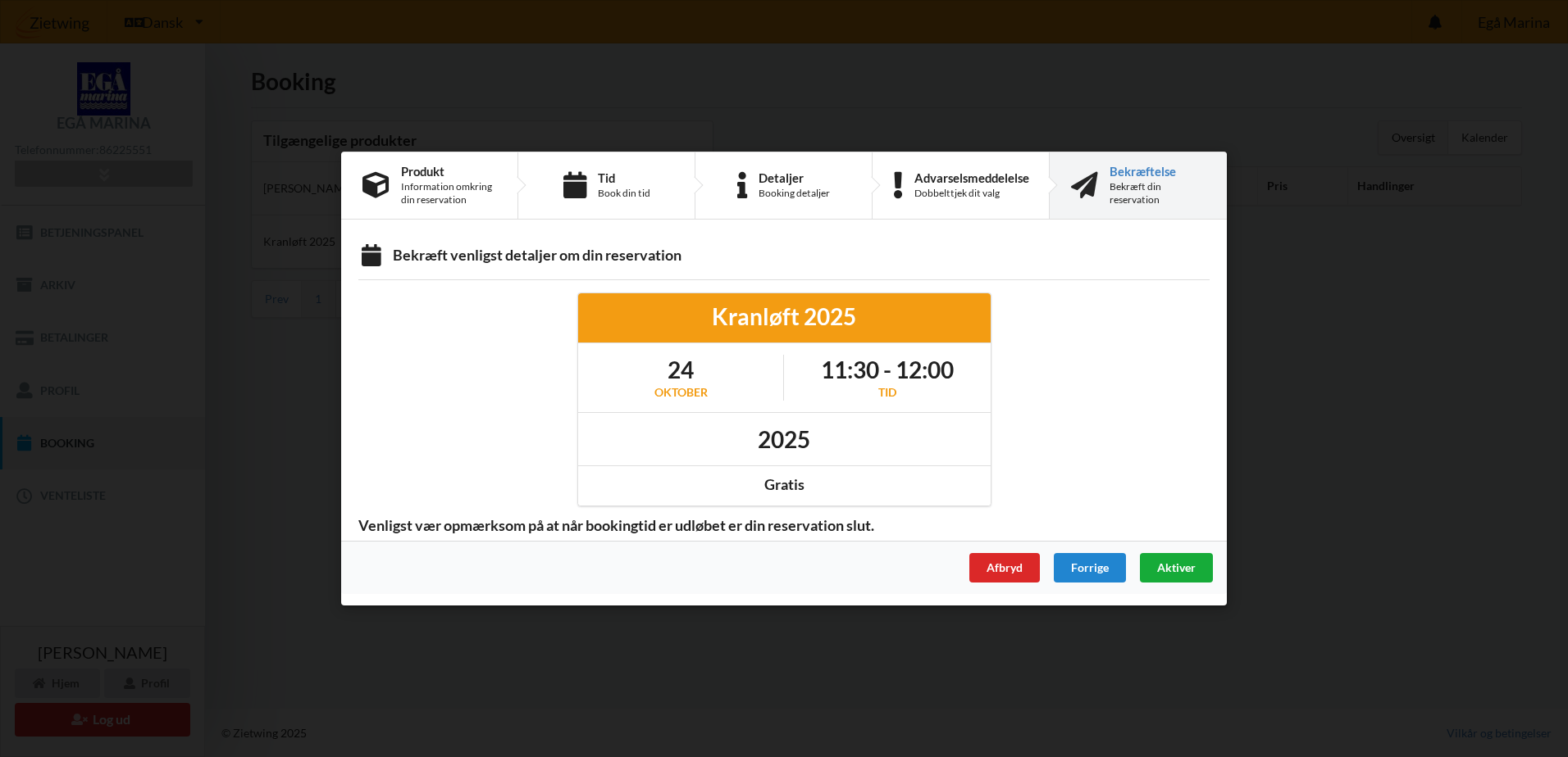
click at [1179, 571] on span "Aktiver" at bounding box center [1175, 567] width 38 height 14
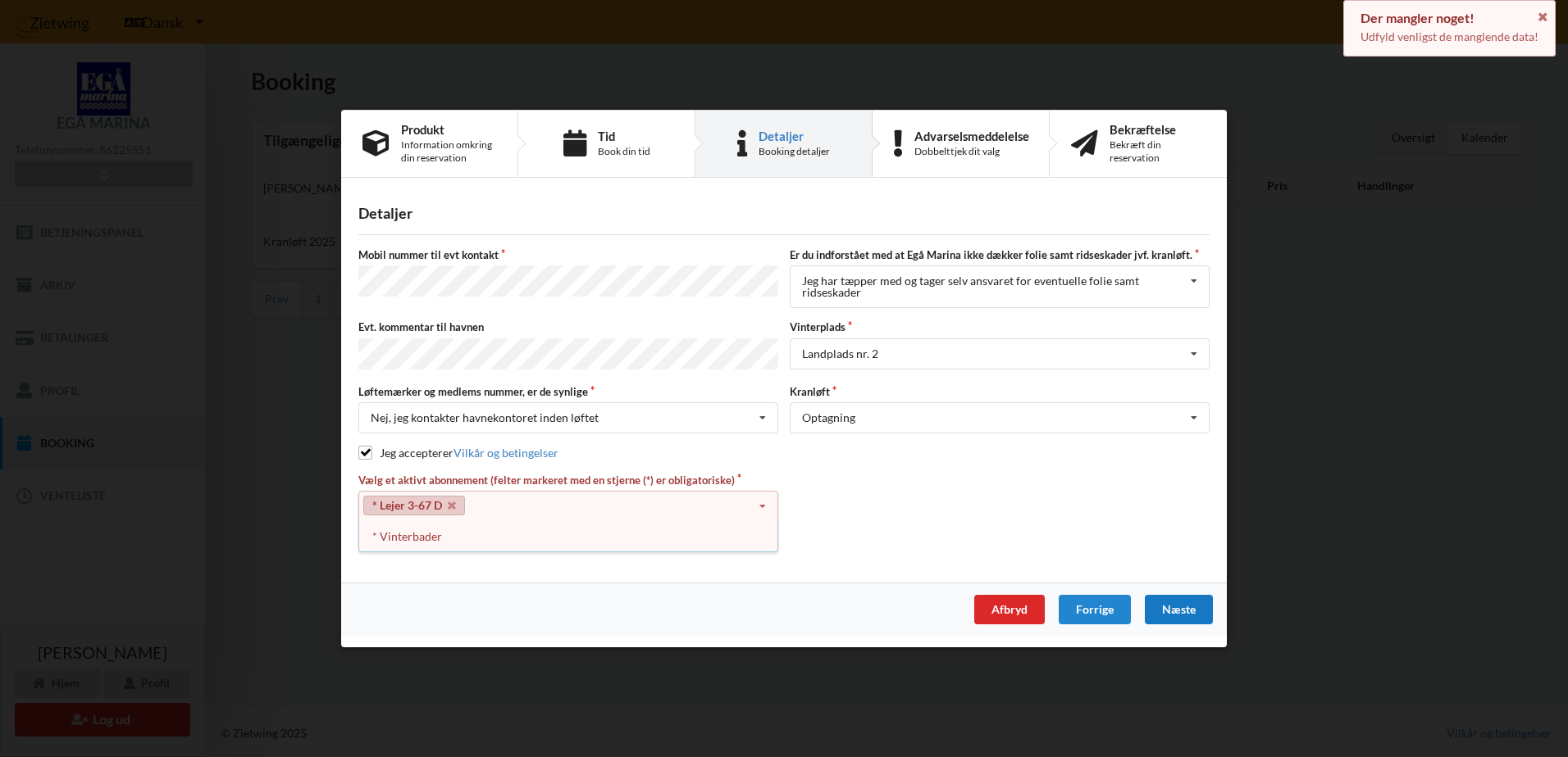
click at [1183, 599] on div "Næste" at bounding box center [1179, 609] width 68 height 29
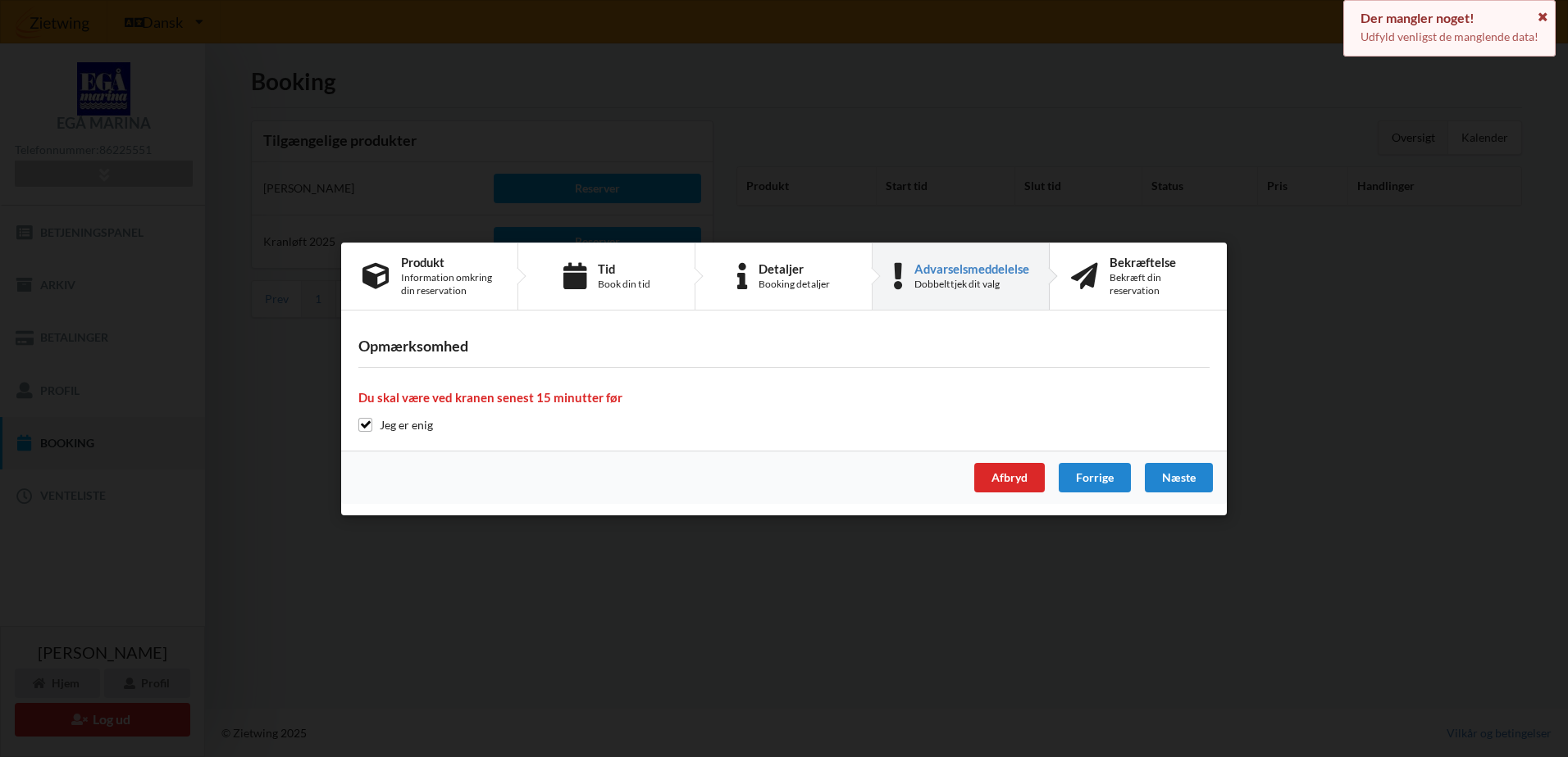
click at [1546, 16] on icon at bounding box center [1543, 14] width 14 height 12
click at [1078, 476] on div "Forrige" at bounding box center [1094, 477] width 72 height 29
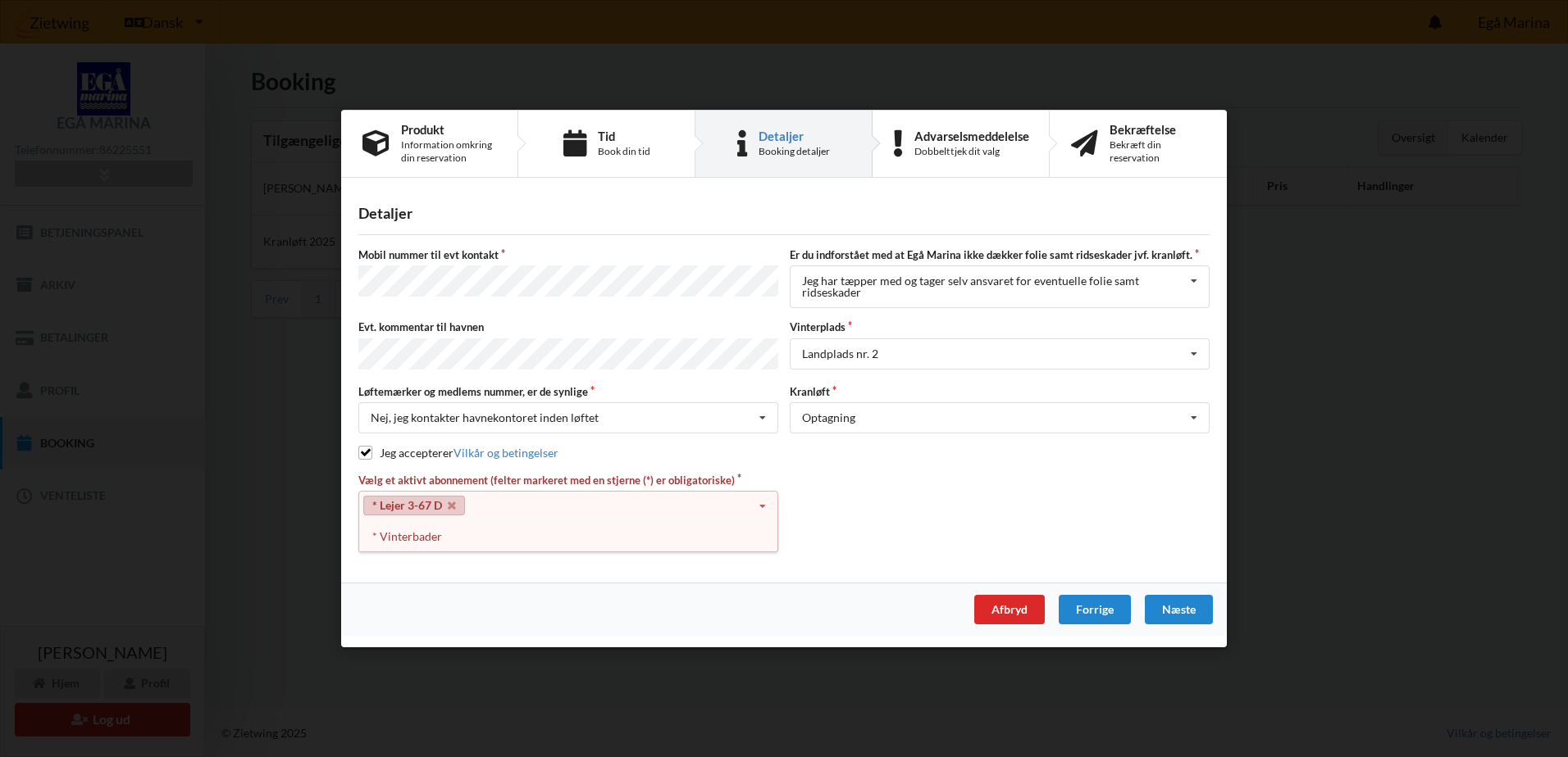
click at [613, 503] on div "* Lejer 3-67 D Select subscription(s) * Vinterbader * Lejer 3-67 D" at bounding box center [568, 506] width 419 height 31
click at [655, 509] on div "* Lejer 3-67 D Select subscription(s) * Vinterbader * Lejer 3-67 D" at bounding box center [568, 506] width 419 height 31
click at [867, 494] on div "Vælg et aktivt abonnement (felter markeret med en stjerne (*) er obligatoriske)…" at bounding box center [784, 513] width 863 height 82
click at [657, 510] on div "* Lejer 3-67 D Select subscription(s) * Vinterbader * Lejer 3-67 D" at bounding box center [568, 506] width 419 height 31
drag, startPoint x: 855, startPoint y: 494, endPoint x: 839, endPoint y: 503, distance: 18.4
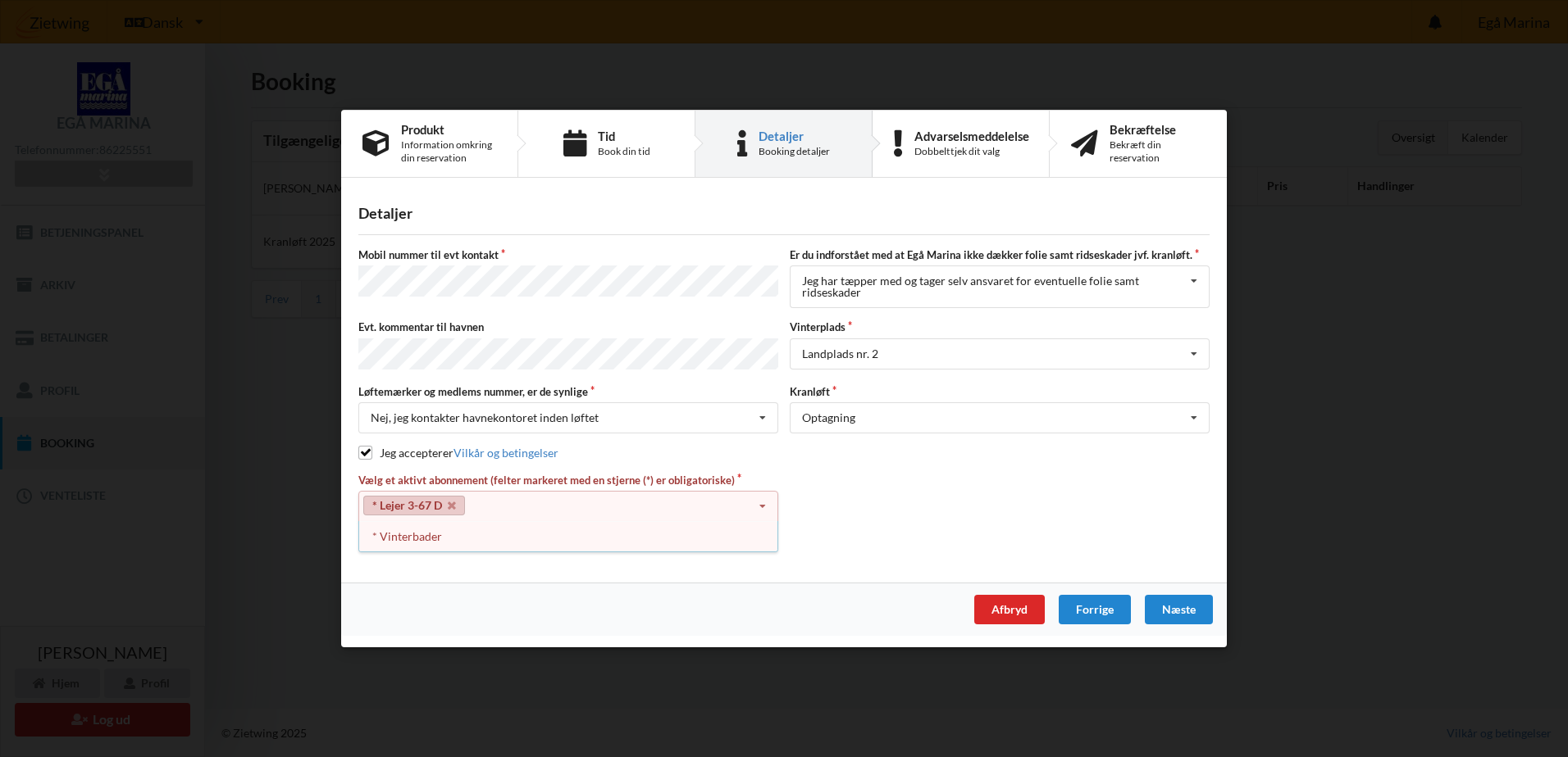
click at [855, 495] on div "Vælg et aktivt abonnement (felter markeret med en stjerne (*) er obligatoriske)…" at bounding box center [784, 513] width 863 height 82
